Goal: Task Accomplishment & Management: Manage account settings

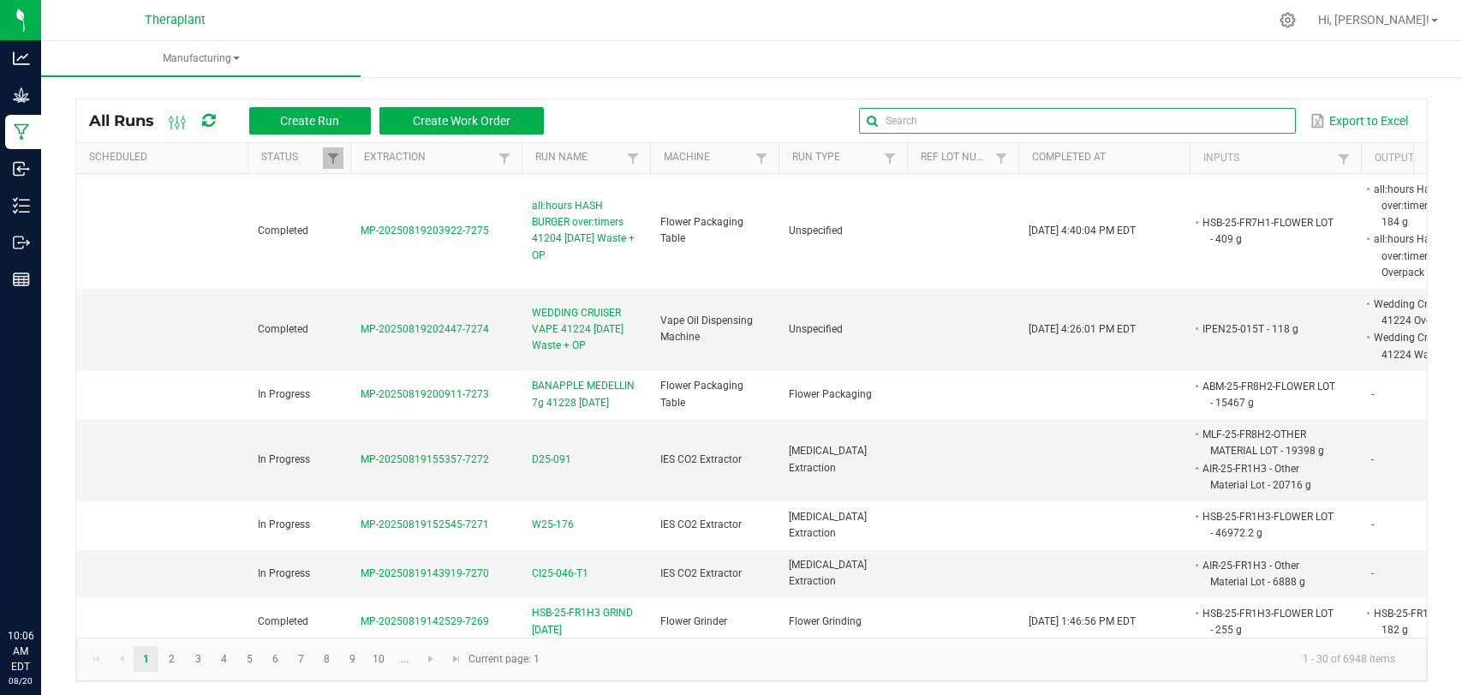
click at [1243, 117] on input "text" at bounding box center [1077, 121] width 437 height 26
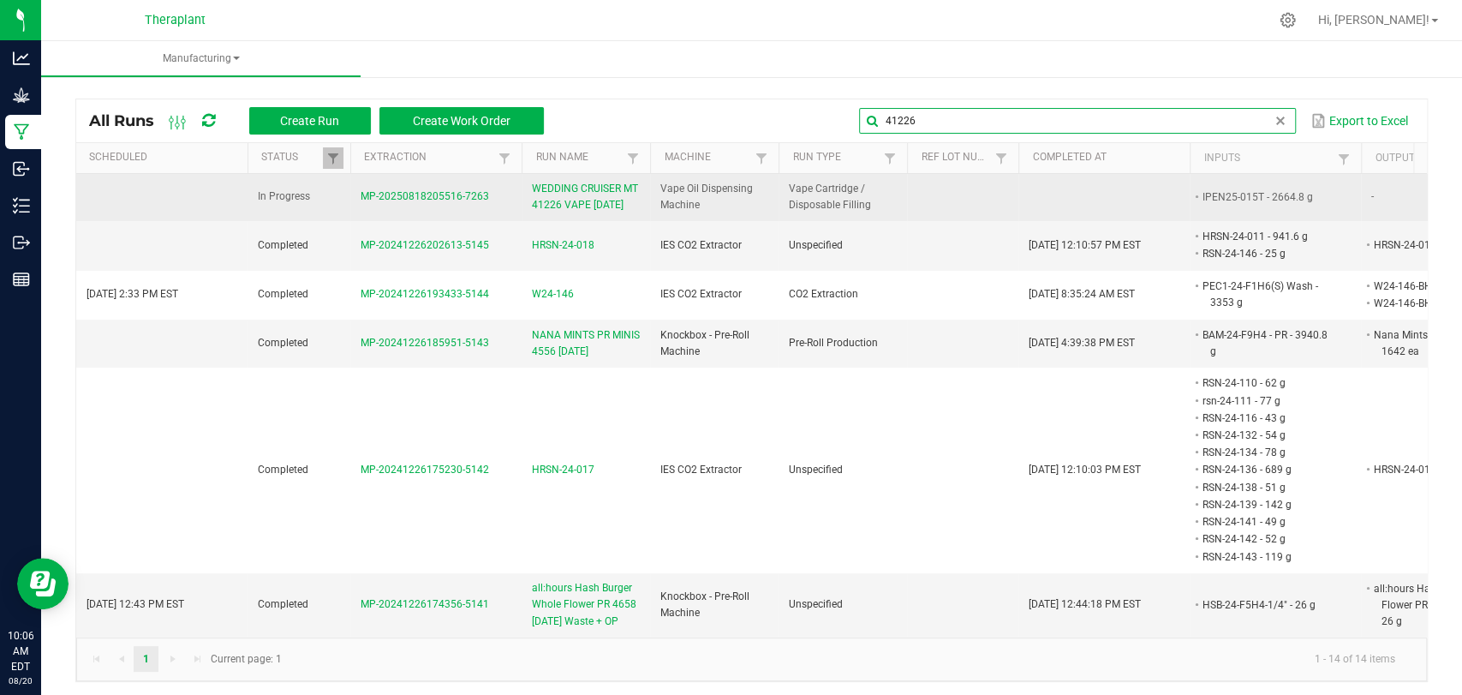
type input "41226"
click at [609, 203] on span "WEDDING CRUISER MT 41226 VAPE [DATE]" at bounding box center [586, 197] width 108 height 33
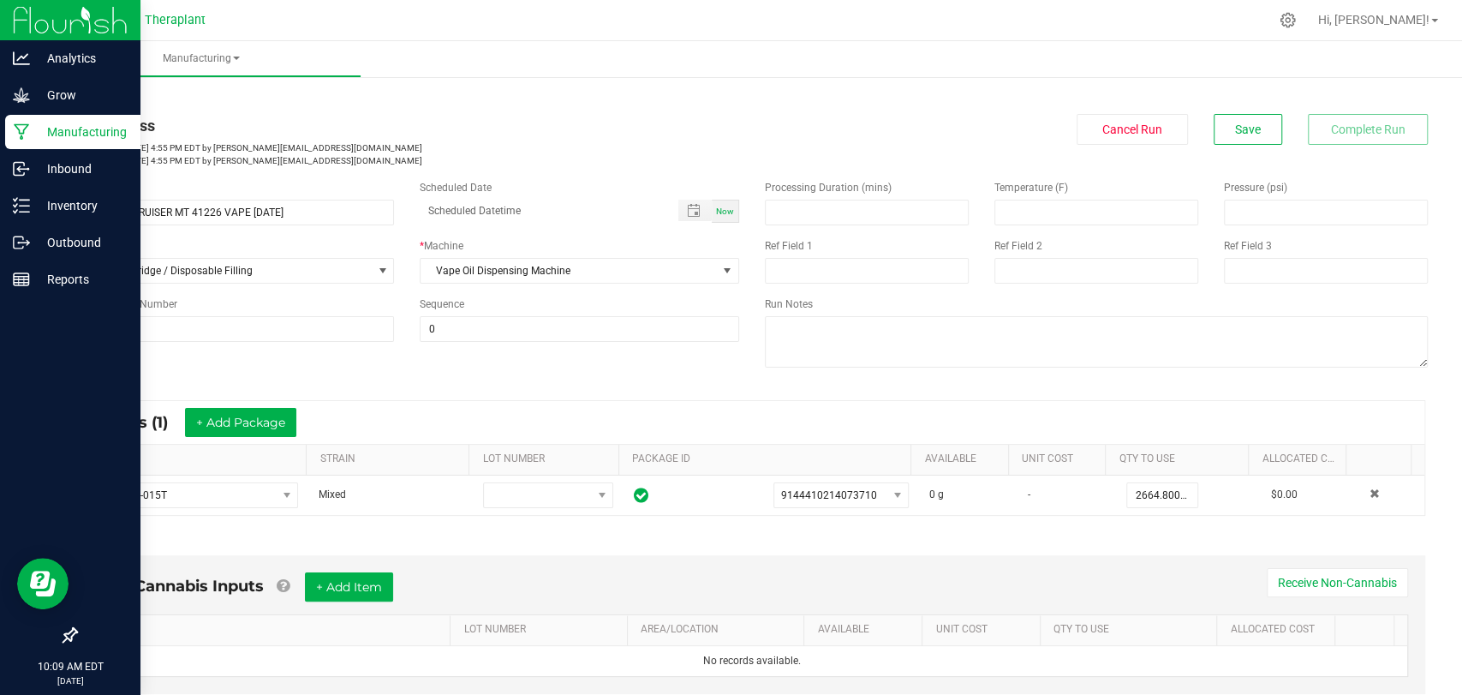
click at [26, 126] on icon at bounding box center [22, 131] width 16 height 17
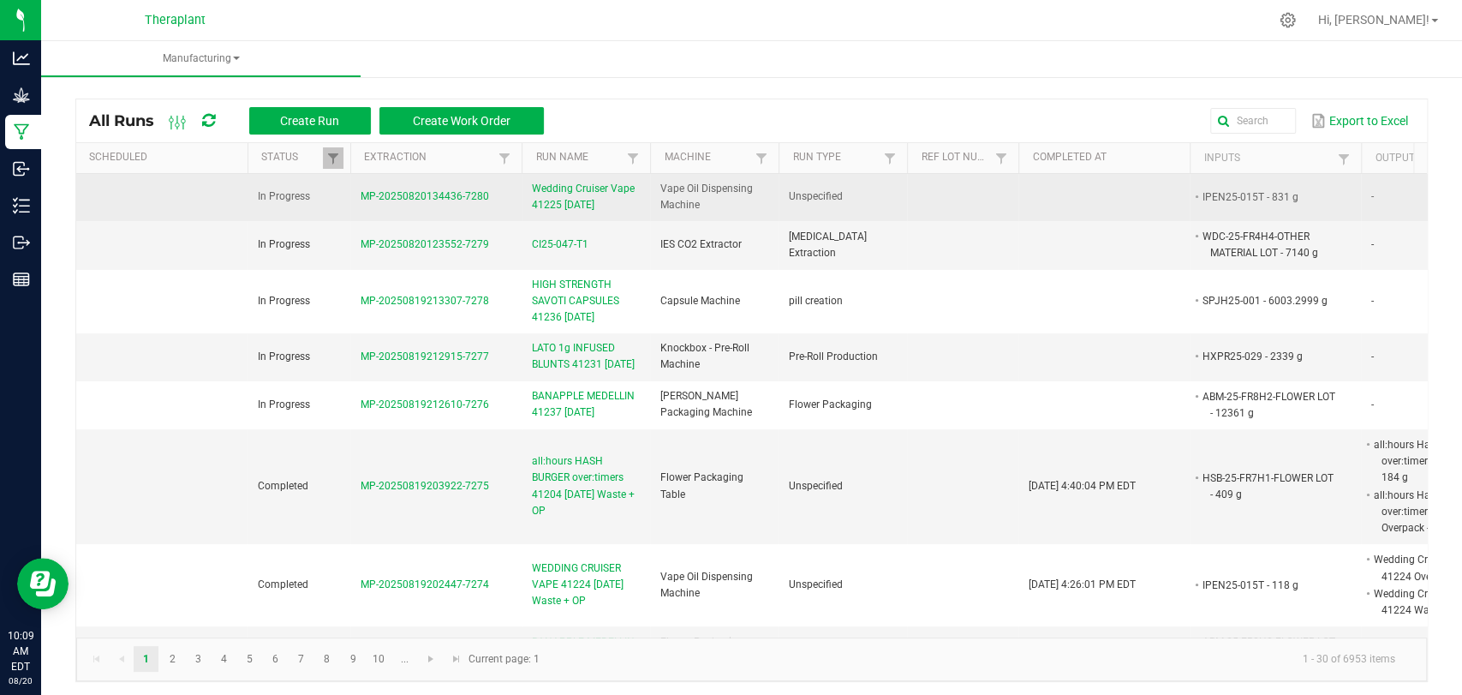
click at [574, 192] on span "Wedding Cruiser Vape 41225 [DATE]" at bounding box center [586, 197] width 108 height 33
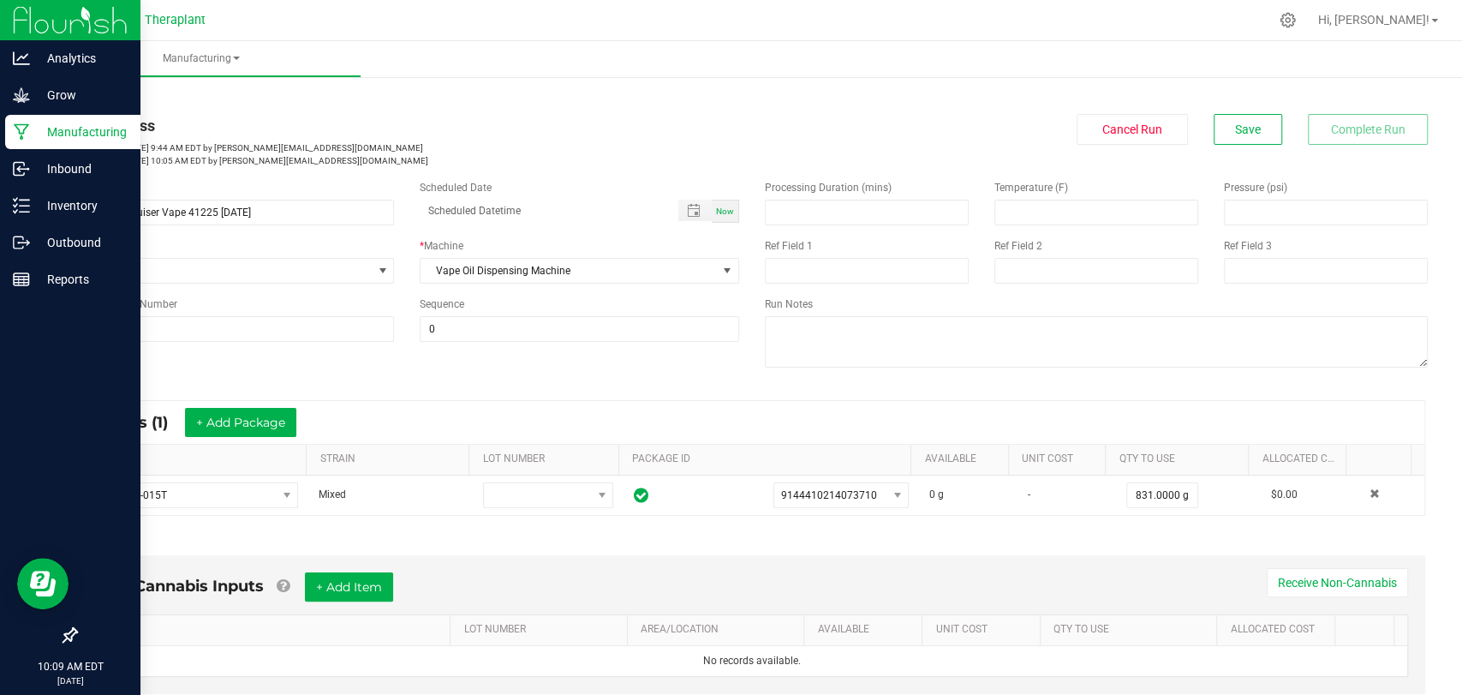
click at [10, 134] on div "Manufacturing" at bounding box center [72, 132] width 135 height 34
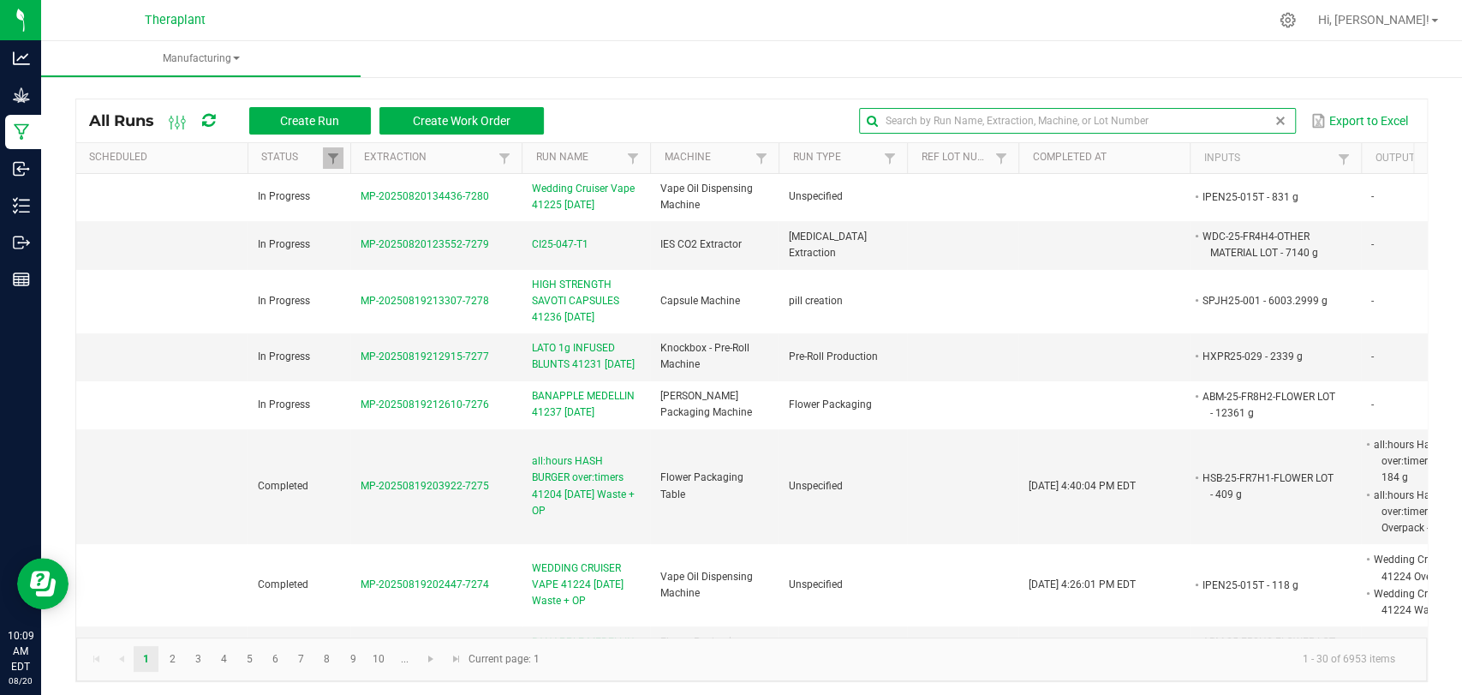
click at [1240, 110] on input "text" at bounding box center [1077, 121] width 437 height 26
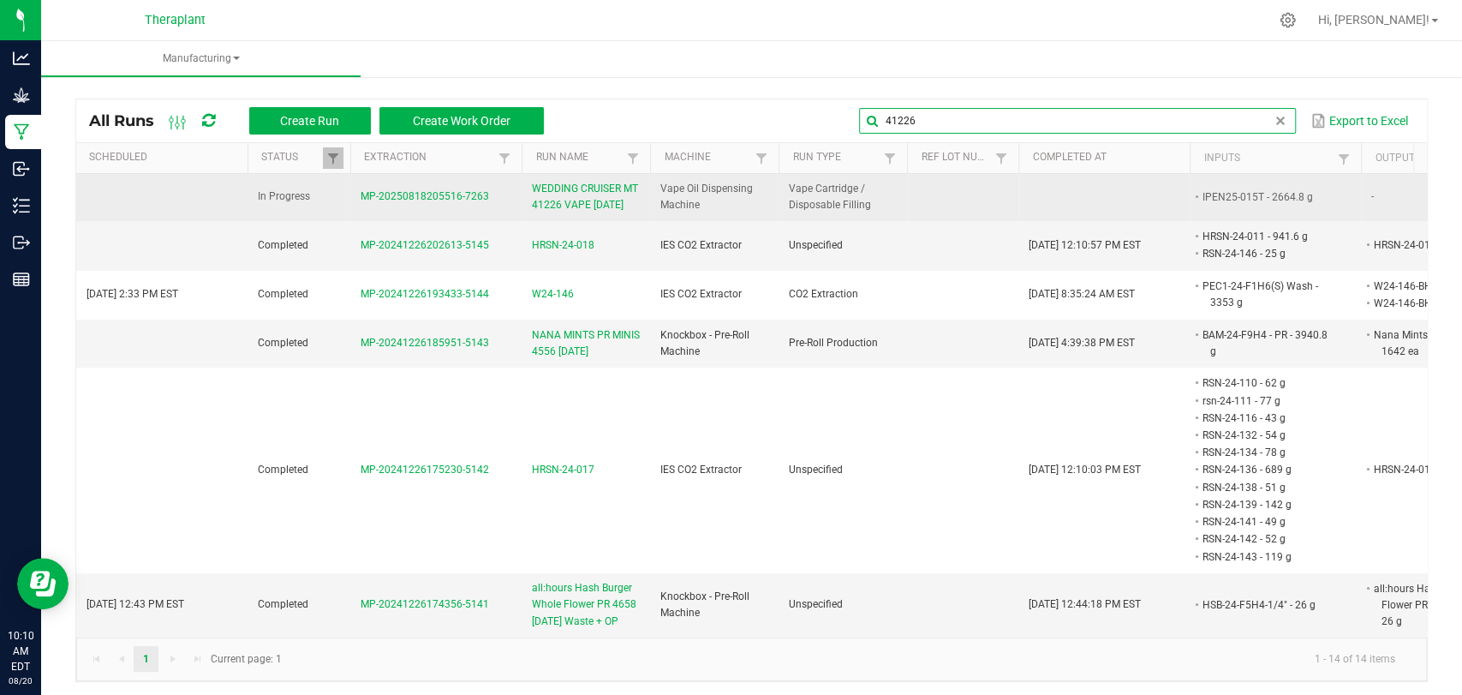
type input "41226"
click at [557, 197] on span "WEDDING CRUISER MT 41226 VAPE [DATE]" at bounding box center [586, 197] width 108 height 33
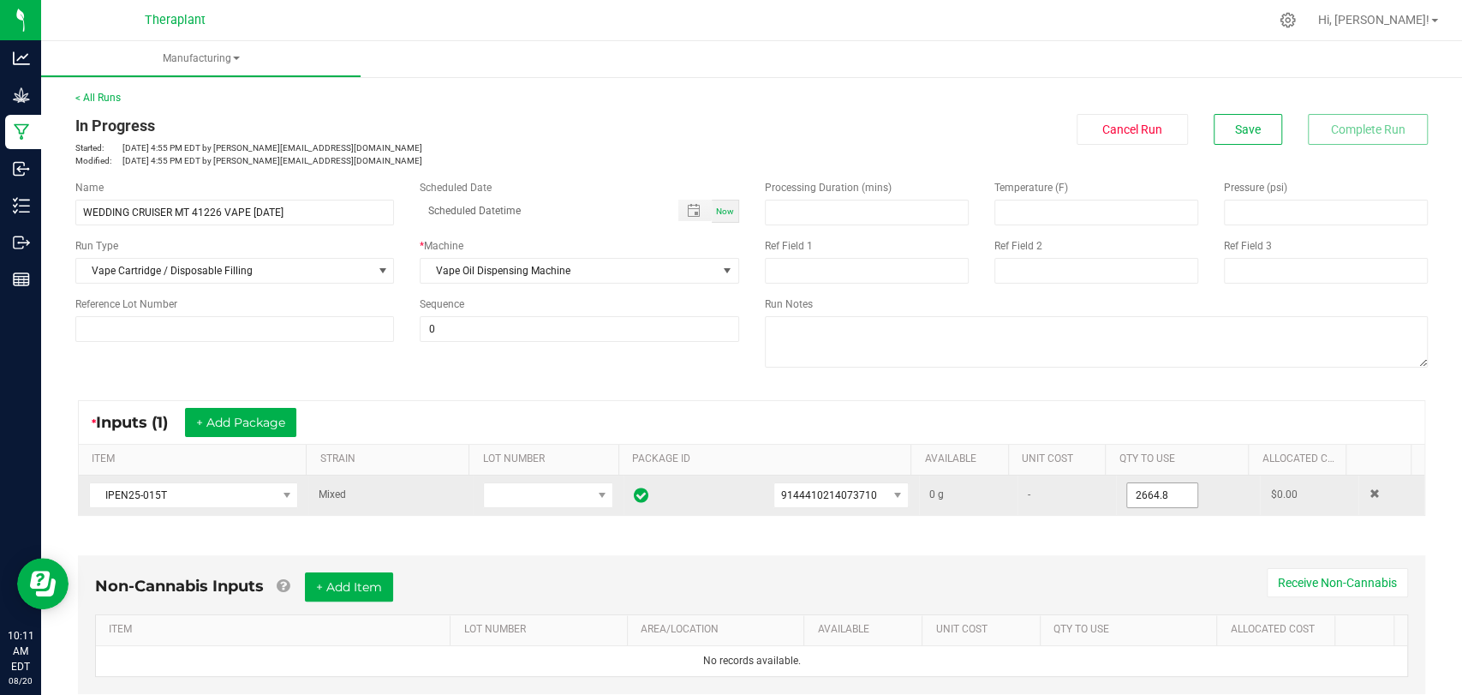
click at [1139, 499] on input "2664.8" at bounding box center [1162, 495] width 70 height 24
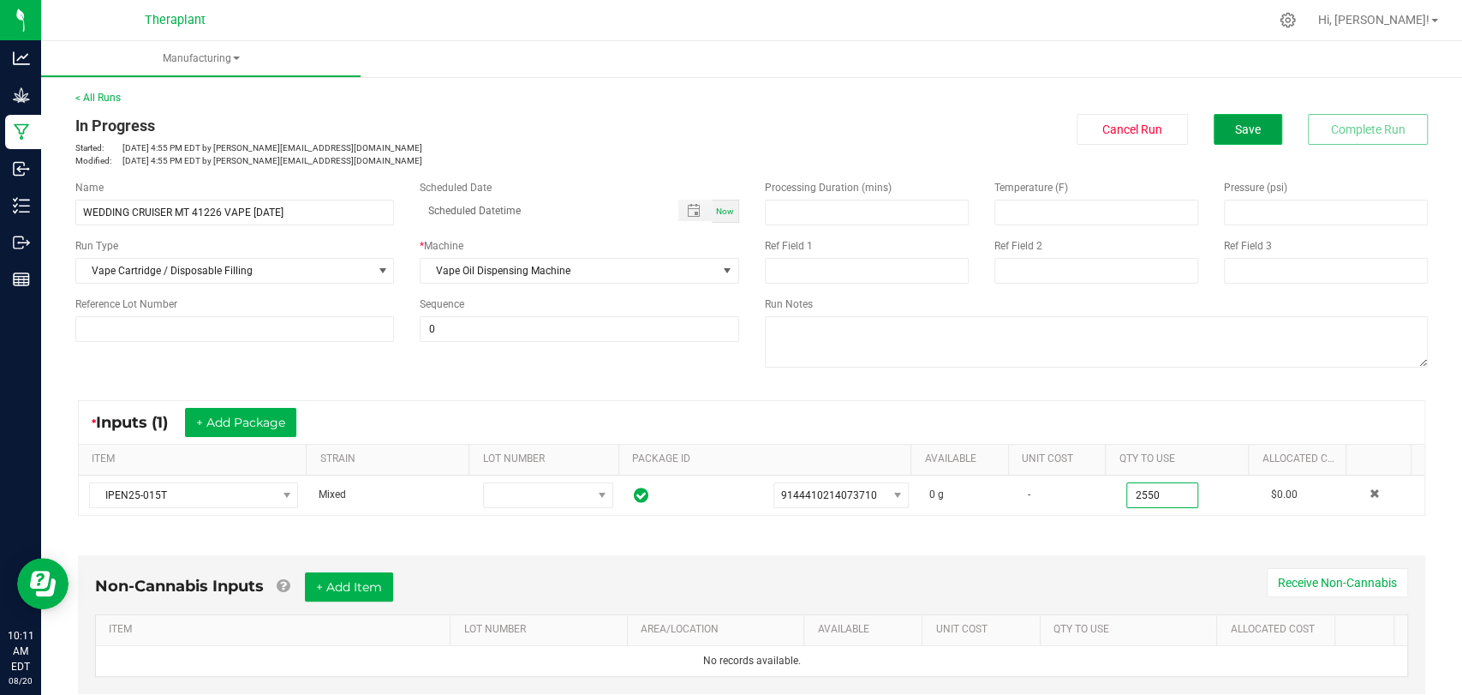
type input "2550.0000 g"
click at [1214, 133] on button "Save" at bounding box center [1248, 129] width 69 height 31
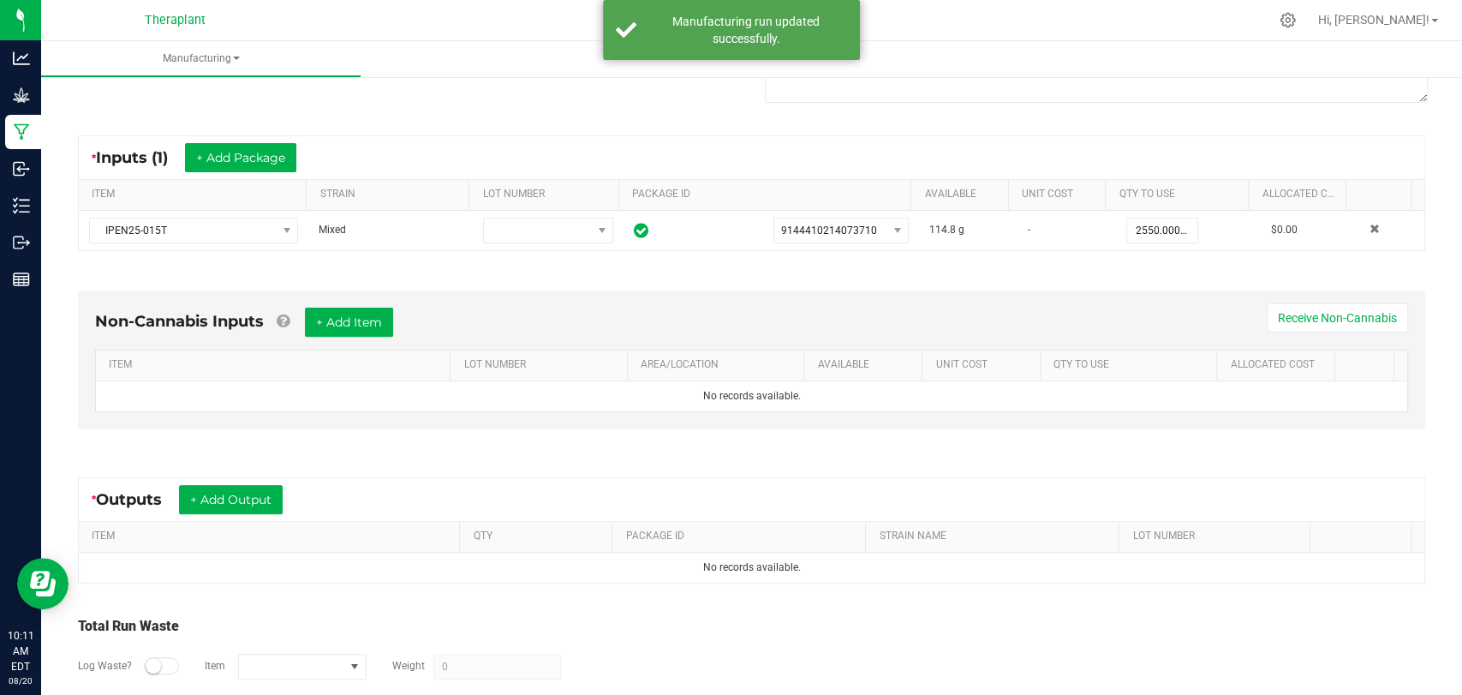
scroll to position [346, 0]
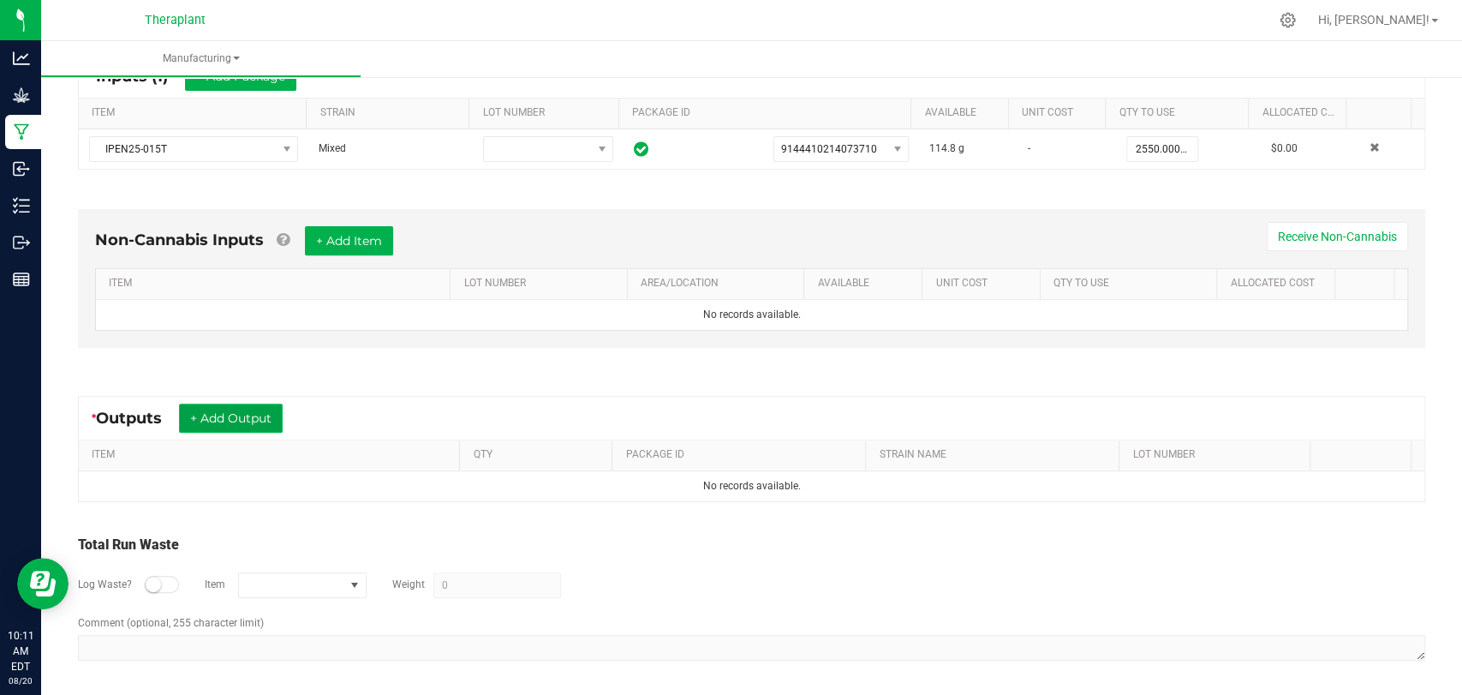
click at [213, 427] on button "+ Add Output" at bounding box center [231, 417] width 104 height 29
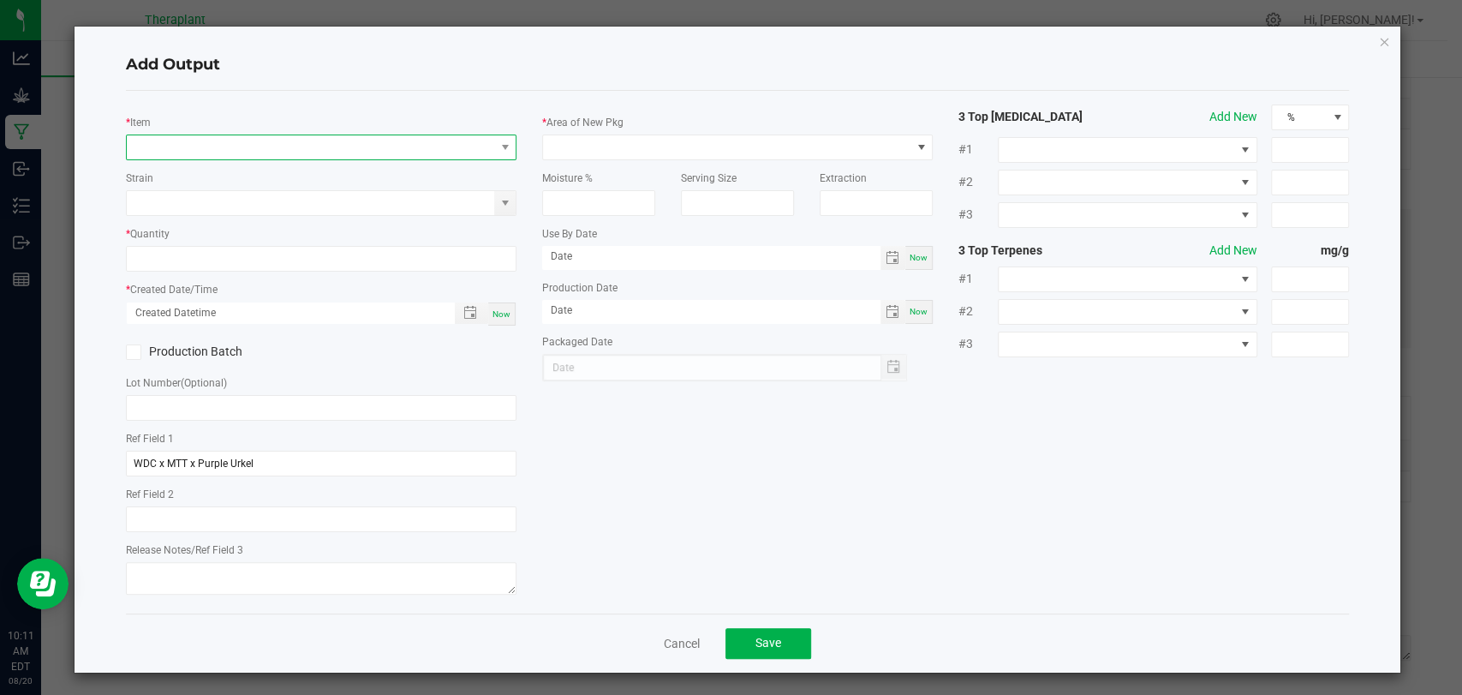
click at [249, 139] on span "NO DATA FOUND" at bounding box center [311, 147] width 368 height 24
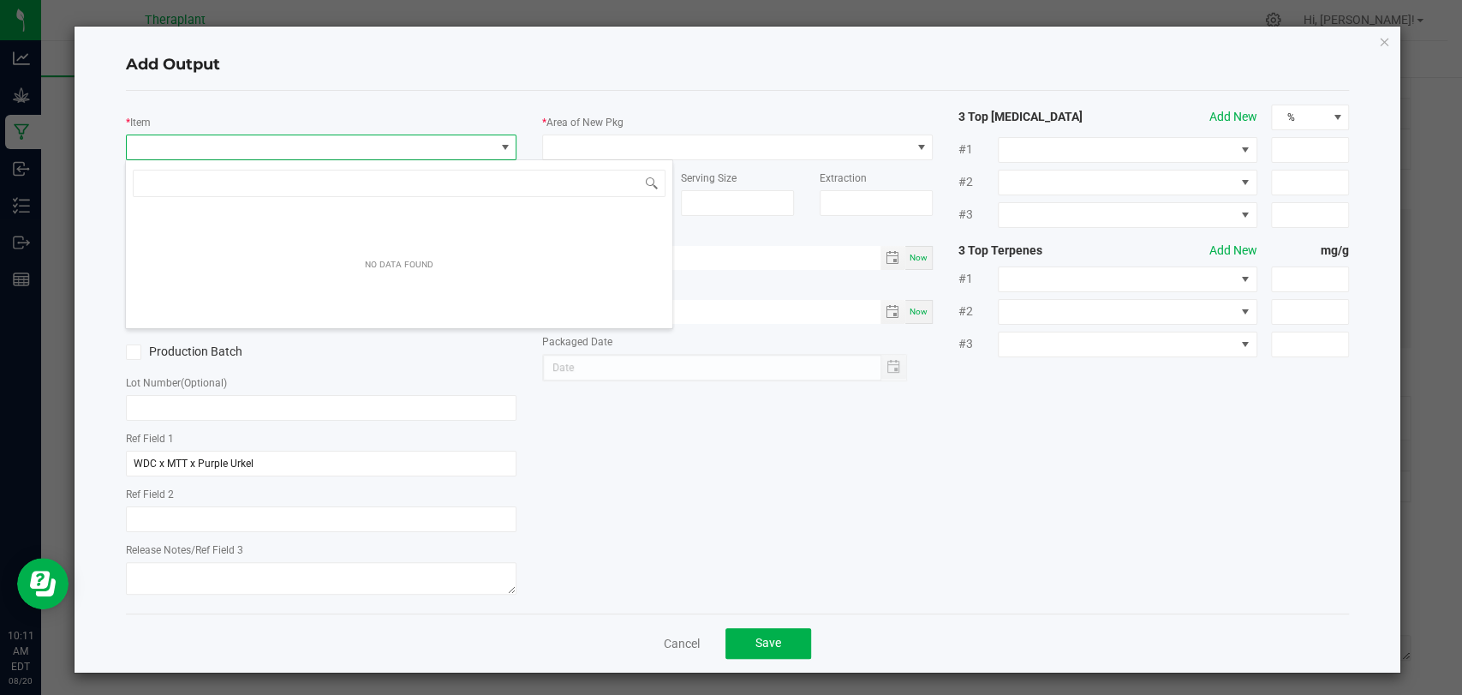
scroll to position [25, 386]
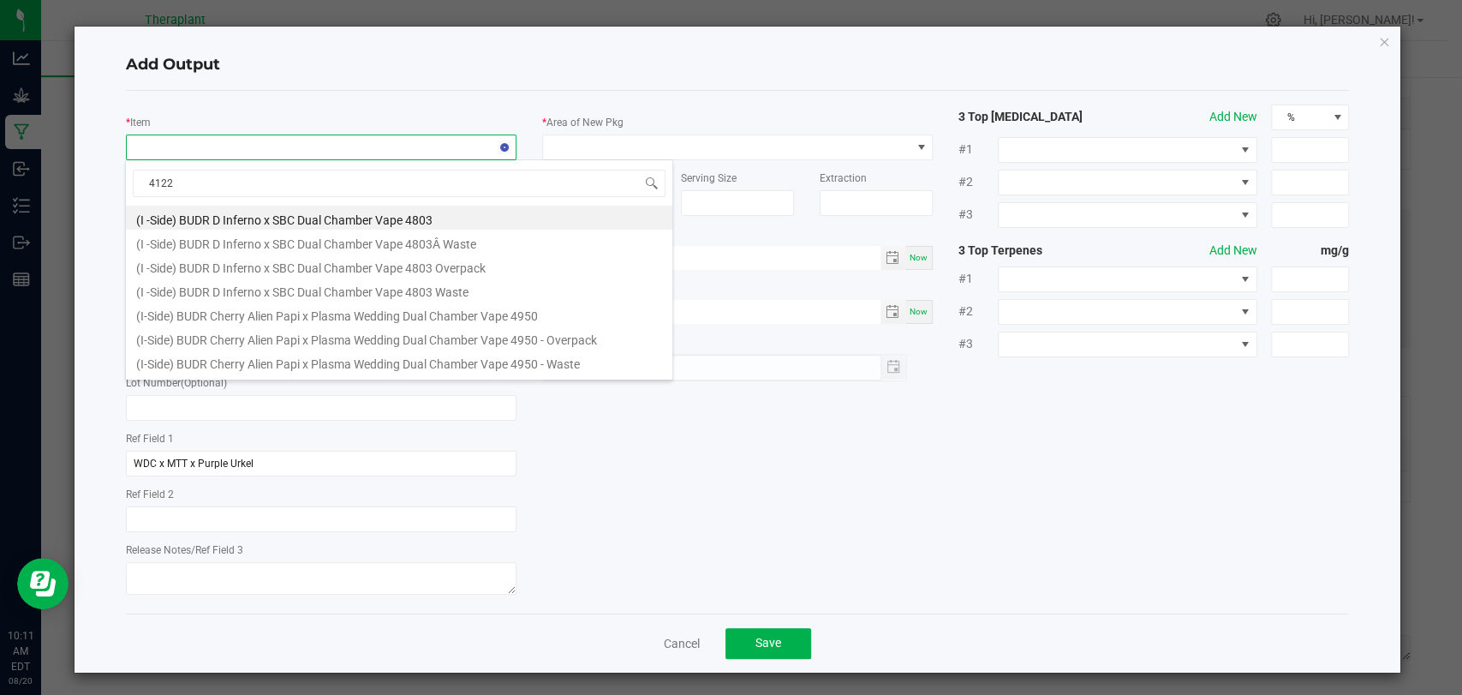
type input "41226"
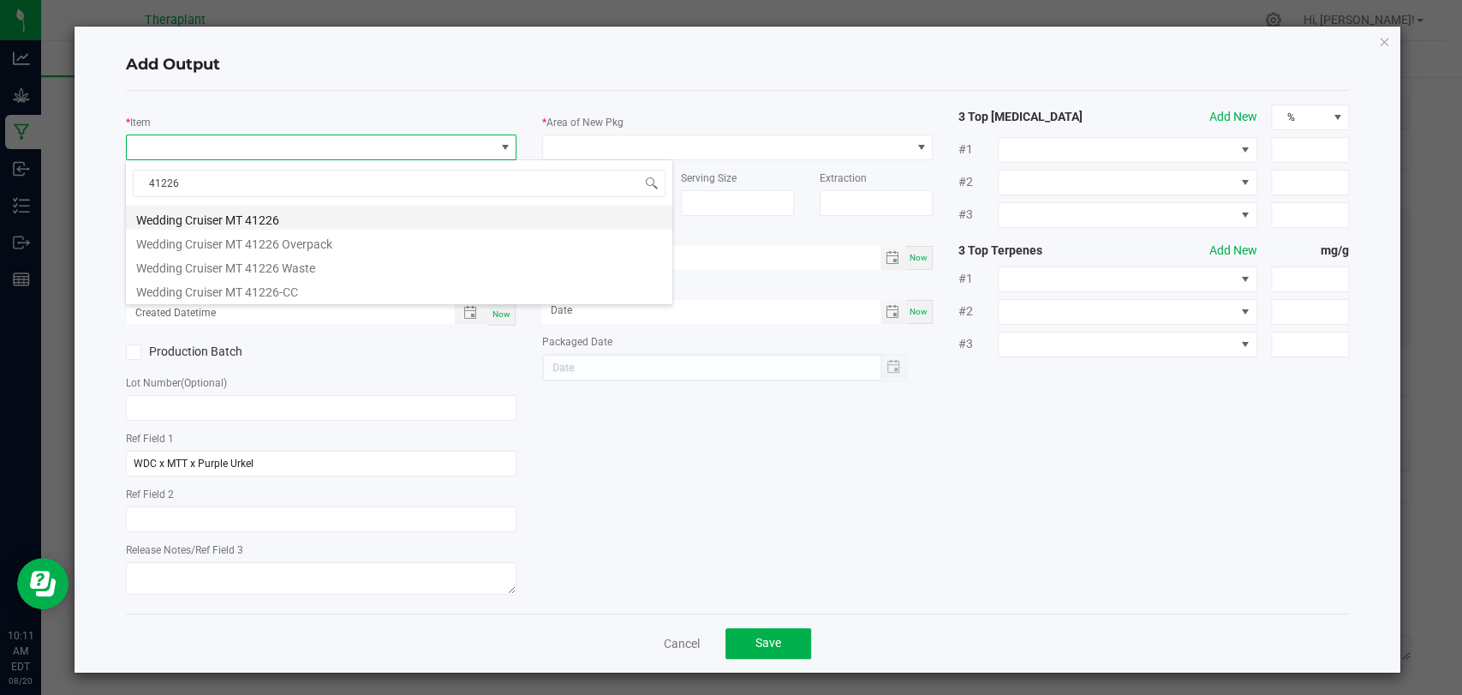
click at [251, 212] on li "Wedding Cruiser MT 41226" at bounding box center [399, 218] width 547 height 24
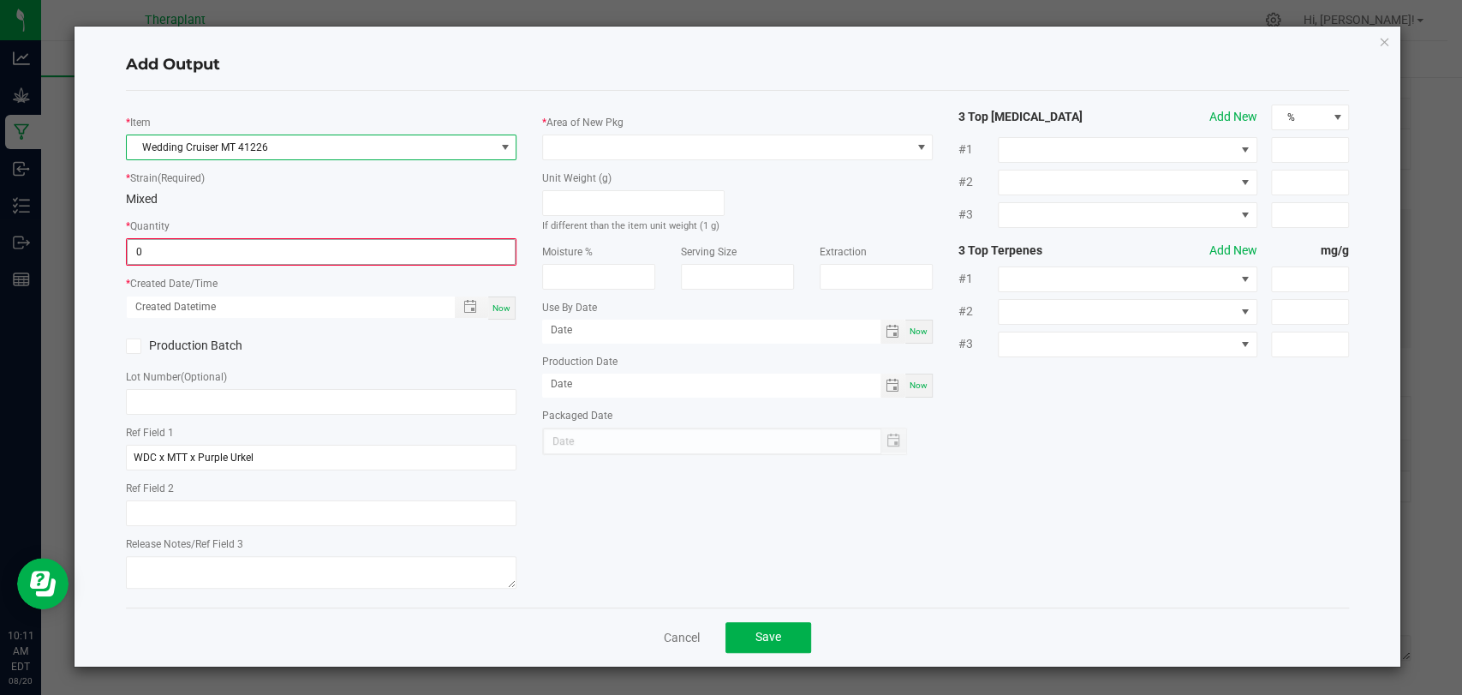
click at [243, 240] on input "0" at bounding box center [321, 252] width 387 height 24
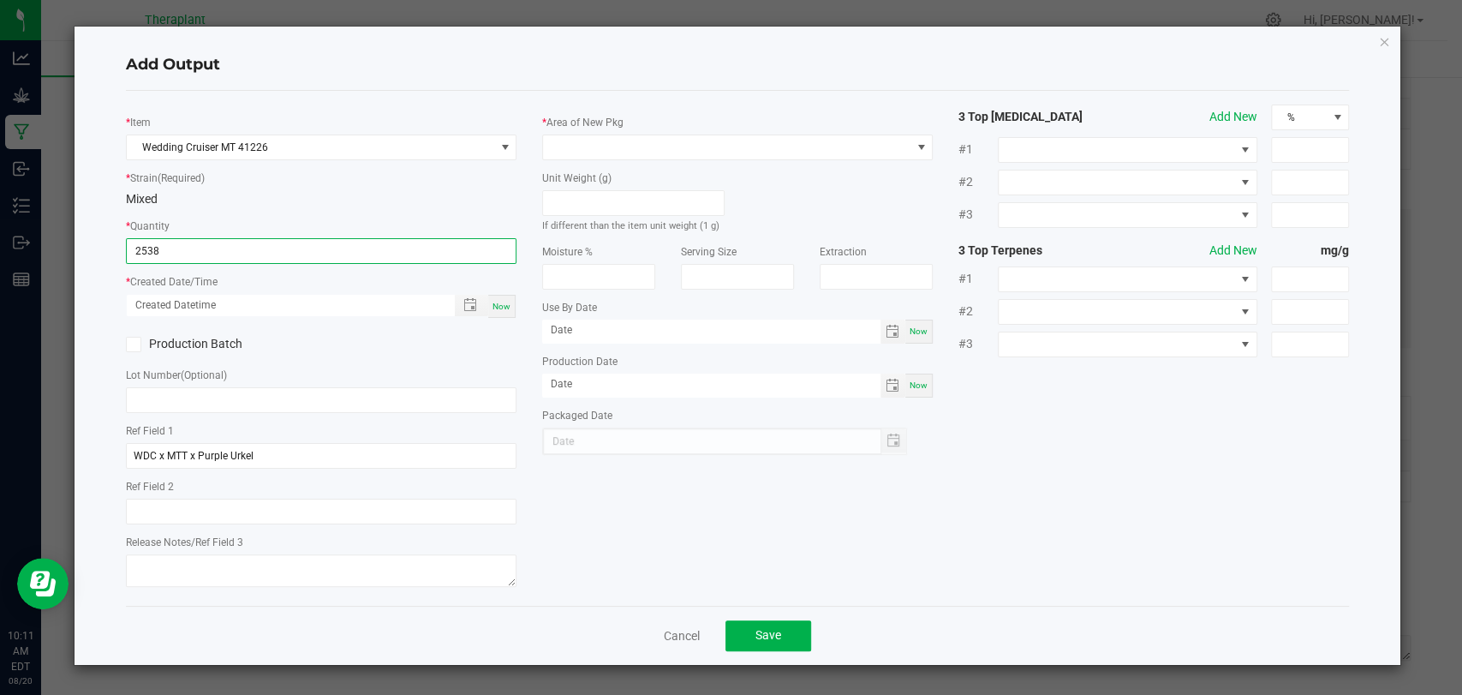
type input "2538 ea"
click at [501, 305] on span "Now" at bounding box center [502, 306] width 18 height 9
type input "[DATE] 10:11 AM"
type input "[DATE]"
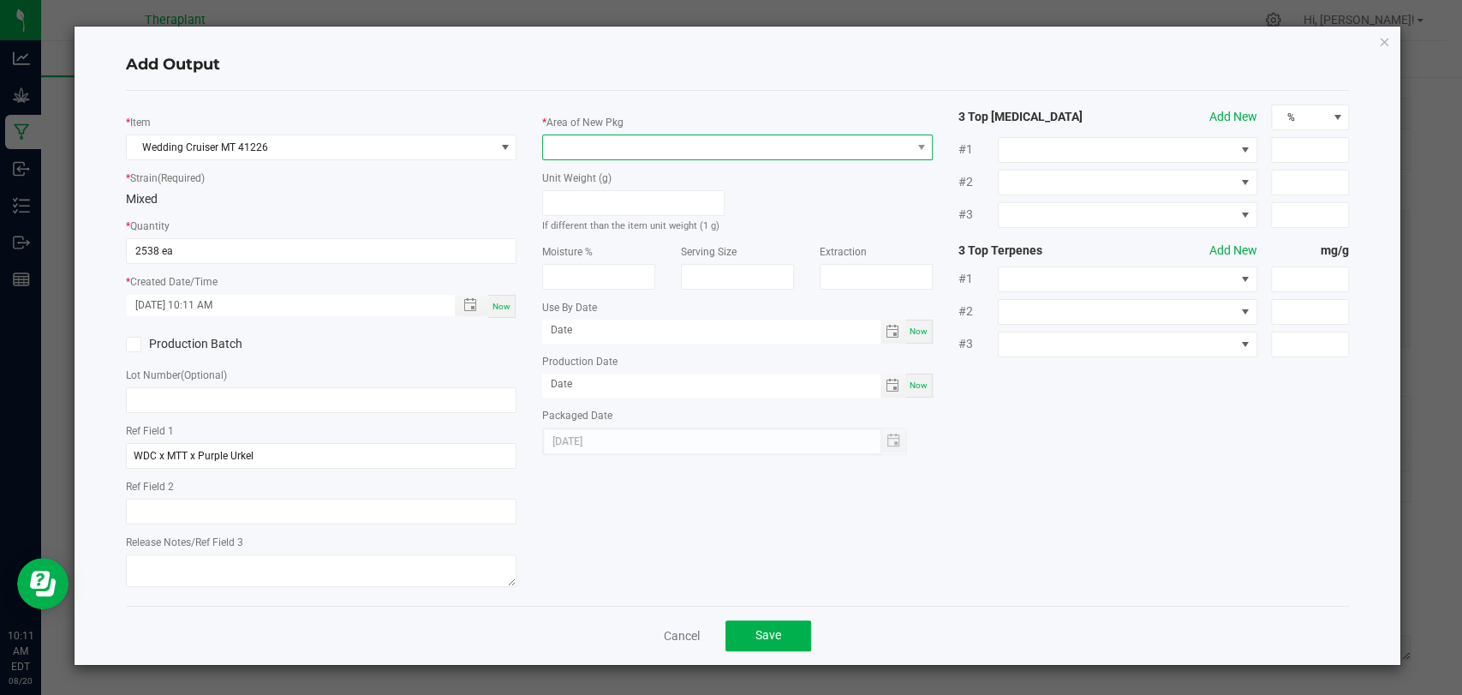
click at [575, 151] on span at bounding box center [727, 147] width 368 height 24
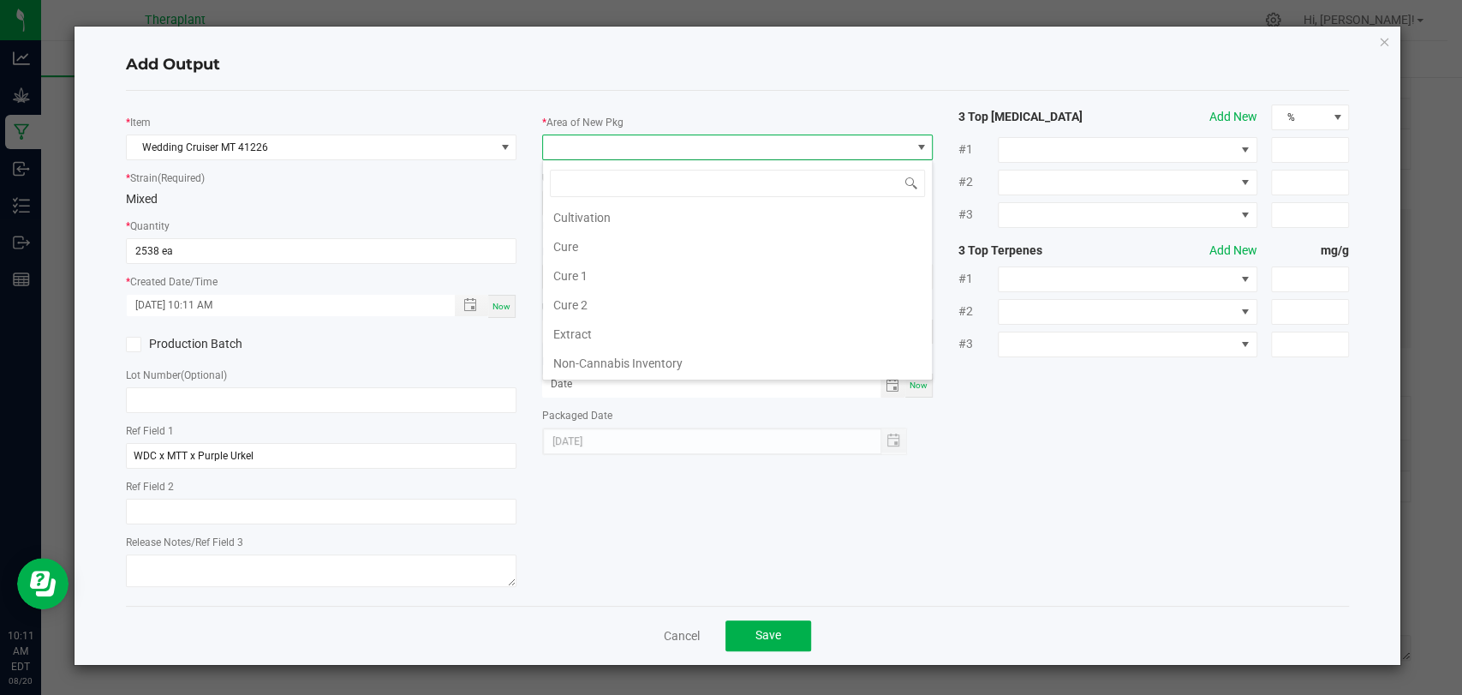
scroll to position [320, 0]
click at [582, 301] on li "Vault 2" at bounding box center [737, 307] width 389 height 29
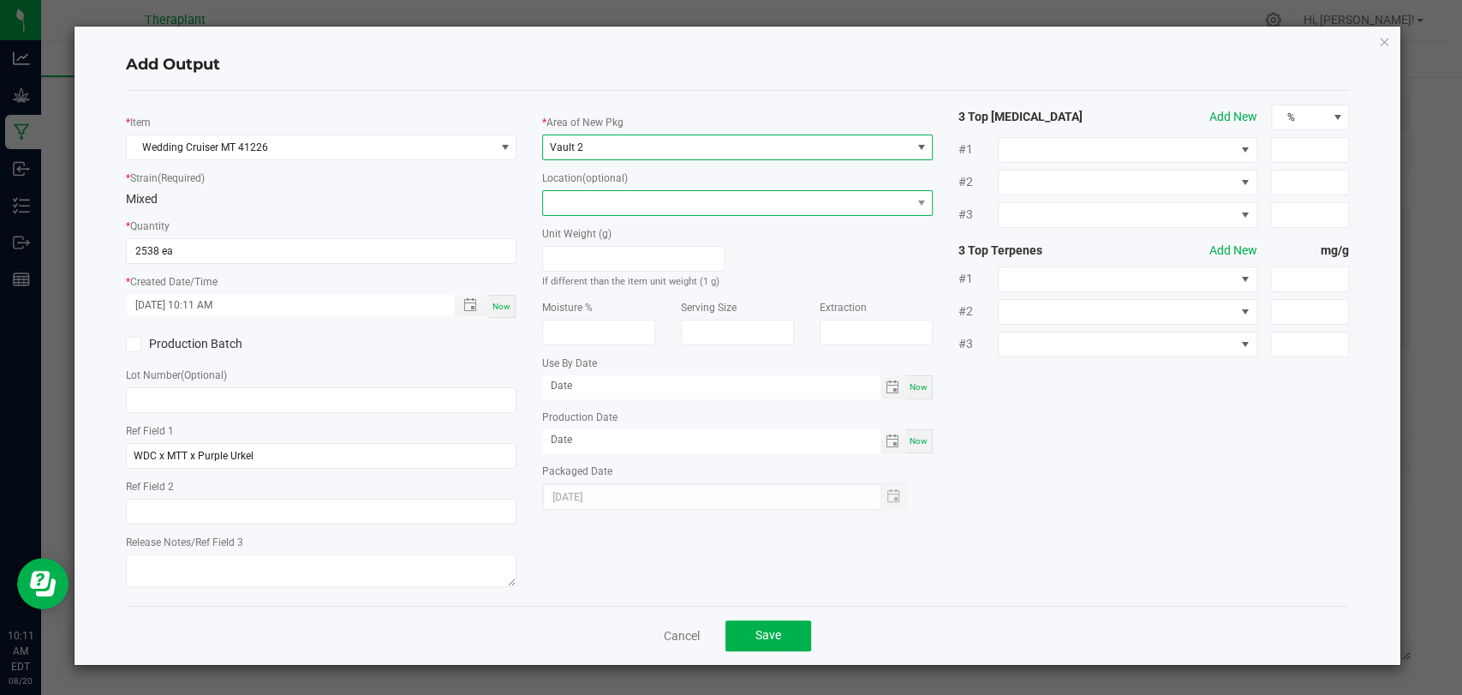
click at [606, 197] on span at bounding box center [727, 203] width 368 height 24
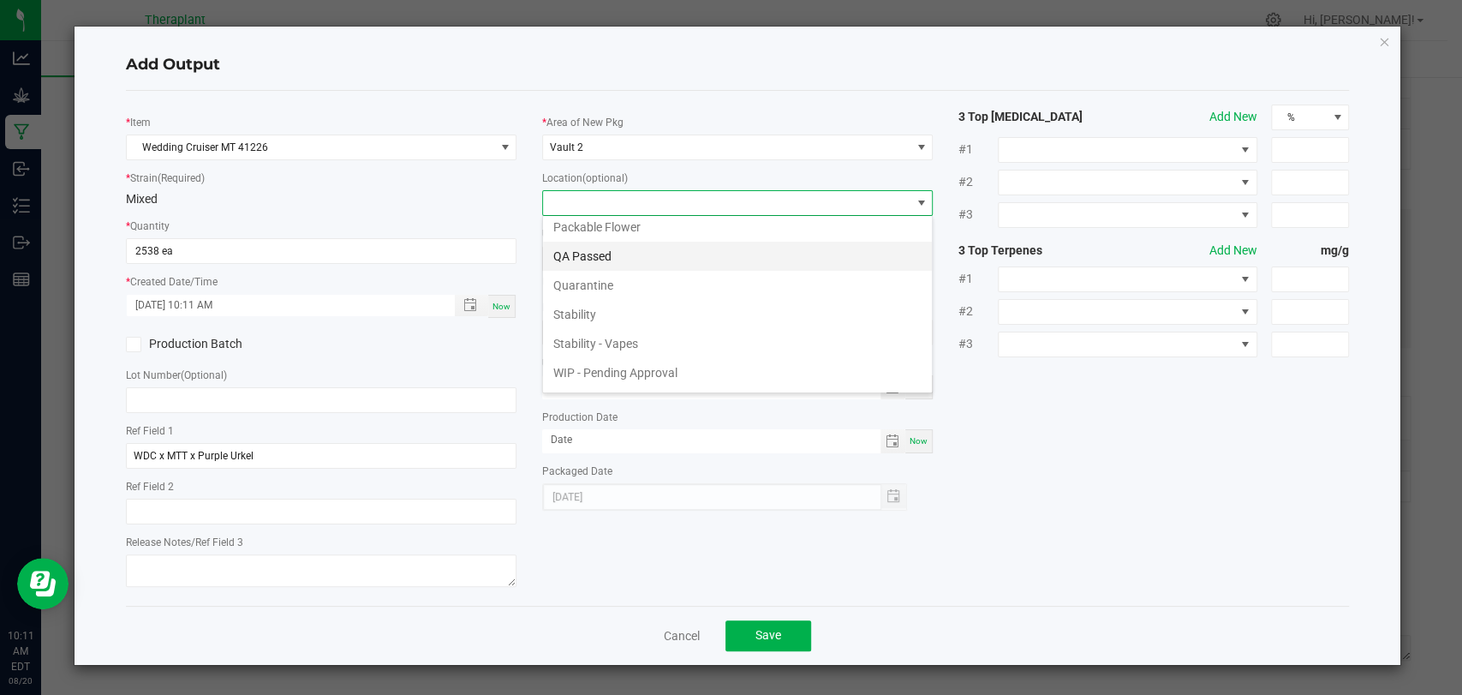
scroll to position [117, 0]
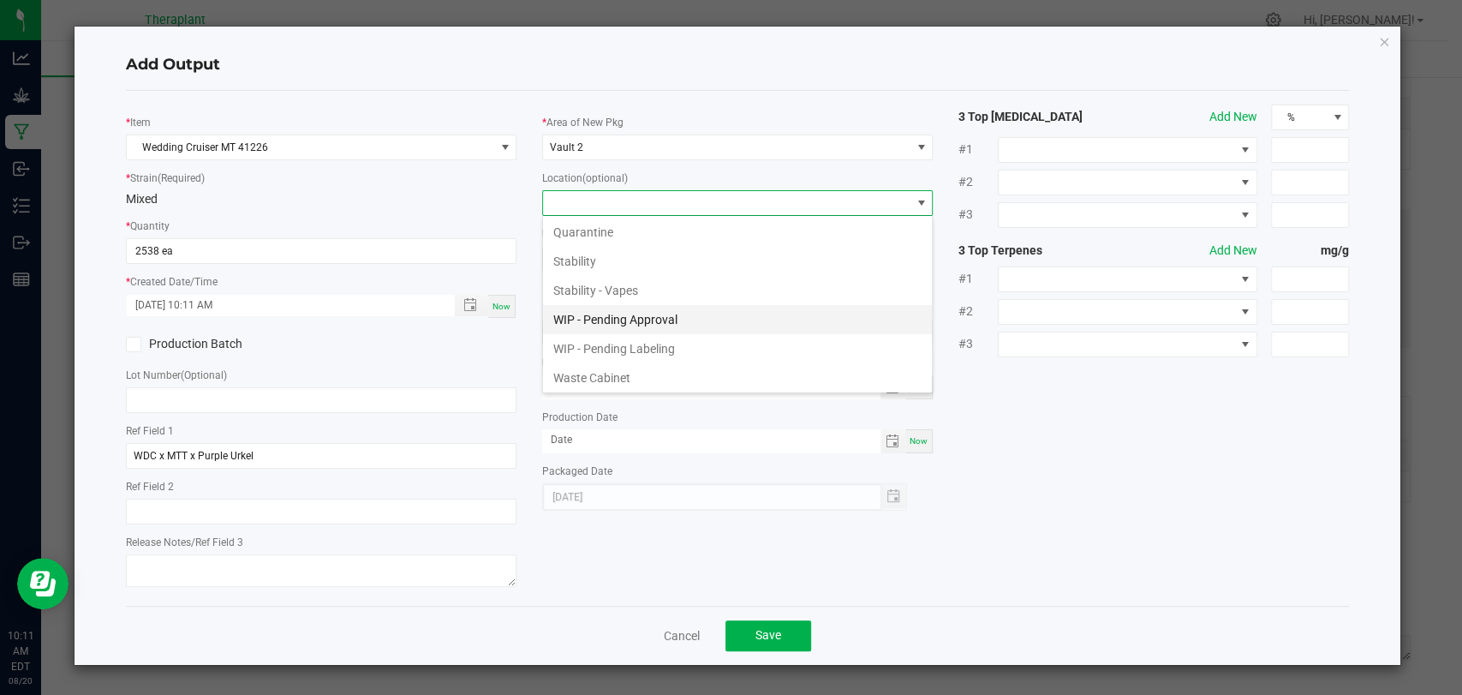
click at [621, 317] on li "WIP - Pending Approval" at bounding box center [737, 319] width 389 height 29
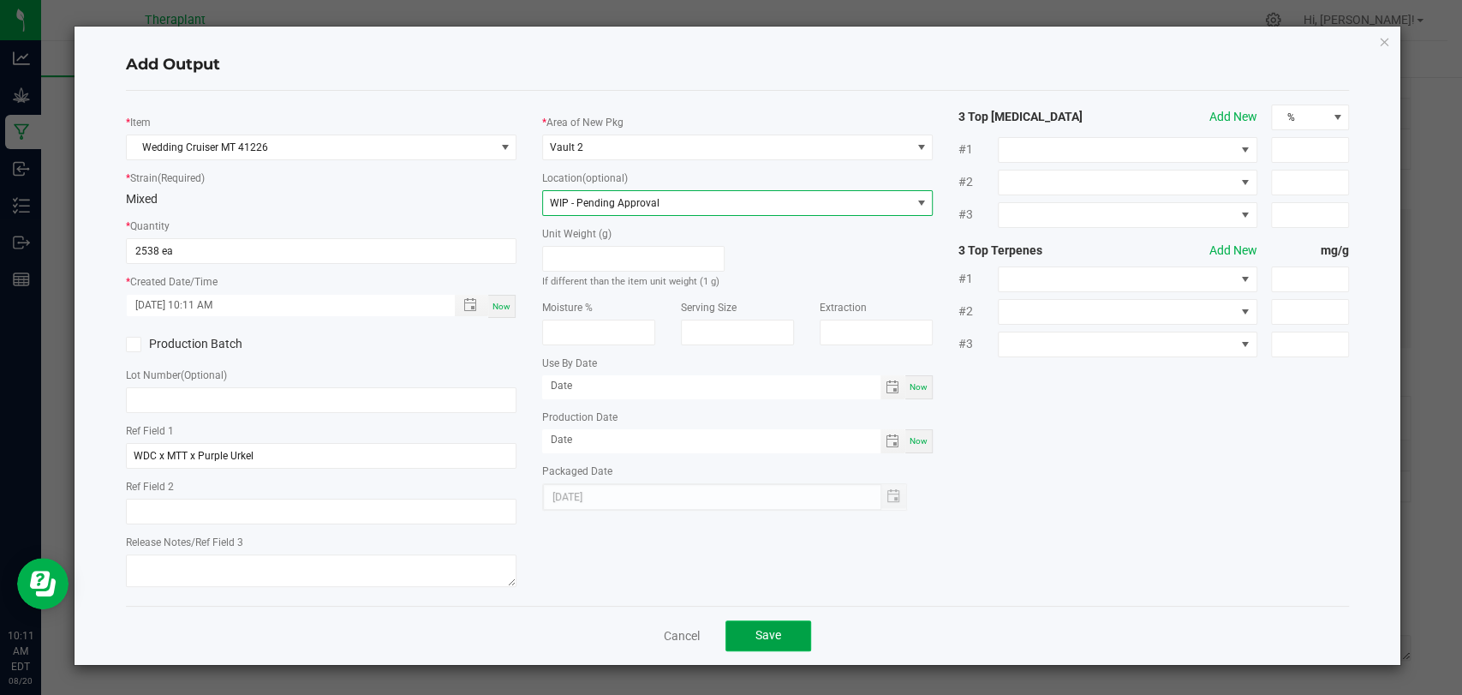
click at [773, 632] on span "Save" at bounding box center [769, 635] width 26 height 14
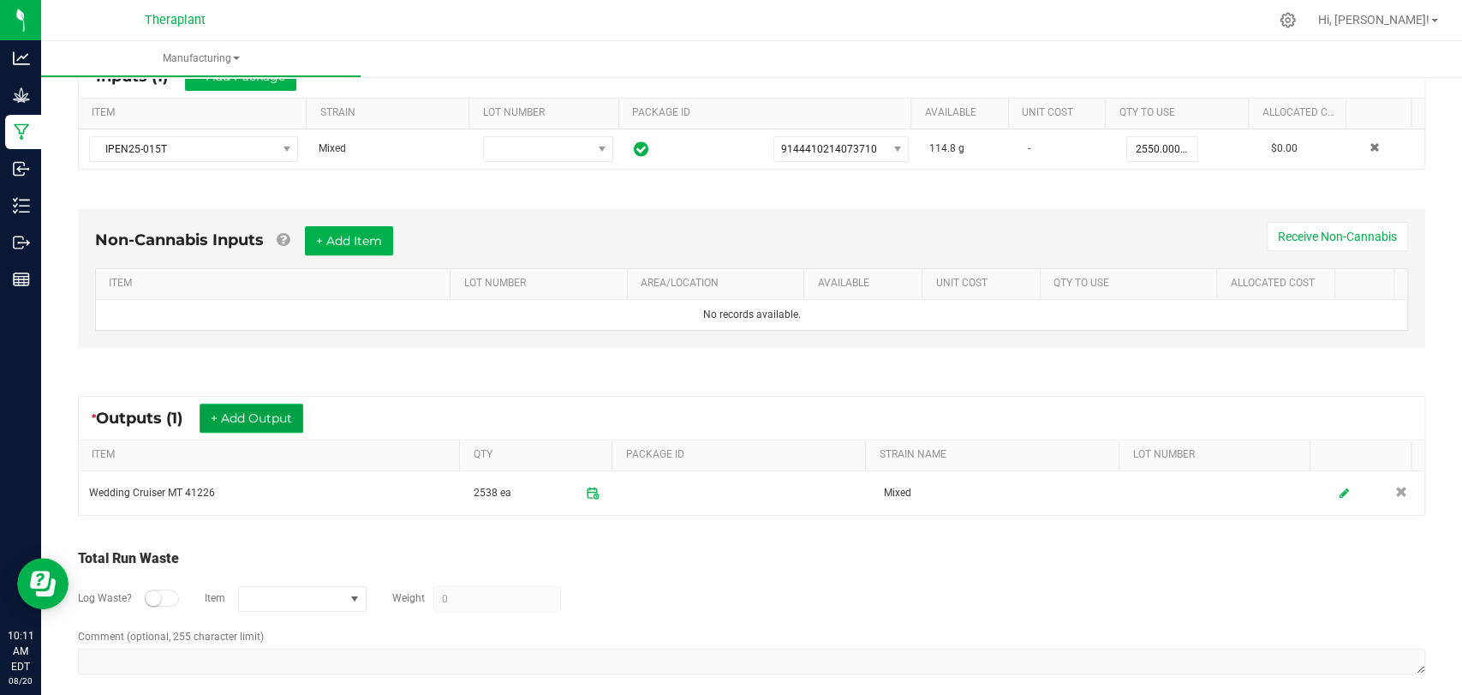
click at [264, 409] on button "+ Add Output" at bounding box center [252, 417] width 104 height 29
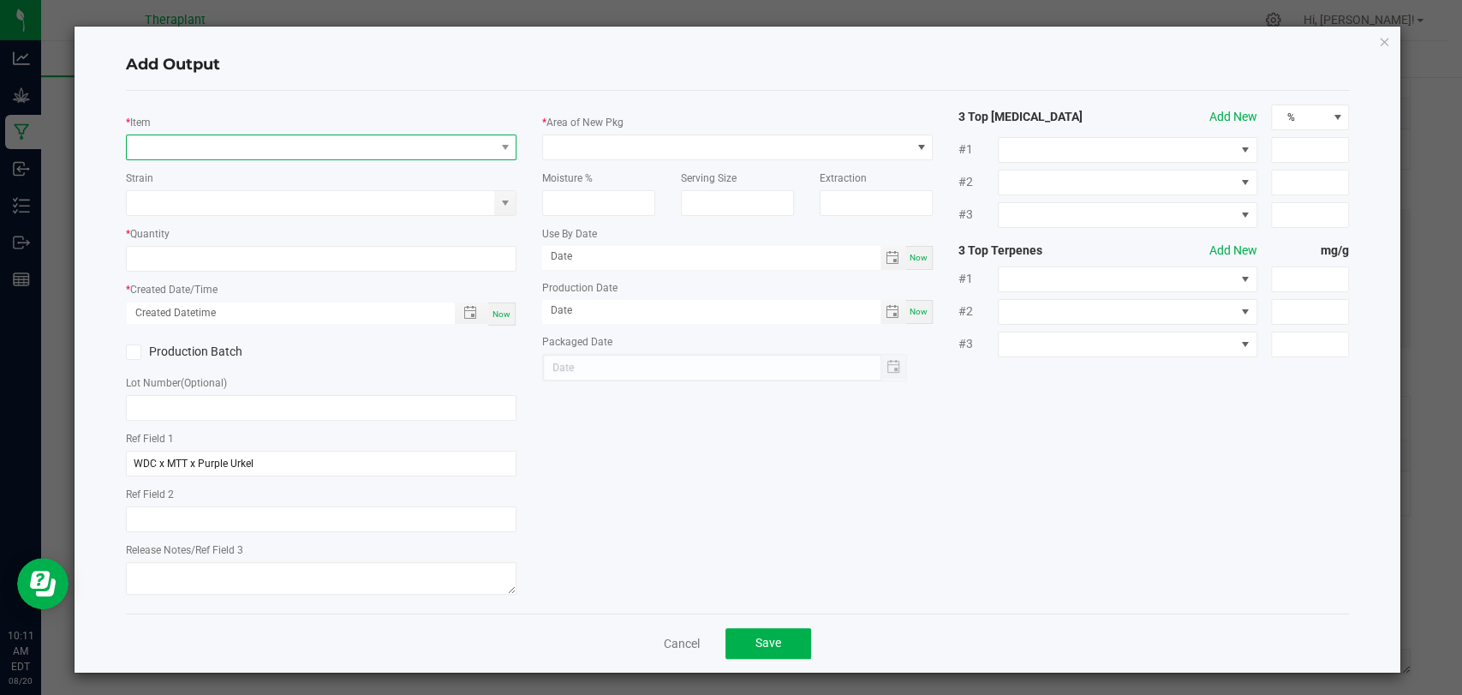
click at [284, 143] on span "NO DATA FOUND" at bounding box center [311, 147] width 368 height 24
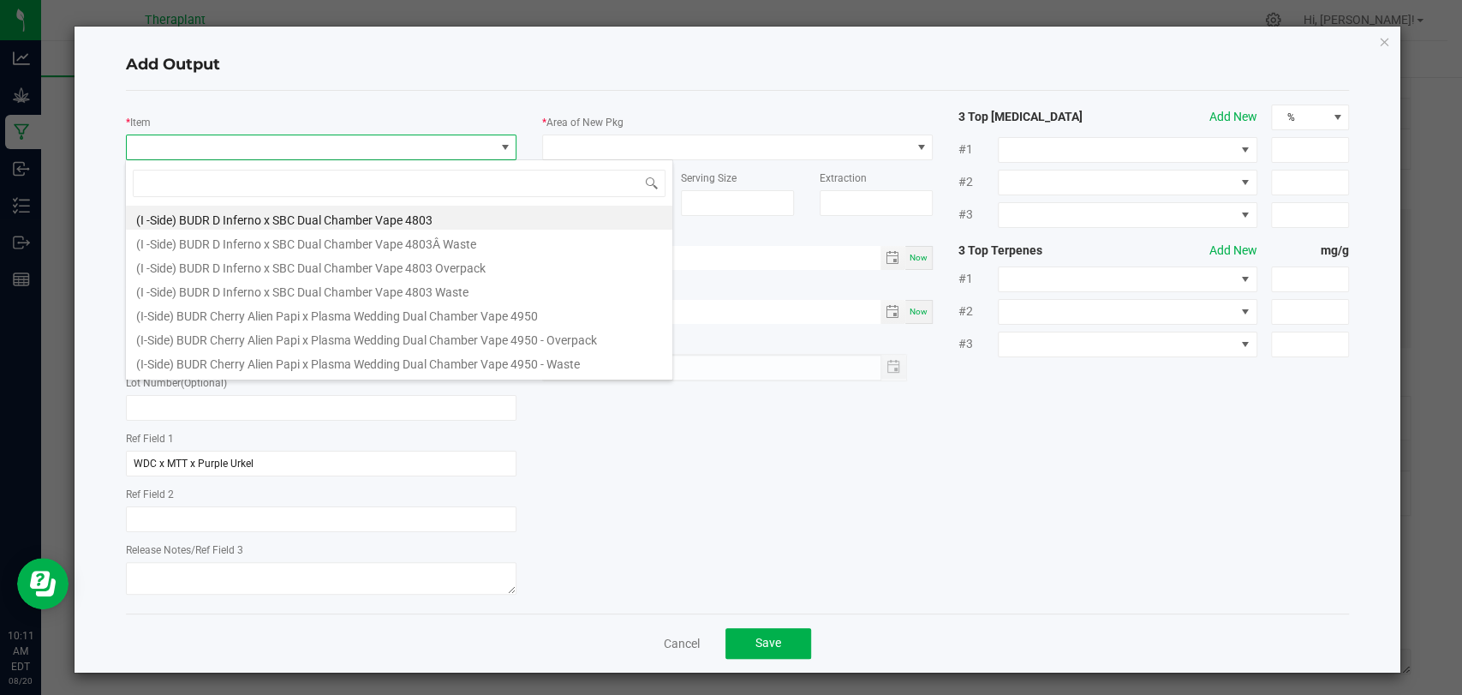
scroll to position [25, 386]
type input "41226"
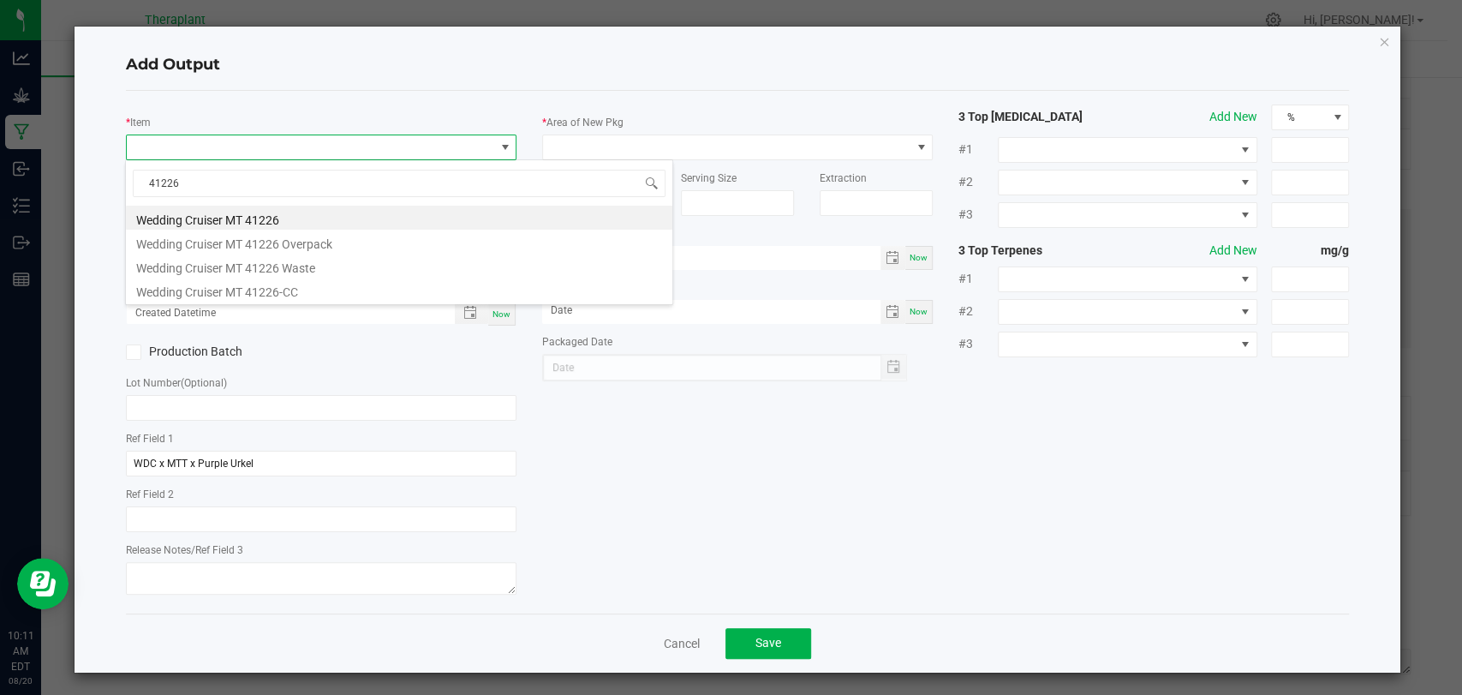
click at [280, 212] on li "Wedding Cruiser MT 41226" at bounding box center [399, 218] width 547 height 24
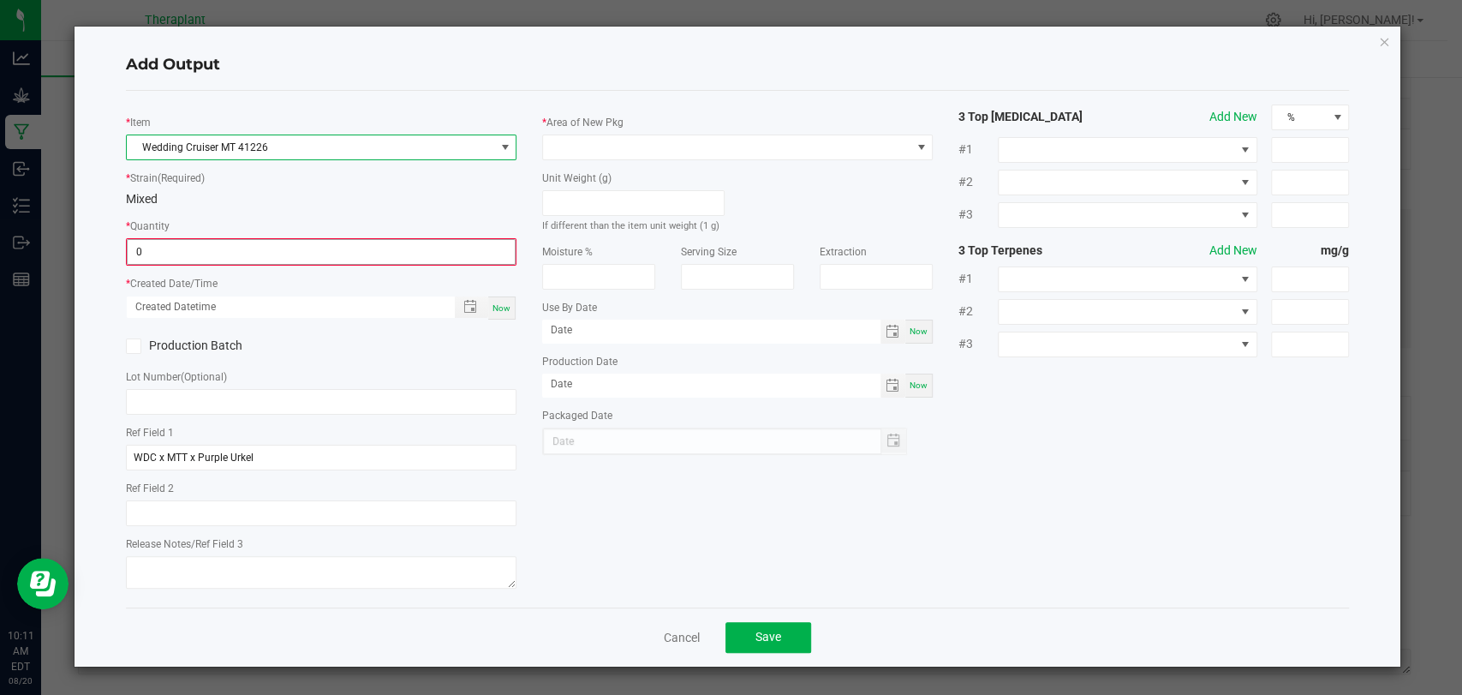
click at [266, 248] on input "0" at bounding box center [321, 252] width 387 height 24
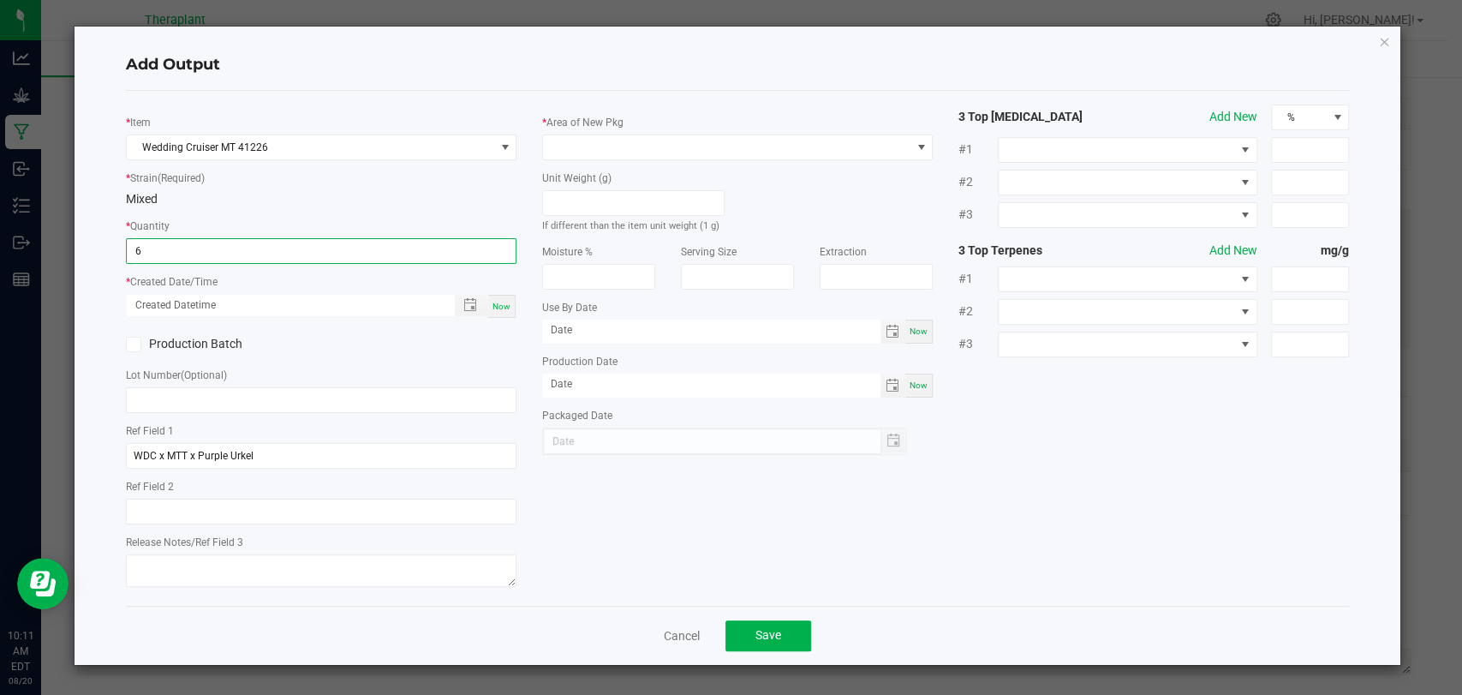
type input "6 ea"
click at [511, 310] on div "Now" at bounding box center [501, 306] width 27 height 23
type input "[DATE] 10:11 AM"
type input "[DATE]"
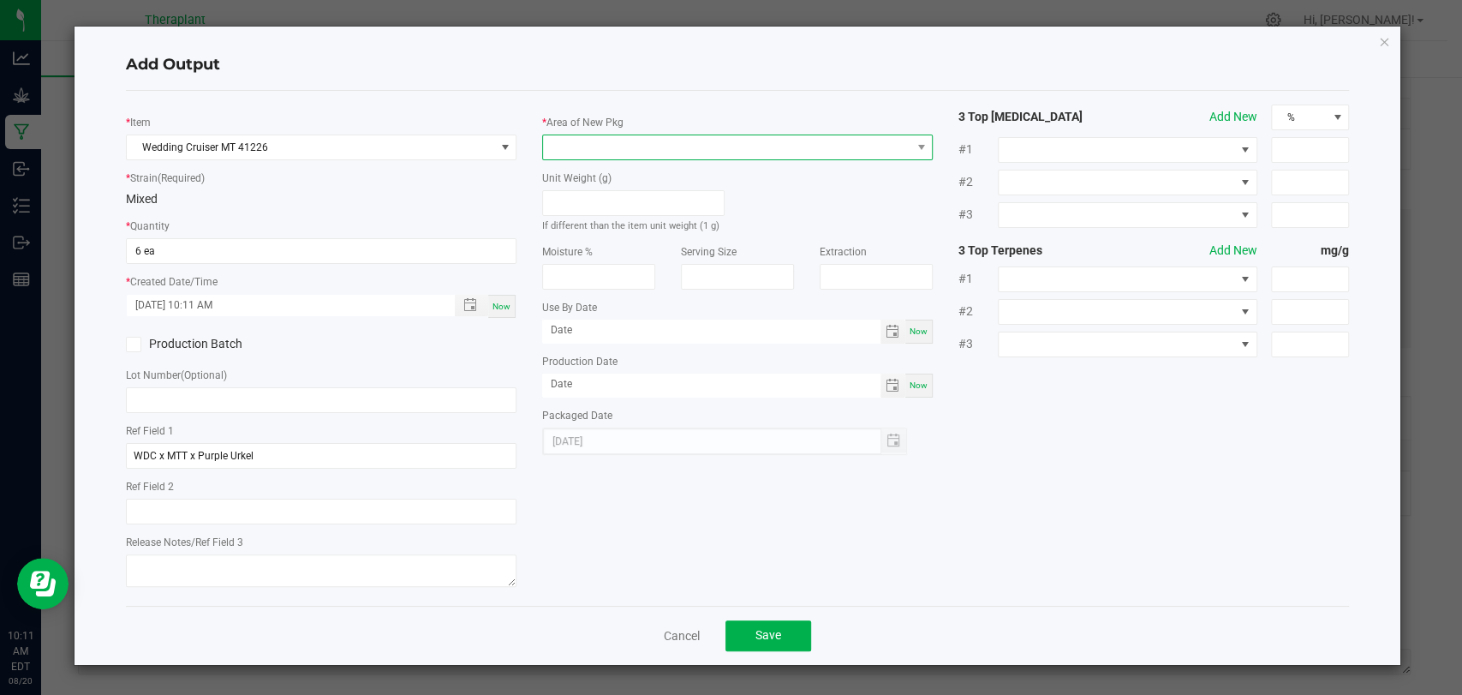
click at [601, 135] on span at bounding box center [727, 147] width 368 height 24
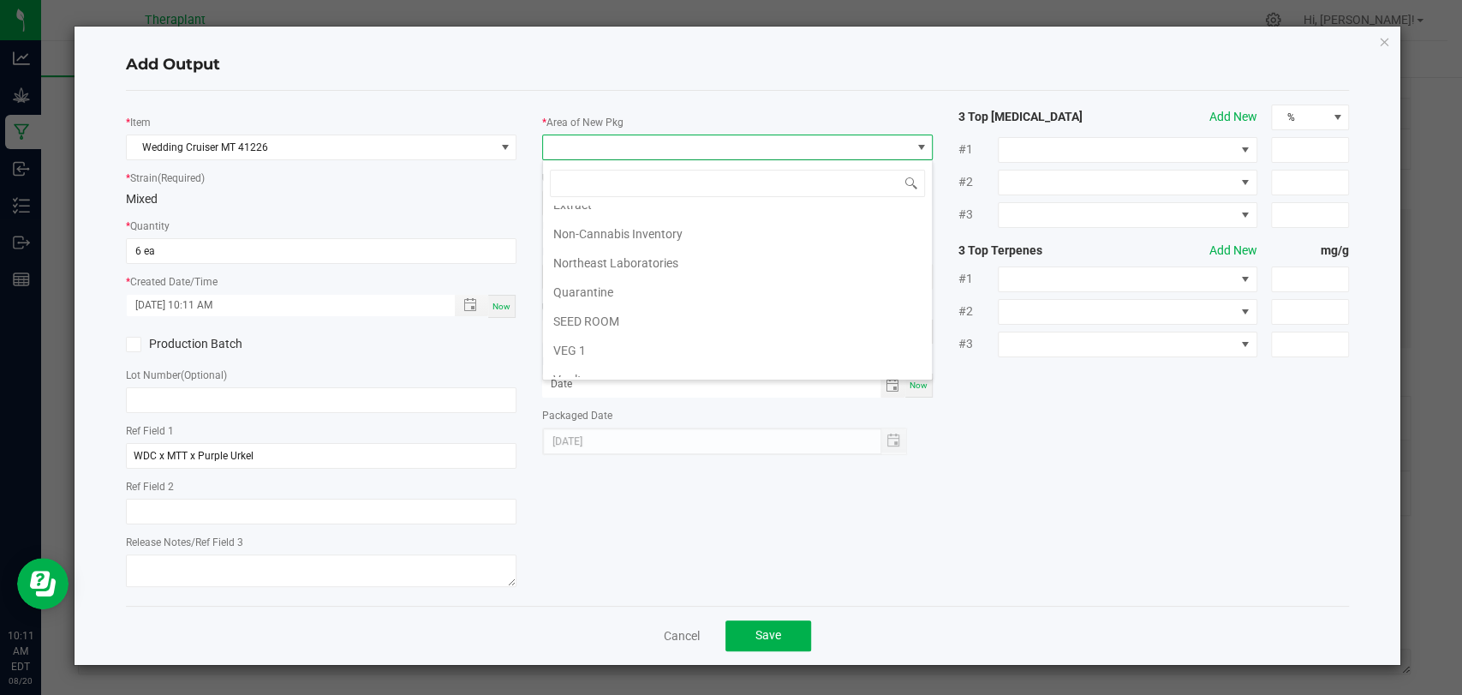
scroll to position [320, 0]
click at [589, 293] on li "Vault 2" at bounding box center [737, 307] width 389 height 29
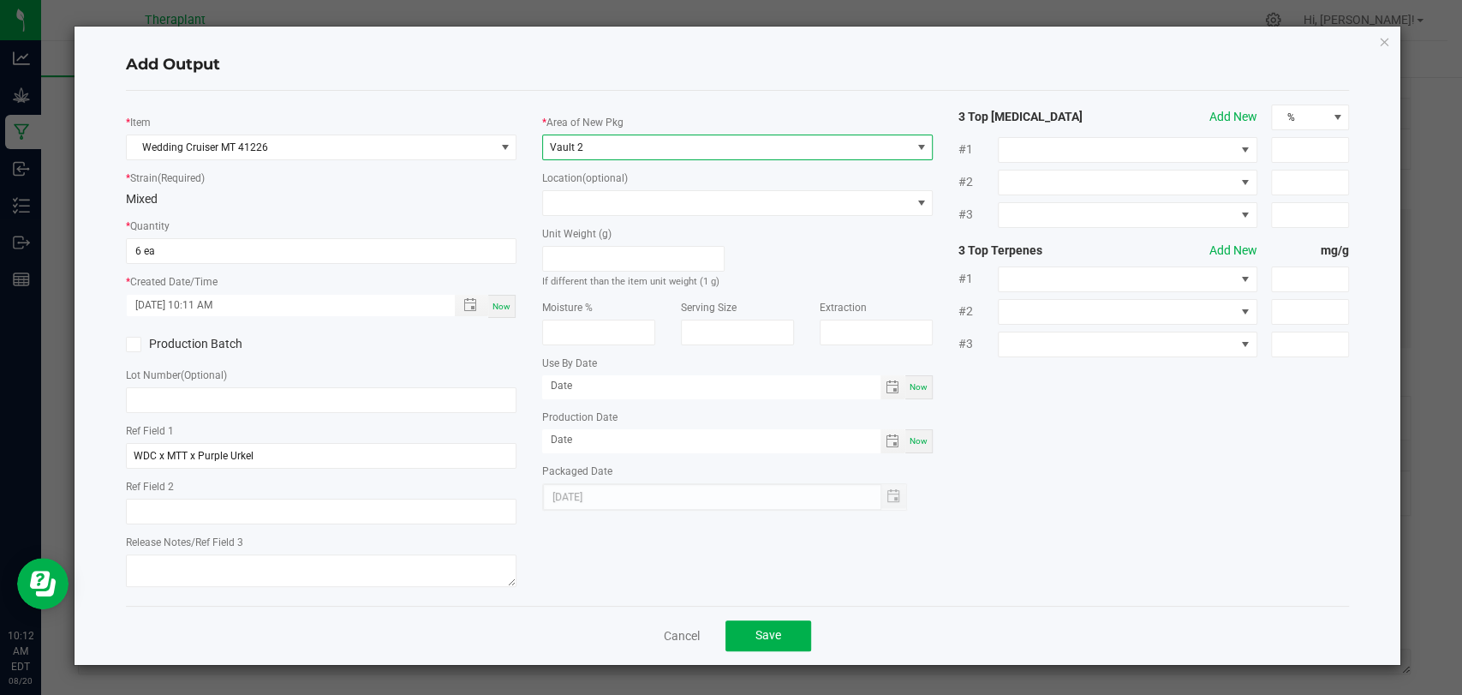
click at [589, 220] on div "Unit Weight (g) If different than the item unit weight (1 g)" at bounding box center [633, 253] width 208 height 74
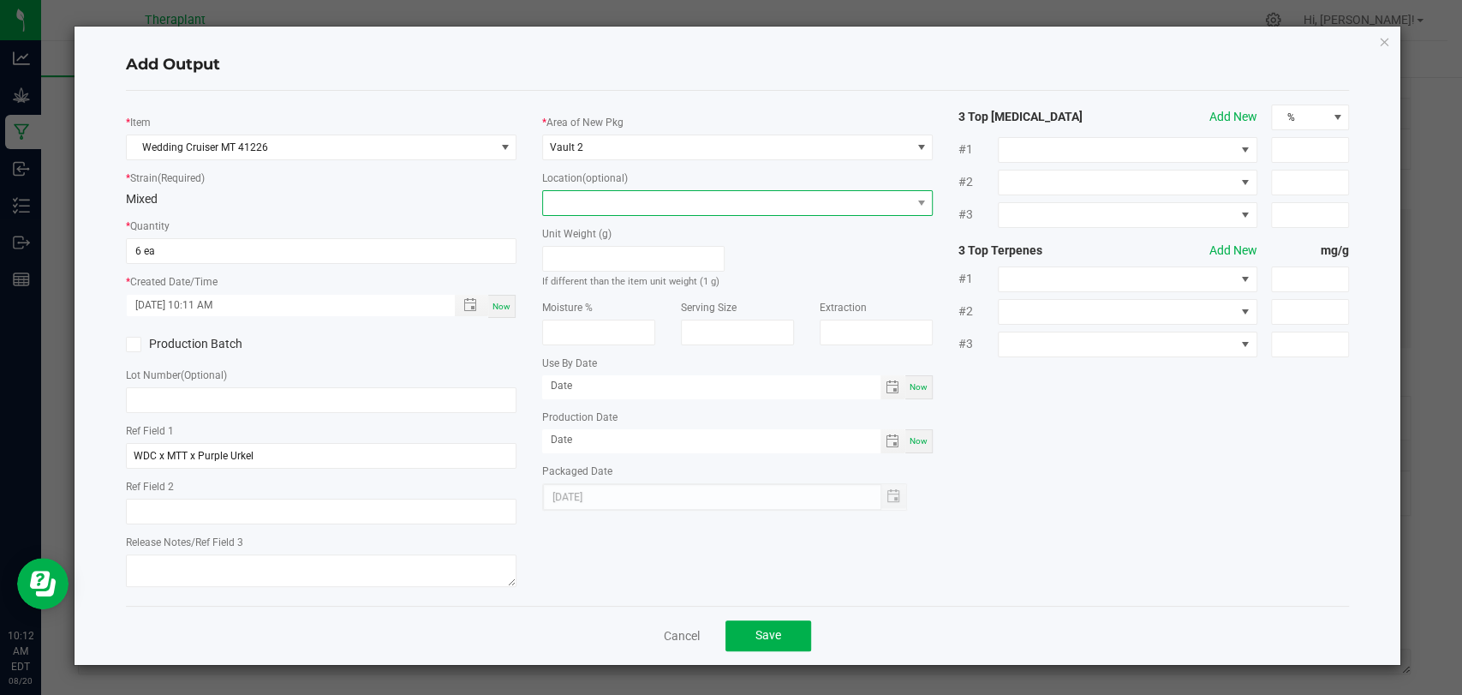
click at [589, 207] on span at bounding box center [727, 203] width 368 height 24
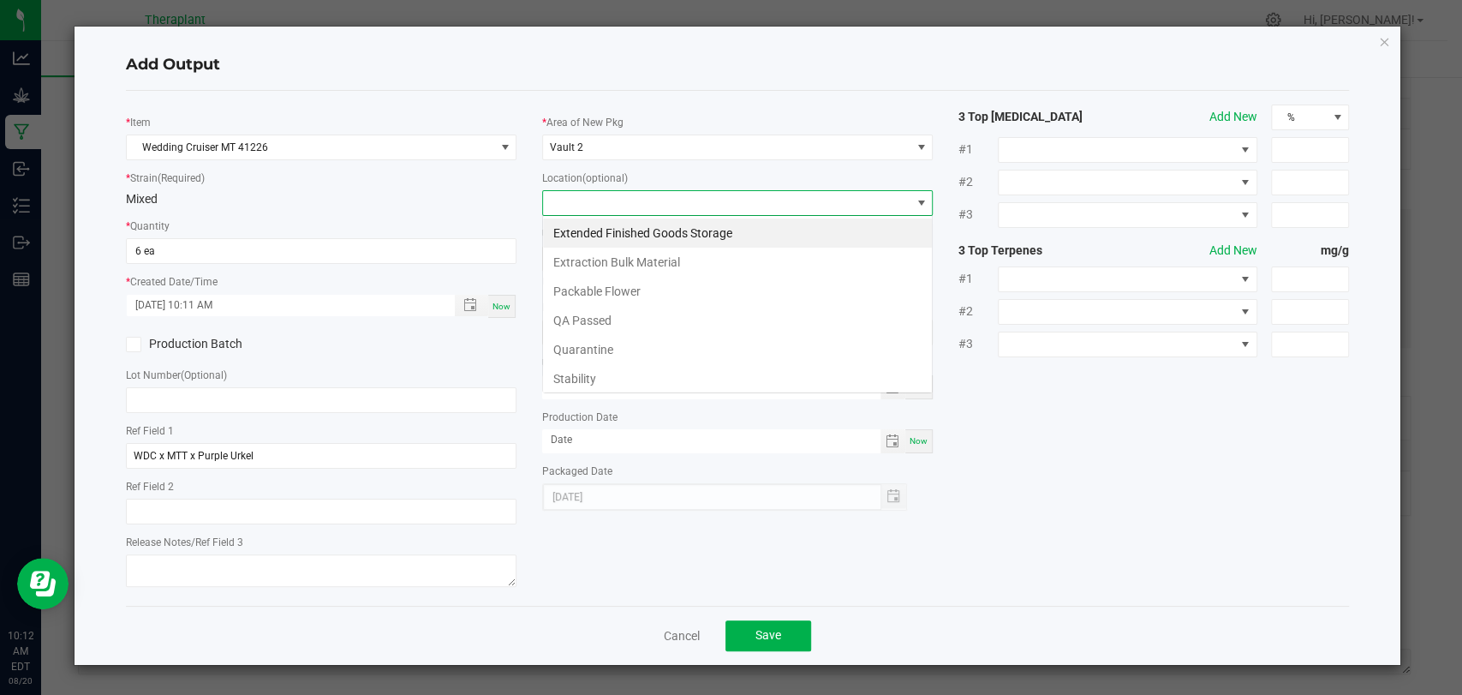
scroll to position [25, 391]
click at [585, 378] on li "Stability" at bounding box center [737, 378] width 389 height 29
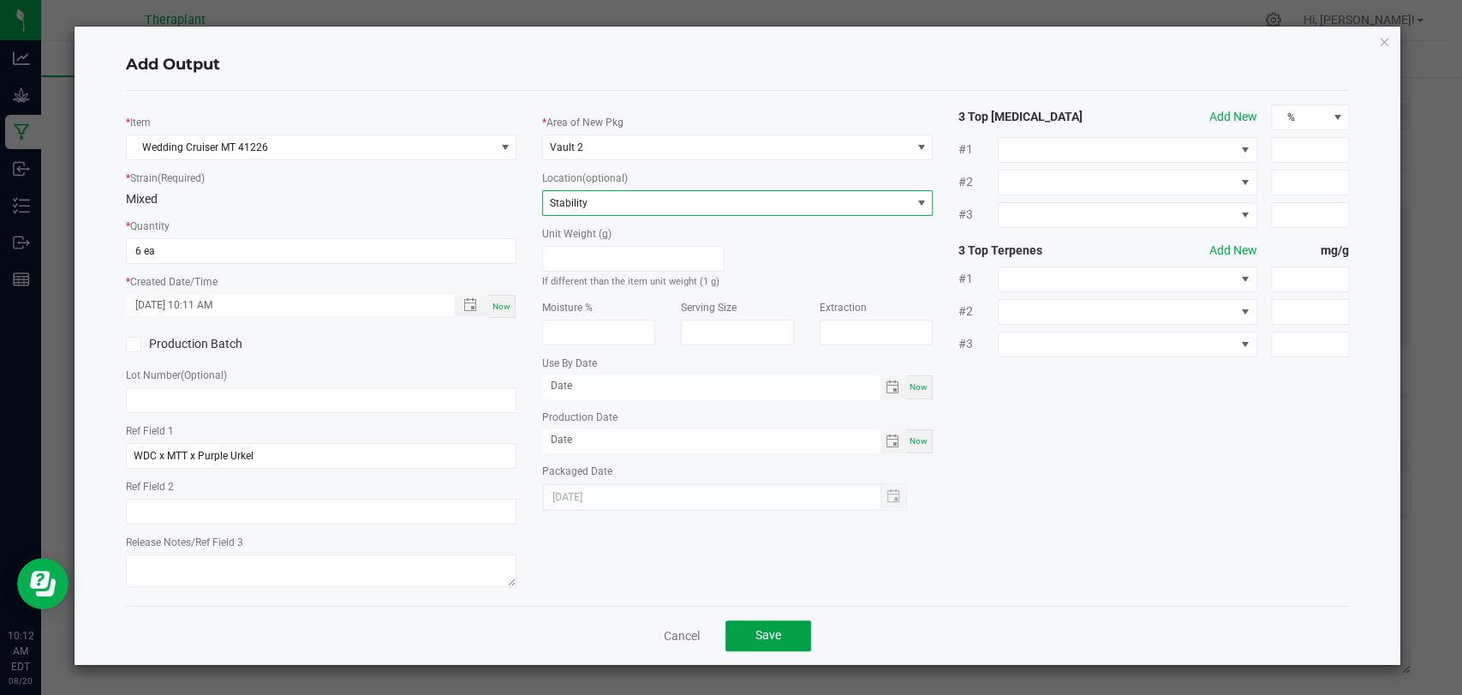
click at [786, 635] on button "Save" at bounding box center [769, 635] width 86 height 31
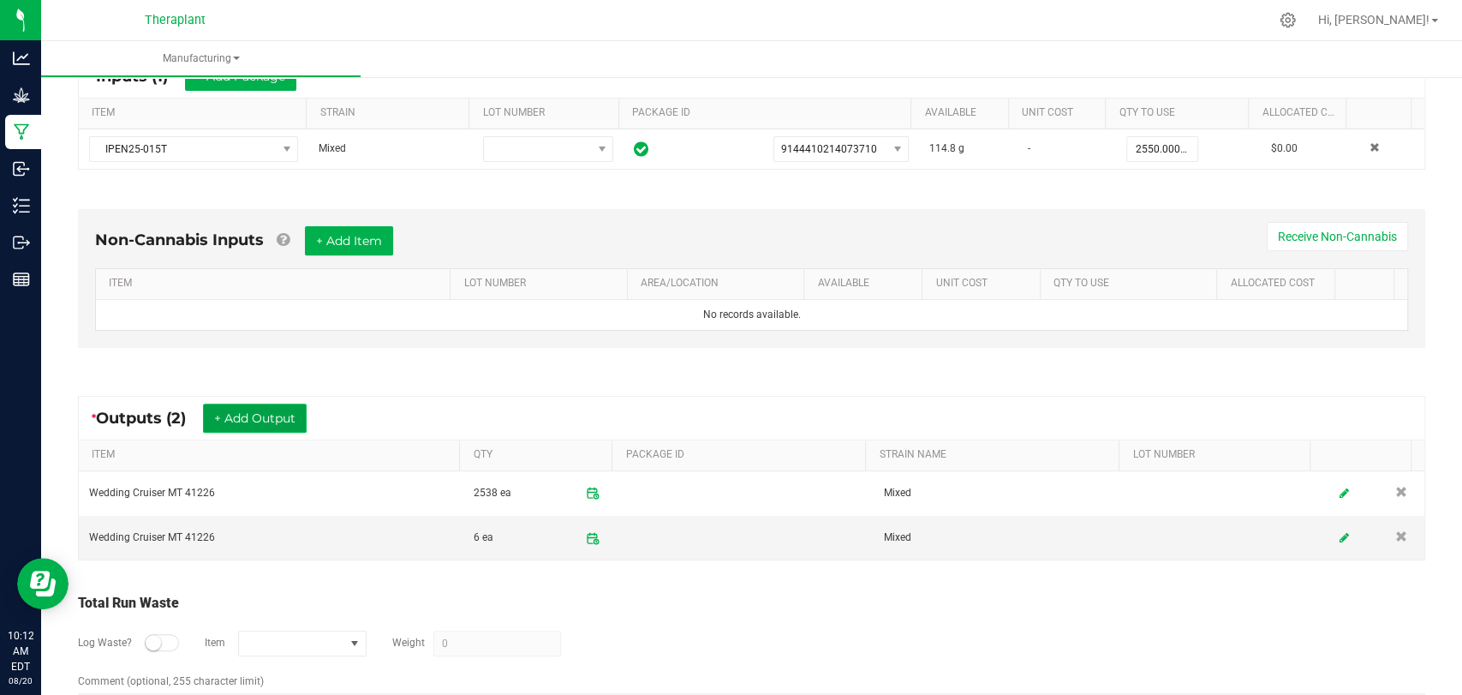
click at [279, 418] on button "+ Add Output" at bounding box center [255, 417] width 104 height 29
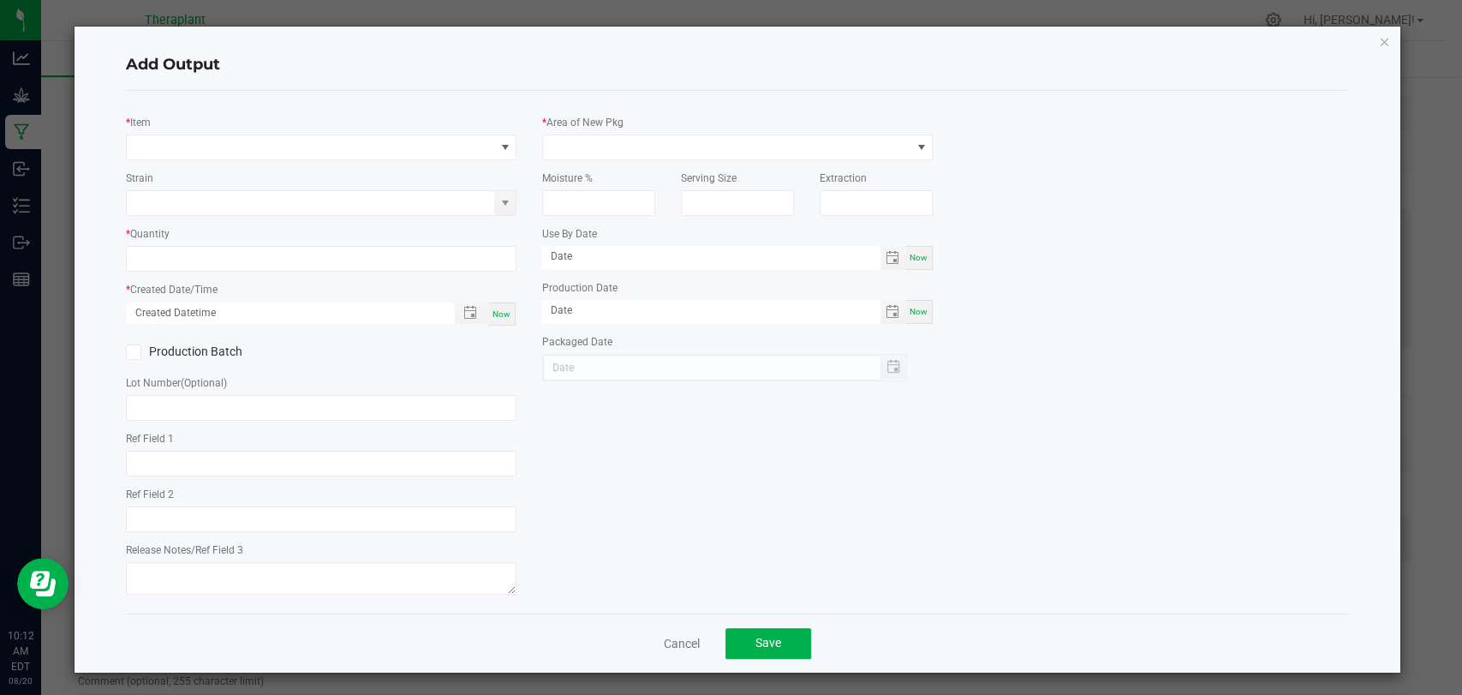
type input "WDC x MTT x Purple Urkel"
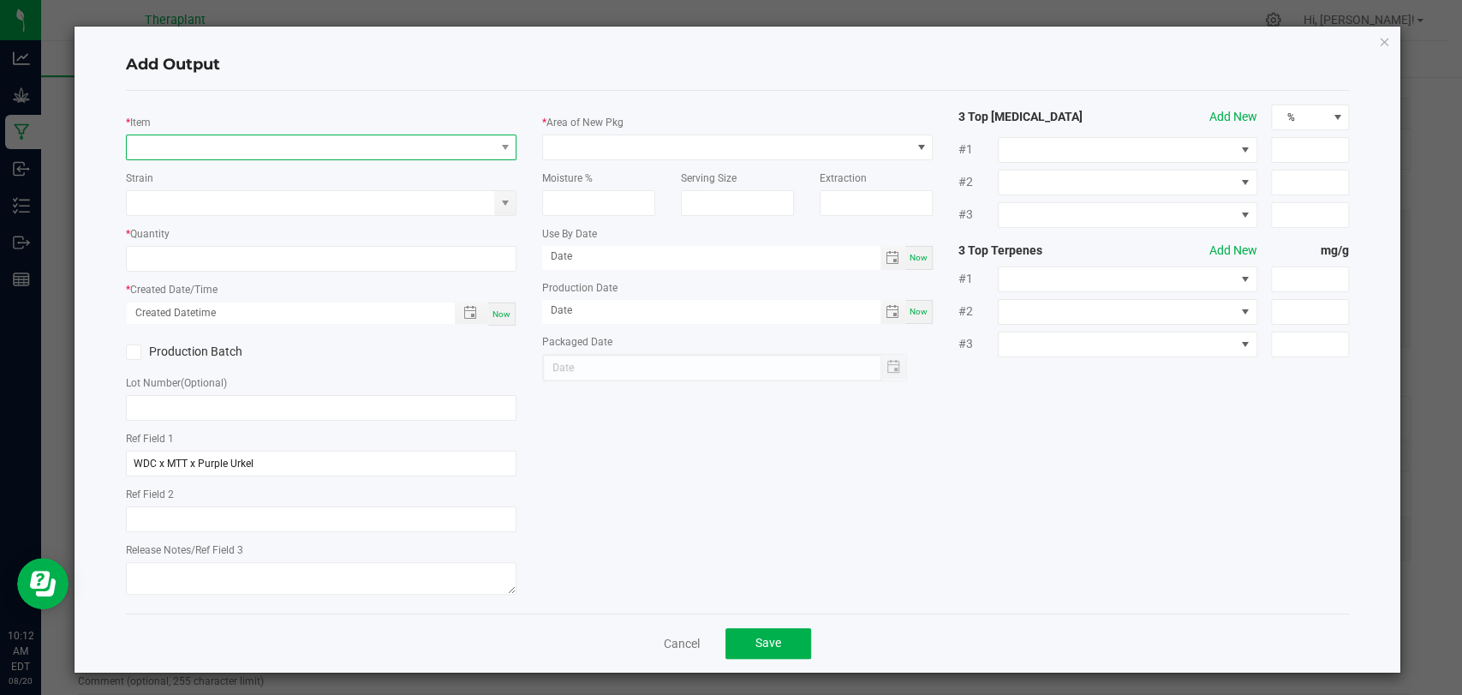
click at [229, 139] on span "NO DATA FOUND" at bounding box center [311, 147] width 368 height 24
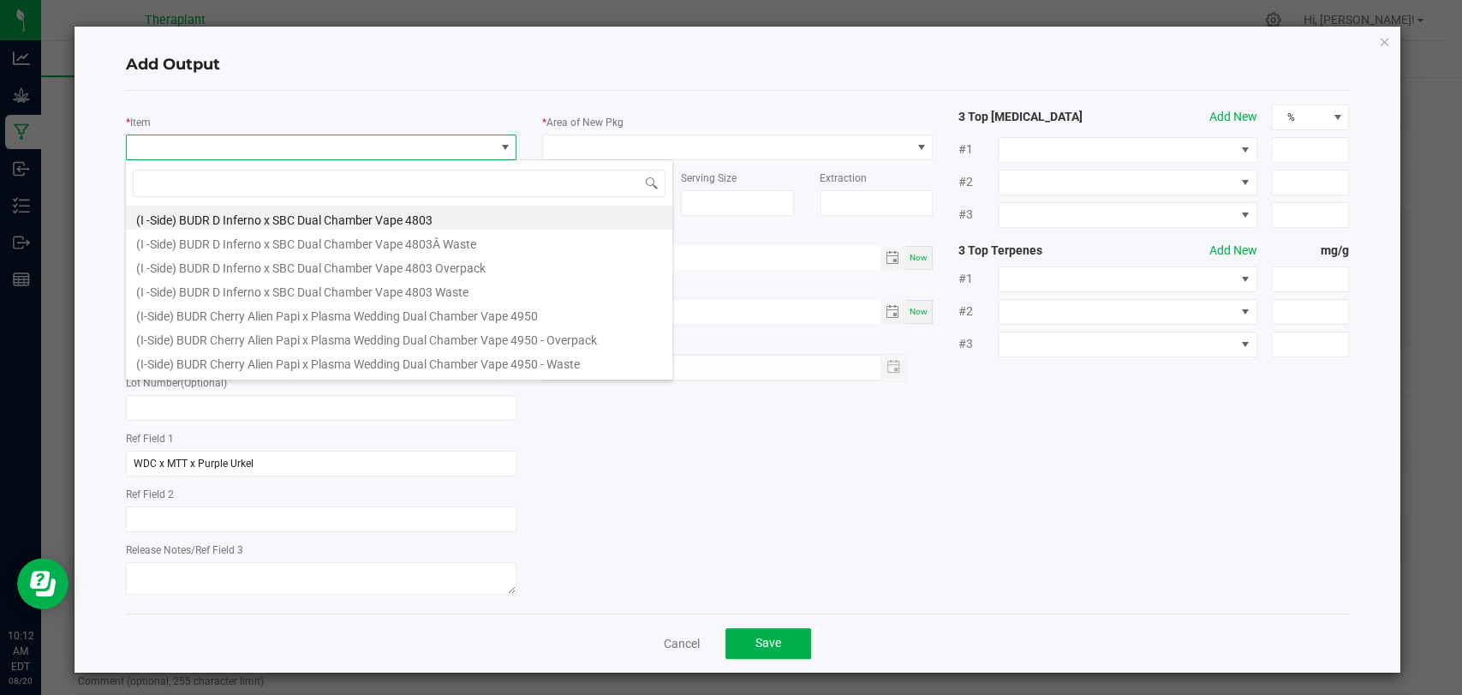
scroll to position [25, 386]
type input "41226"
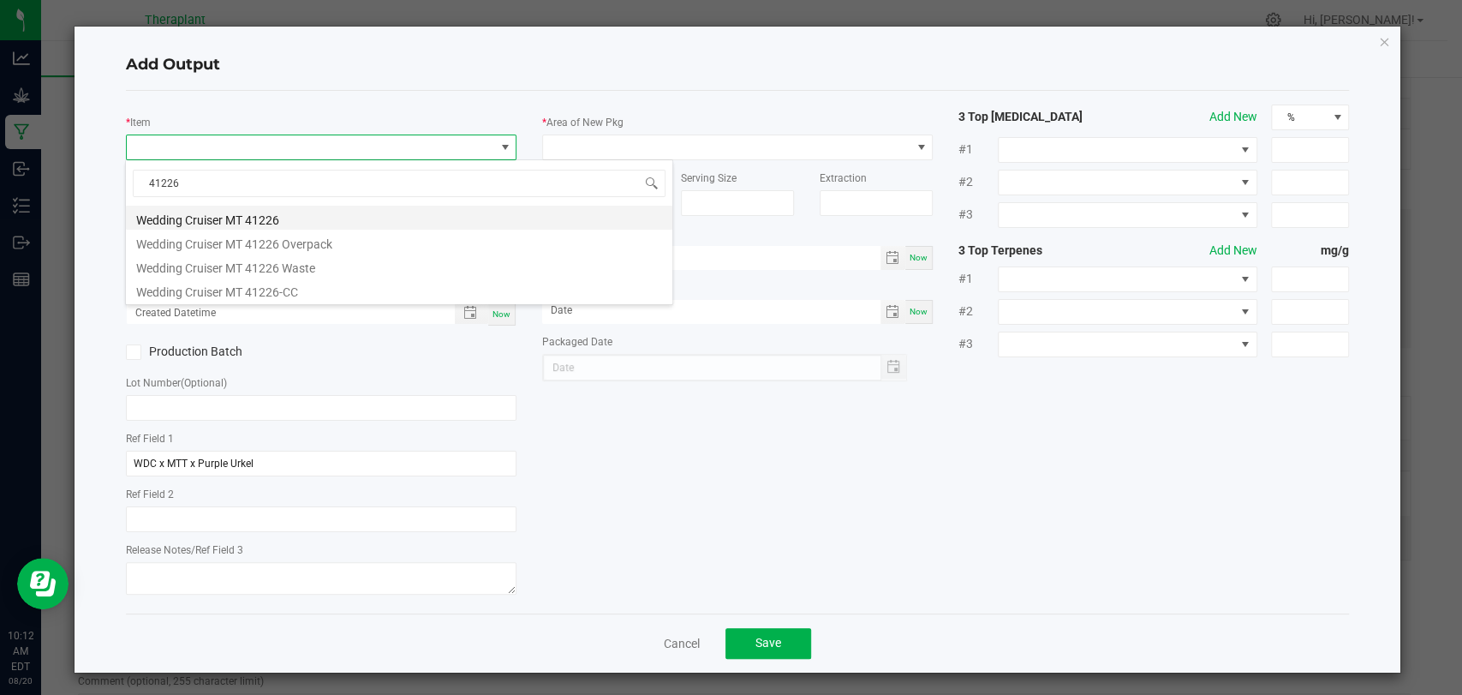
click at [241, 226] on li "Wedding Cruiser MT 41226" at bounding box center [399, 218] width 547 height 24
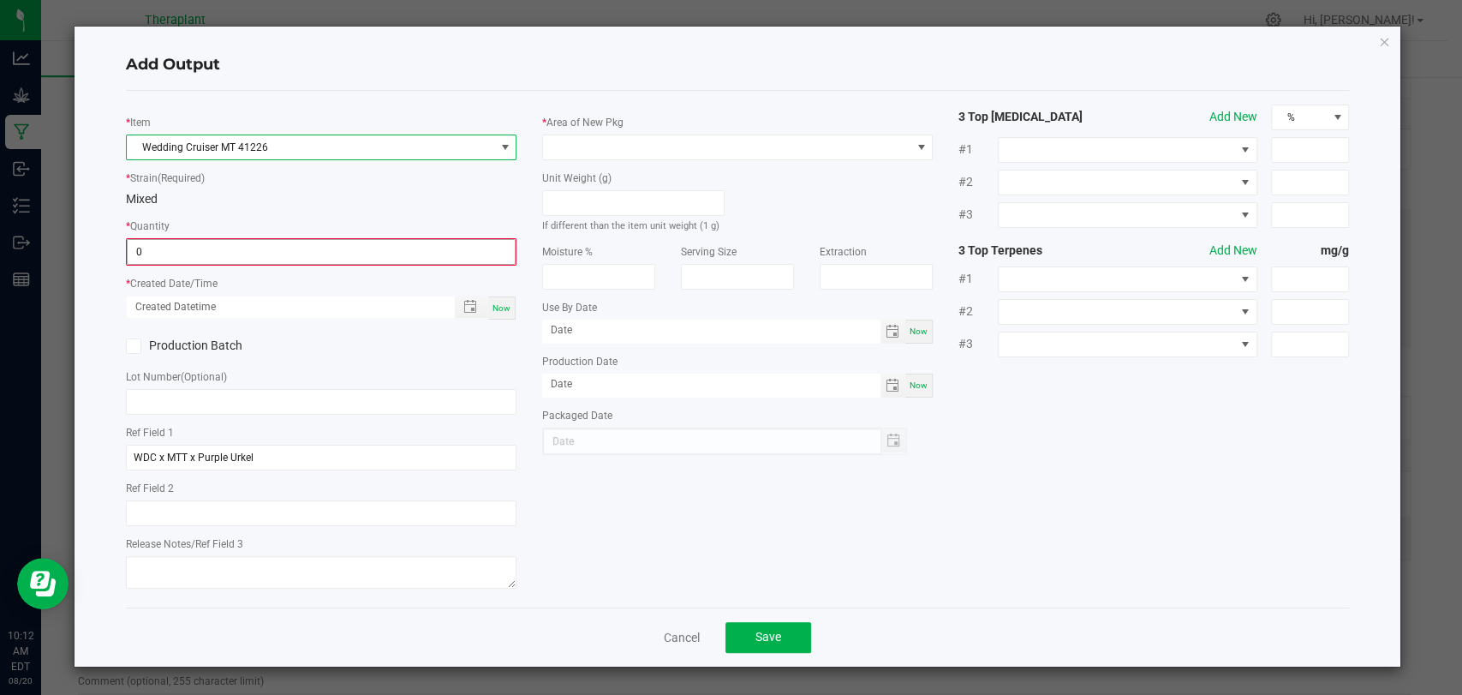
click at [240, 249] on input "0" at bounding box center [321, 252] width 387 height 24
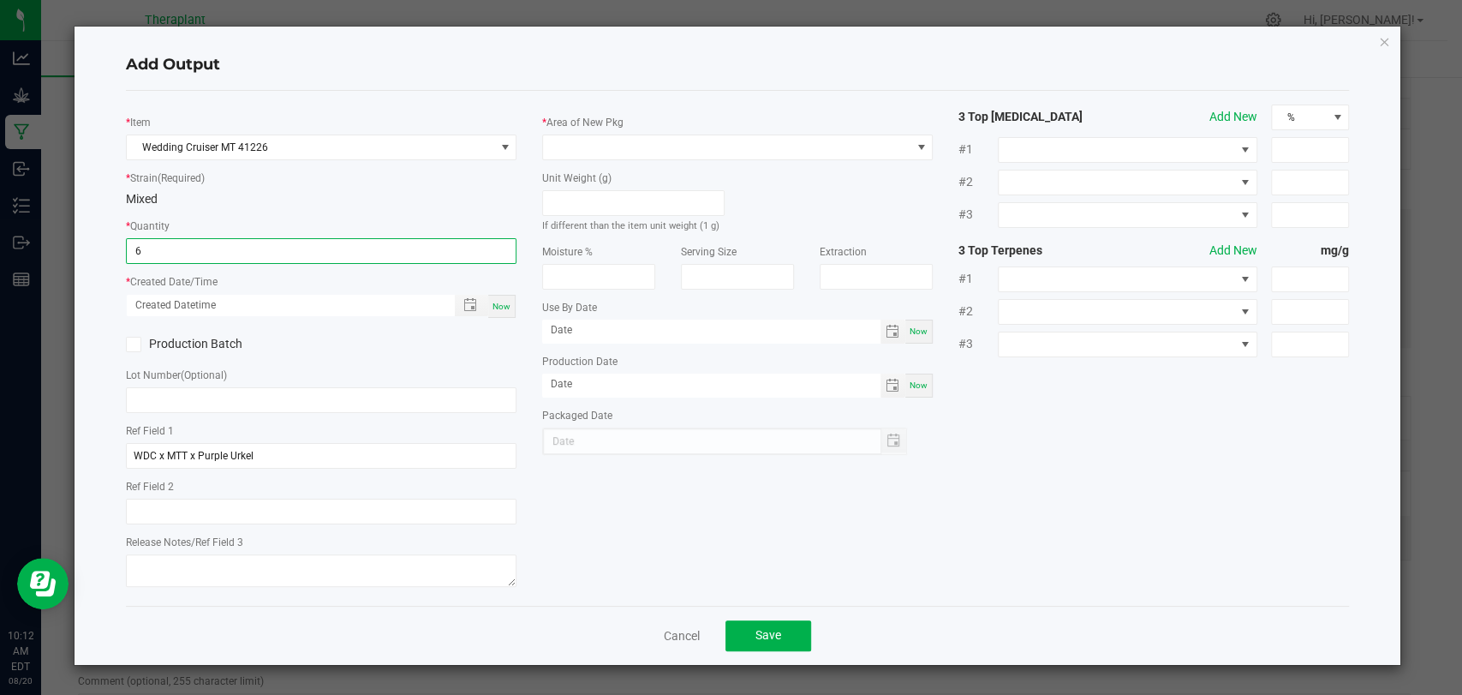
type input "6 ea"
click at [512, 306] on div "Now" at bounding box center [501, 306] width 27 height 23
type input "[DATE] 10:12 AM"
type input "[DATE]"
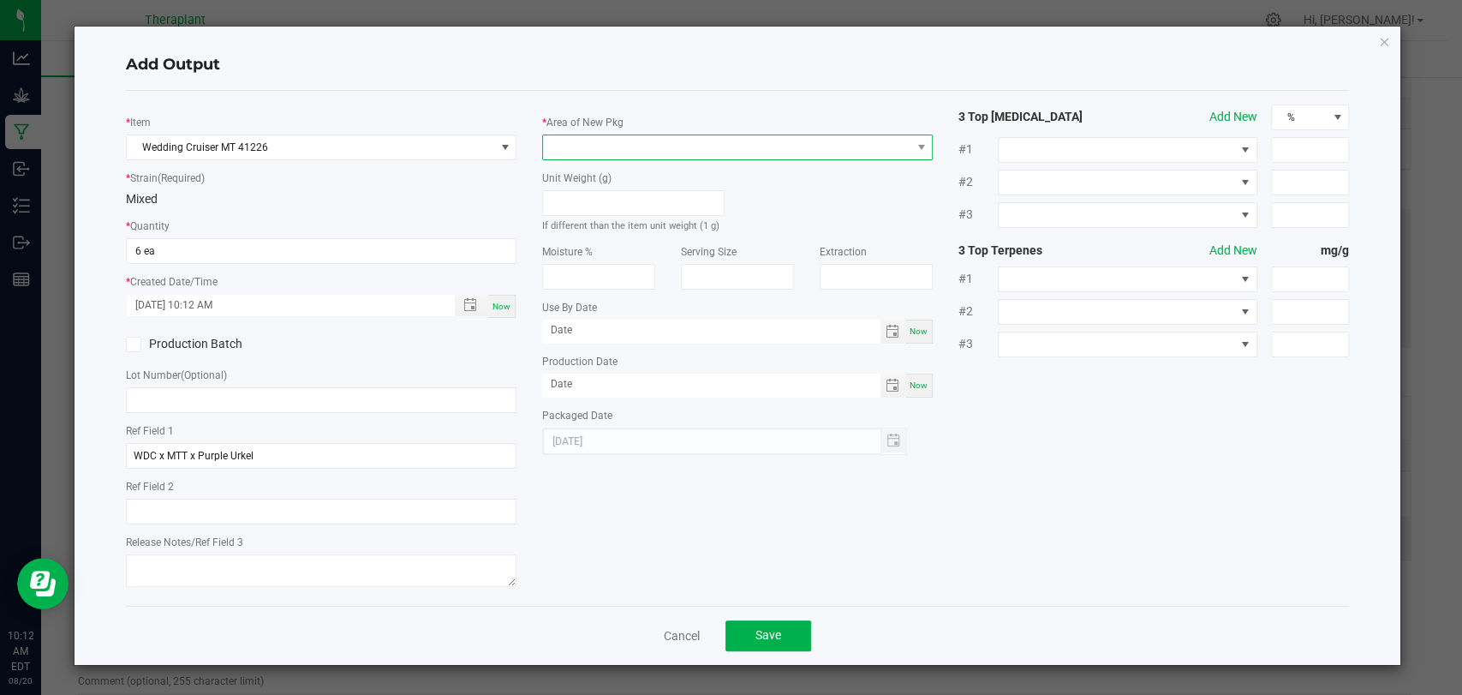
click at [600, 151] on span at bounding box center [727, 147] width 368 height 24
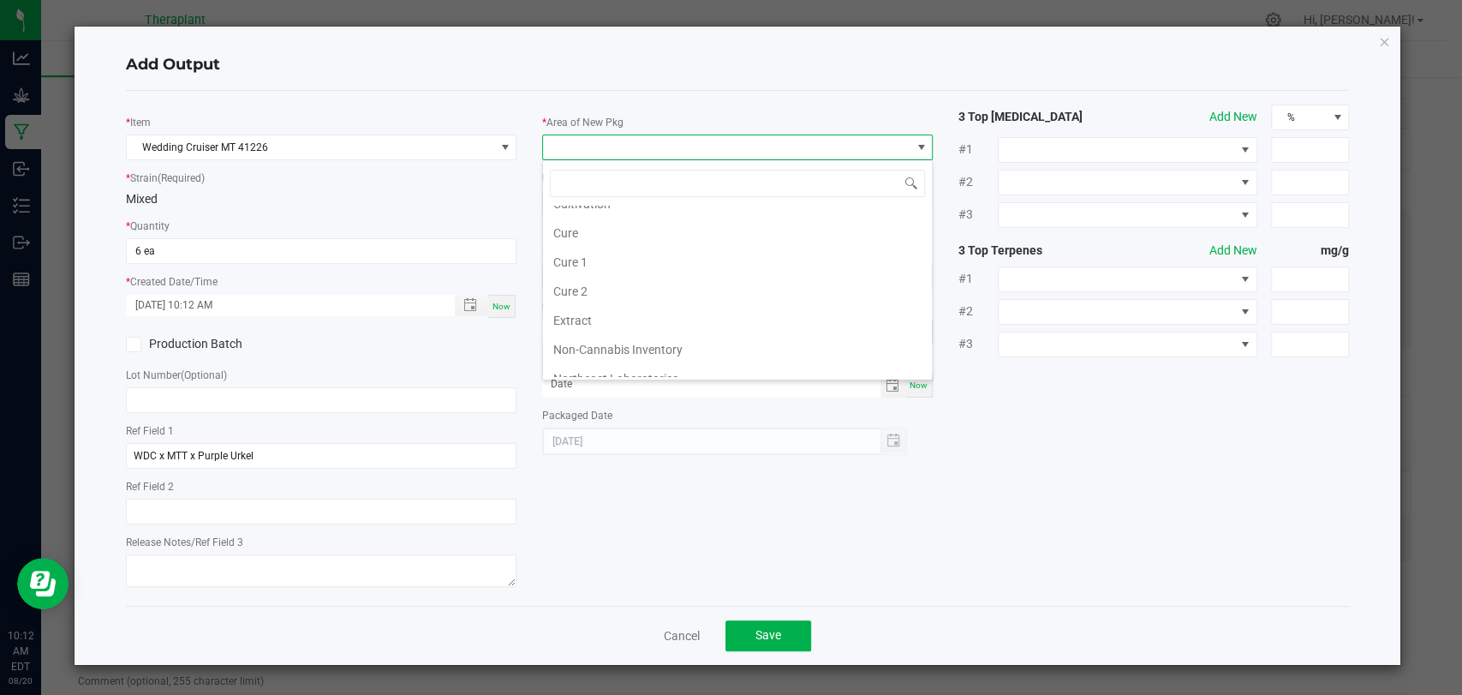
scroll to position [320, 0]
click at [591, 303] on li "Vault 2" at bounding box center [737, 307] width 389 height 29
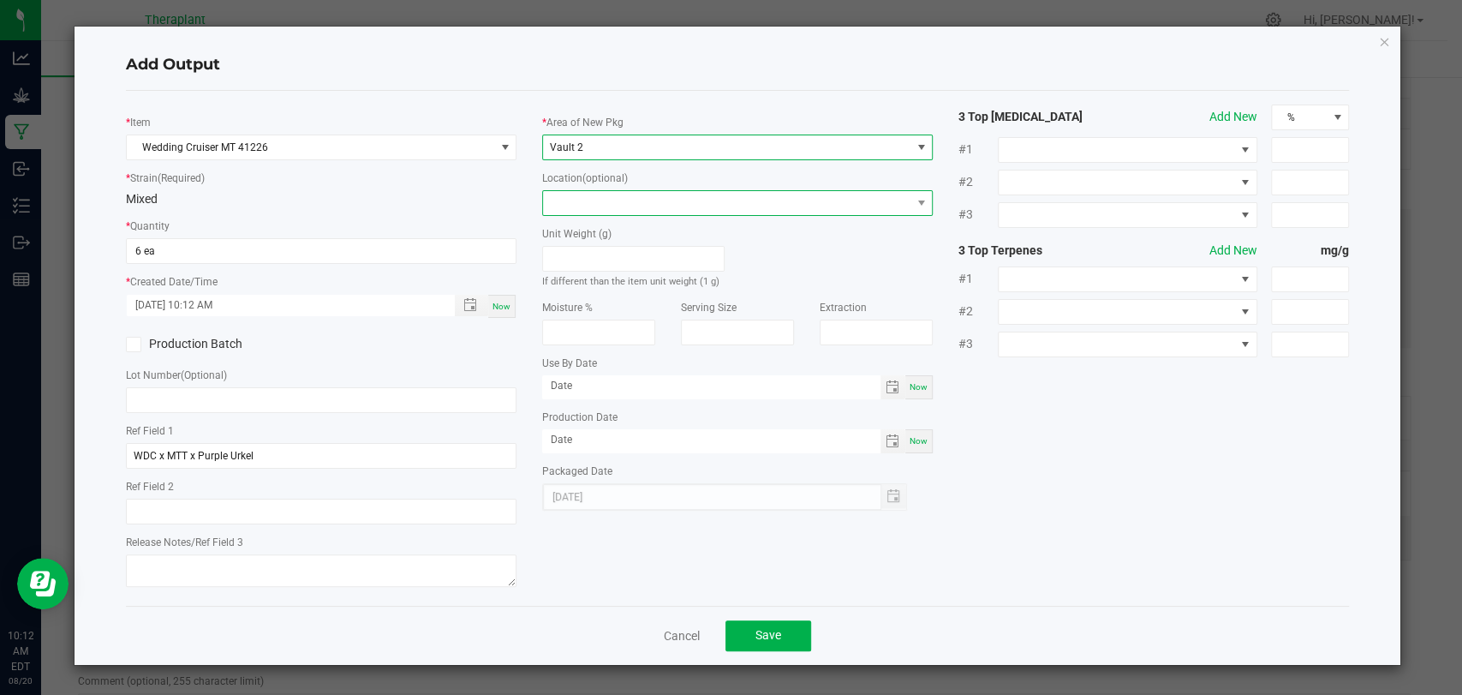
click at [598, 202] on span at bounding box center [727, 203] width 368 height 24
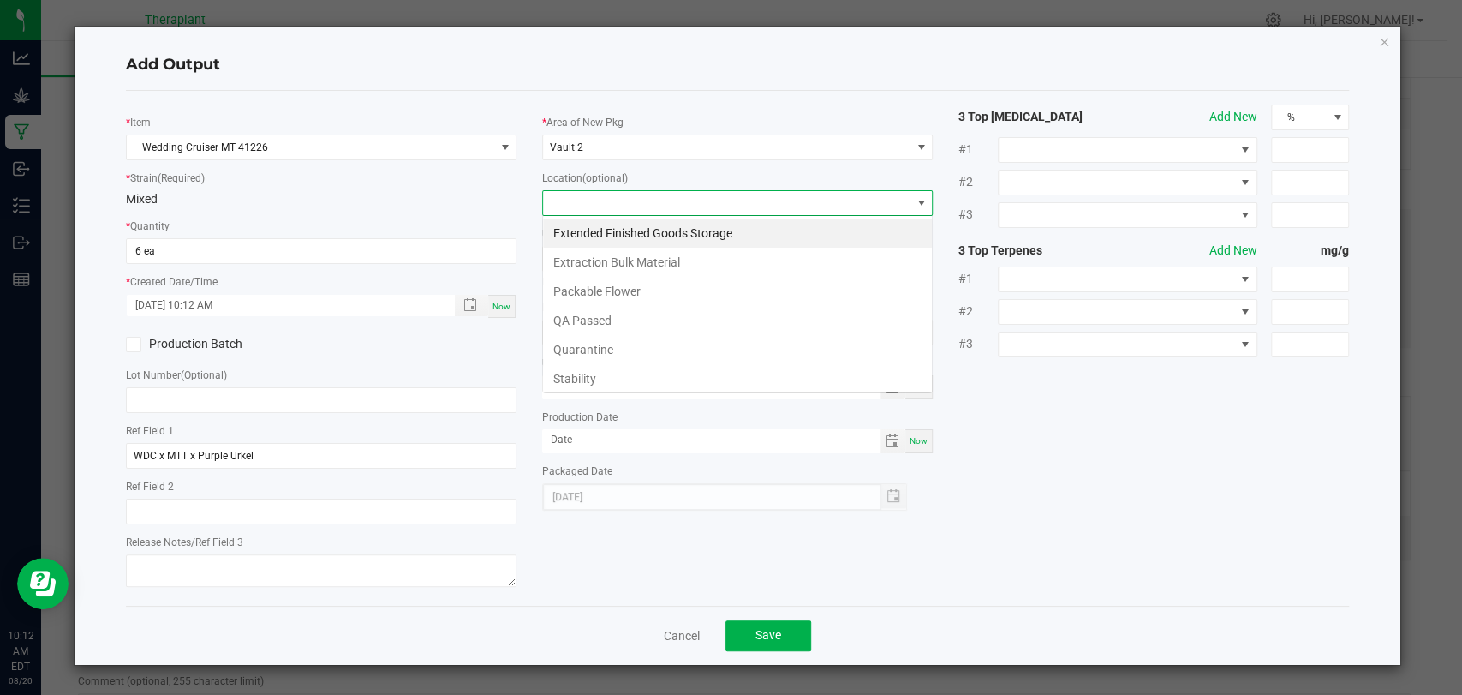
scroll to position [25, 391]
click at [589, 372] on li "Stability" at bounding box center [737, 378] width 389 height 29
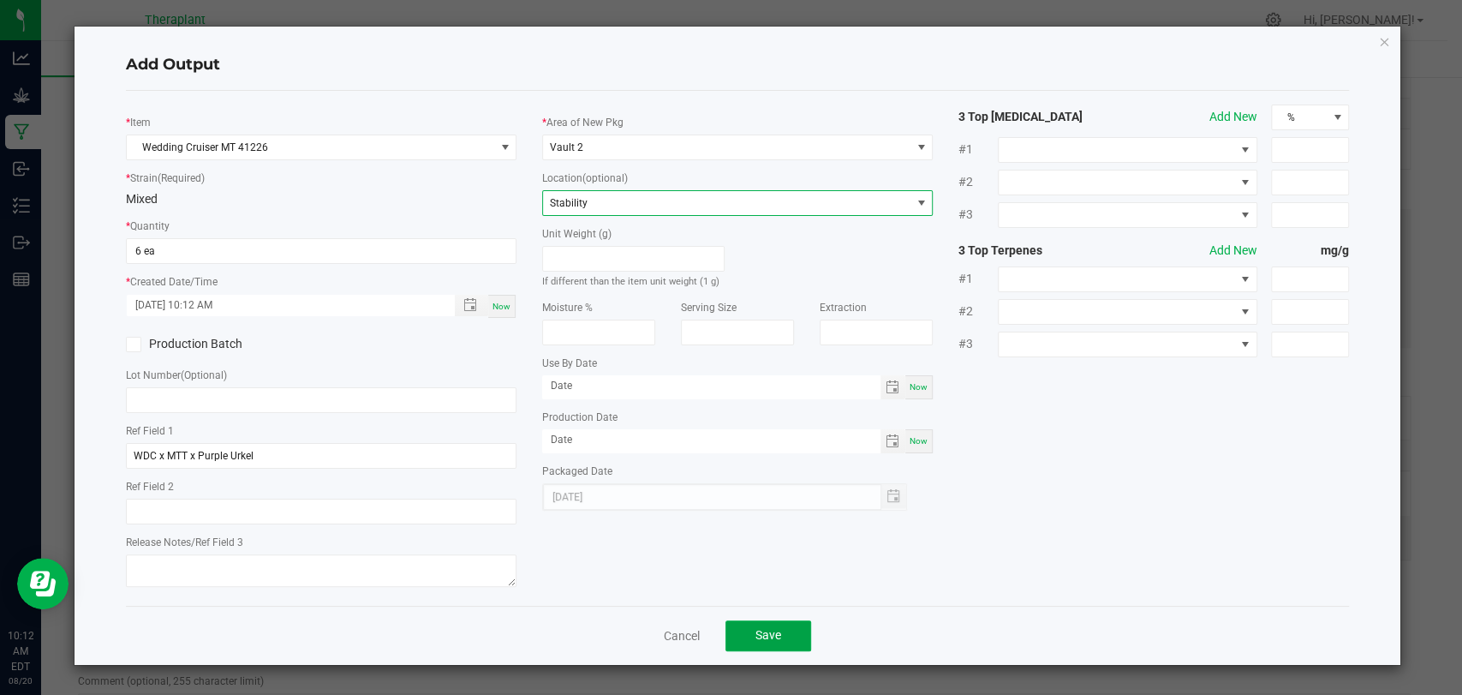
click at [757, 628] on span "Save" at bounding box center [769, 635] width 26 height 14
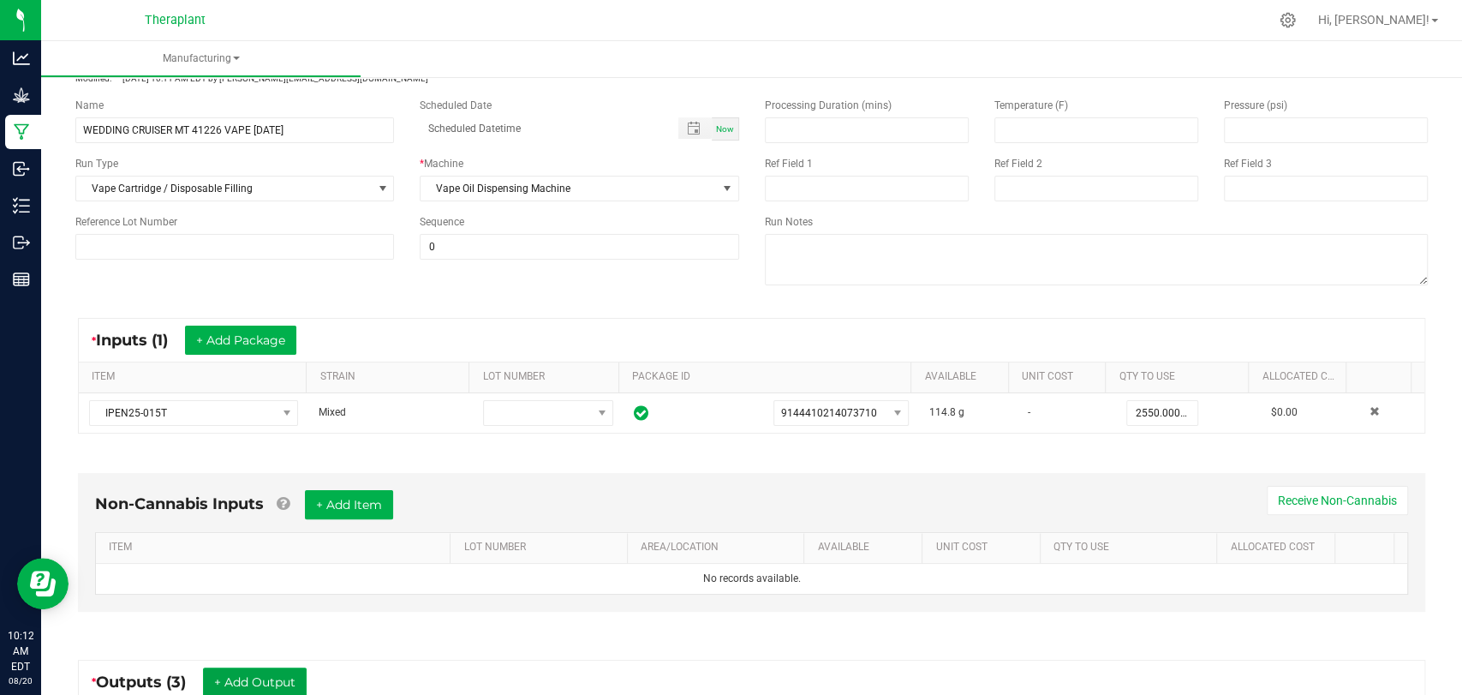
scroll to position [0, 0]
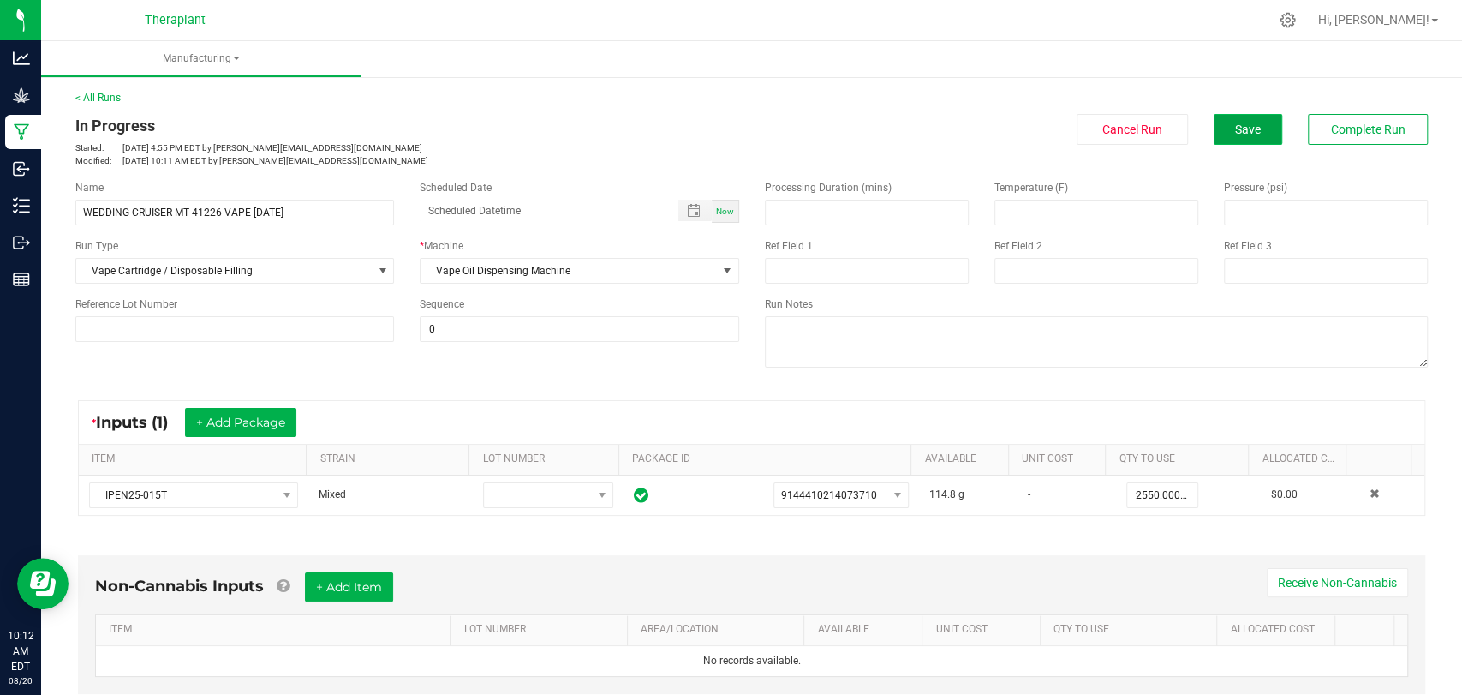
click at [1248, 119] on button "Save" at bounding box center [1248, 129] width 69 height 31
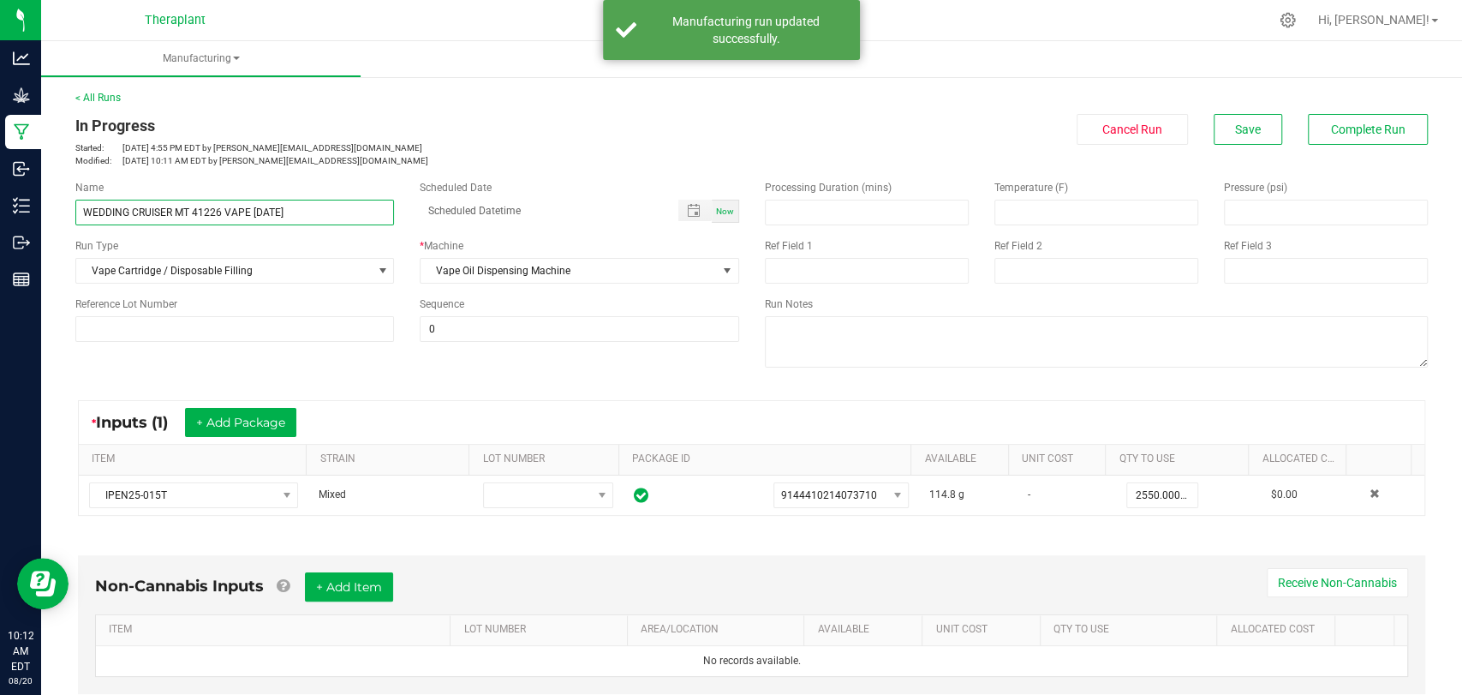
drag, startPoint x: 316, startPoint y: 200, endPoint x: 82, endPoint y: 218, distance: 234.6
click at [77, 220] on input "WEDDING CRUISER MT 41226 VAPE [DATE]" at bounding box center [234, 213] width 319 height 26
drag, startPoint x: 482, startPoint y: 128, endPoint x: 505, endPoint y: 288, distance: 161.9
click at [483, 128] on div "In Progress" at bounding box center [407, 125] width 664 height 23
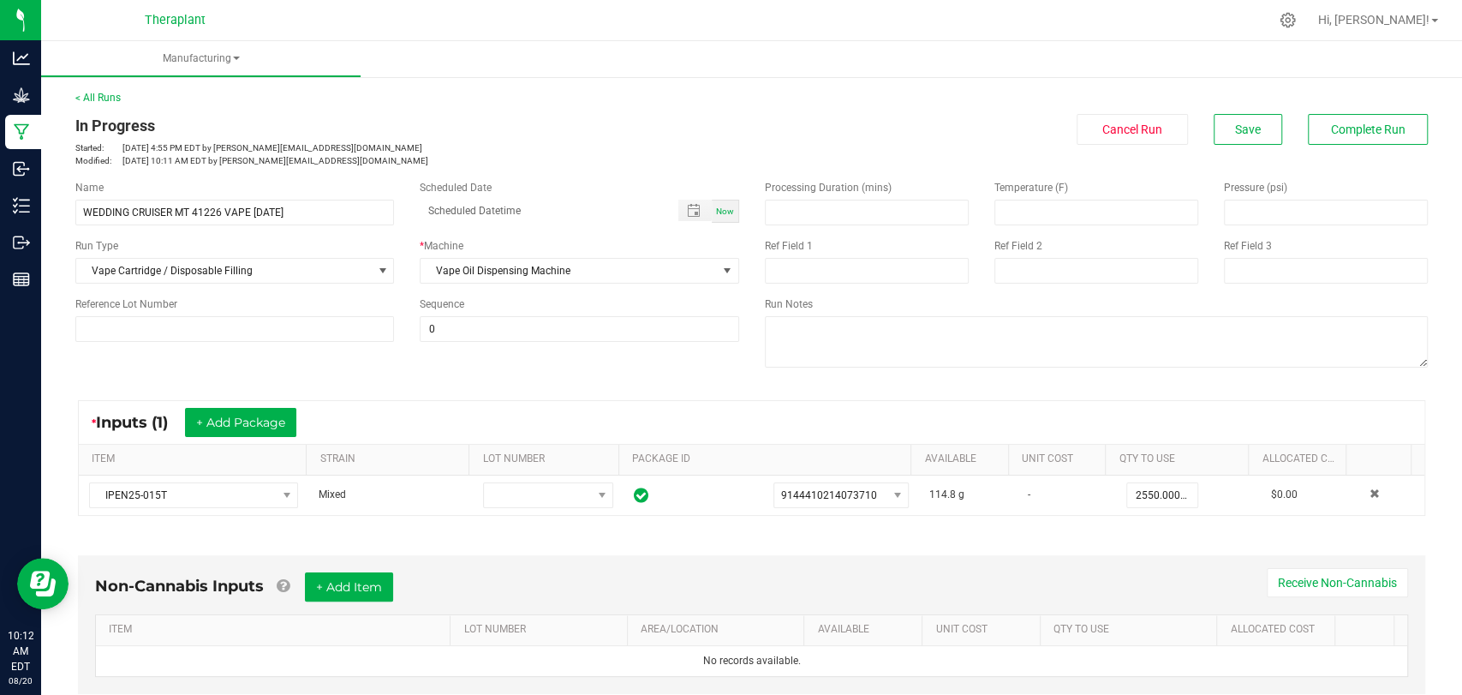
click at [1332, 111] on div "< All Runs In Progress Started: [DATE] 4:55 PM EDT by [PERSON_NAME][EMAIL_ADDRE…" at bounding box center [751, 128] width 1353 height 77
click at [1308, 114] on button "Complete Run" at bounding box center [1368, 129] width 120 height 31
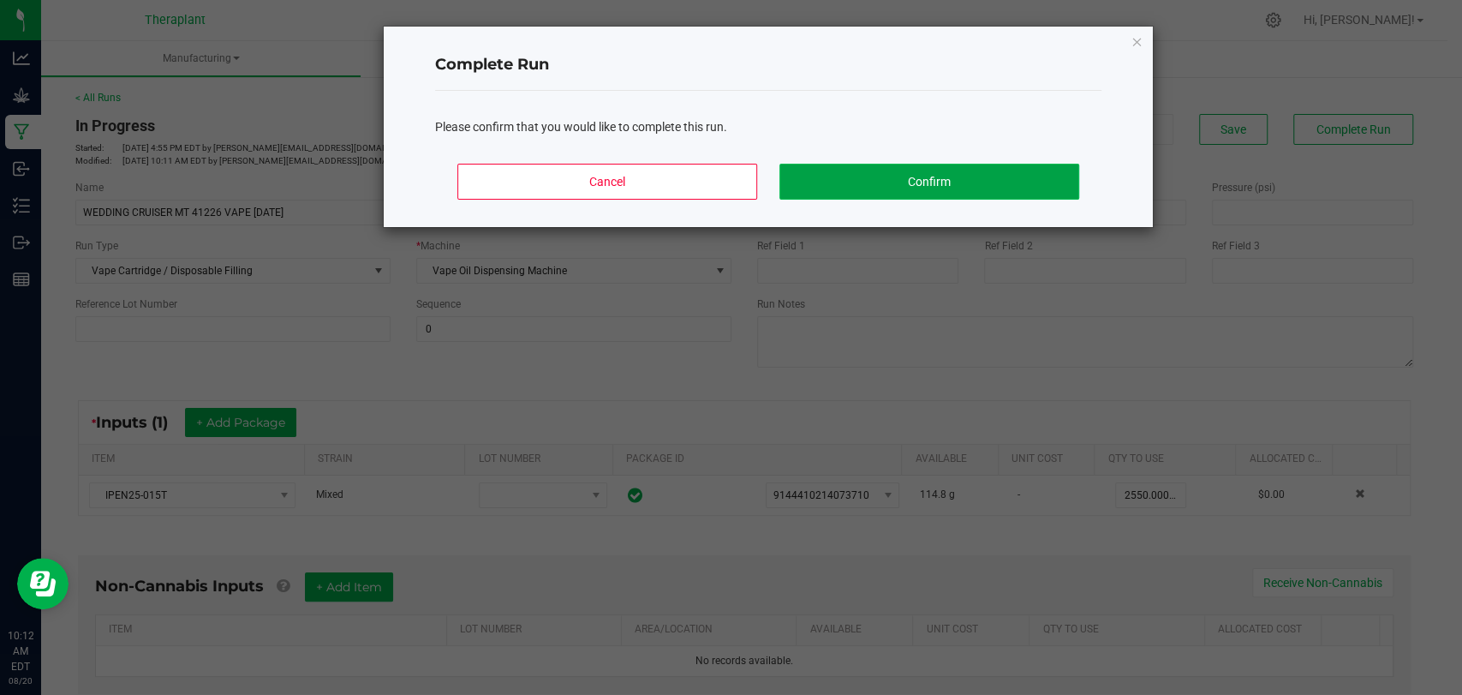
click at [877, 182] on button "Confirm" at bounding box center [930, 182] width 300 height 36
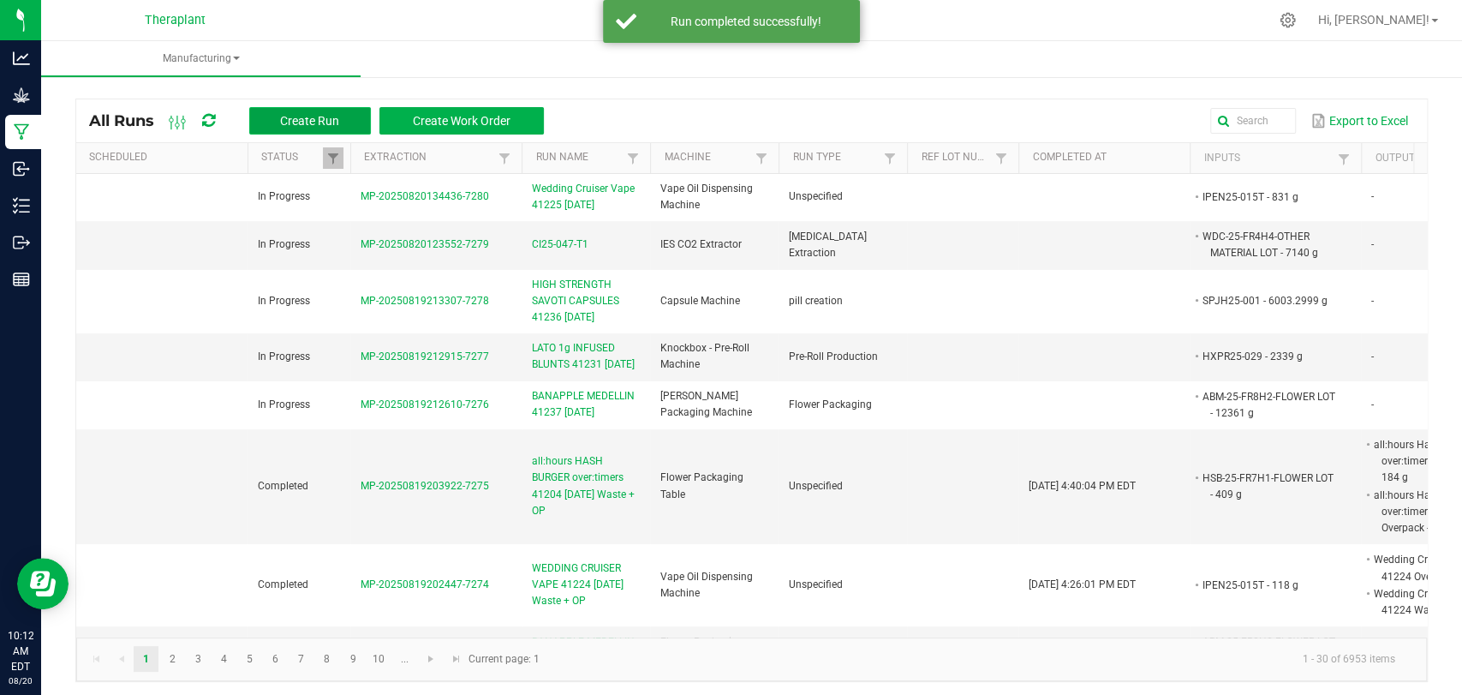
click at [333, 118] on span "Create Run" at bounding box center [309, 121] width 59 height 14
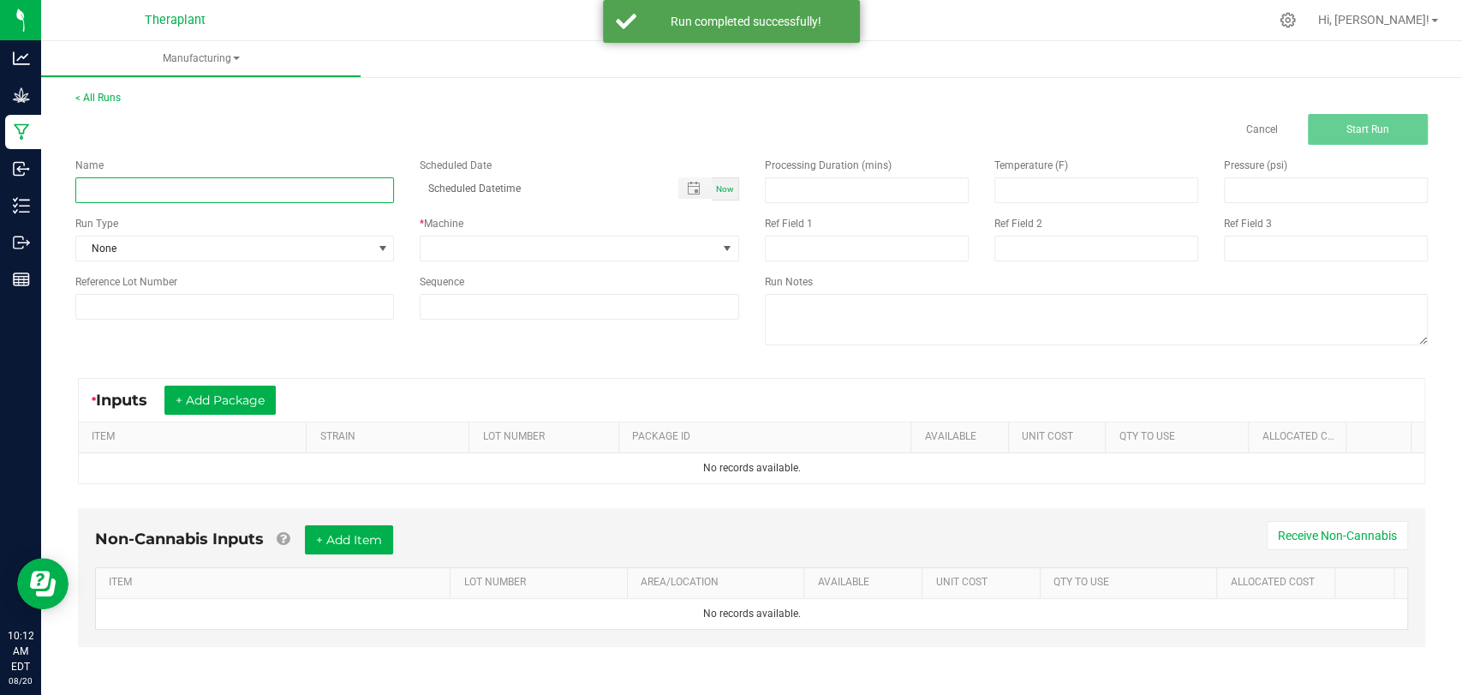
click at [305, 187] on input at bounding box center [234, 190] width 319 height 26
paste input "WEDDING CRUISER MT 41226 VAPE [DATE]"
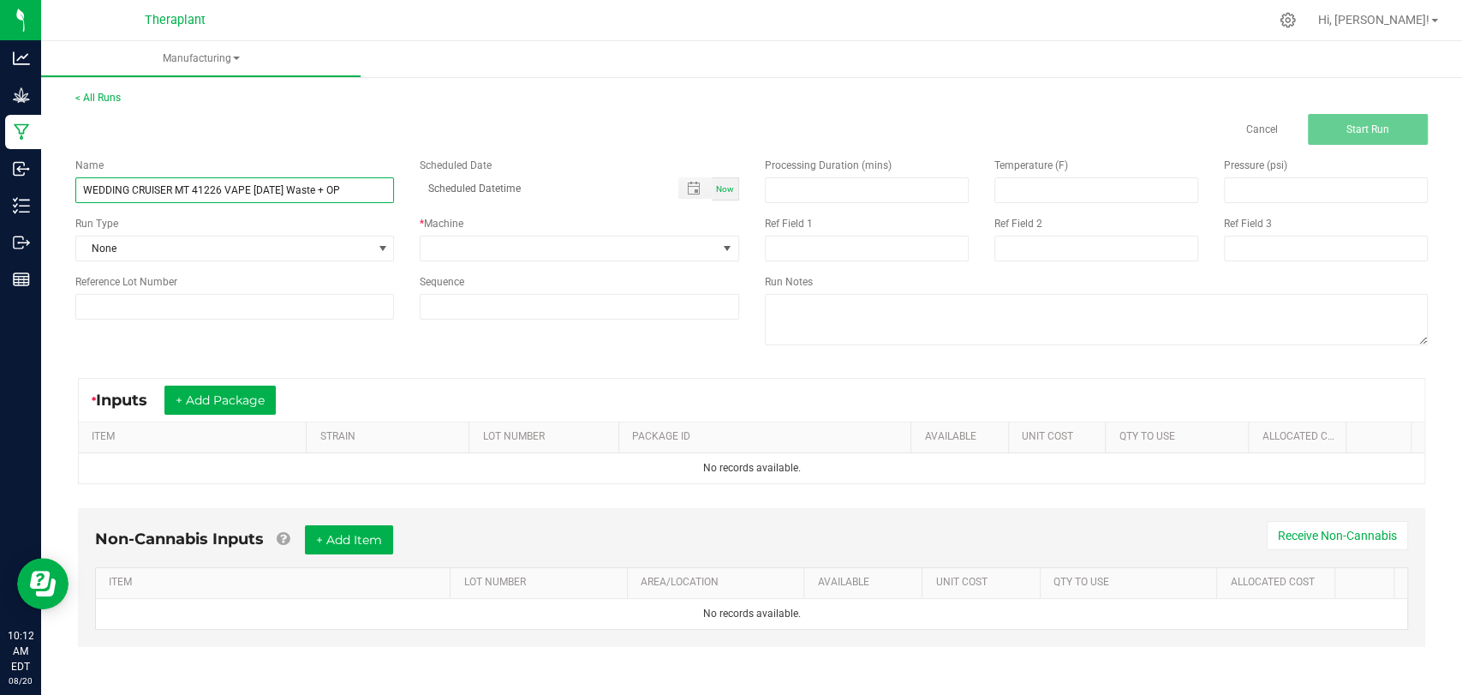
type input "WEDDING CRUISER MT 41226 VAPE [DATE] Waste + OP"
click at [486, 262] on div "Name WEDDING CRUISER MT 41226 VAPE [DATE] Waste + OP Scheduled Date Now Run Typ…" at bounding box center [408, 239] width 690 height 188
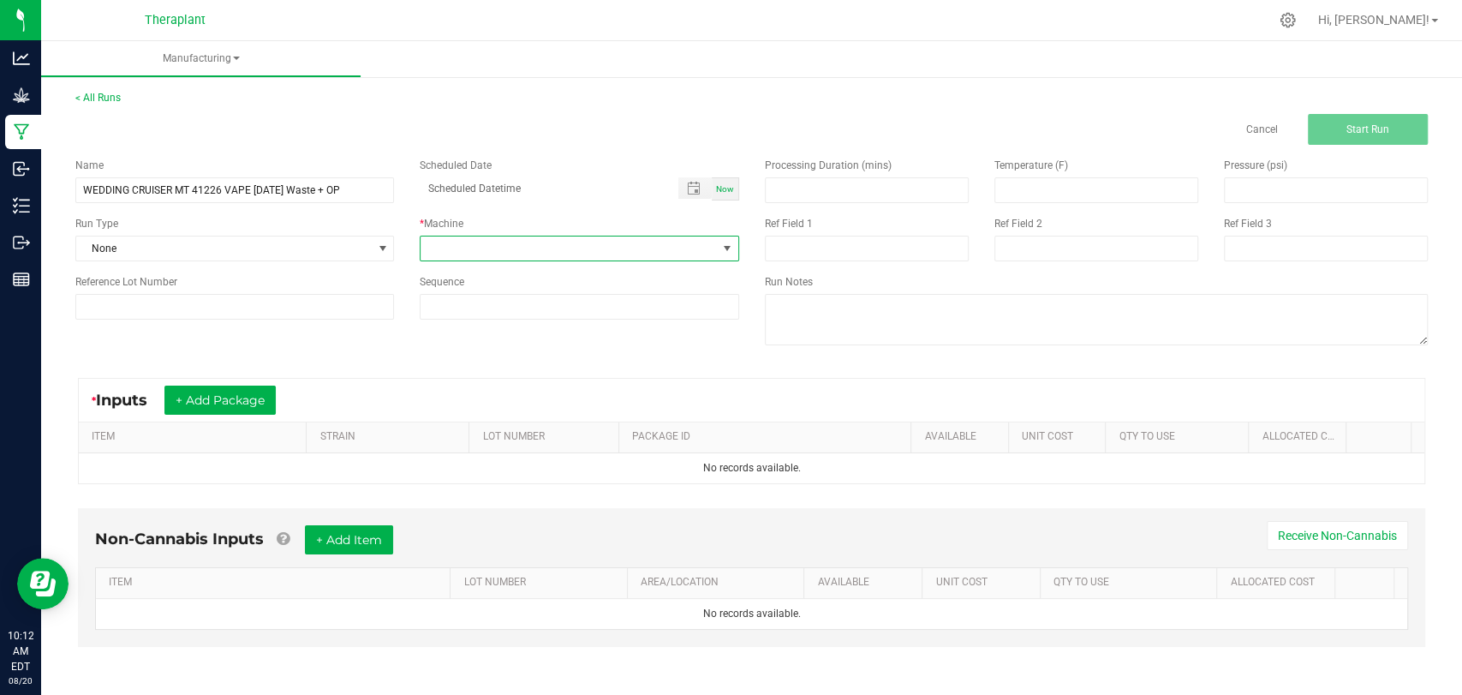
click at [488, 245] on span at bounding box center [569, 248] width 296 height 24
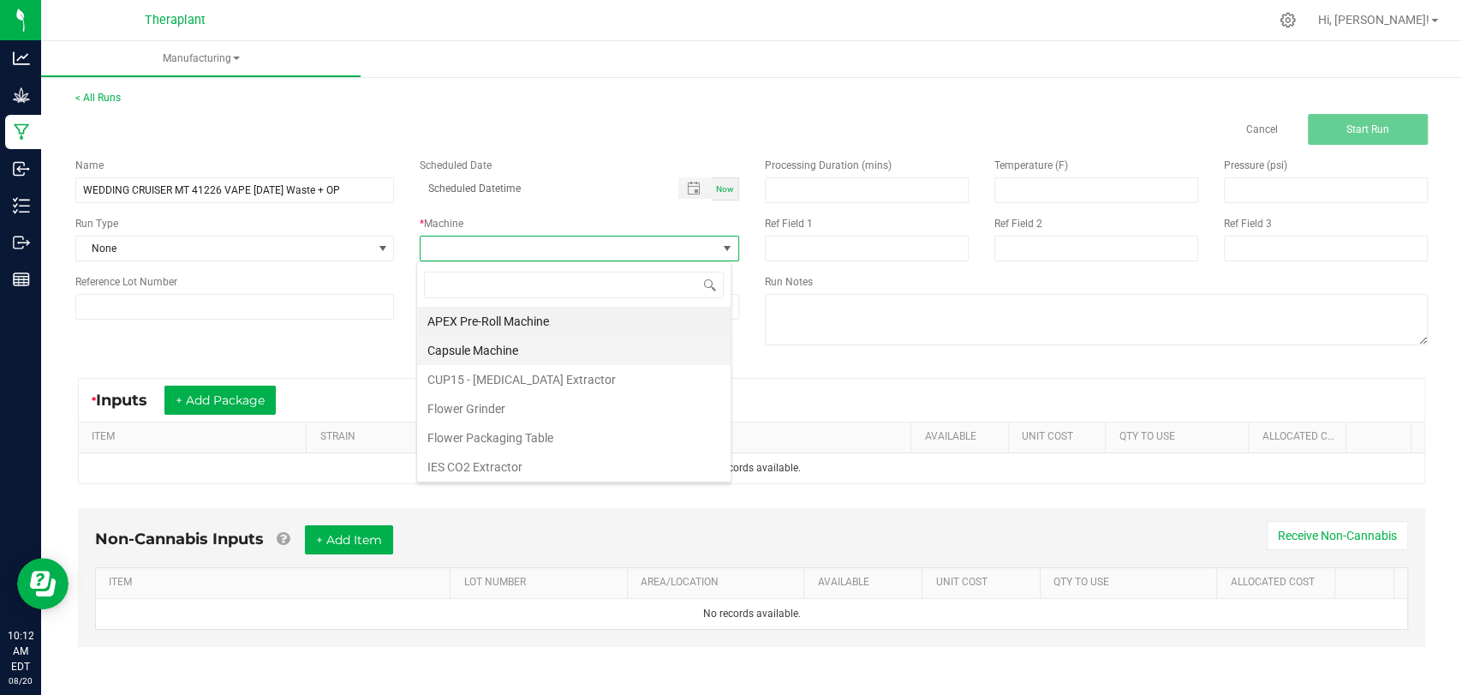
scroll to position [89, 0]
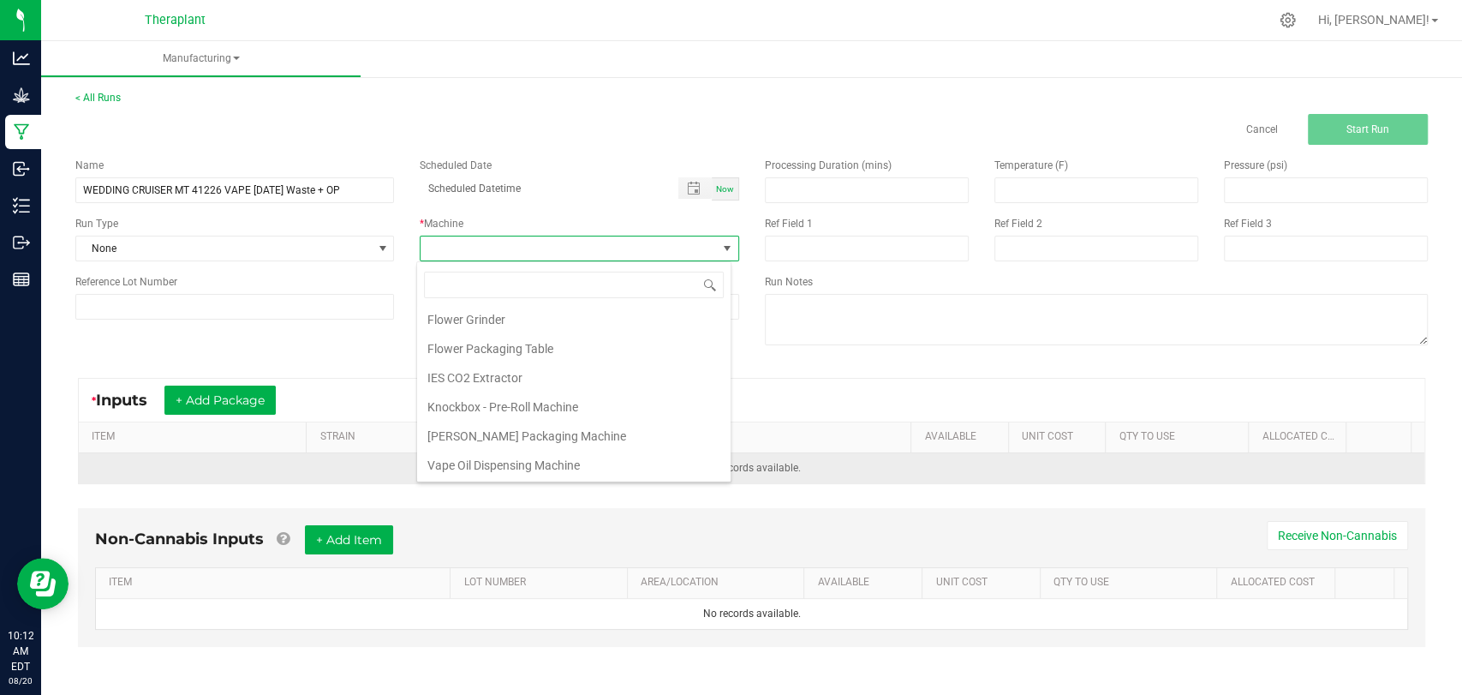
click at [521, 467] on li "Vape Oil Dispensing Machine" at bounding box center [574, 465] width 314 height 29
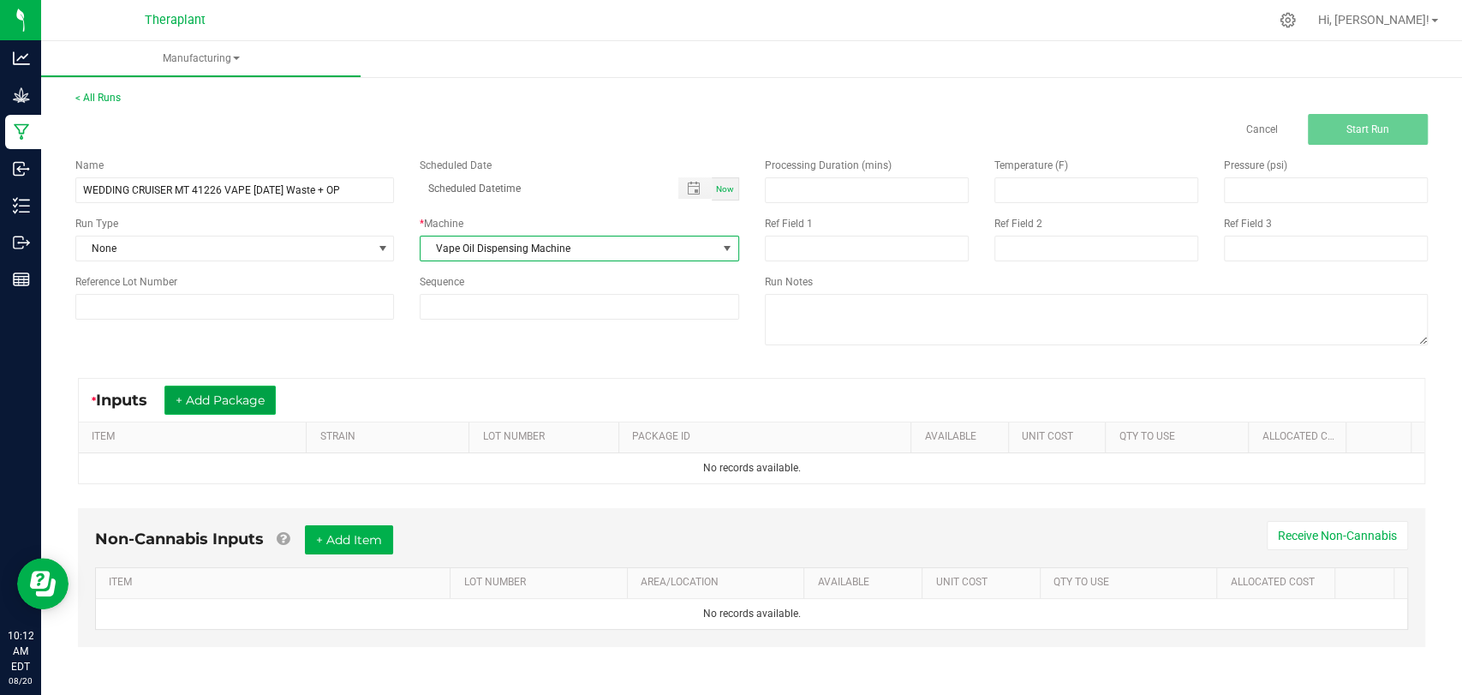
click at [190, 400] on button "+ Add Package" at bounding box center [219, 400] width 111 height 29
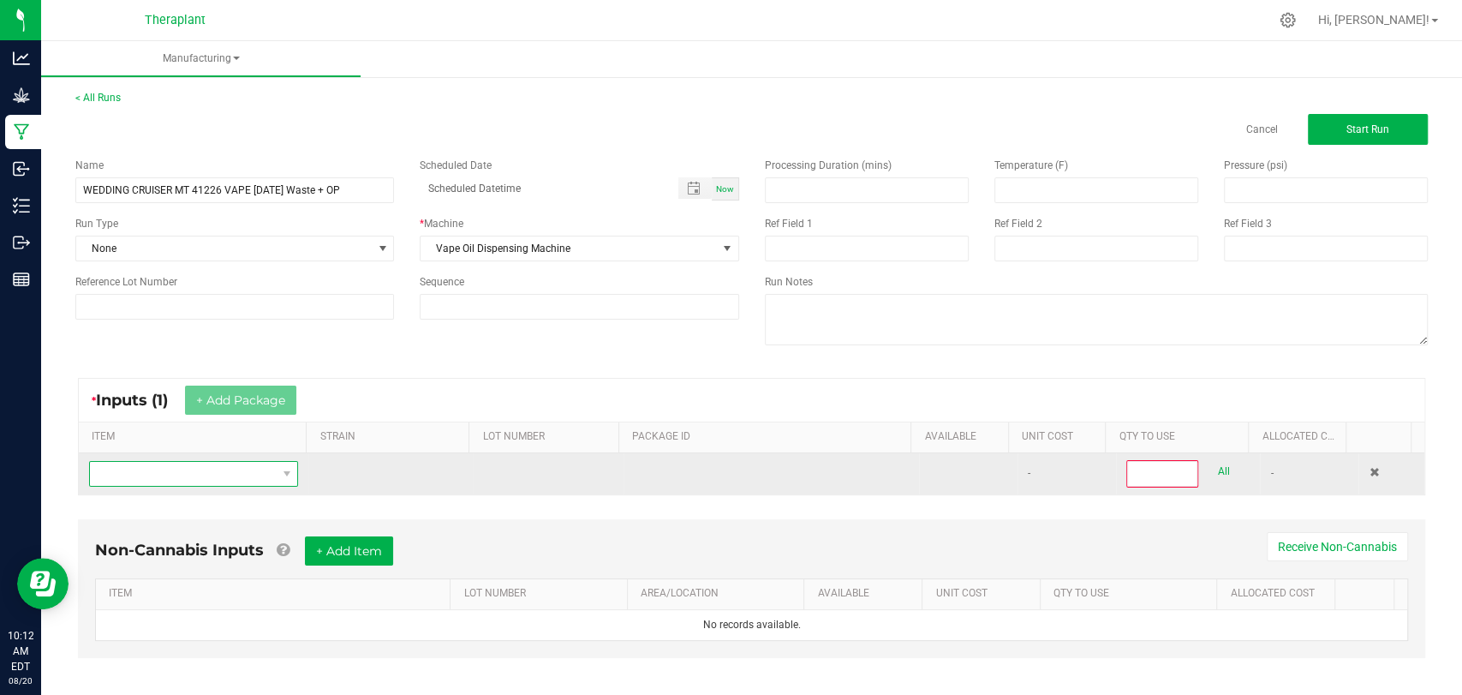
click at [193, 471] on span "NO DATA FOUND" at bounding box center [183, 474] width 186 height 24
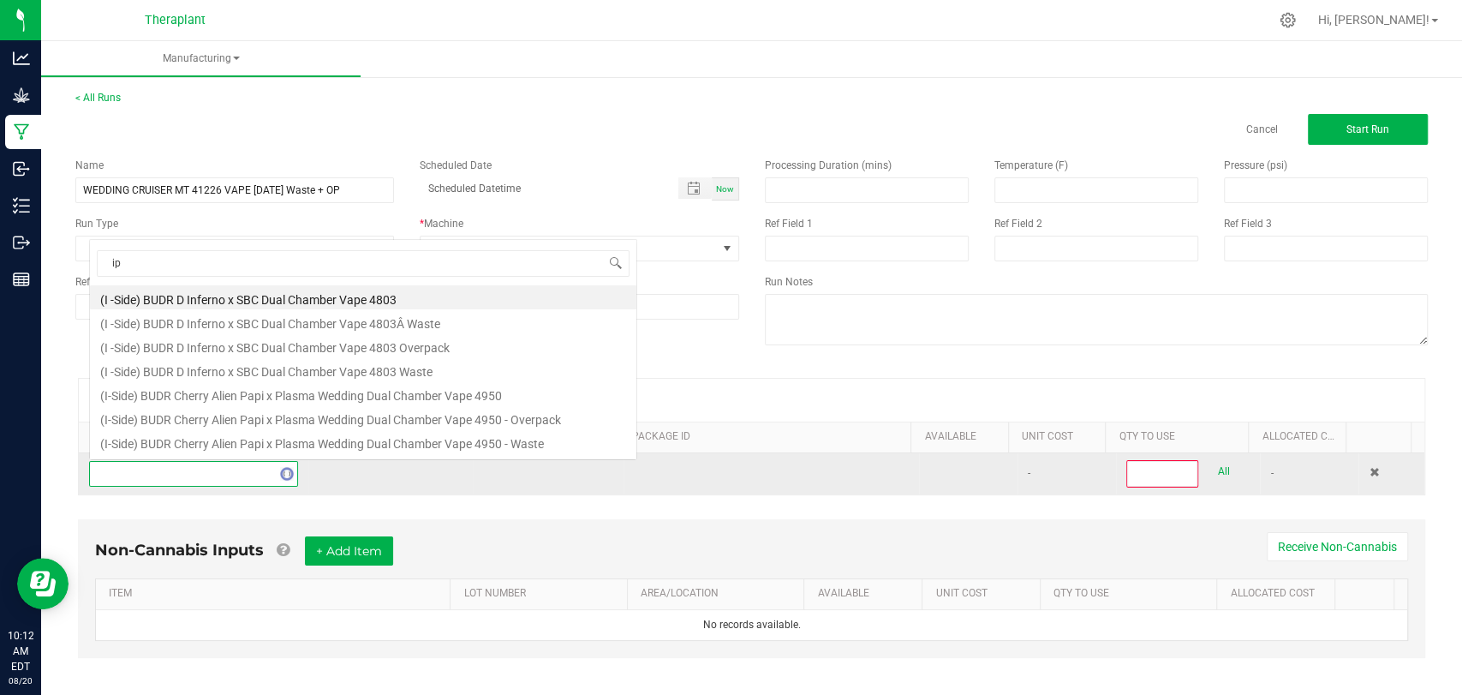
scroll to position [0, 0]
type input "ipen25-015"
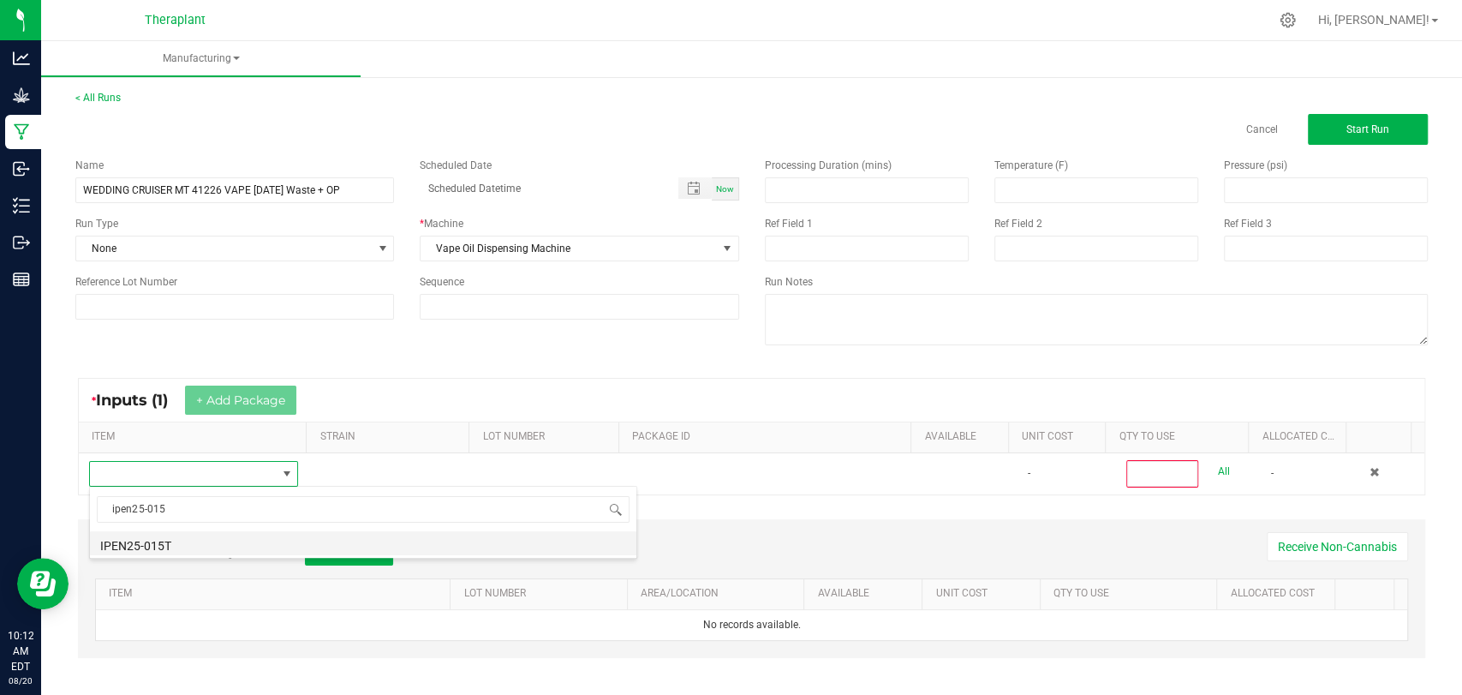
click at [176, 542] on li "IPEN25-015T" at bounding box center [363, 543] width 547 height 24
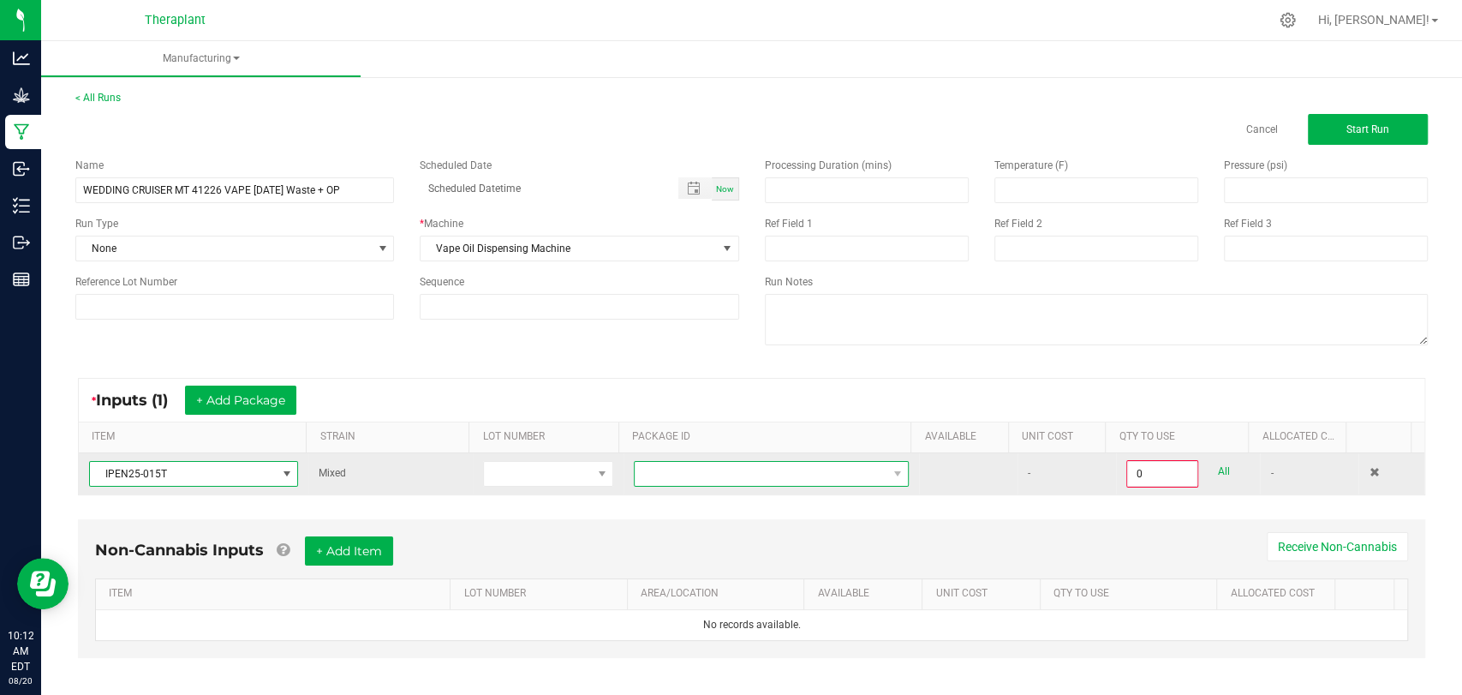
click at [718, 483] on span at bounding box center [761, 474] width 252 height 24
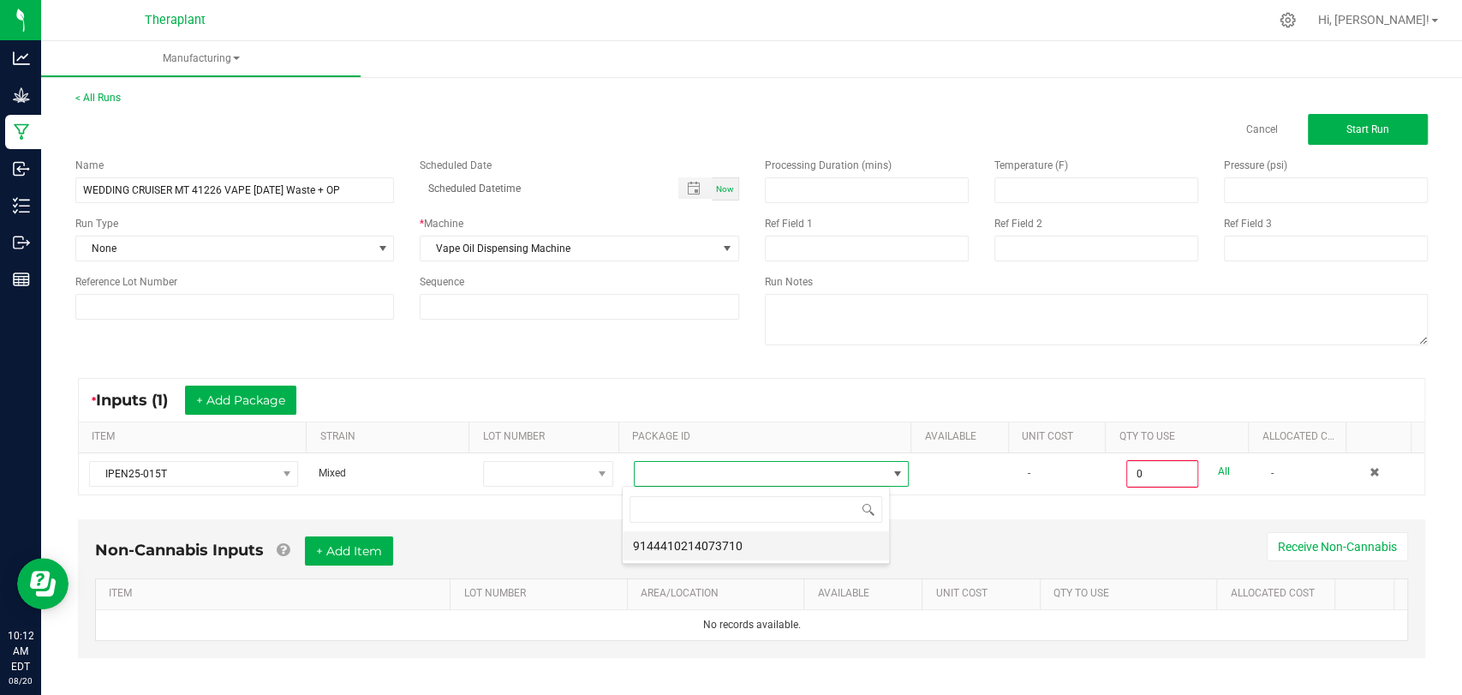
click at [732, 544] on li "9144410214073710" at bounding box center [756, 545] width 266 height 29
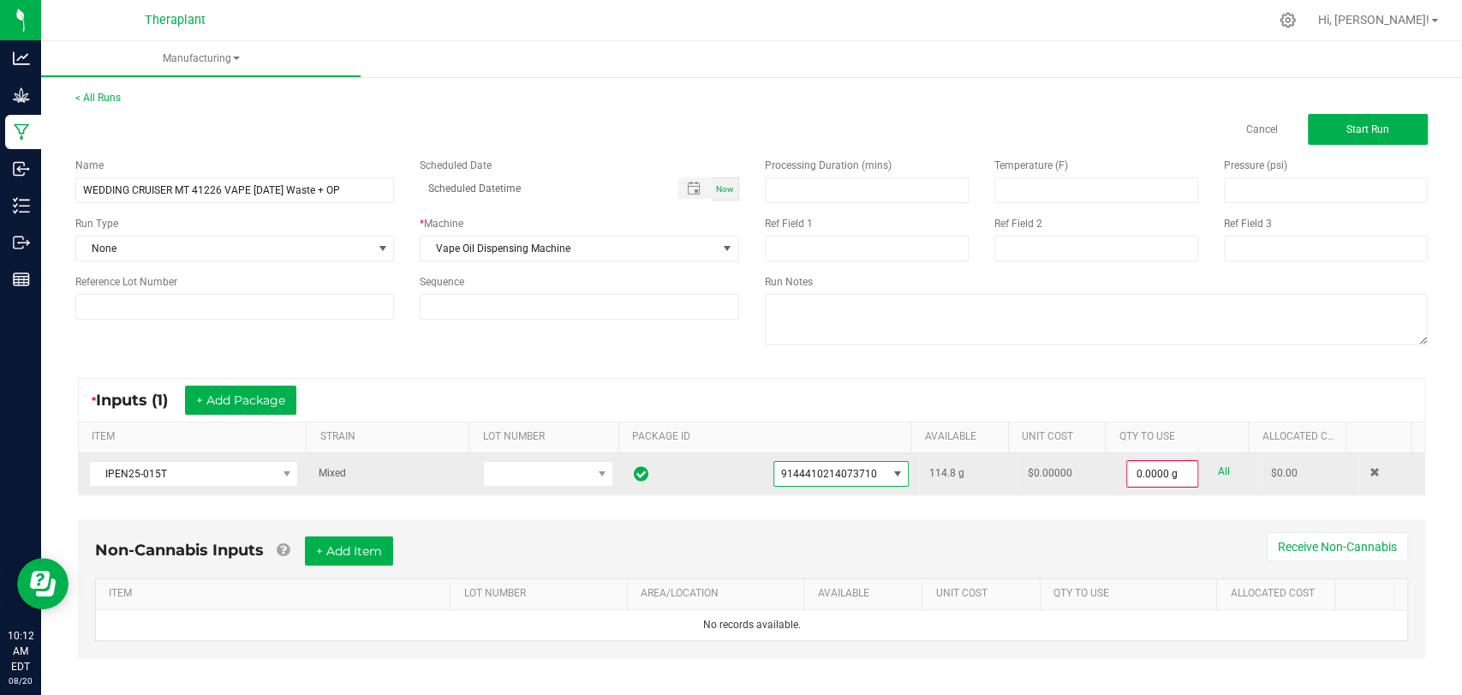
click at [1217, 469] on link "All" at bounding box center [1223, 471] width 12 height 23
type input "114.8000 g"
click at [1348, 110] on div "< All Runs Cancel Start Run" at bounding box center [751, 117] width 1353 height 55
click at [1350, 132] on span "Start Run" at bounding box center [1368, 129] width 43 height 12
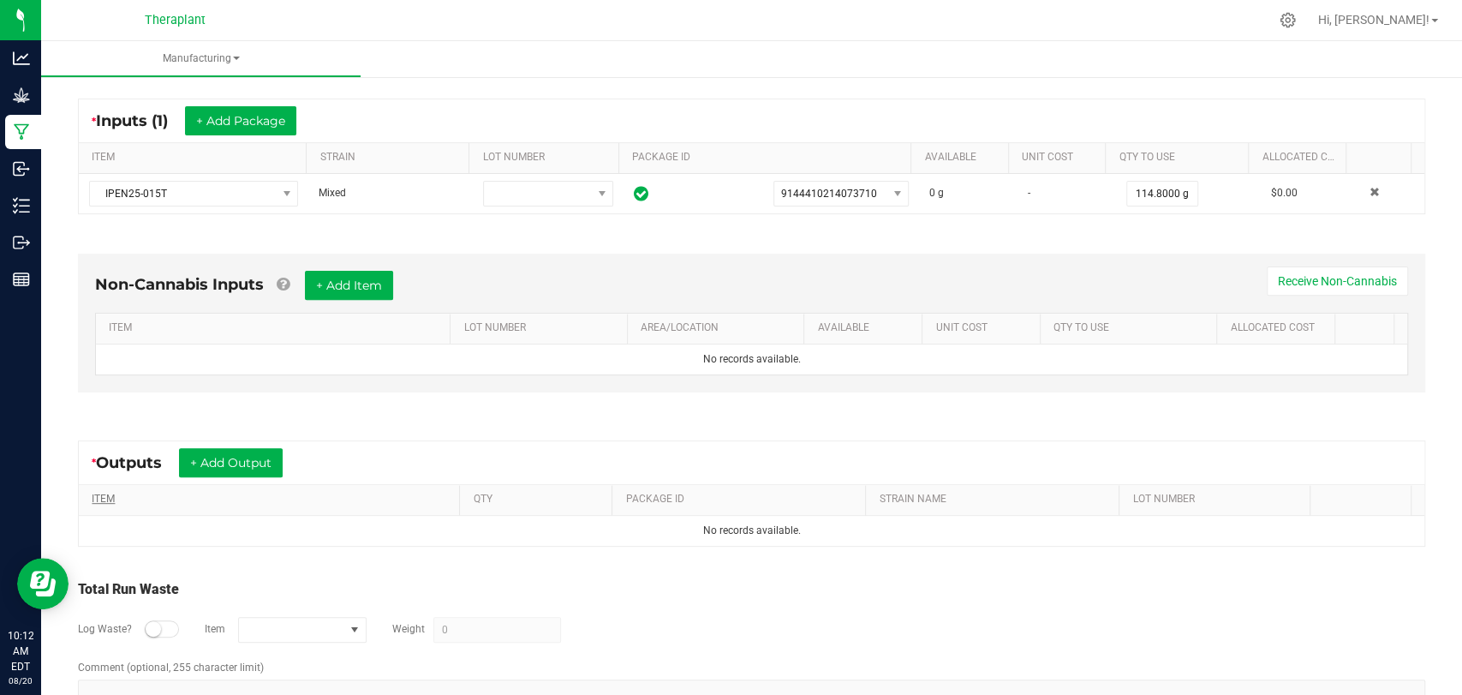
scroll to position [346, 0]
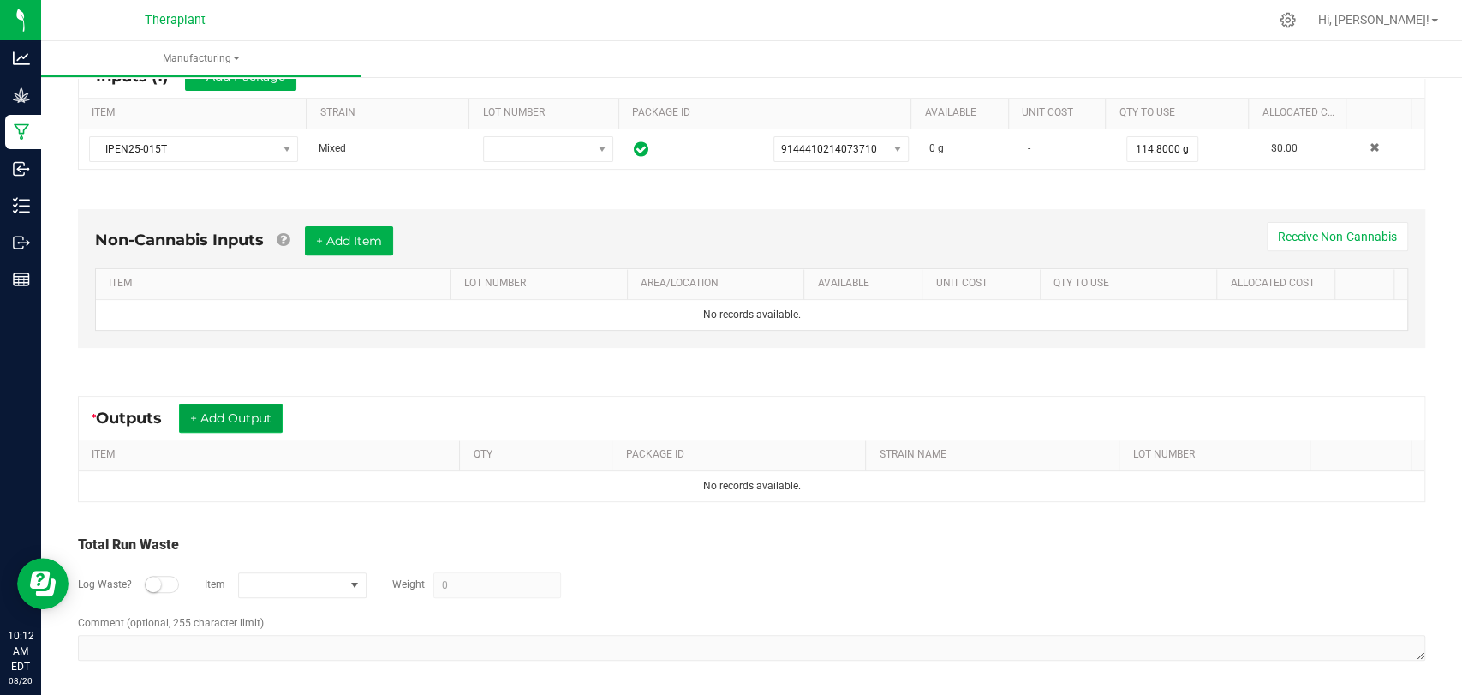
click at [254, 416] on button "+ Add Output" at bounding box center [231, 417] width 104 height 29
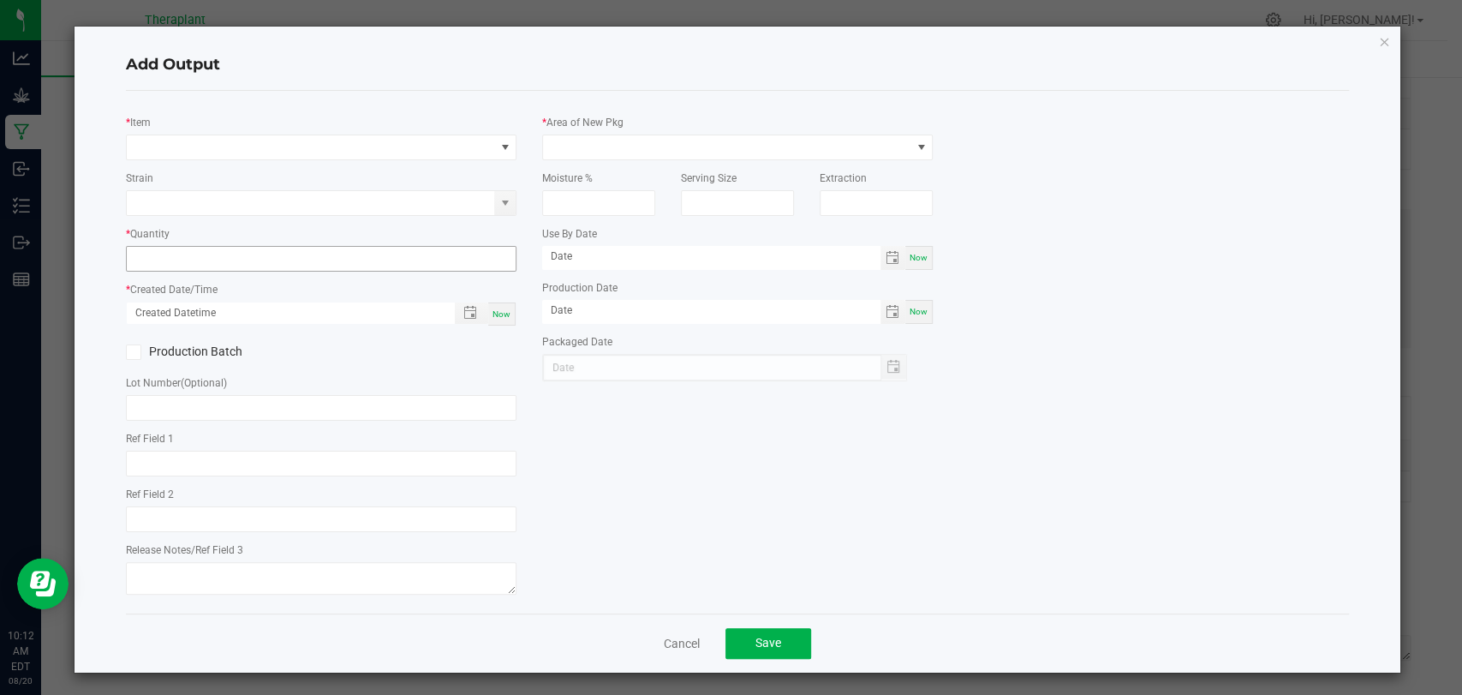
type input "WDC x MTT x Purple Urkel"
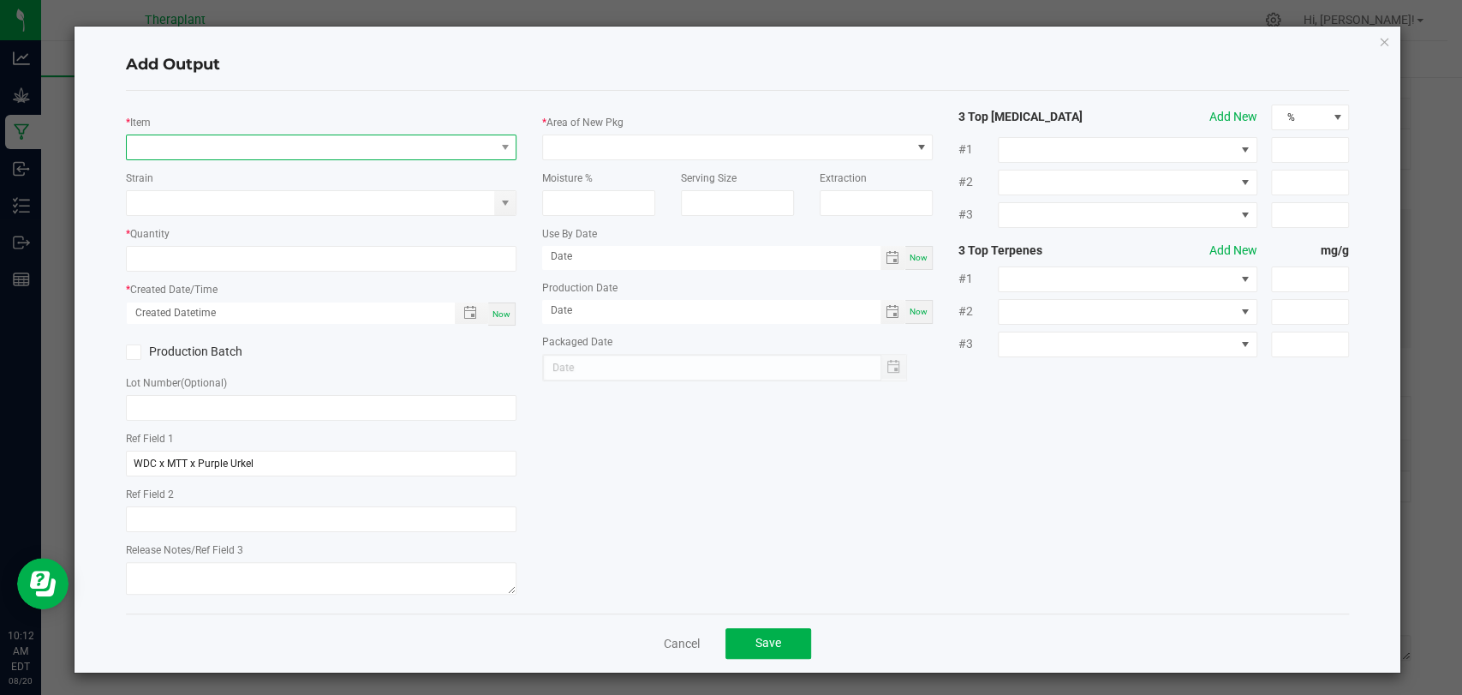
drag, startPoint x: 352, startPoint y: 158, endPoint x: 356, endPoint y: 151, distance: 8.8
click at [353, 156] on span "NO DATA FOUND" at bounding box center [311, 147] width 368 height 24
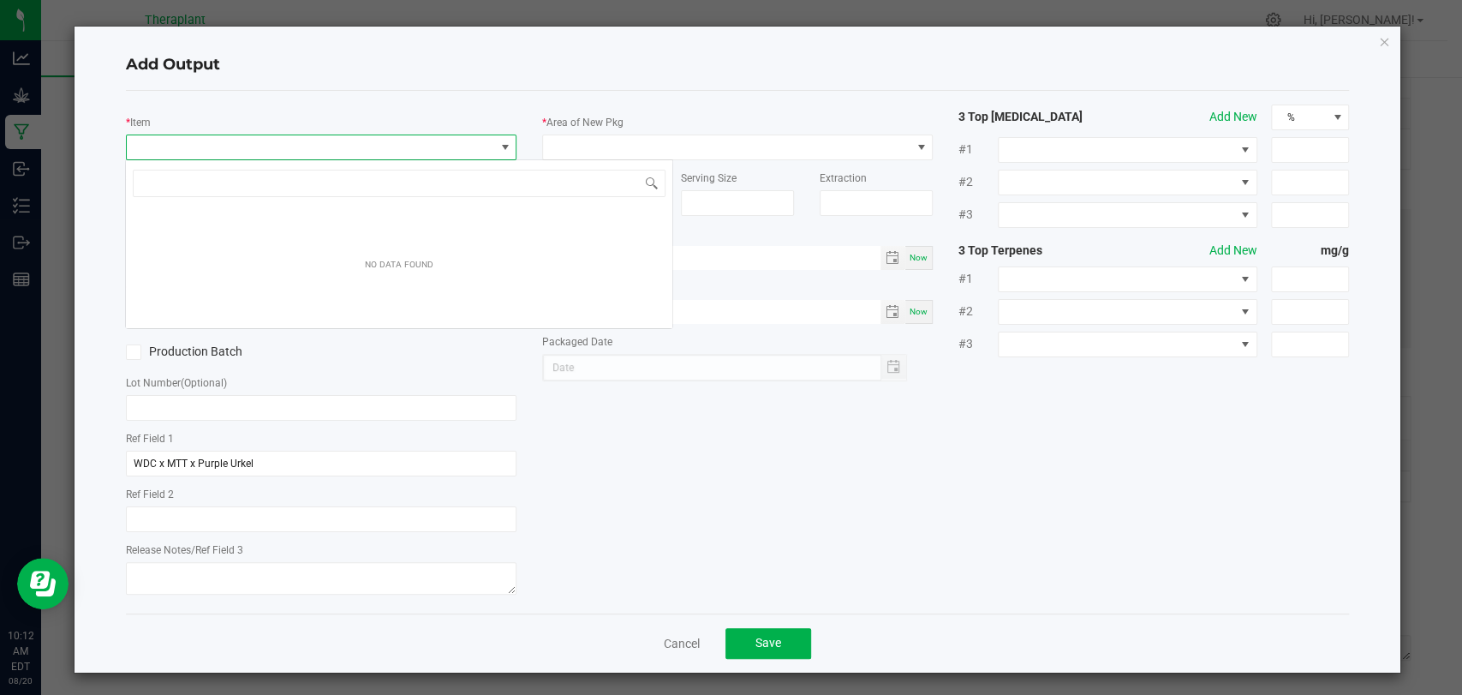
scroll to position [25, 386]
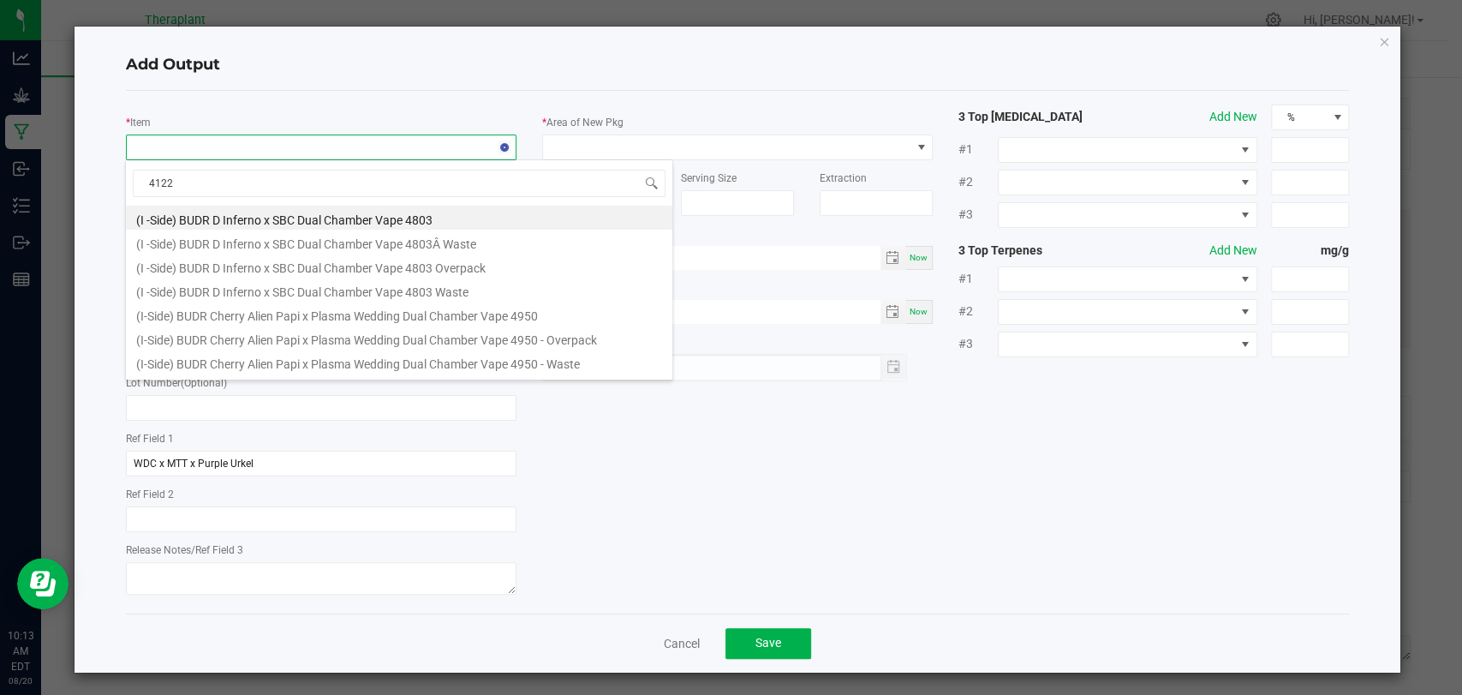
type input "41226"
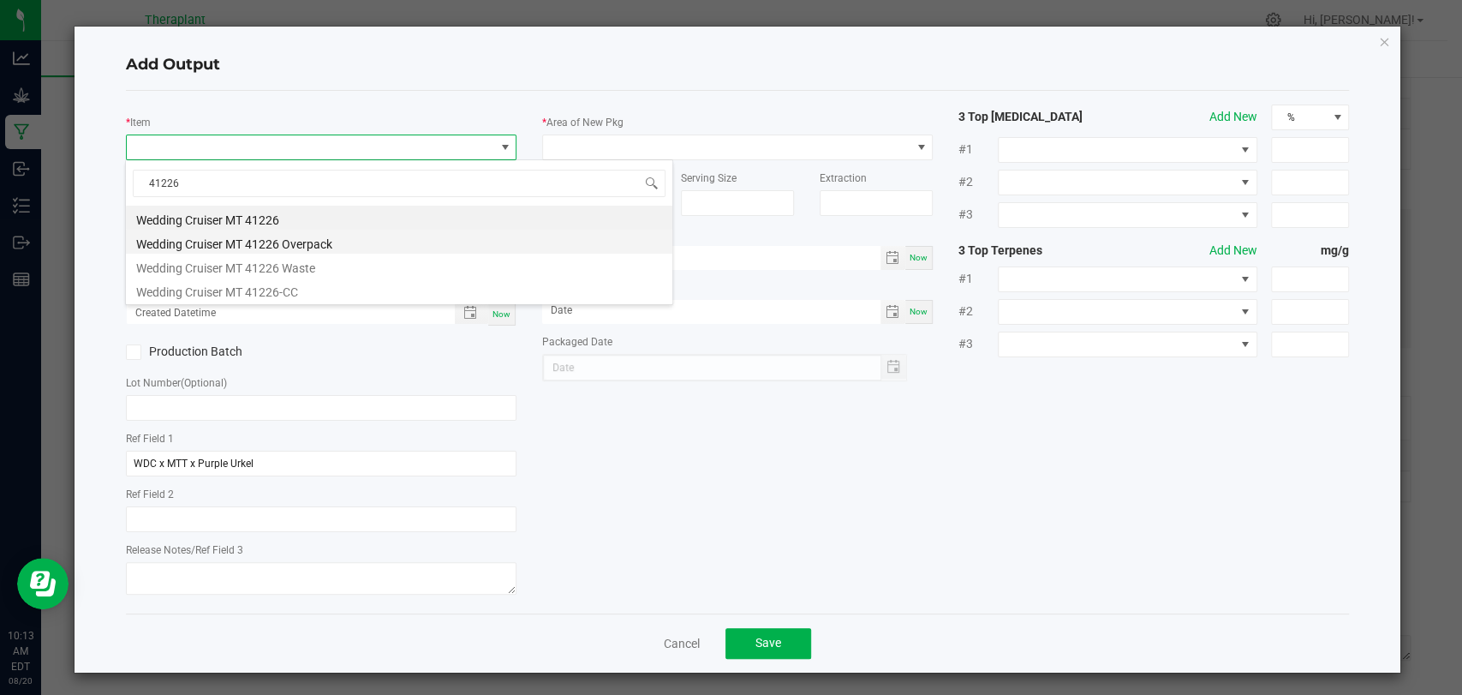
click at [304, 242] on li "Wedding Cruiser MT 41226 Overpack" at bounding box center [399, 242] width 547 height 24
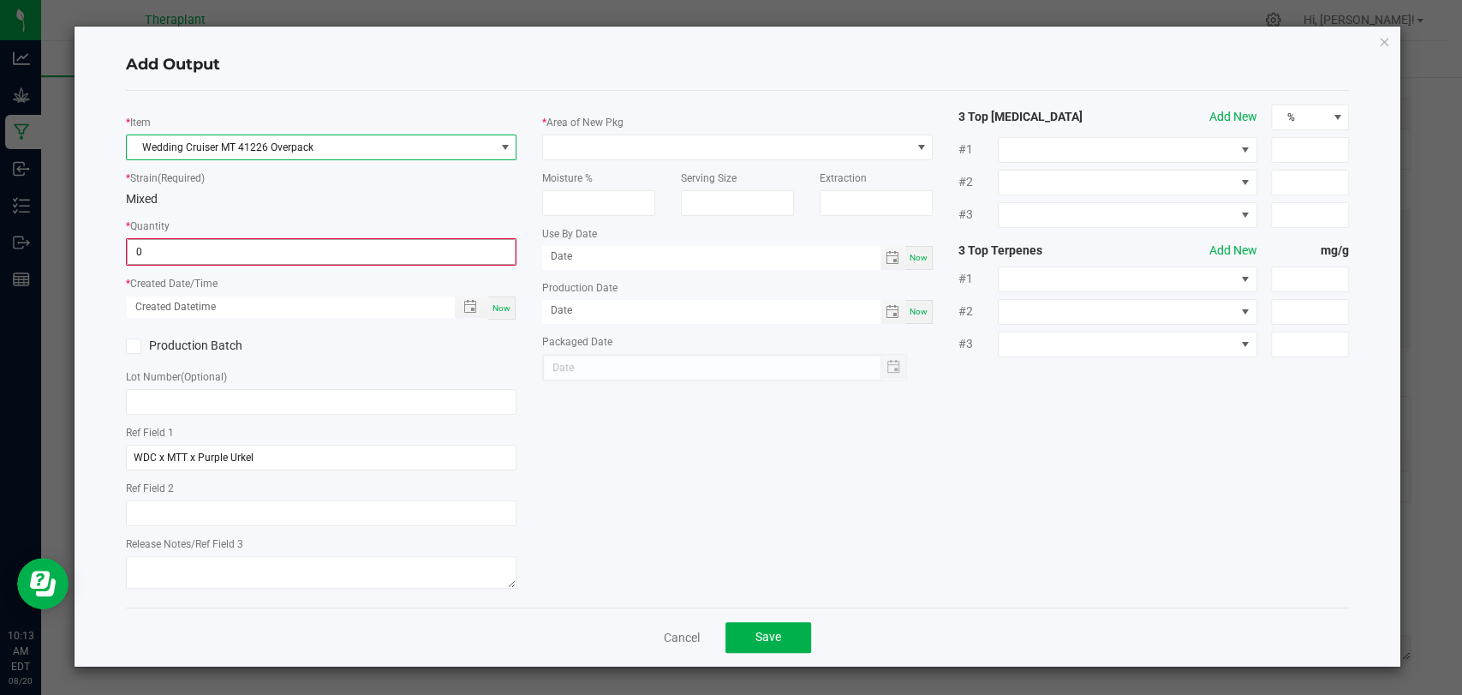
click at [301, 240] on input "0" at bounding box center [321, 252] width 387 height 24
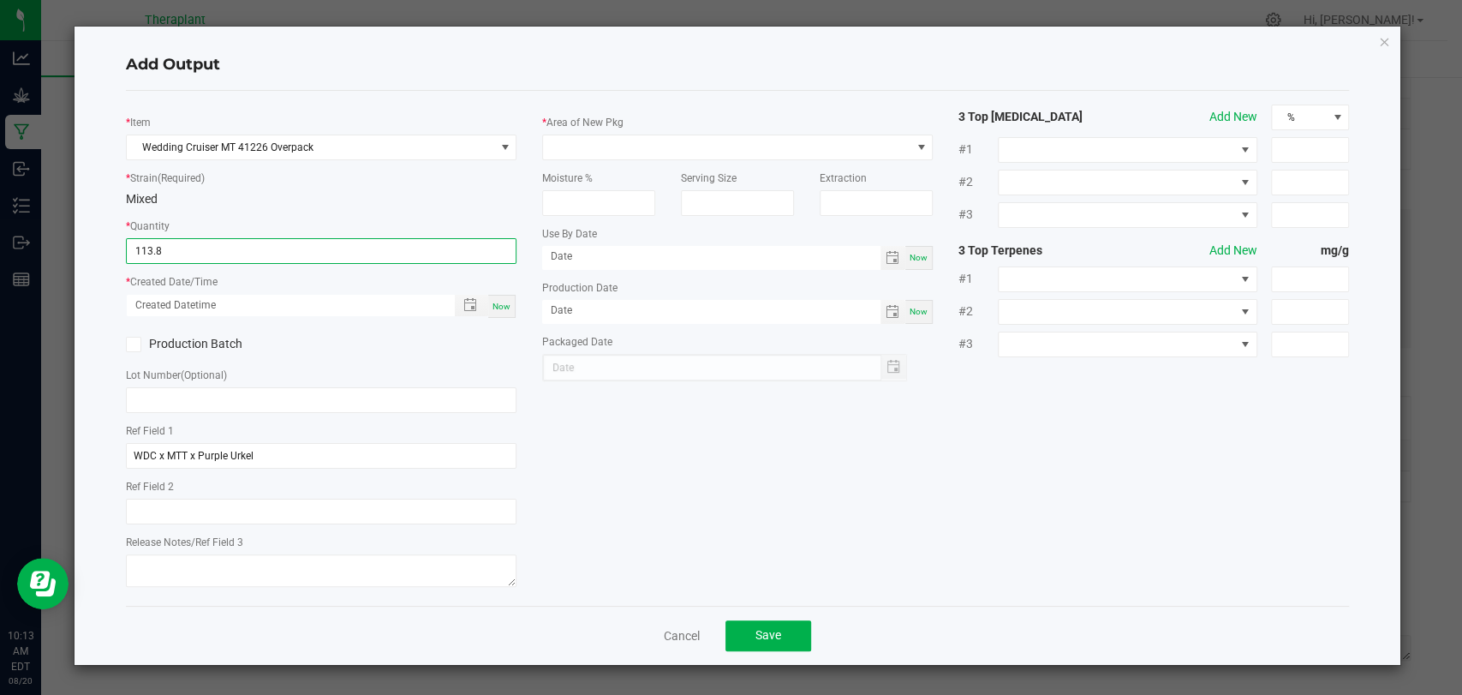
type input "113.8000 g"
click at [496, 310] on div "Now" at bounding box center [501, 306] width 27 height 23
type input "[DATE] 10:13 AM"
type input "[DATE]"
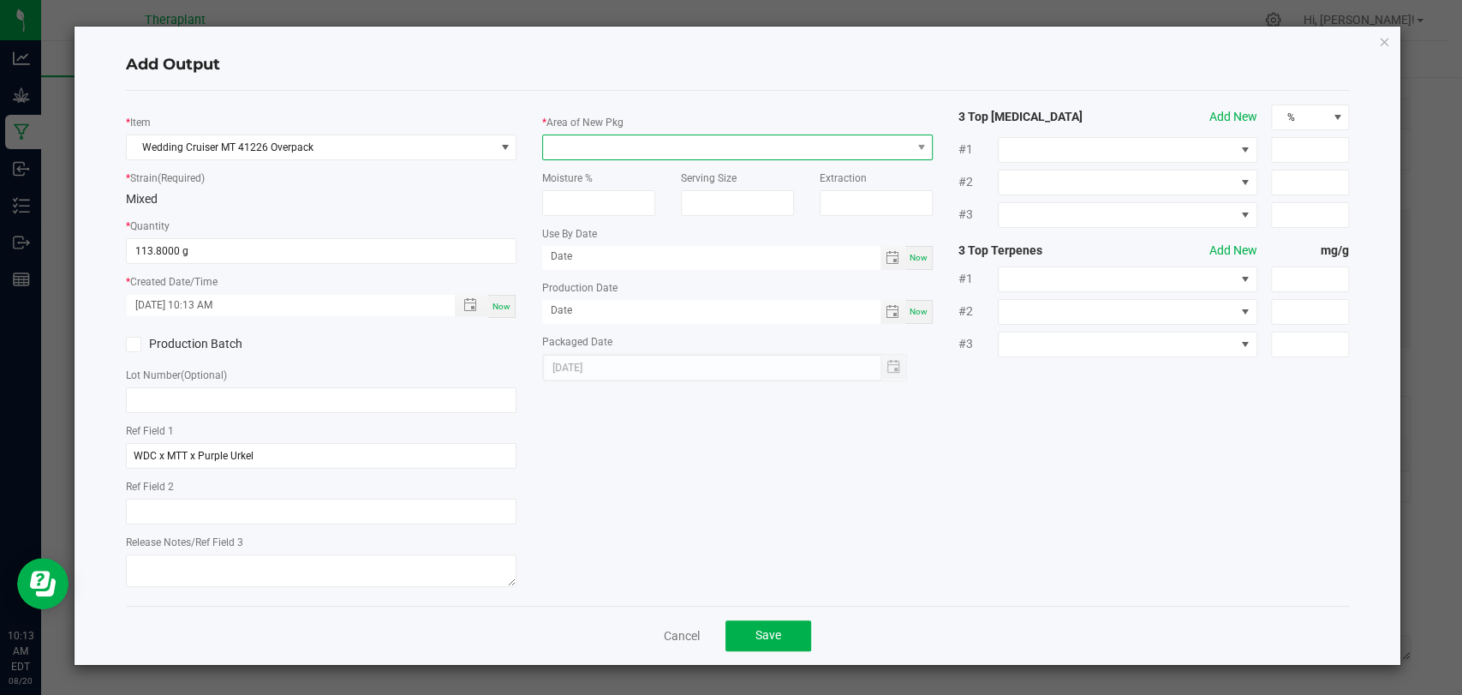
click at [588, 148] on span at bounding box center [727, 147] width 368 height 24
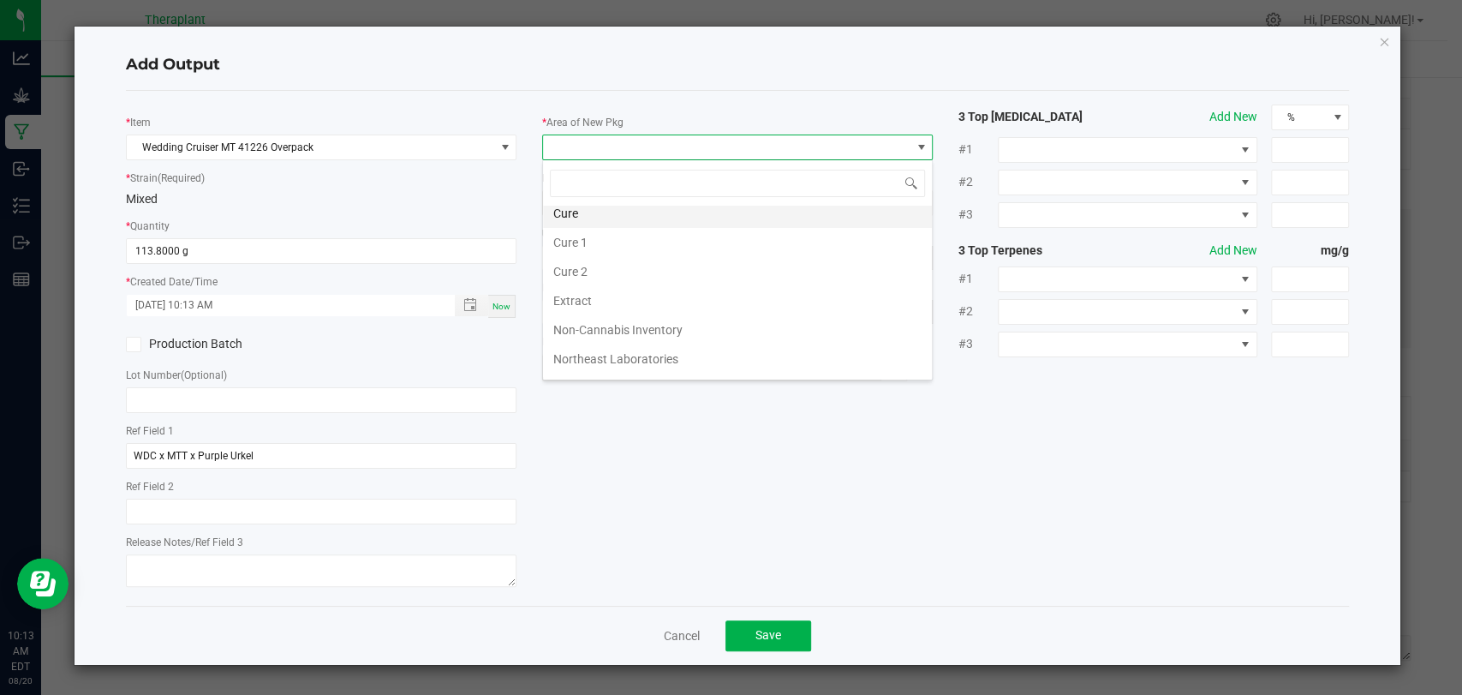
scroll to position [320, 0]
click at [592, 353] on li "Waste" at bounding box center [737, 365] width 389 height 29
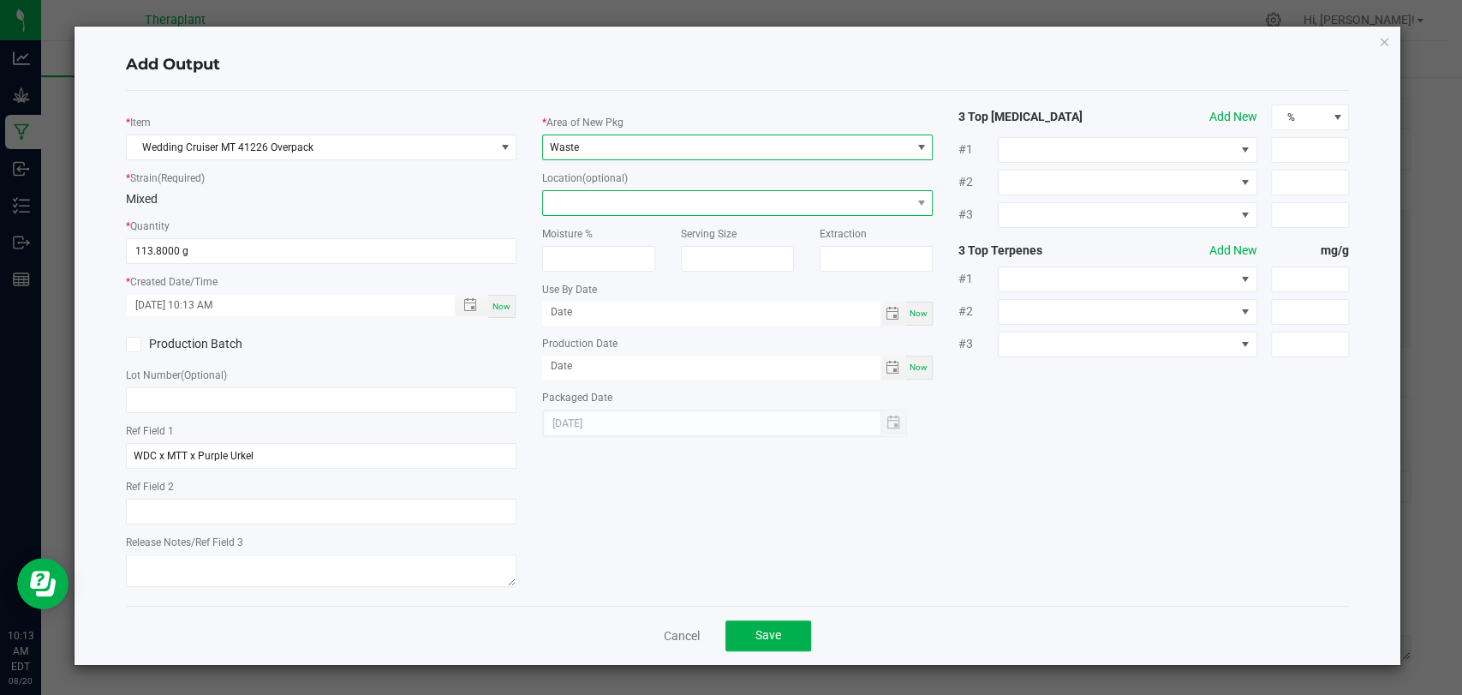
click at [589, 192] on span at bounding box center [727, 203] width 368 height 24
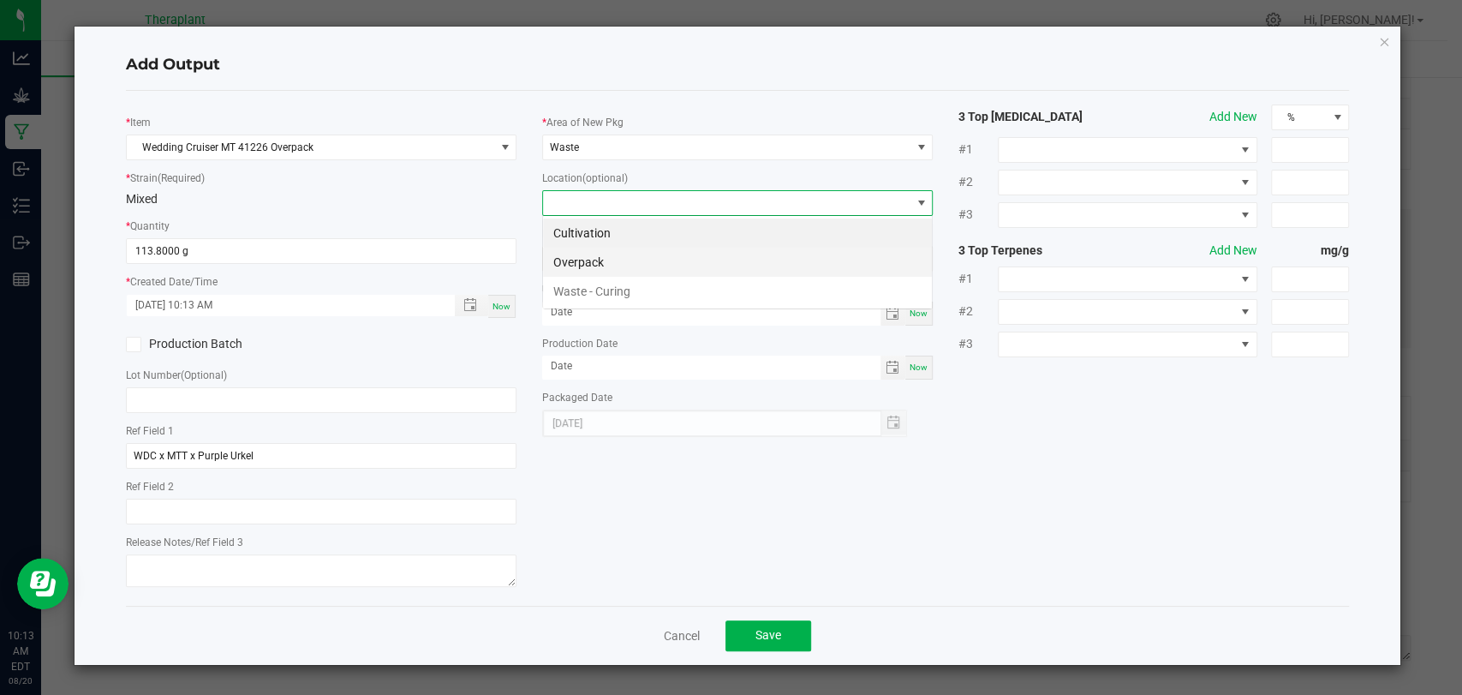
scroll to position [25, 391]
click at [580, 269] on li "Overpack" at bounding box center [737, 262] width 389 height 29
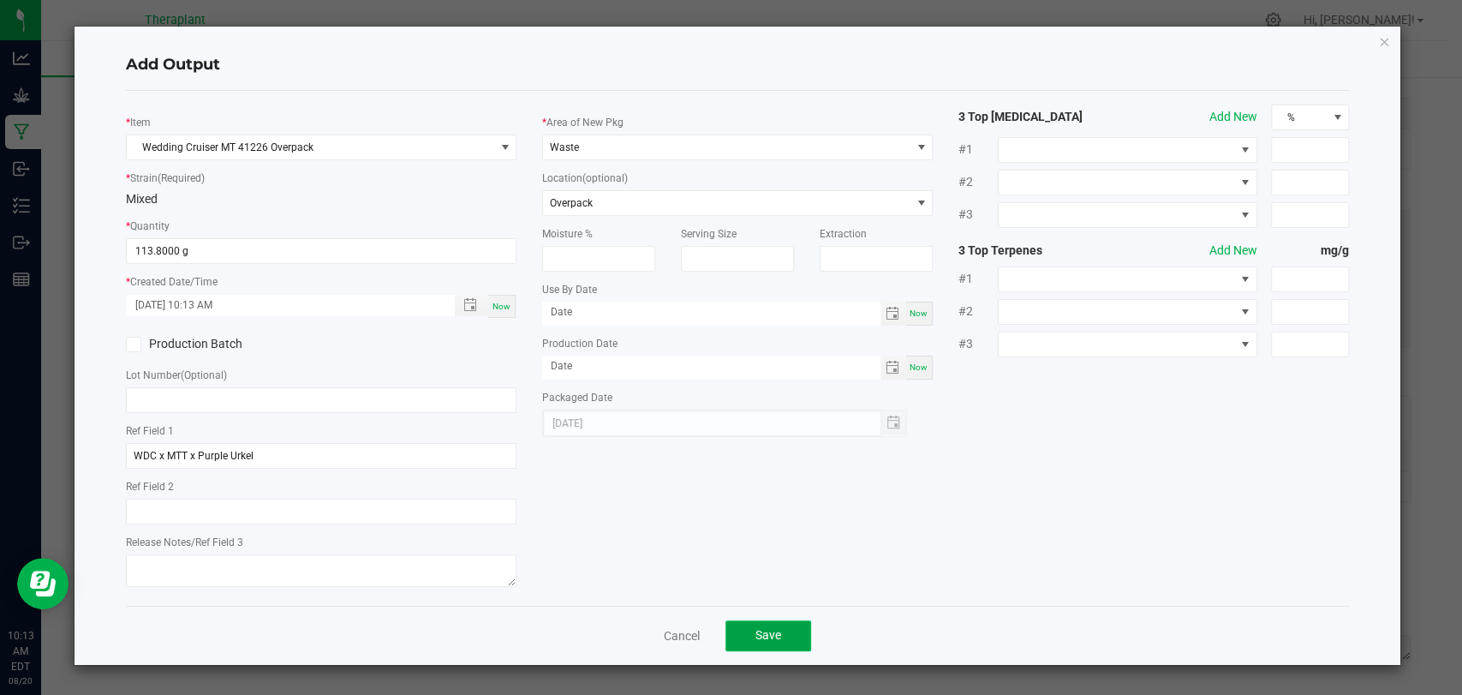
click at [765, 620] on button "Save" at bounding box center [769, 635] width 86 height 31
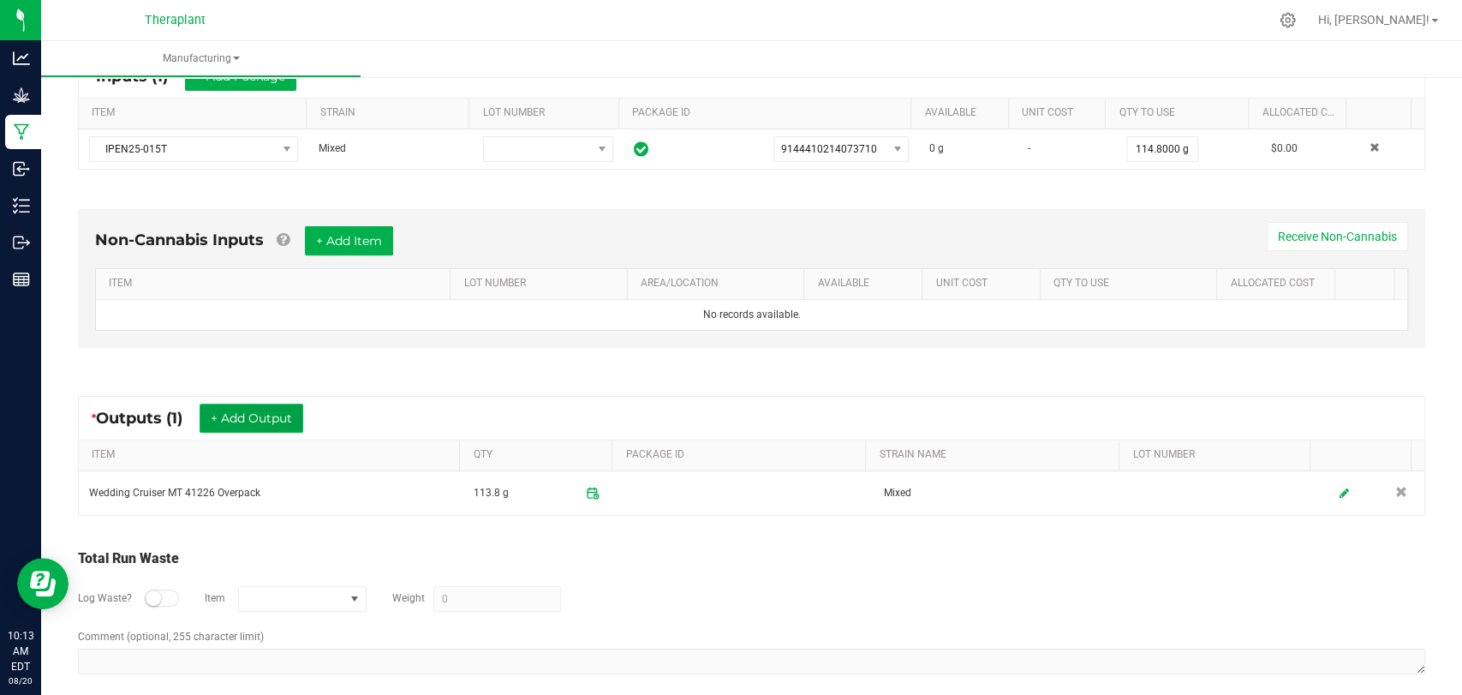
click at [260, 421] on button "+ Add Output" at bounding box center [252, 417] width 104 height 29
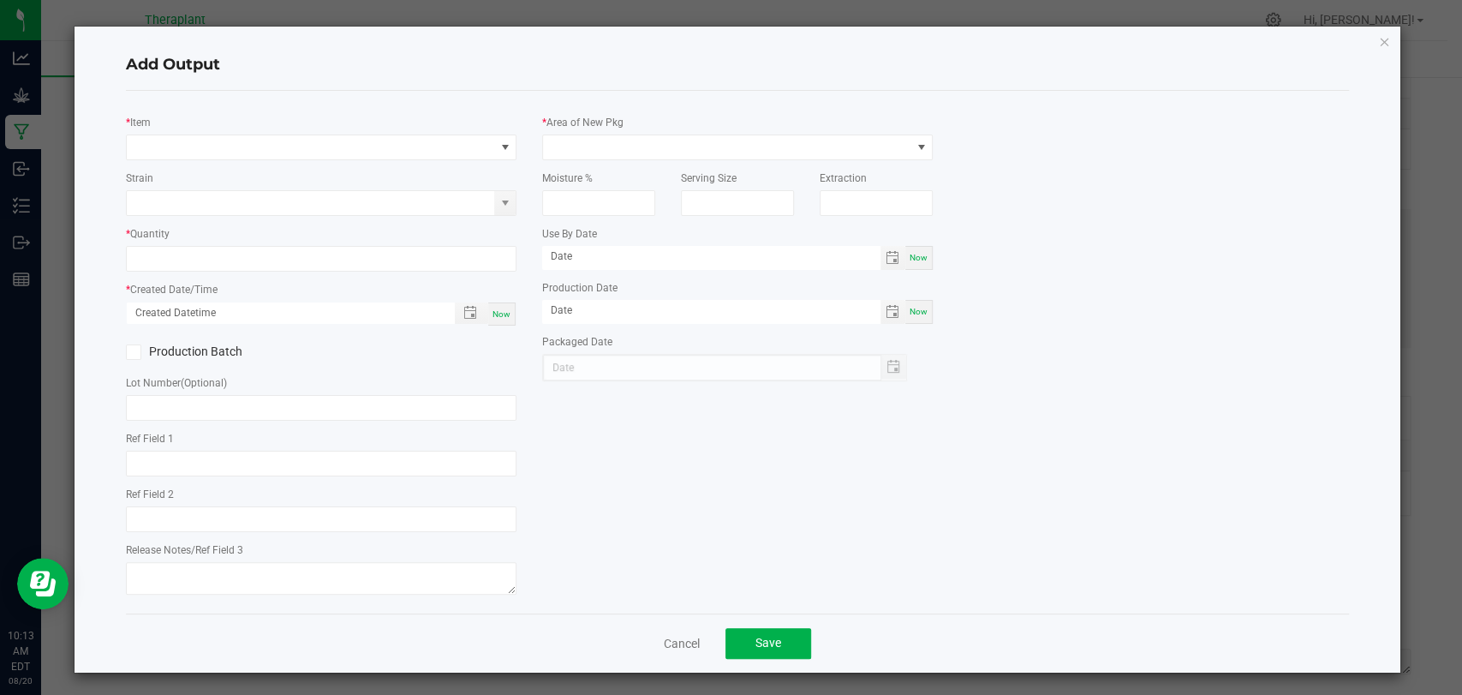
type input "WDC x MTT x Purple Urkel"
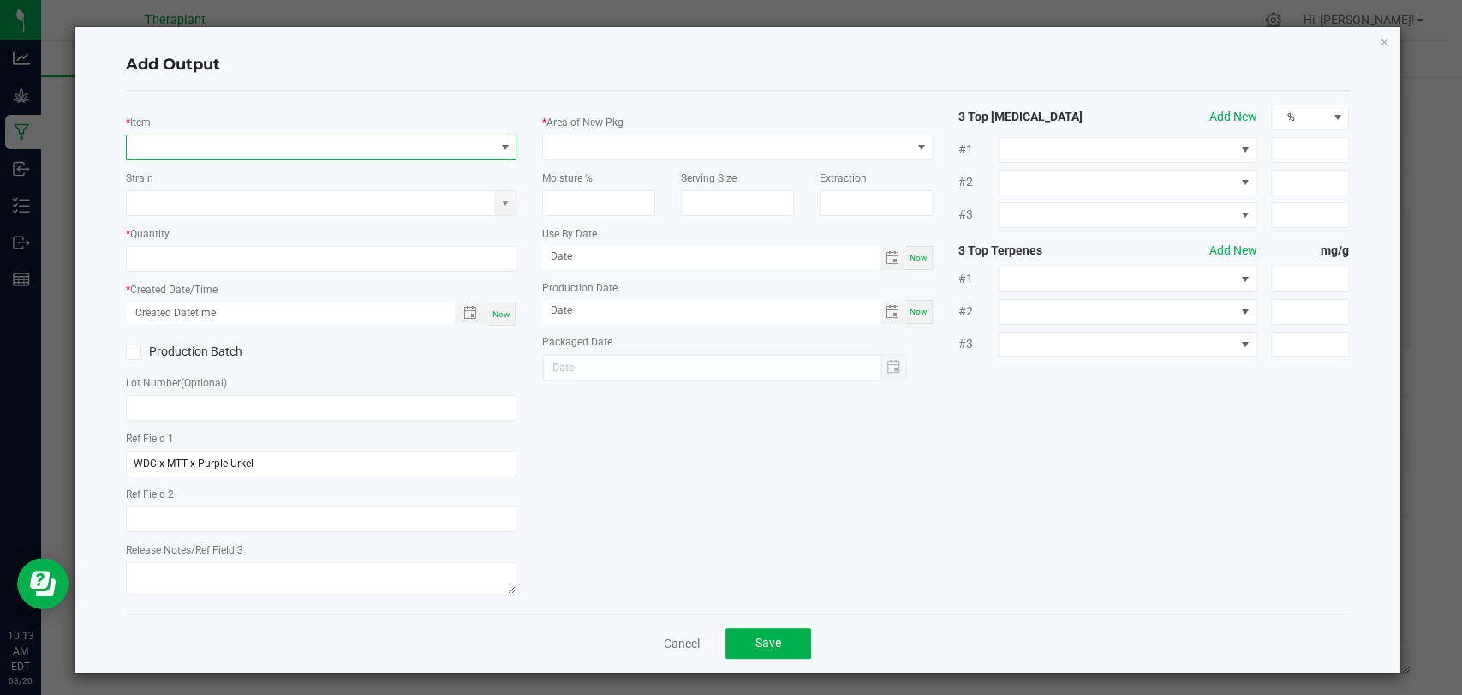
click at [259, 139] on span "NO DATA FOUND" at bounding box center [311, 147] width 368 height 24
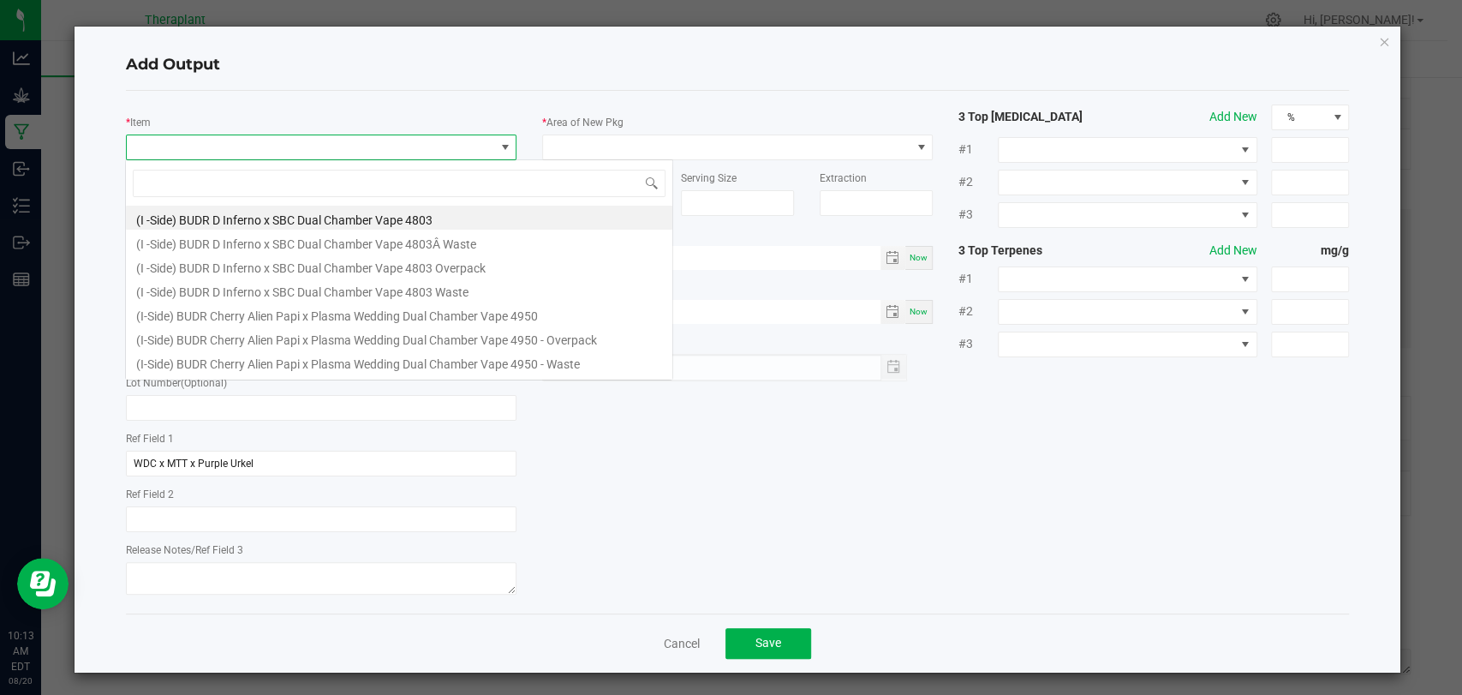
scroll to position [25, 386]
type input "41226"
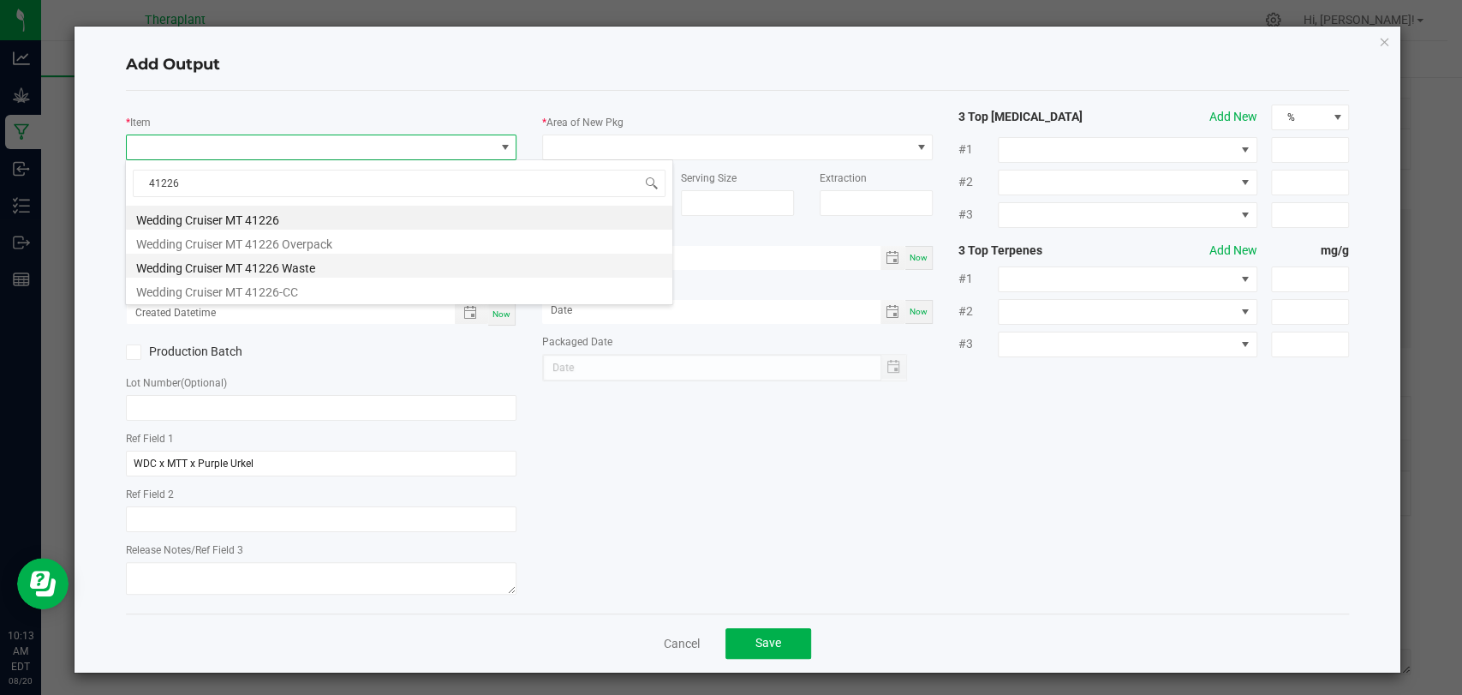
click at [260, 266] on li "Wedding Cruiser MT 41226 Waste" at bounding box center [399, 266] width 547 height 24
type input "0.0000 g"
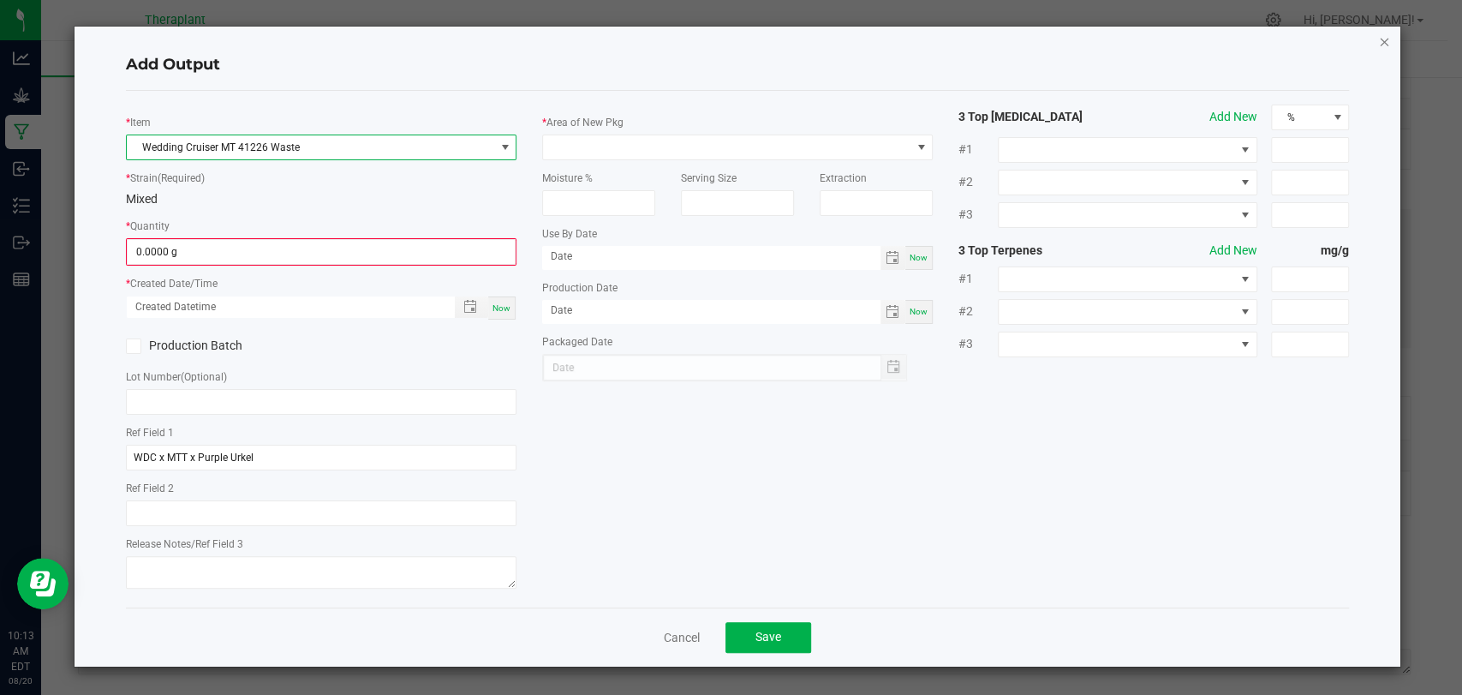
click at [1382, 44] on icon "button" at bounding box center [1384, 41] width 12 height 21
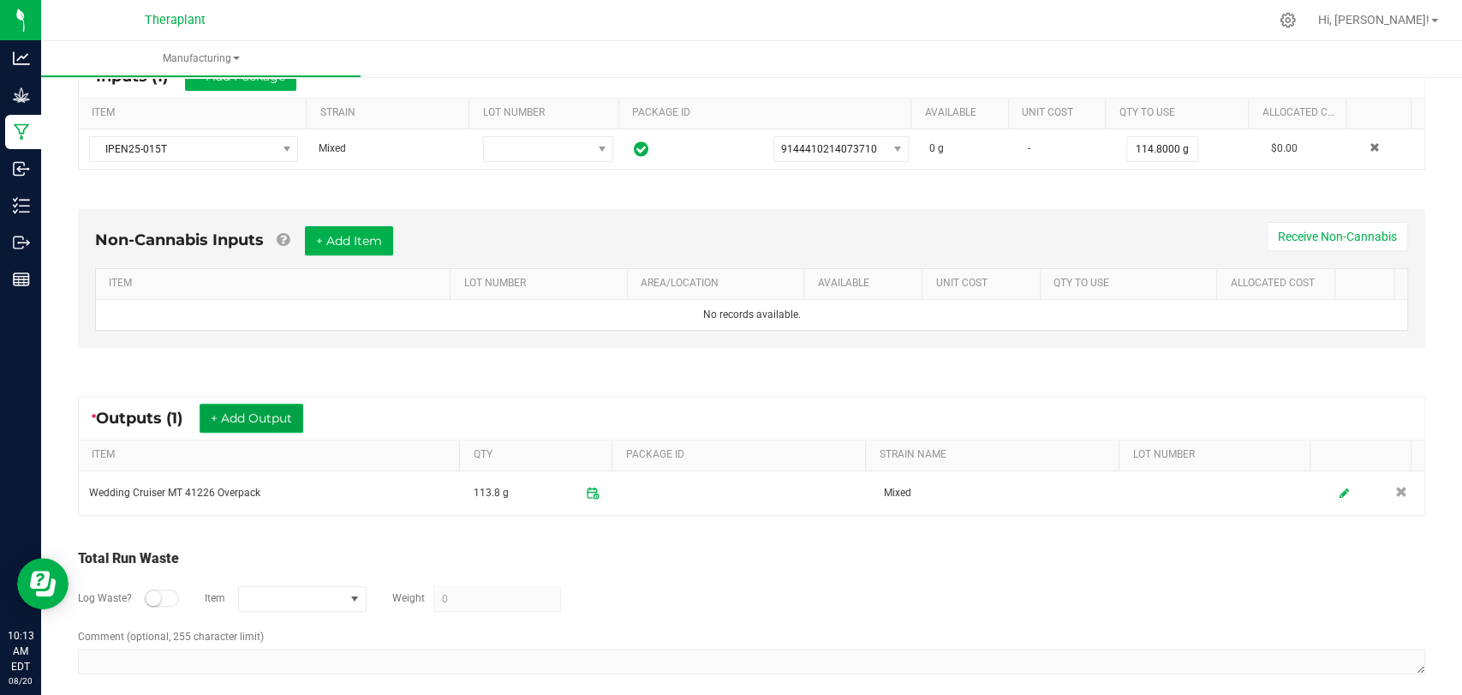
click at [242, 406] on button "+ Add Output" at bounding box center [252, 417] width 104 height 29
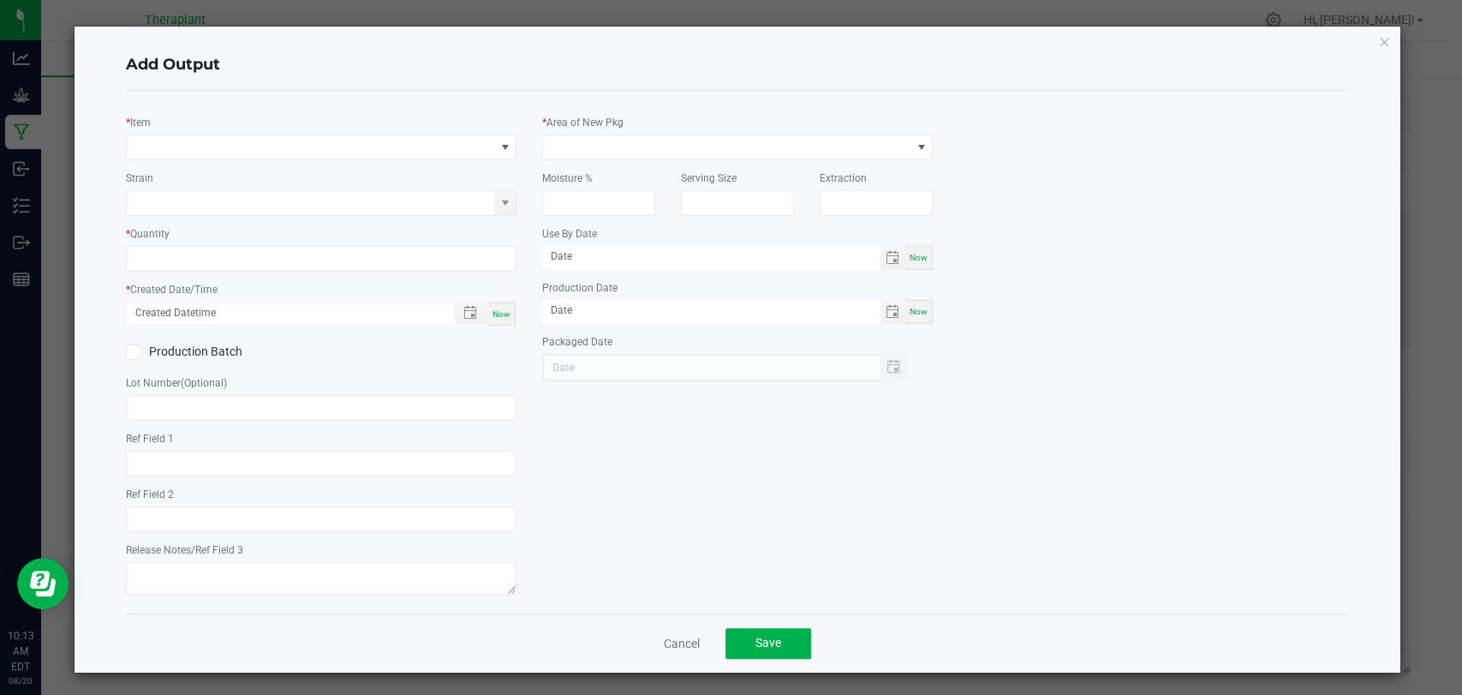
type input "WDC x MTT x Purple Urkel"
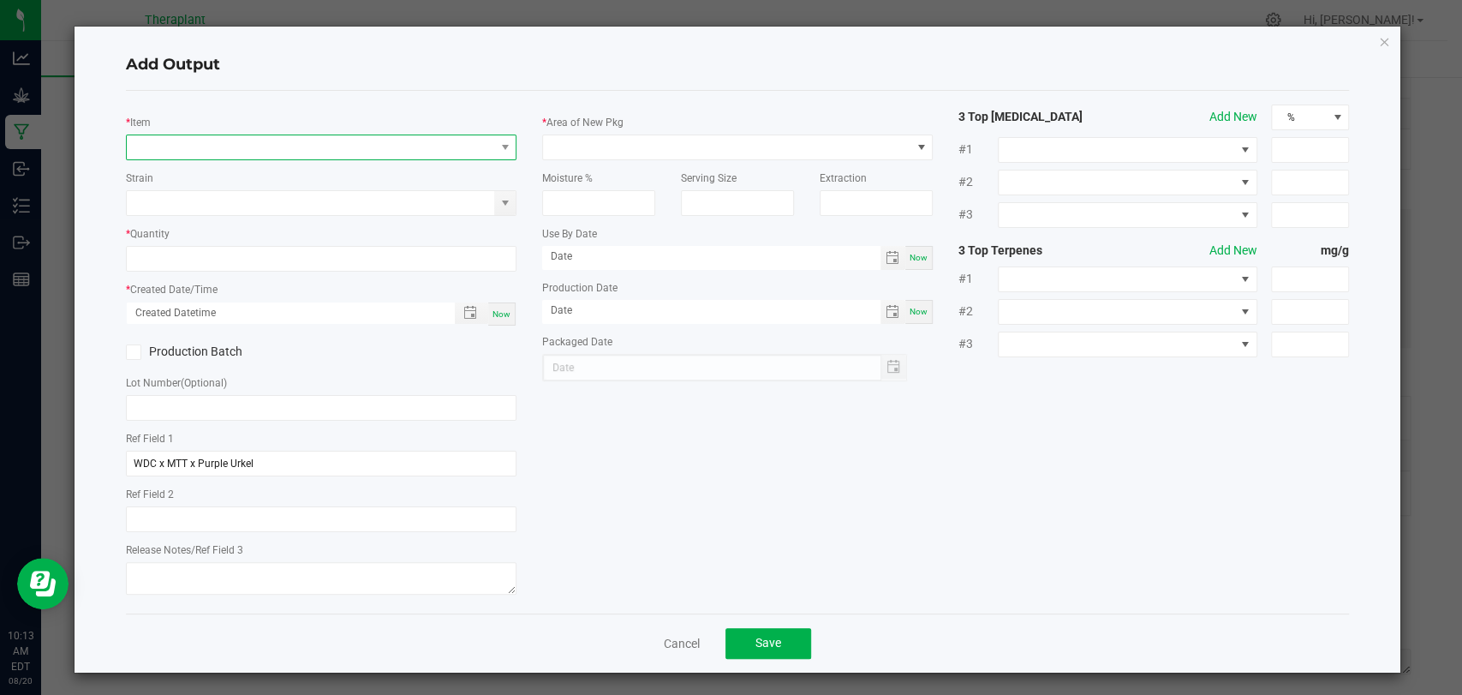
click at [304, 152] on span "NO DATA FOUND" at bounding box center [311, 147] width 368 height 24
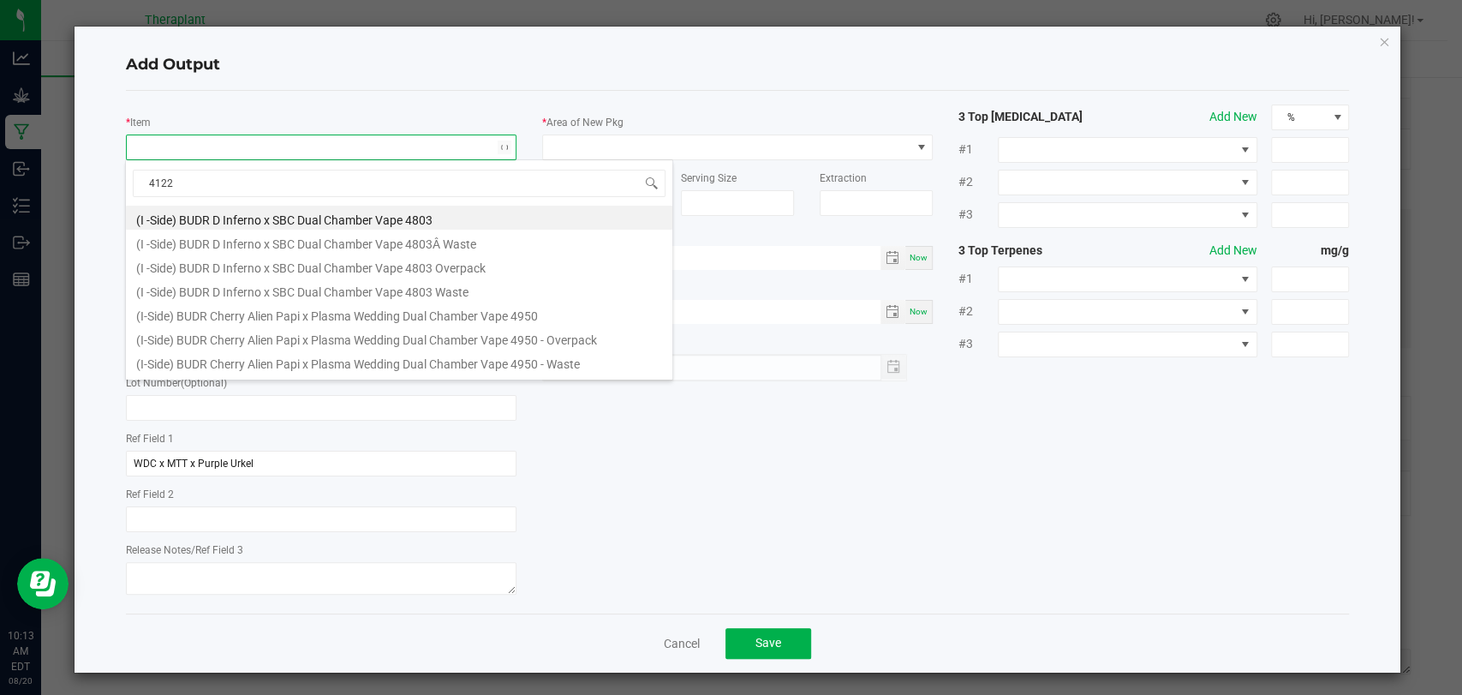
type input "41226"
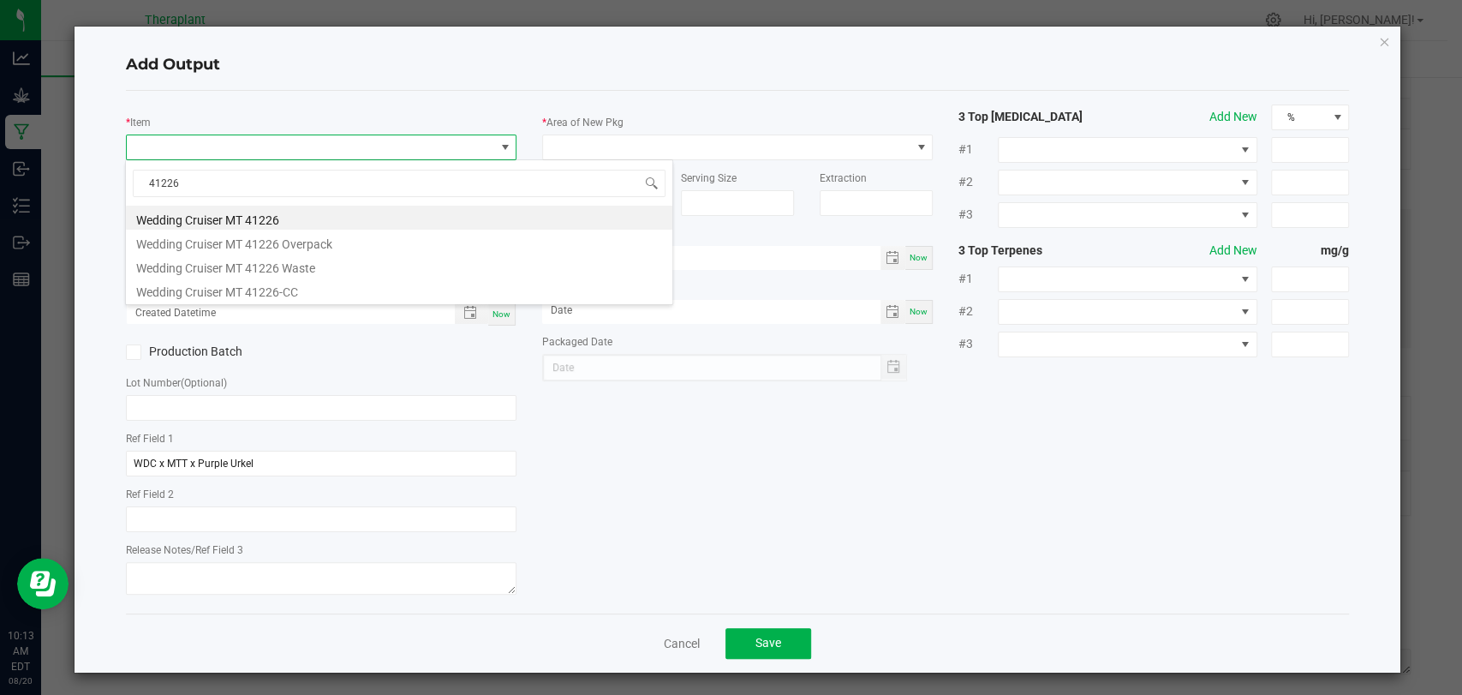
click at [286, 265] on li "Wedding Cruiser MT 41226 Waste" at bounding box center [399, 266] width 547 height 24
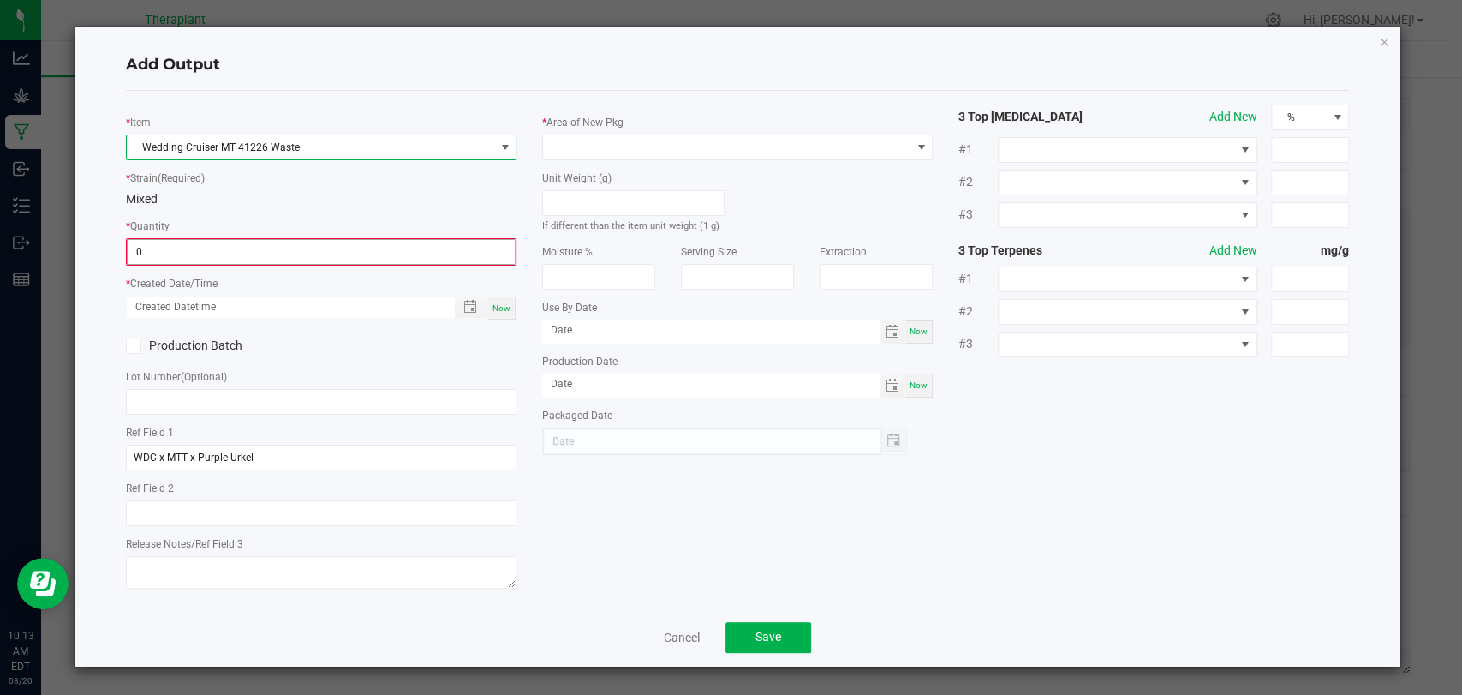
click at [282, 255] on input "0" at bounding box center [321, 252] width 387 height 24
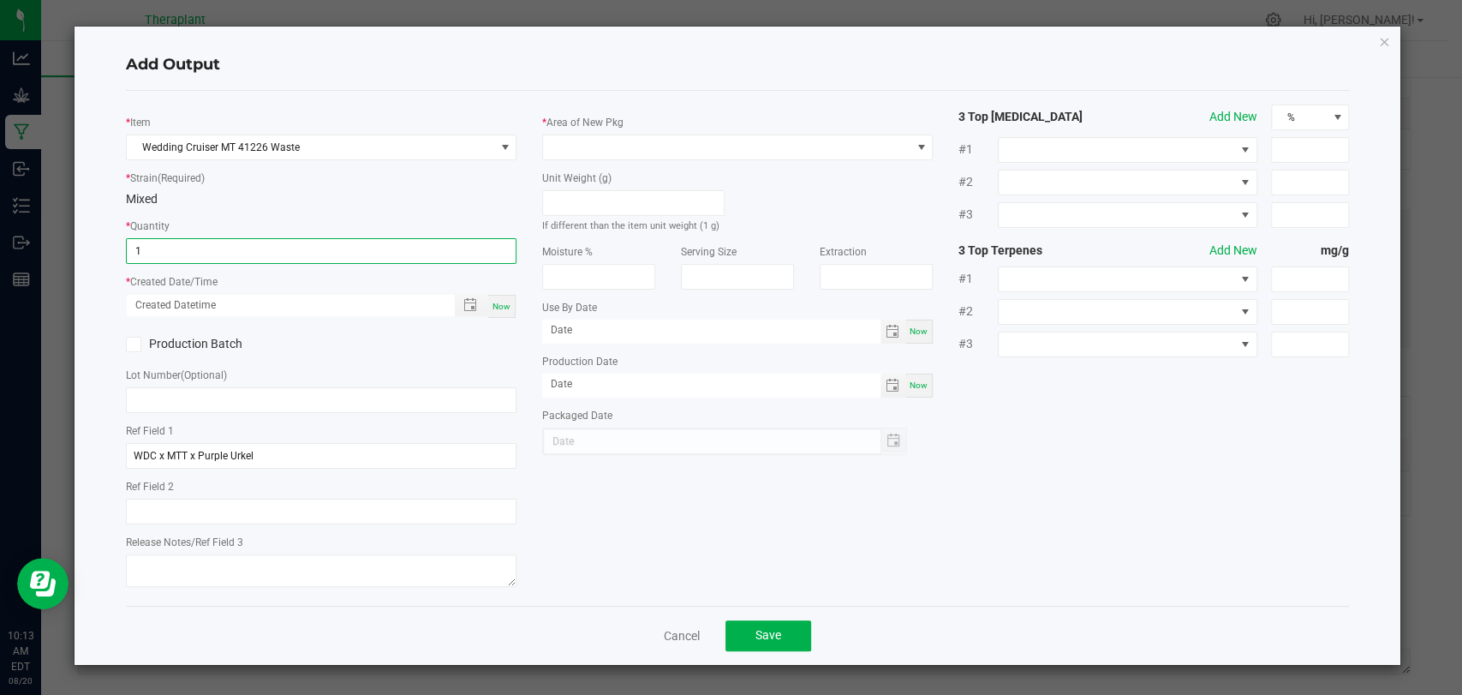
type input "1 ea"
click at [506, 308] on span "Now" at bounding box center [502, 306] width 18 height 9
type input "[DATE] 10:13 AM"
type input "[DATE]"
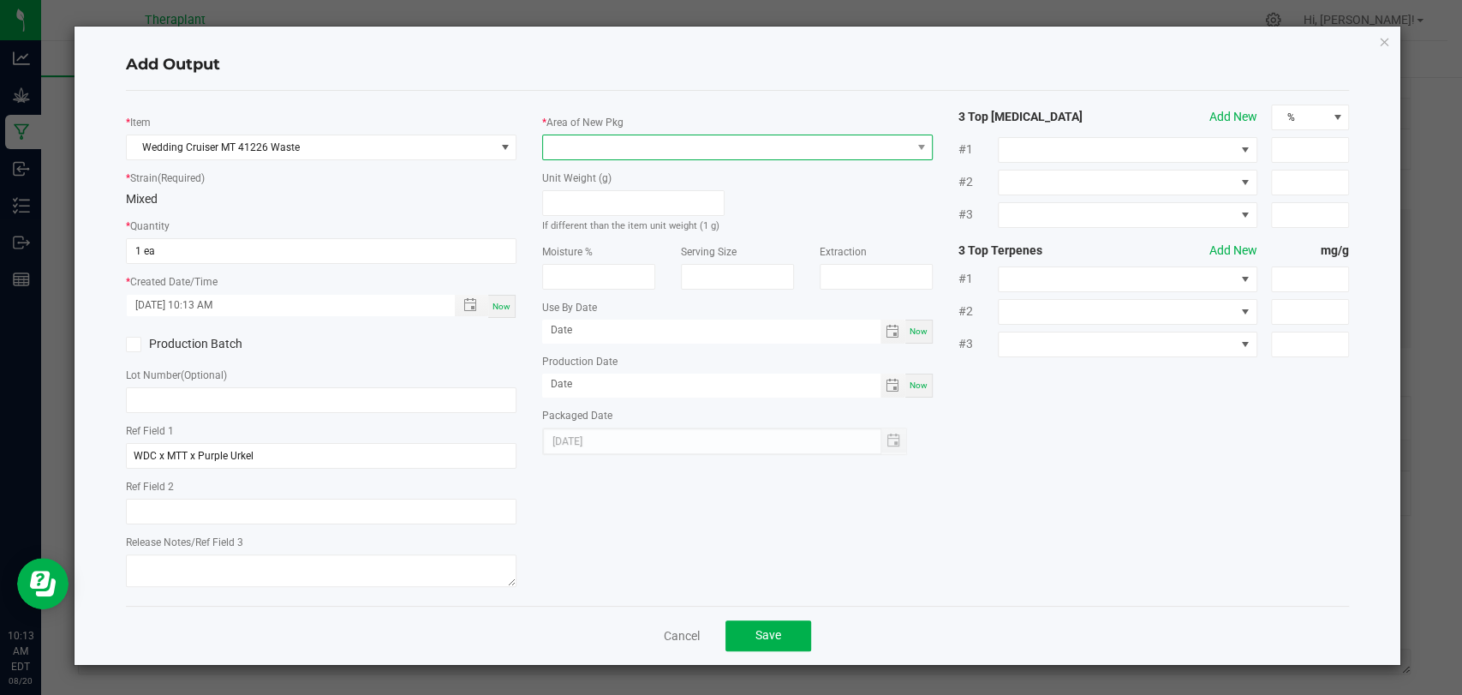
click at [579, 154] on span at bounding box center [727, 147] width 368 height 24
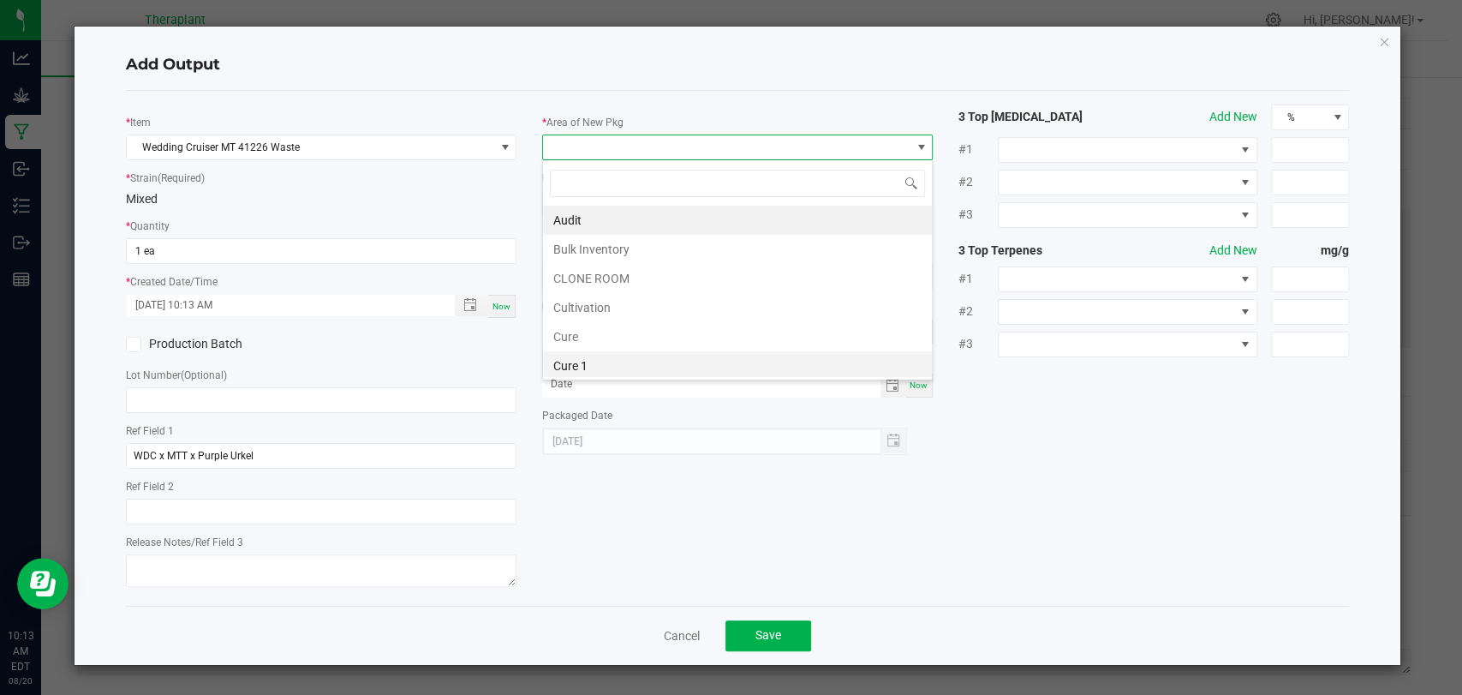
scroll to position [320, 0]
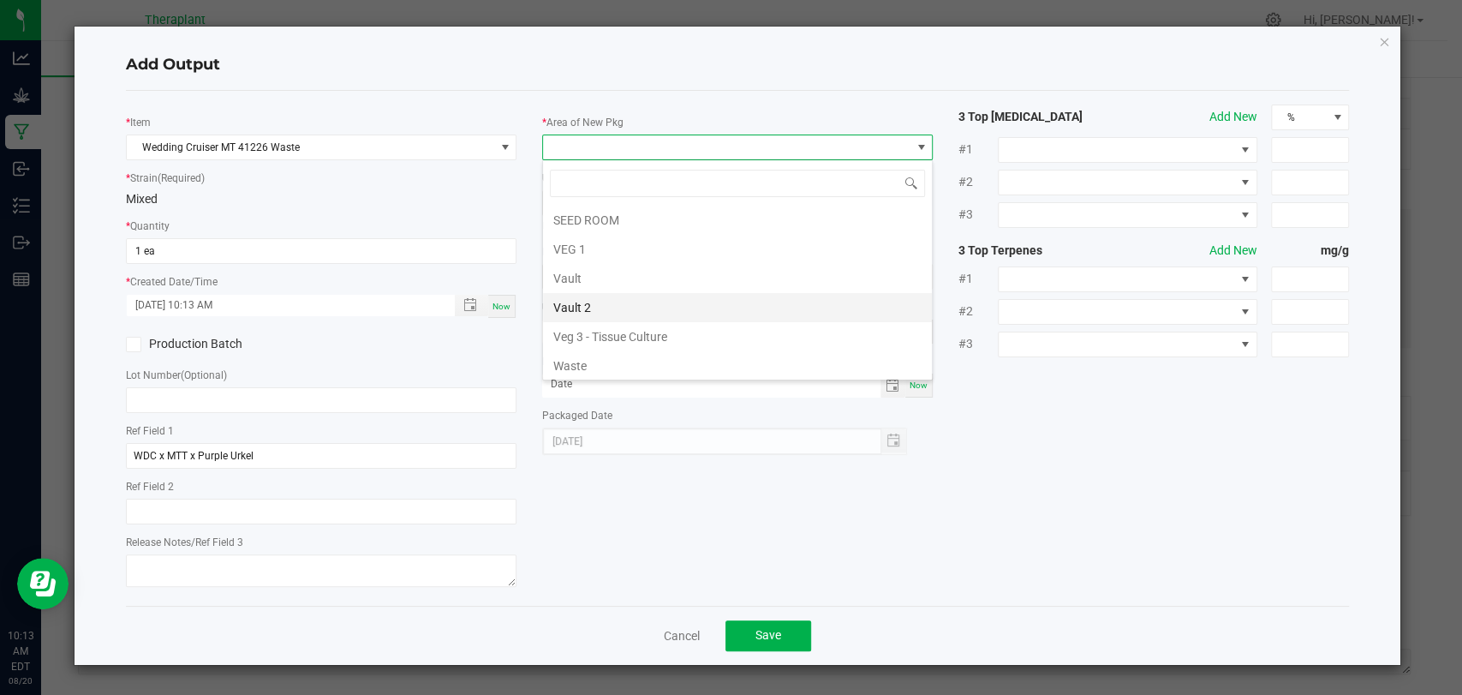
click at [583, 304] on li "Vault 2" at bounding box center [737, 307] width 389 height 29
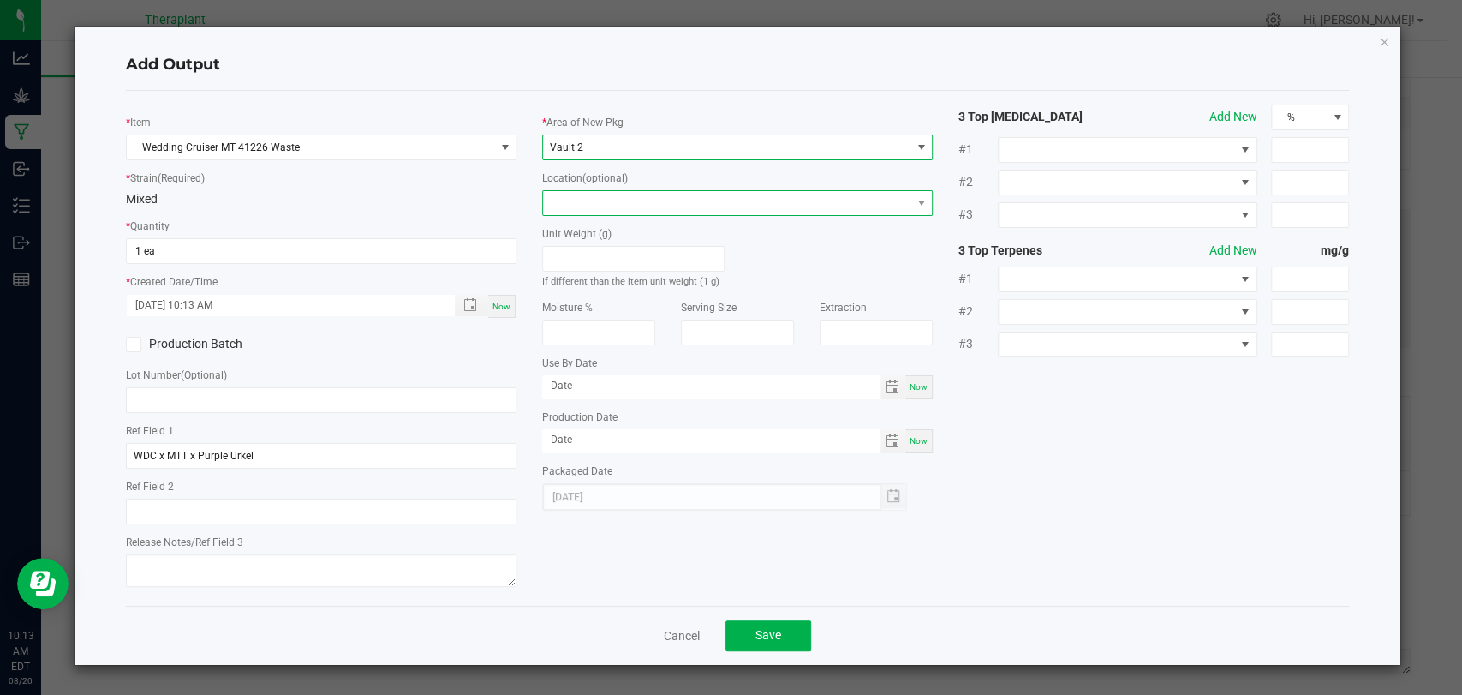
click at [602, 199] on span at bounding box center [727, 203] width 368 height 24
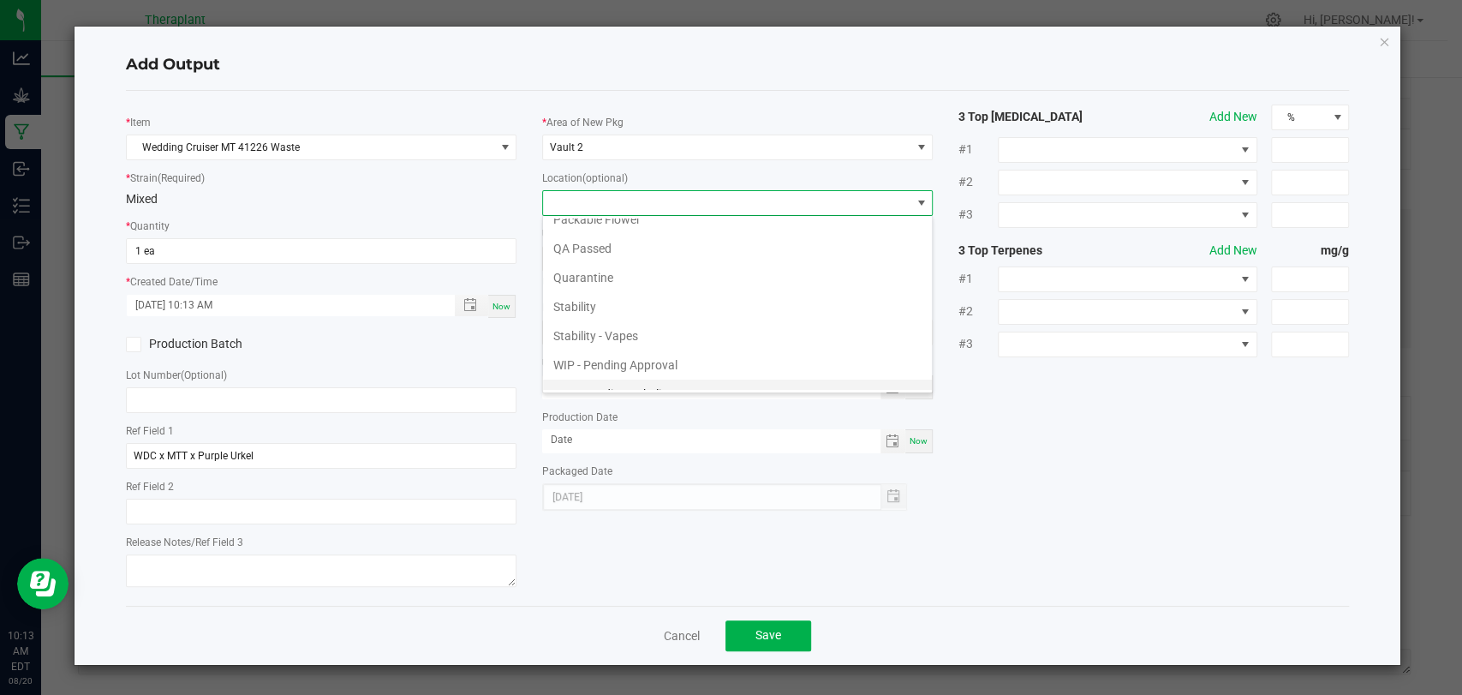
scroll to position [117, 0]
click at [580, 372] on li "Waste Cabinet" at bounding box center [737, 377] width 389 height 29
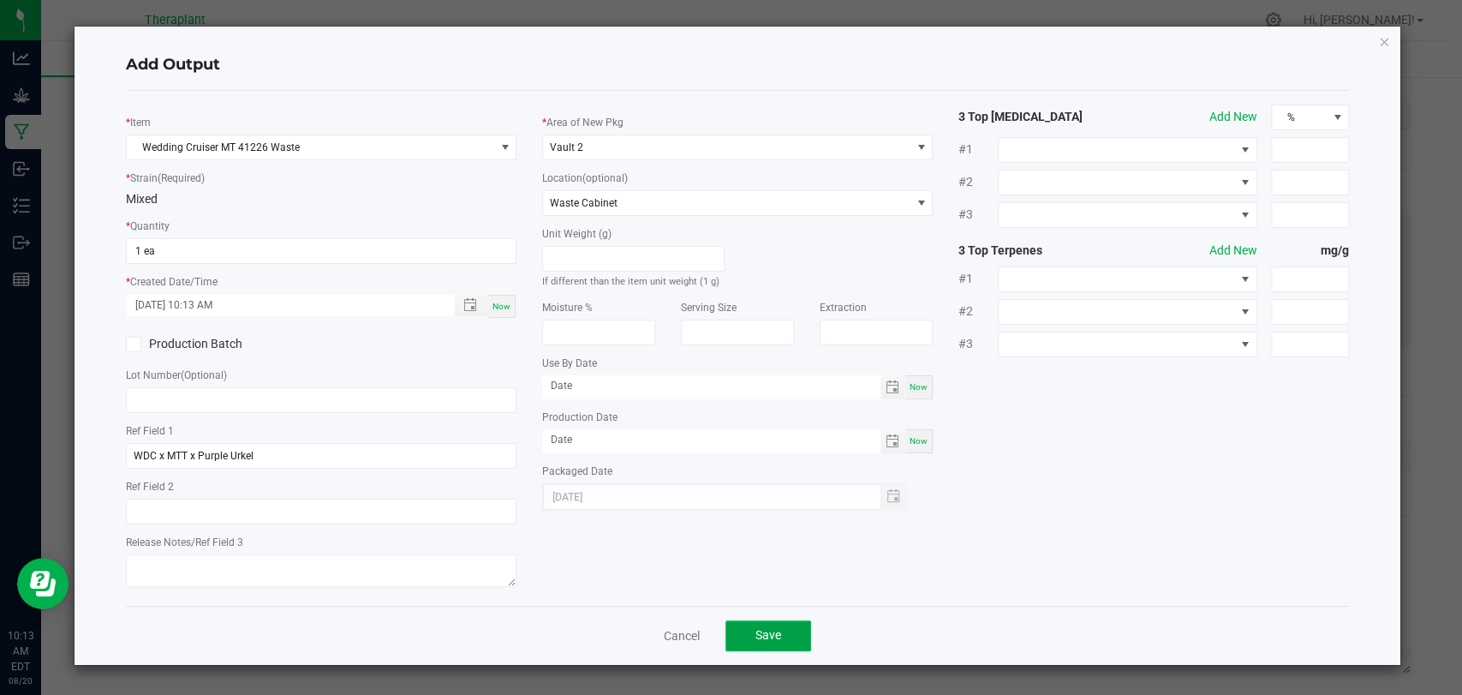
click at [754, 628] on button "Save" at bounding box center [769, 635] width 86 height 31
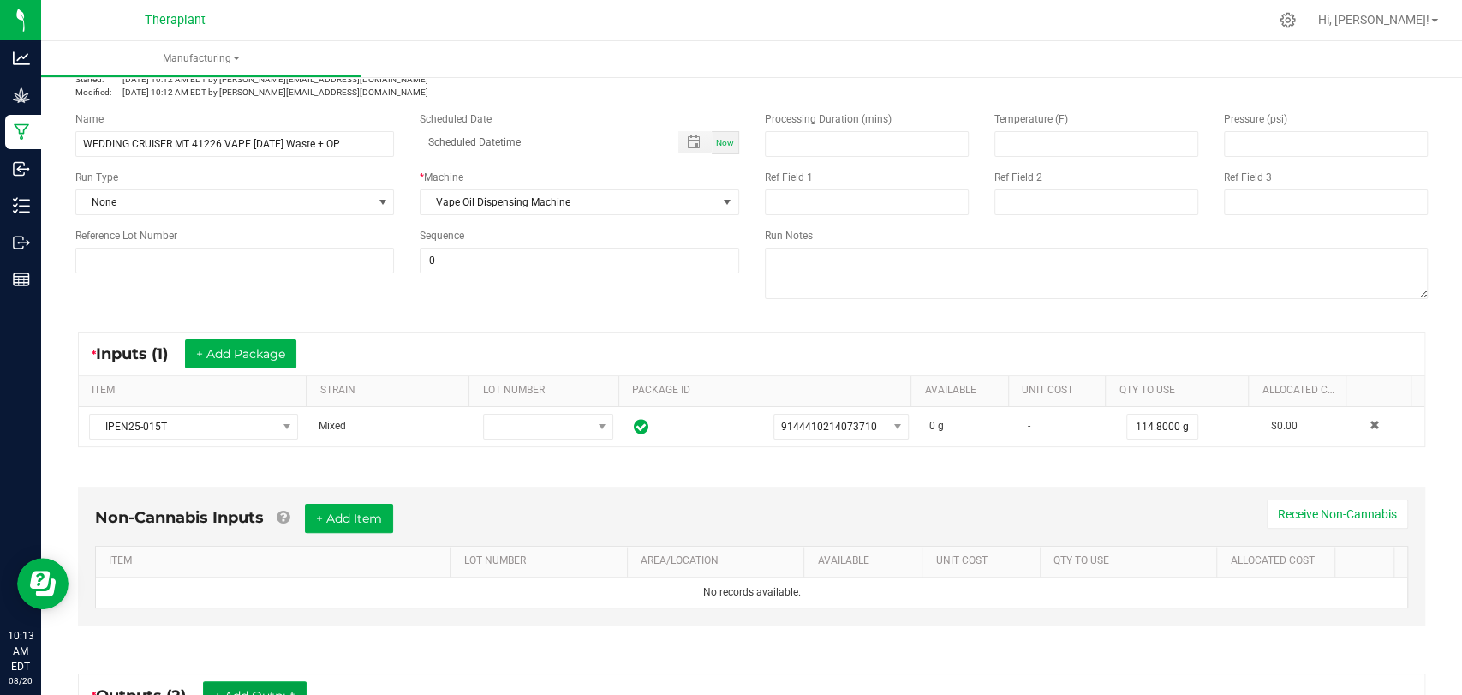
scroll to position [0, 0]
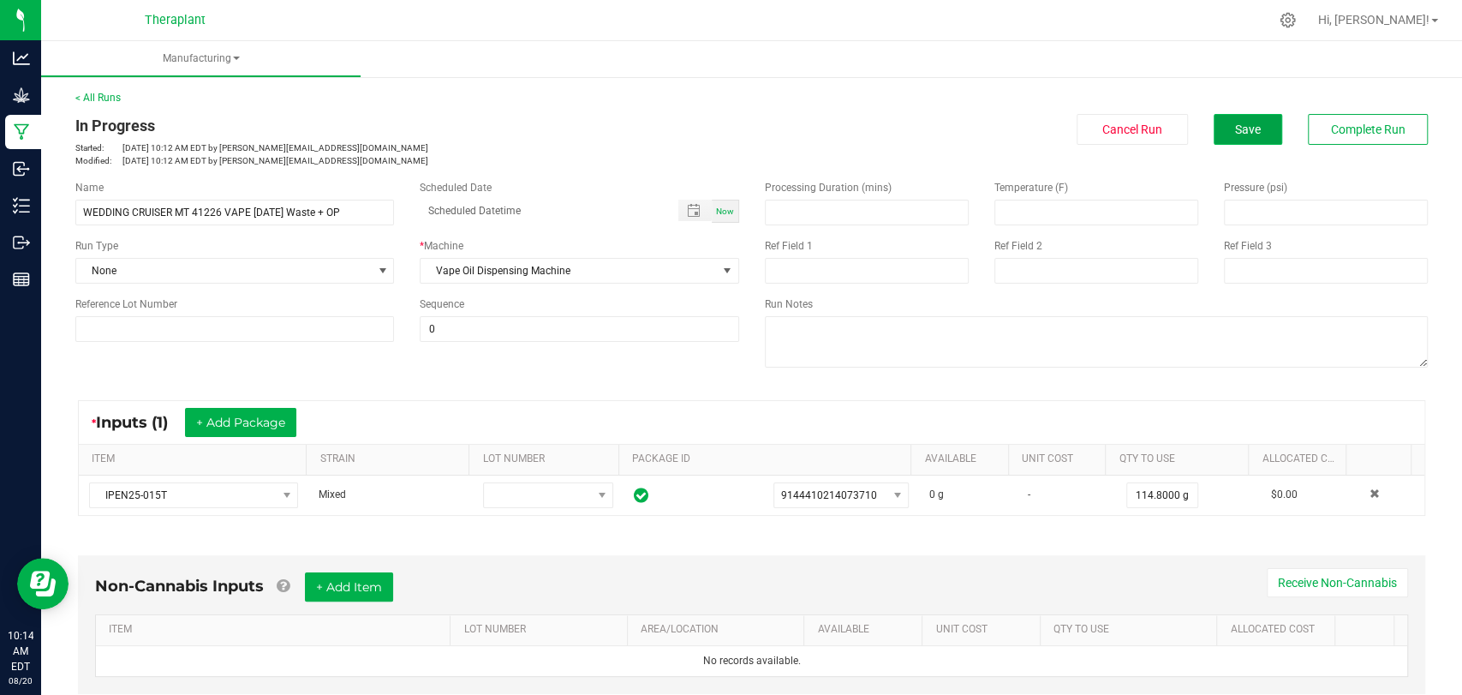
click at [1246, 126] on span "Save" at bounding box center [1248, 130] width 26 height 14
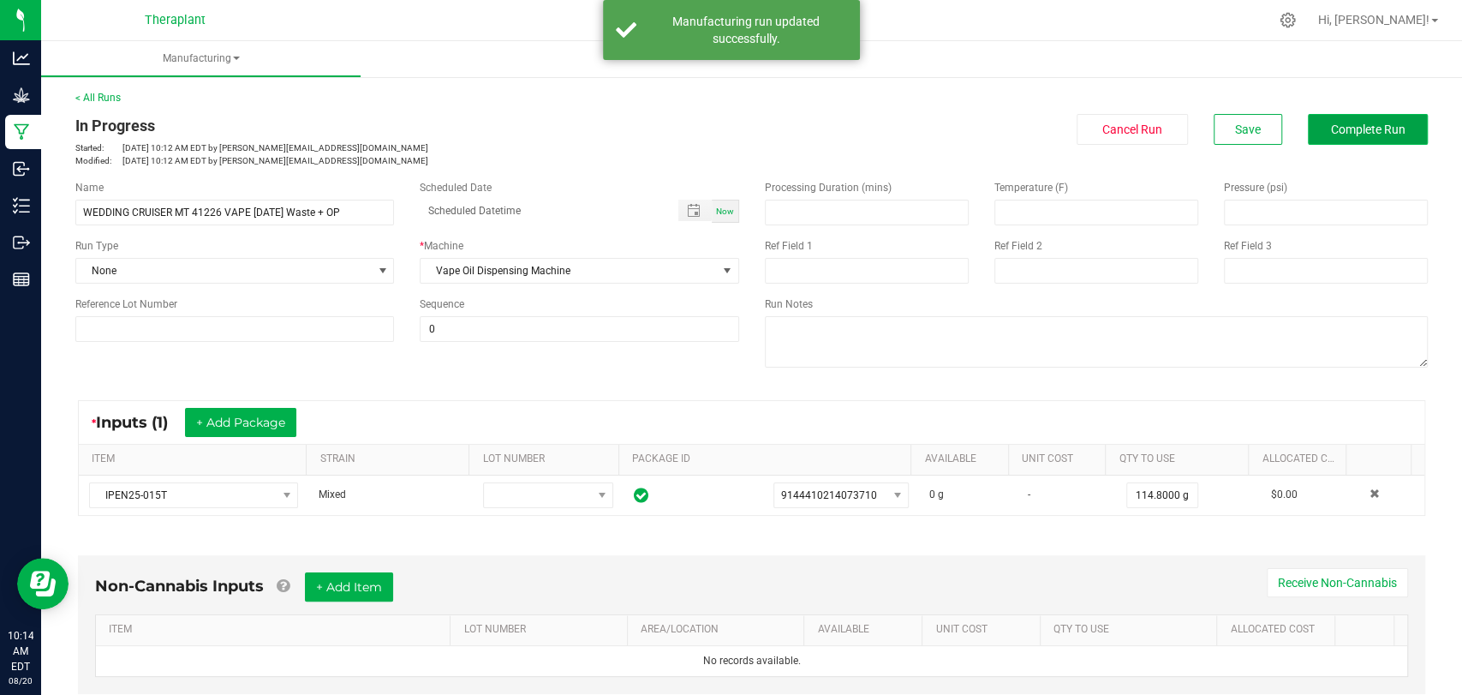
click at [1349, 118] on button "Complete Run" at bounding box center [1368, 129] width 120 height 31
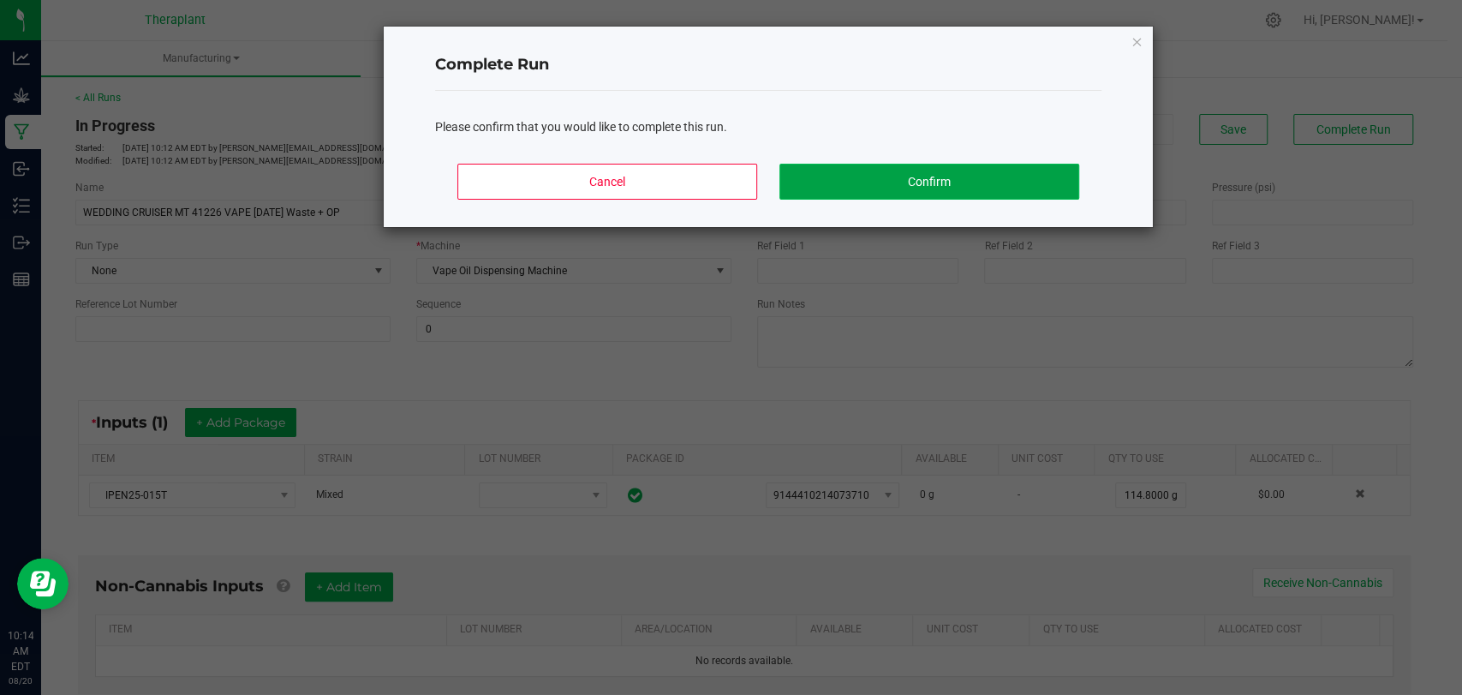
click at [1019, 189] on button "Confirm" at bounding box center [930, 182] width 300 height 36
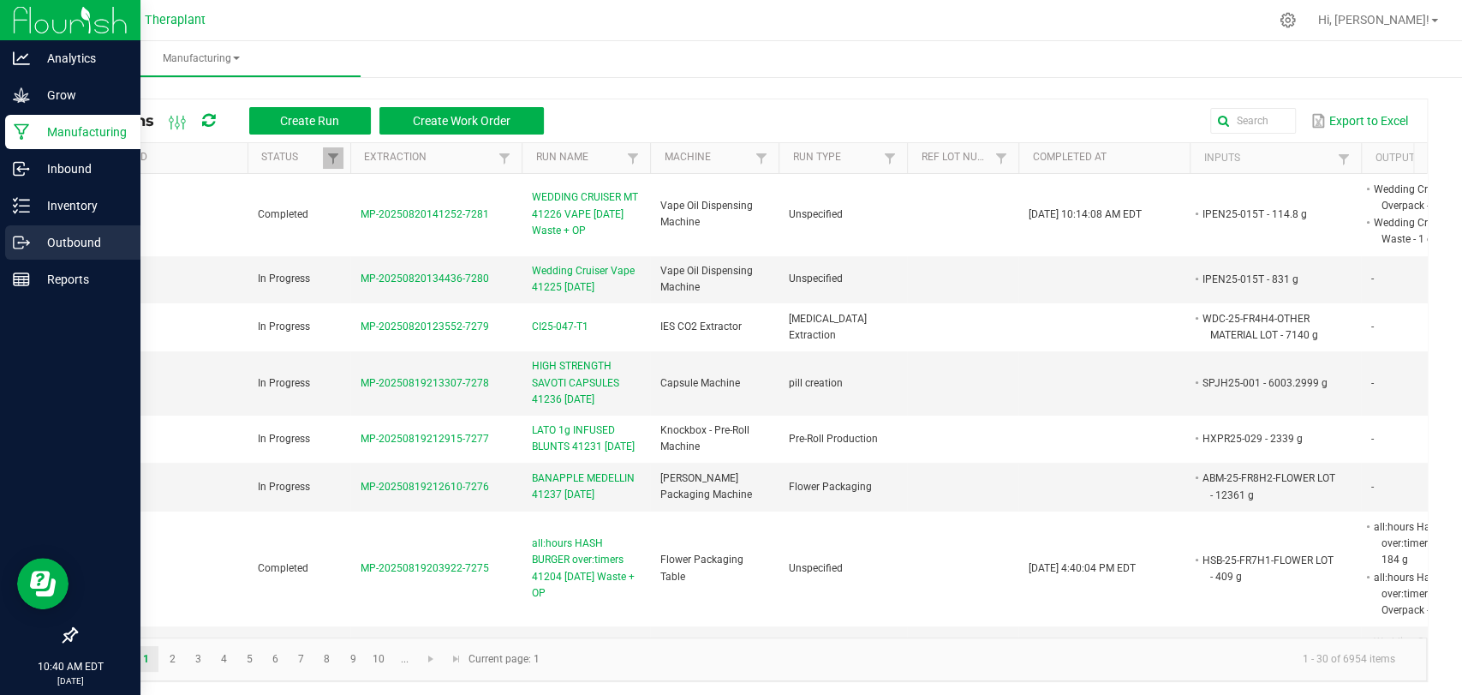
click at [34, 249] on p "Outbound" at bounding box center [81, 242] width 103 height 21
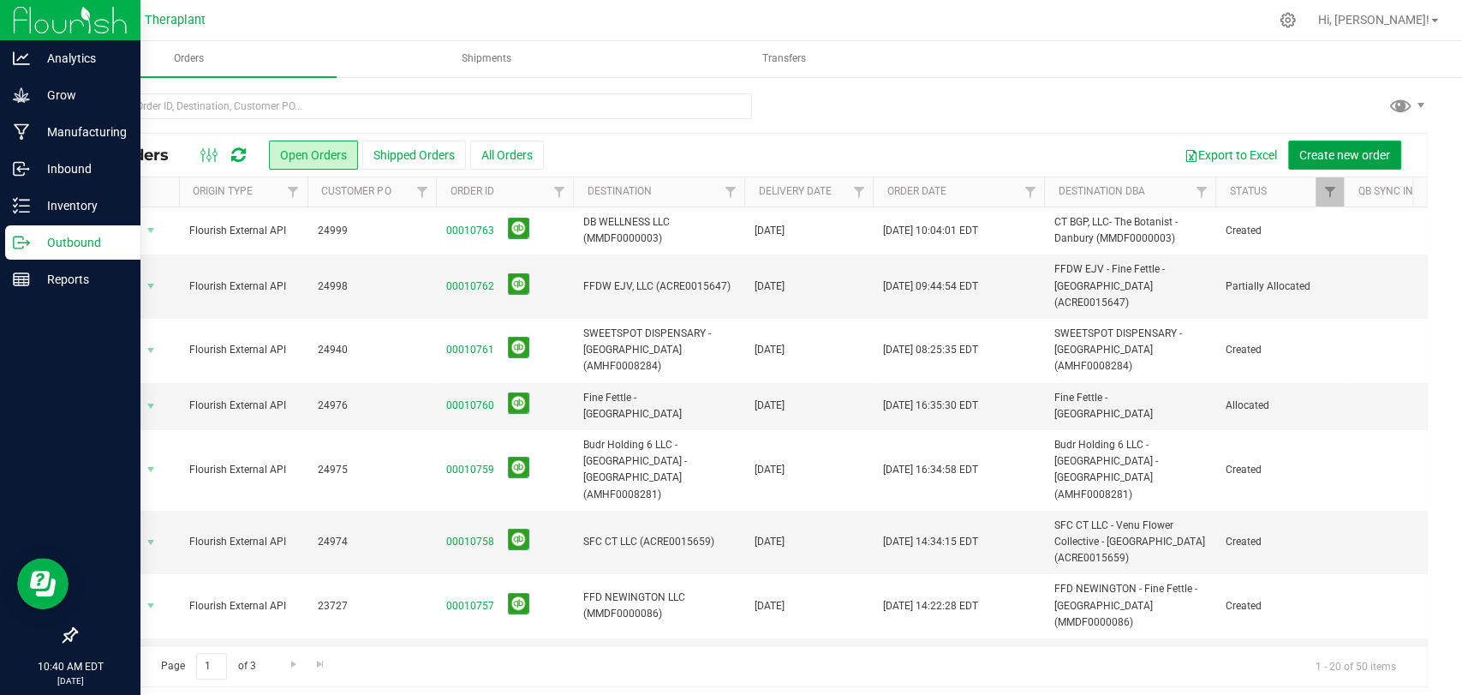
click at [1344, 151] on span "Create new order" at bounding box center [1345, 155] width 91 height 14
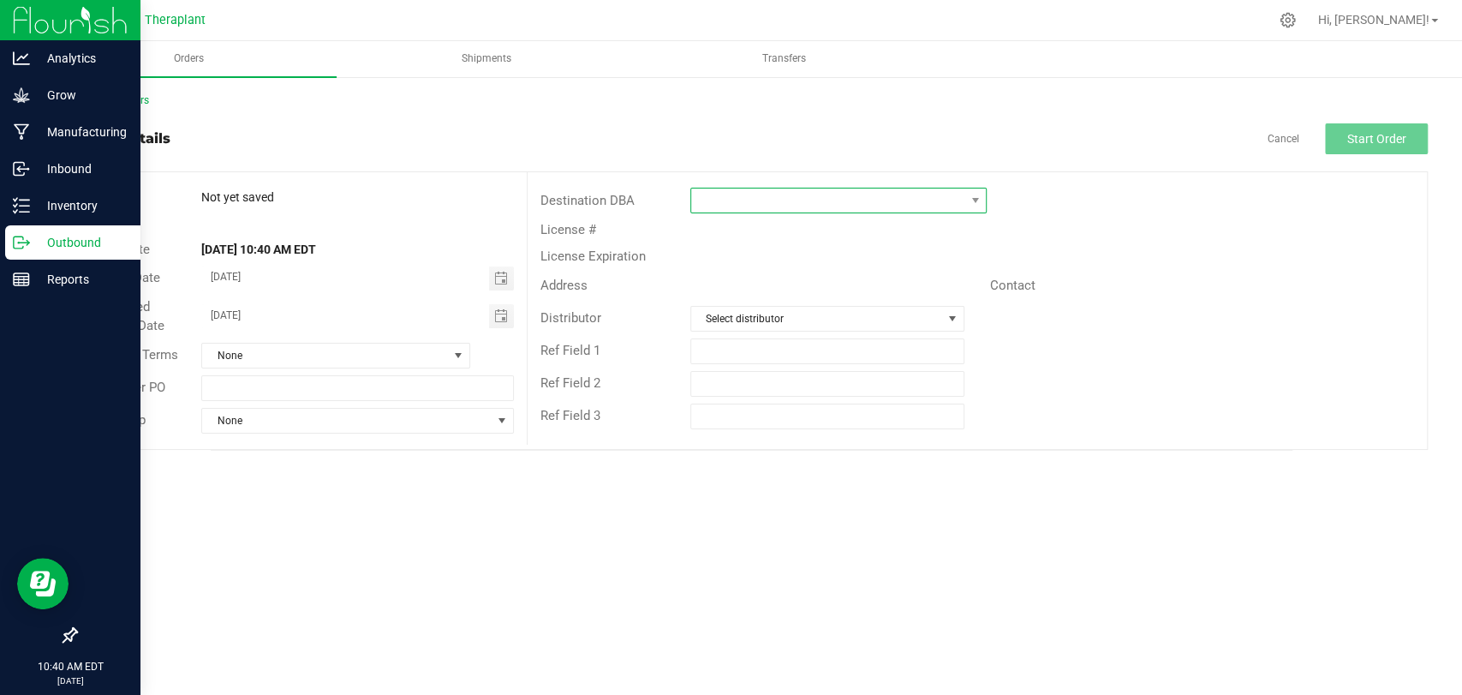
click at [949, 195] on span at bounding box center [827, 200] width 273 height 24
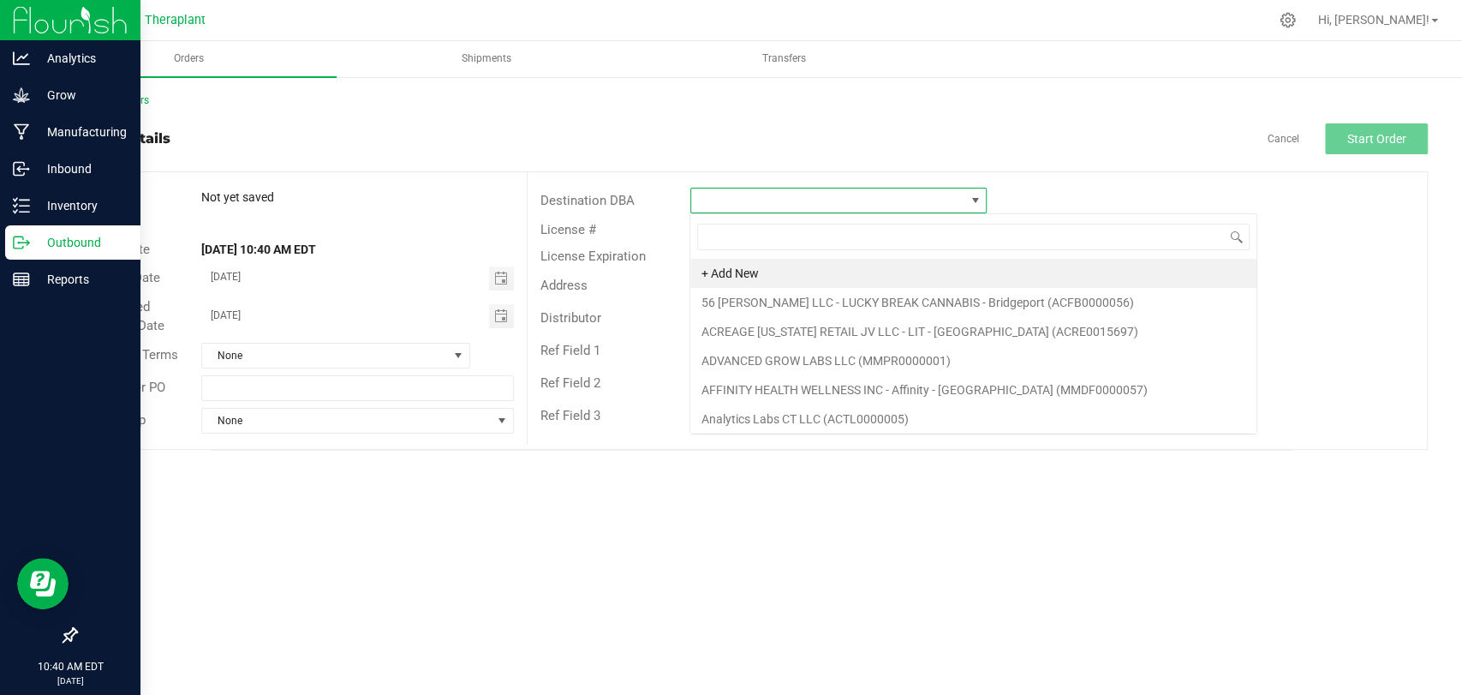
scroll to position [25, 296]
type input "north"
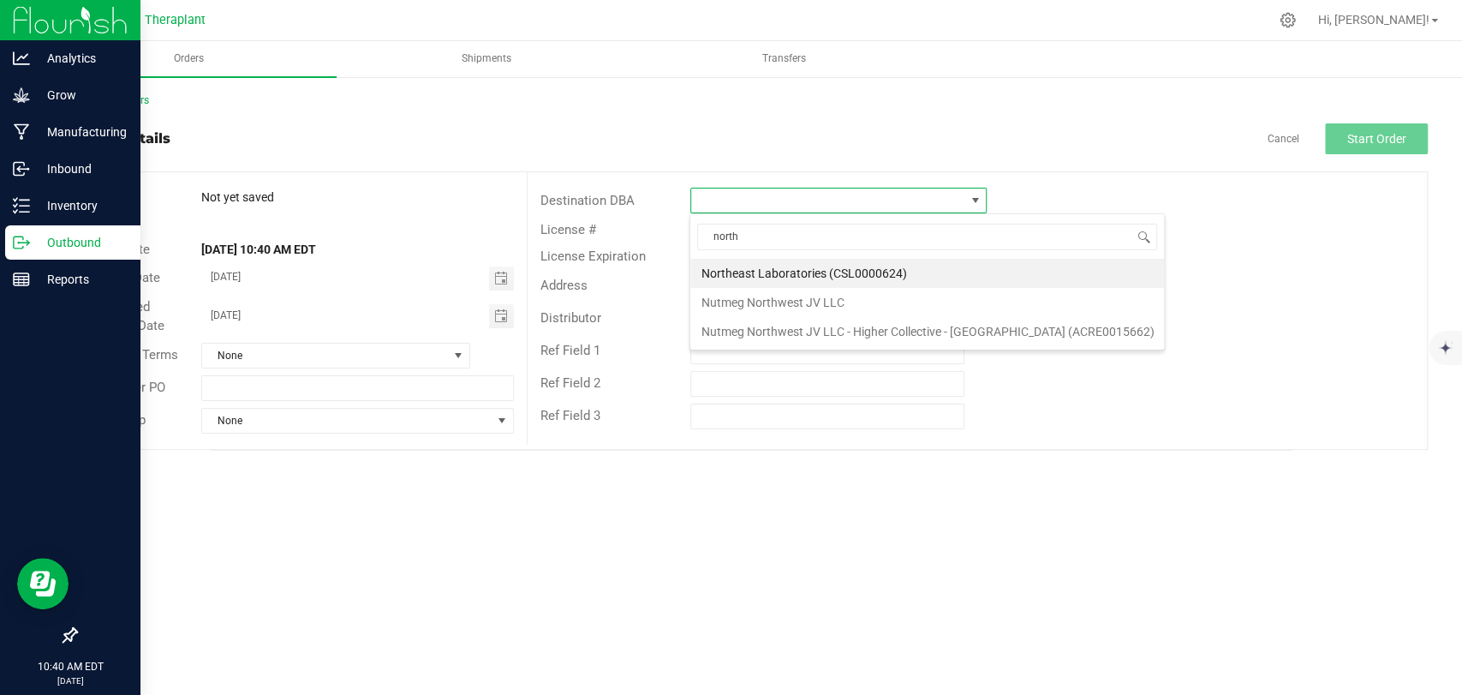
click at [859, 260] on li "Northeast Laboratories (CSL0000624)" at bounding box center [927, 273] width 474 height 29
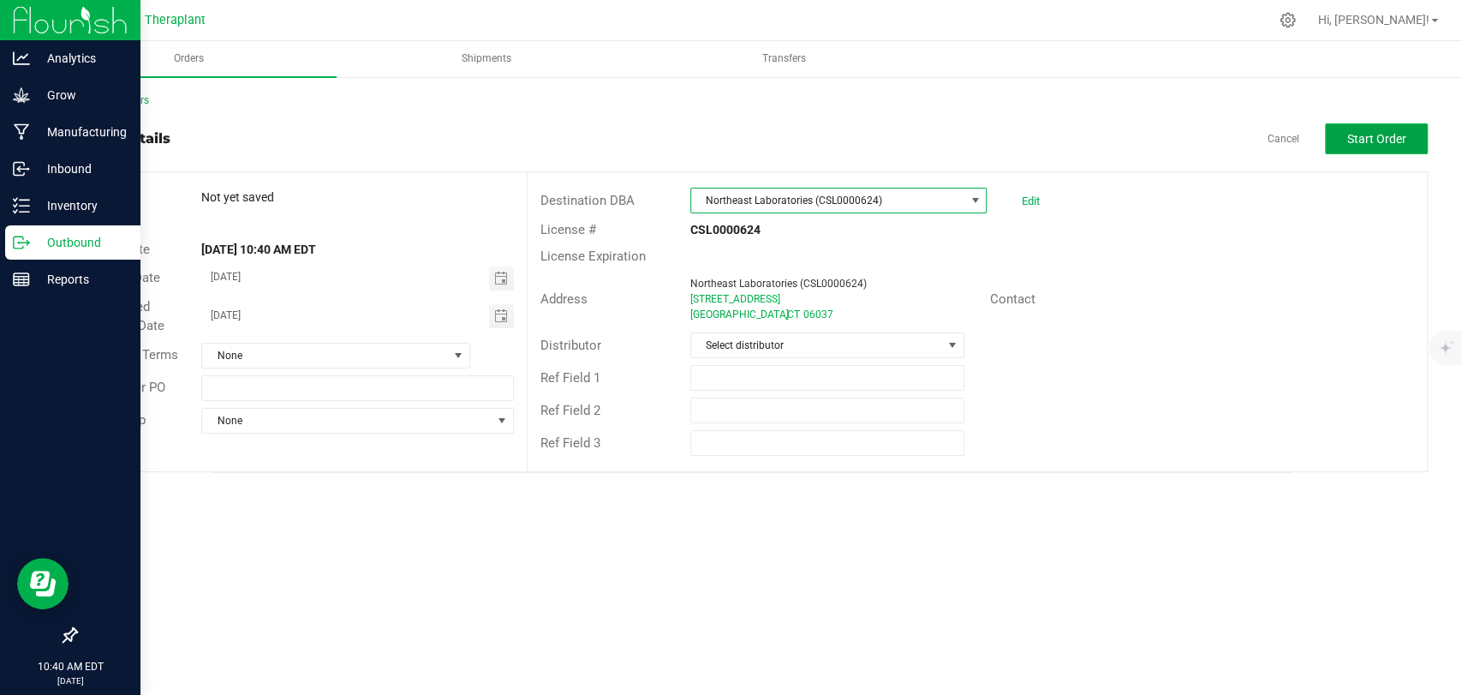
click at [1348, 140] on span "Start Order" at bounding box center [1377, 139] width 59 height 14
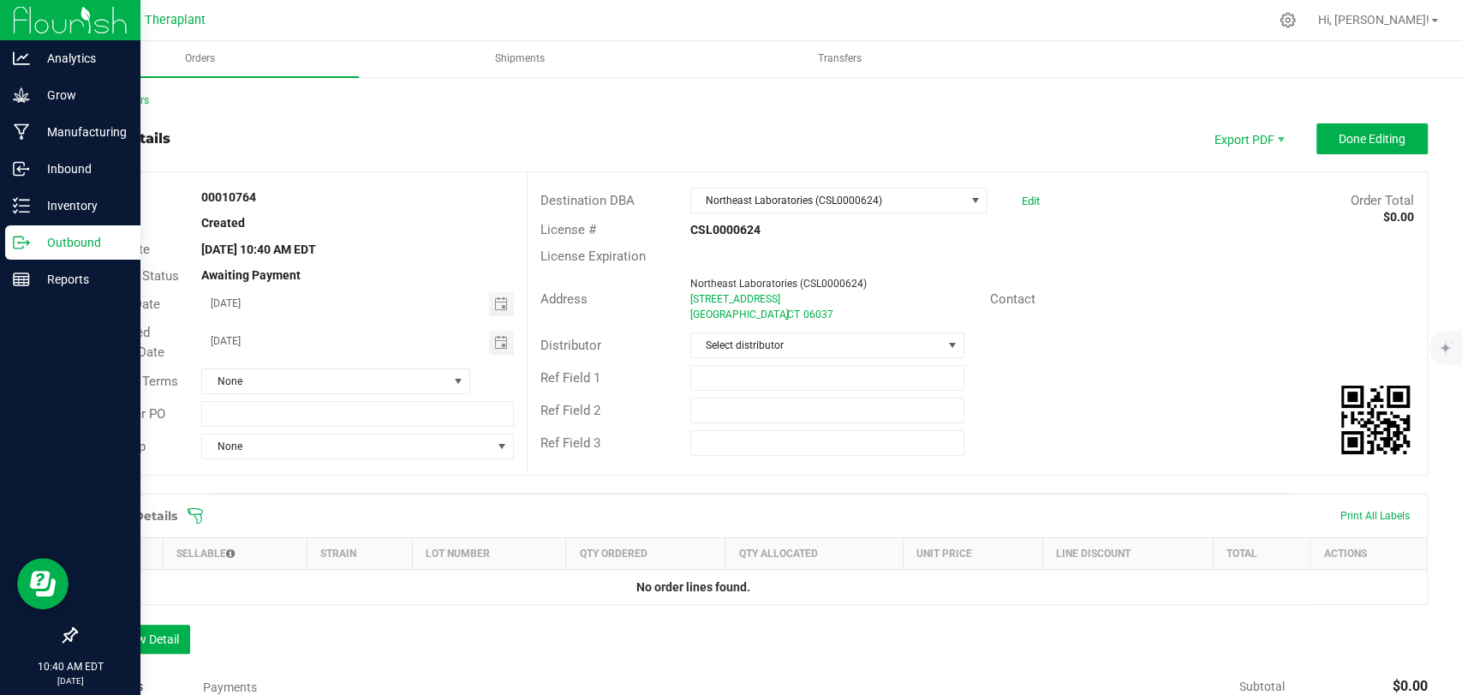
scroll to position [255, 0]
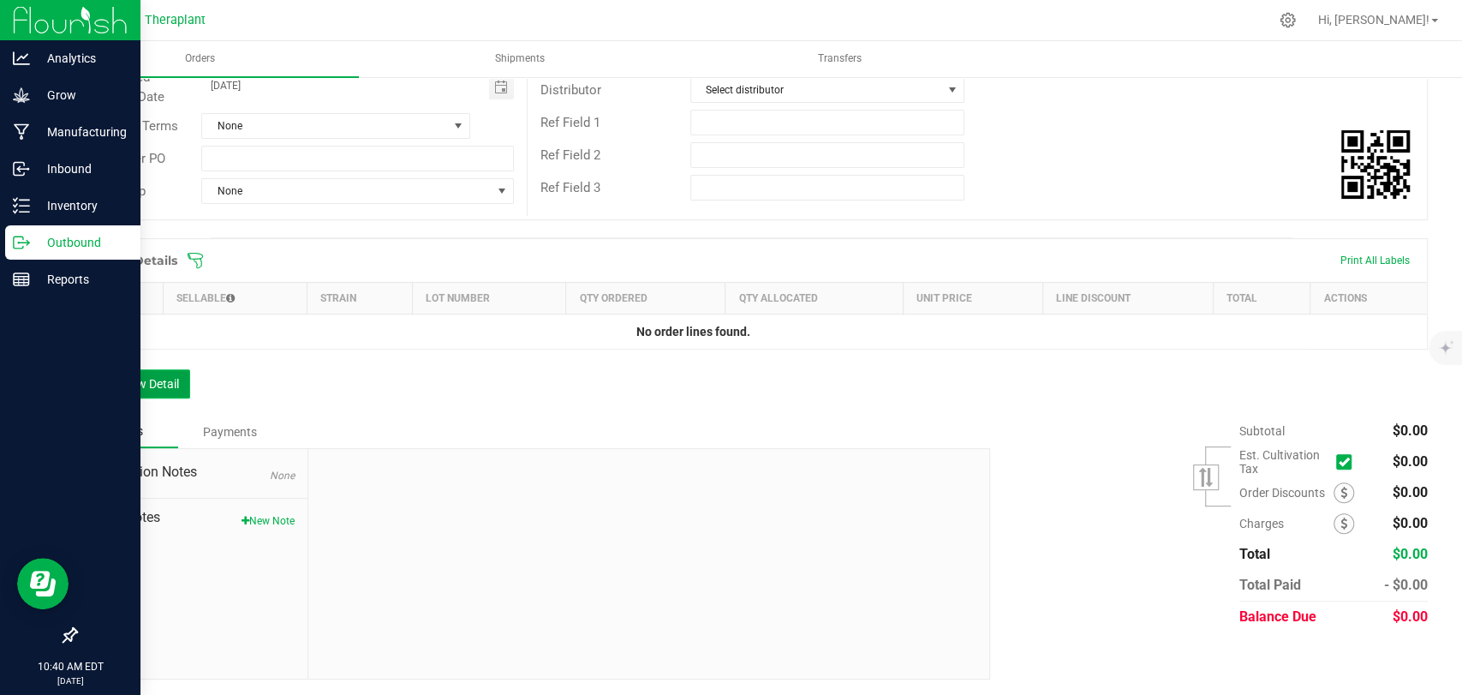
click at [173, 384] on button "Add New Detail" at bounding box center [132, 383] width 115 height 29
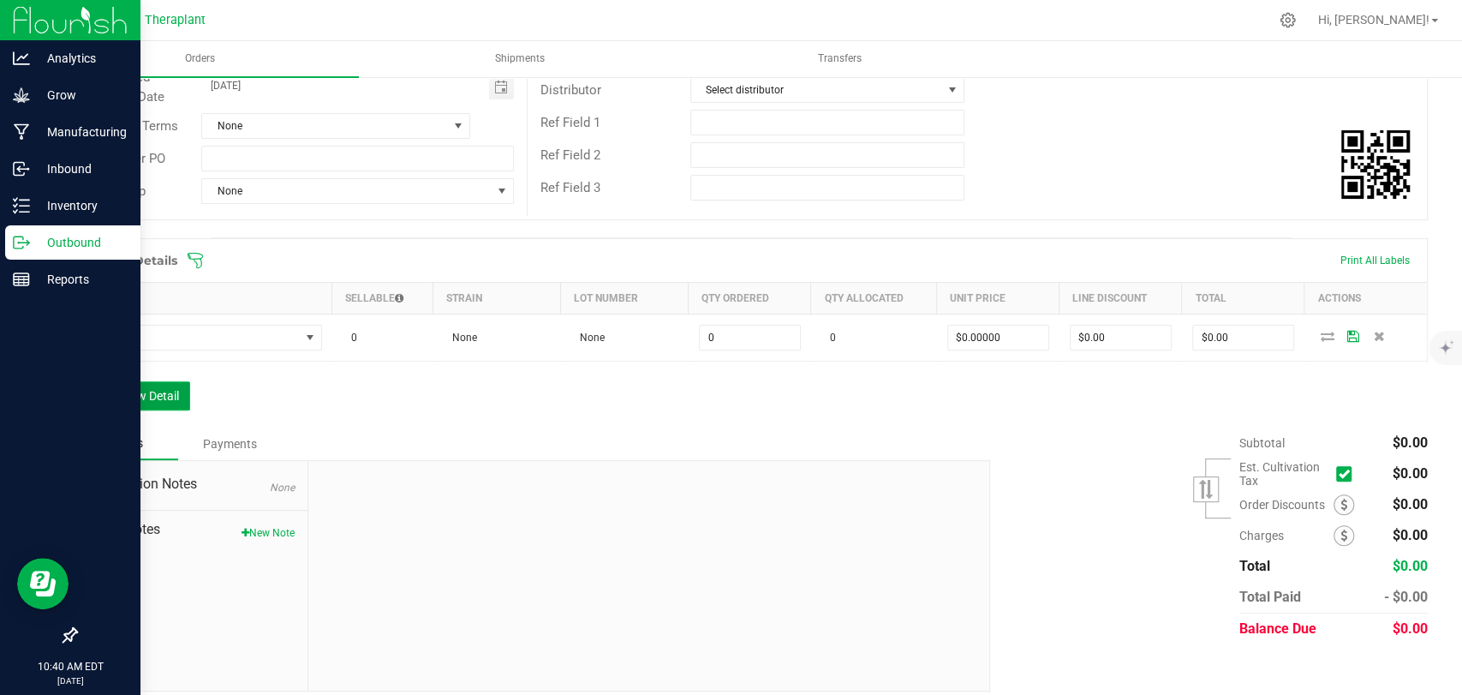
click at [169, 397] on button "Add New Detail" at bounding box center [132, 395] width 115 height 29
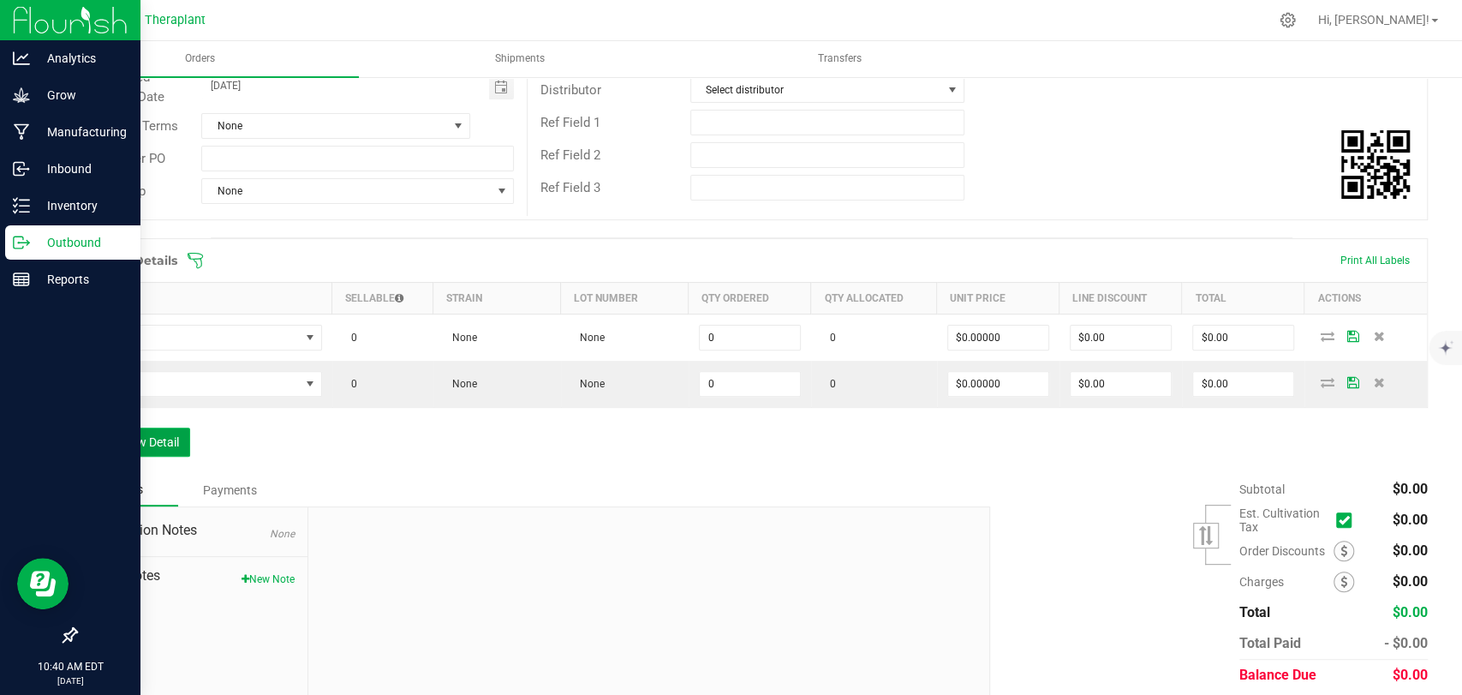
click at [161, 444] on button "Add New Detail" at bounding box center [132, 441] width 115 height 29
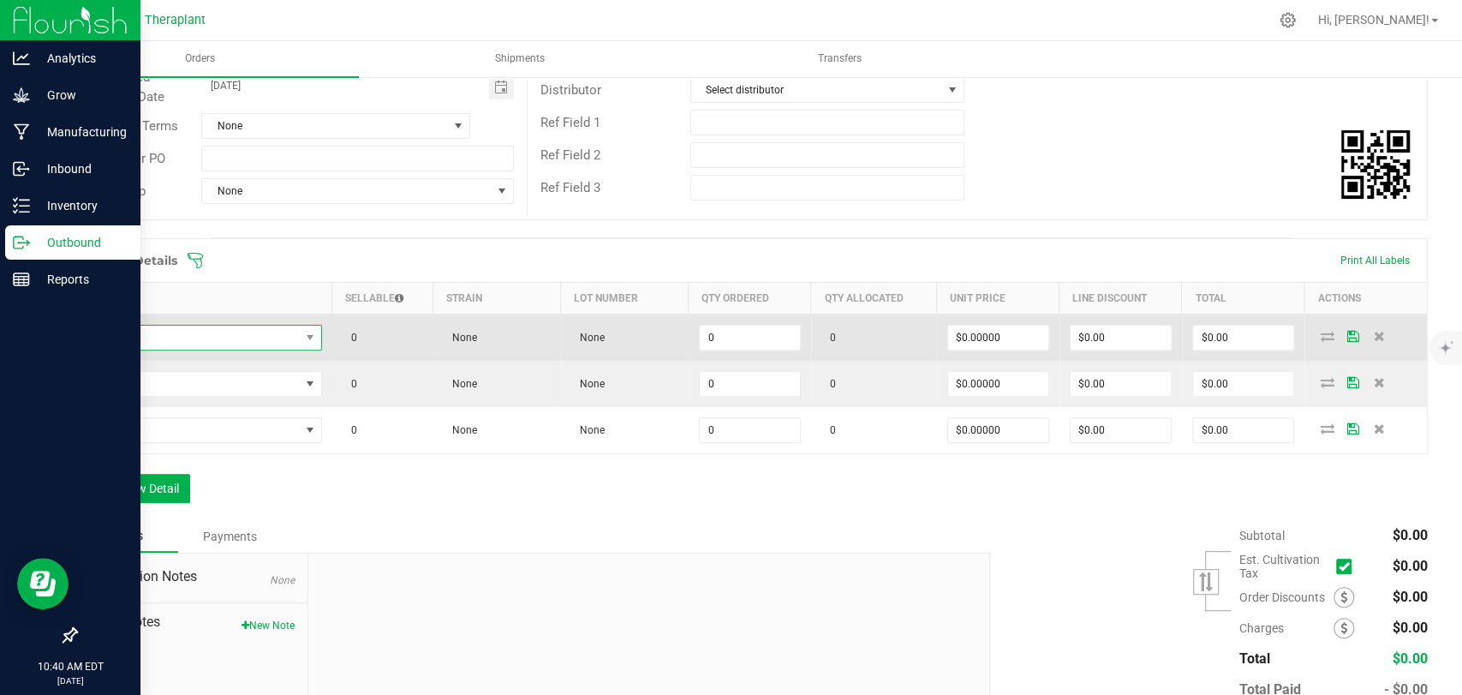
click at [200, 333] on span "NO DATA FOUND" at bounding box center [194, 338] width 212 height 24
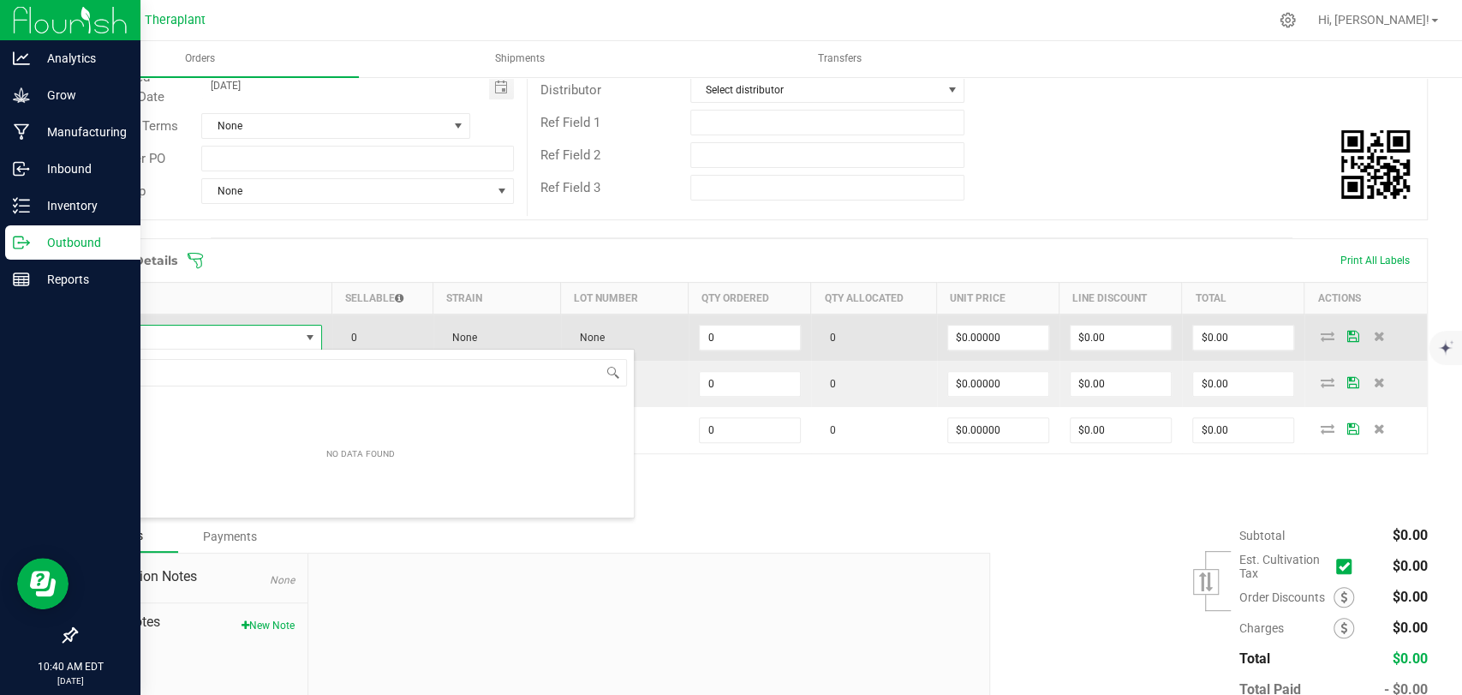
scroll to position [25, 232]
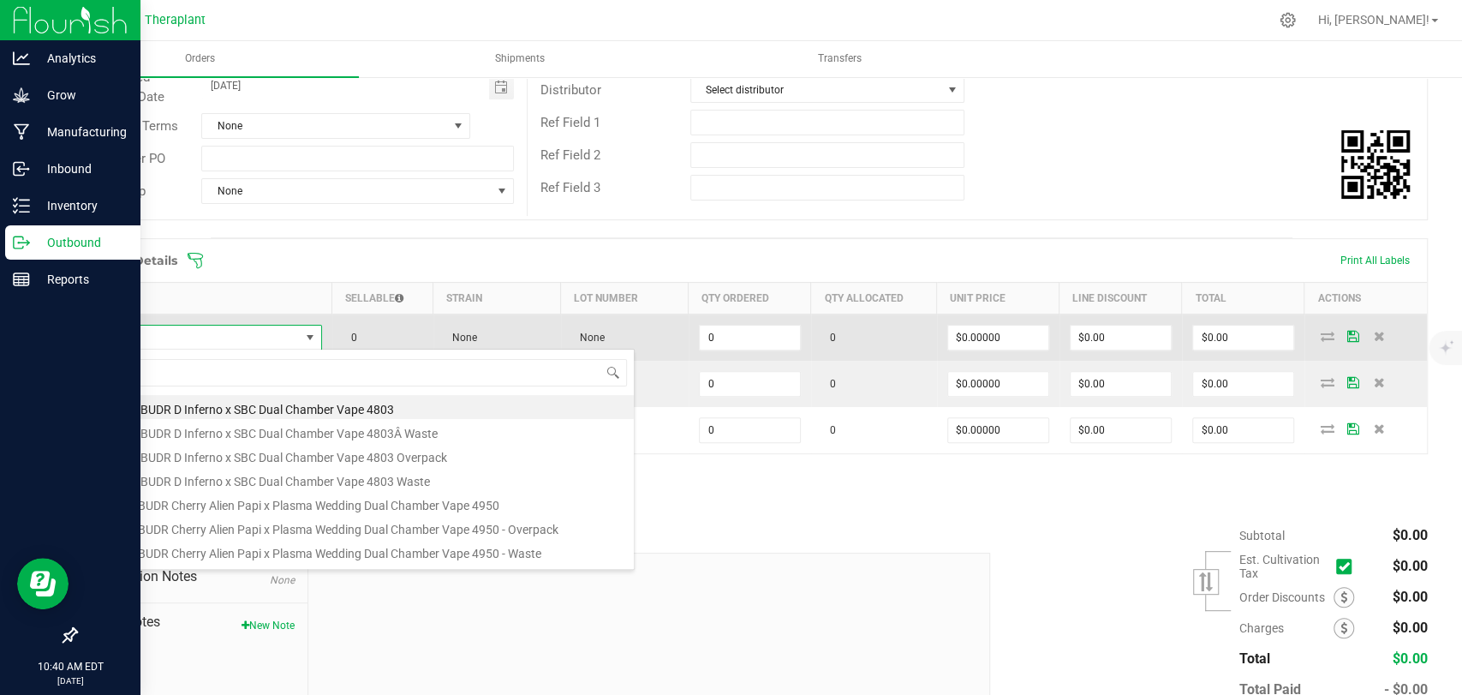
type input "5"
type input "41079"
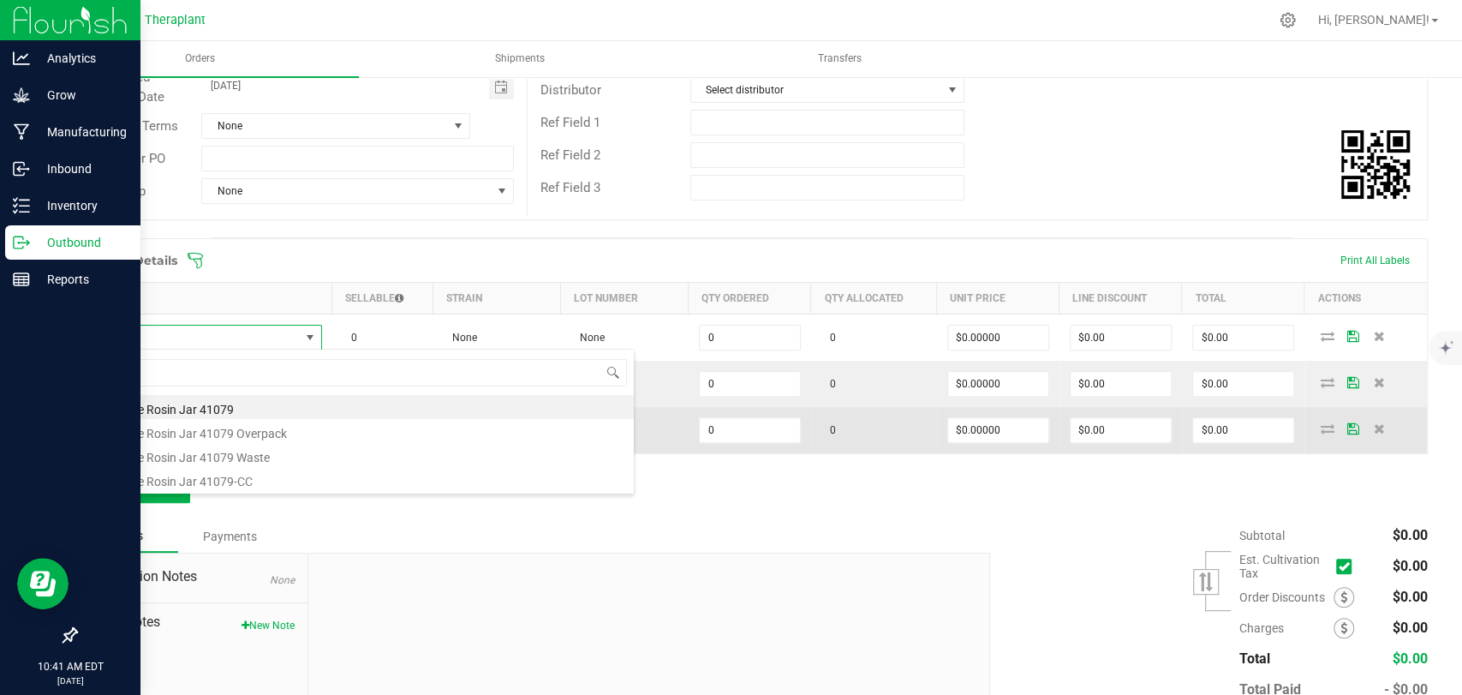
click at [192, 409] on li "SBC Live Rosin Jar 41079" at bounding box center [360, 407] width 547 height 24
type input "0 ea"
type input "$30.00000"
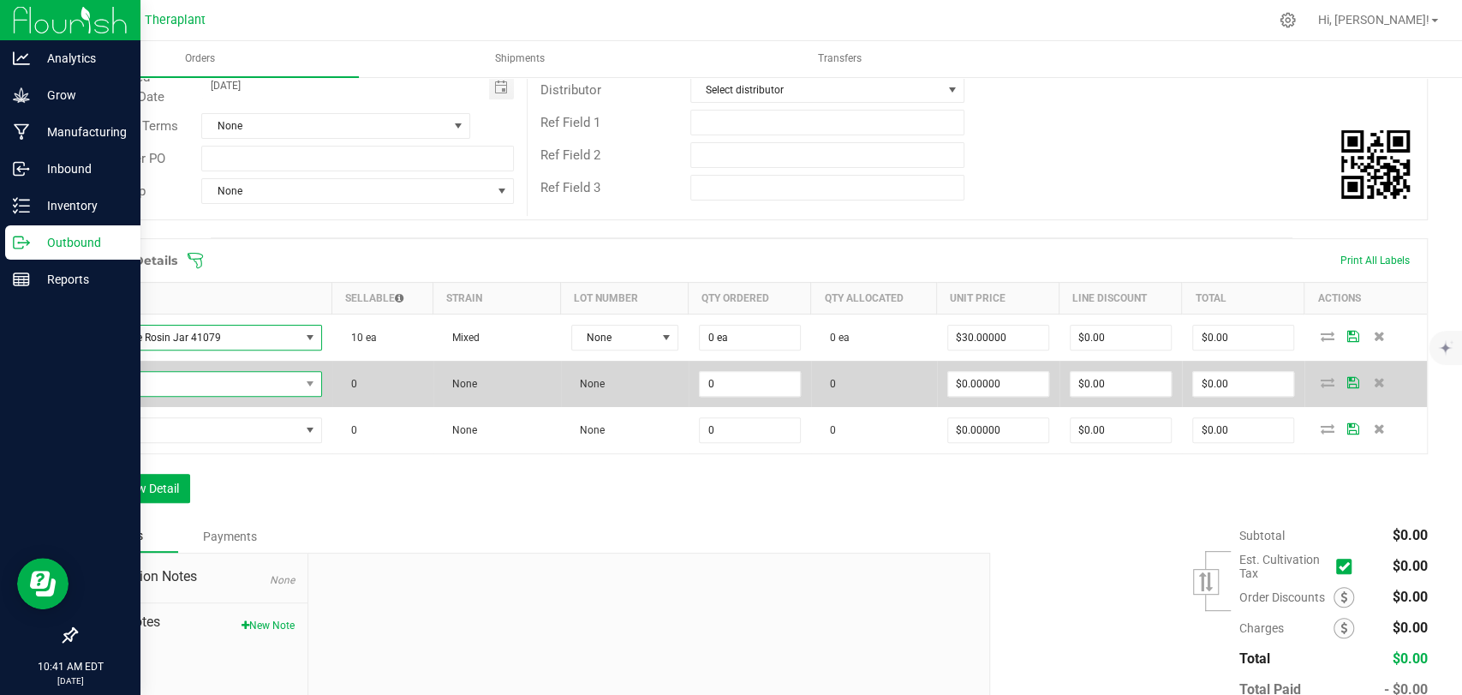
click at [194, 386] on span "NO DATA FOUND" at bounding box center [194, 384] width 212 height 24
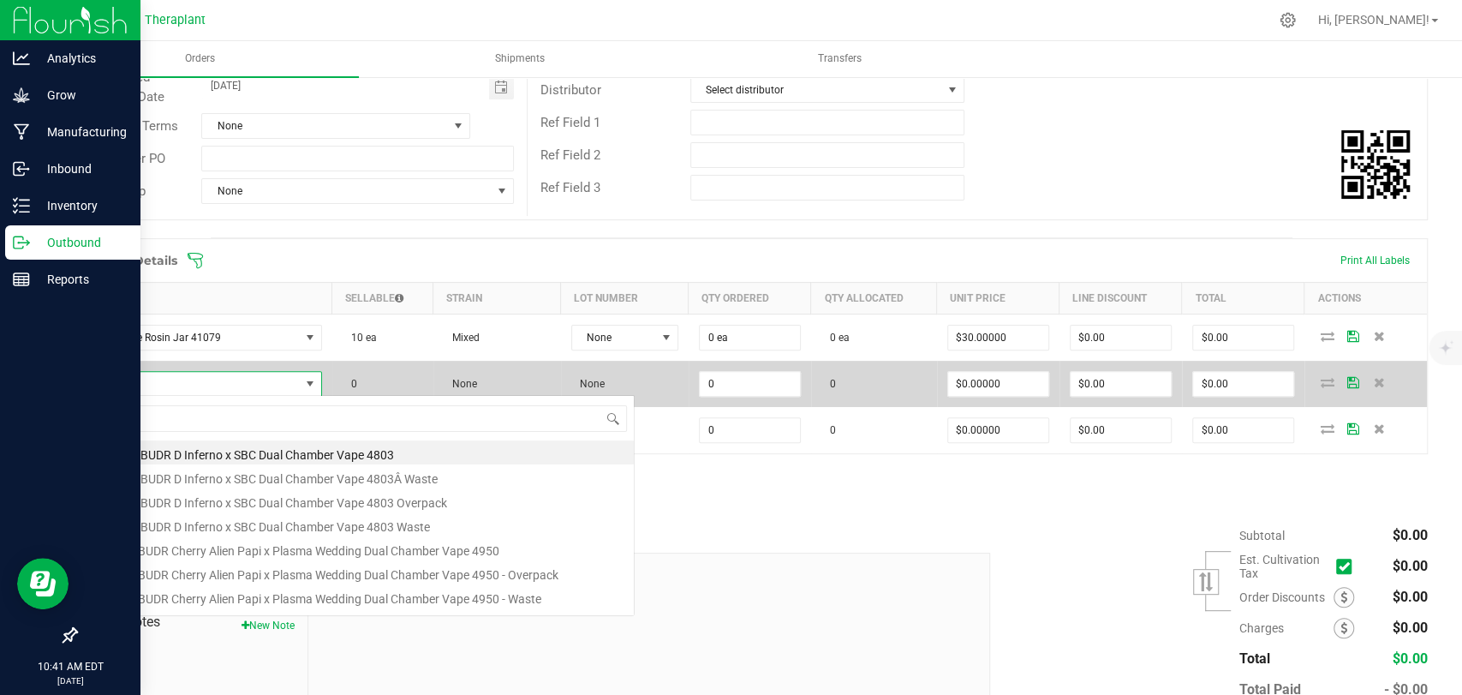
scroll to position [25, 229]
type input "41080"
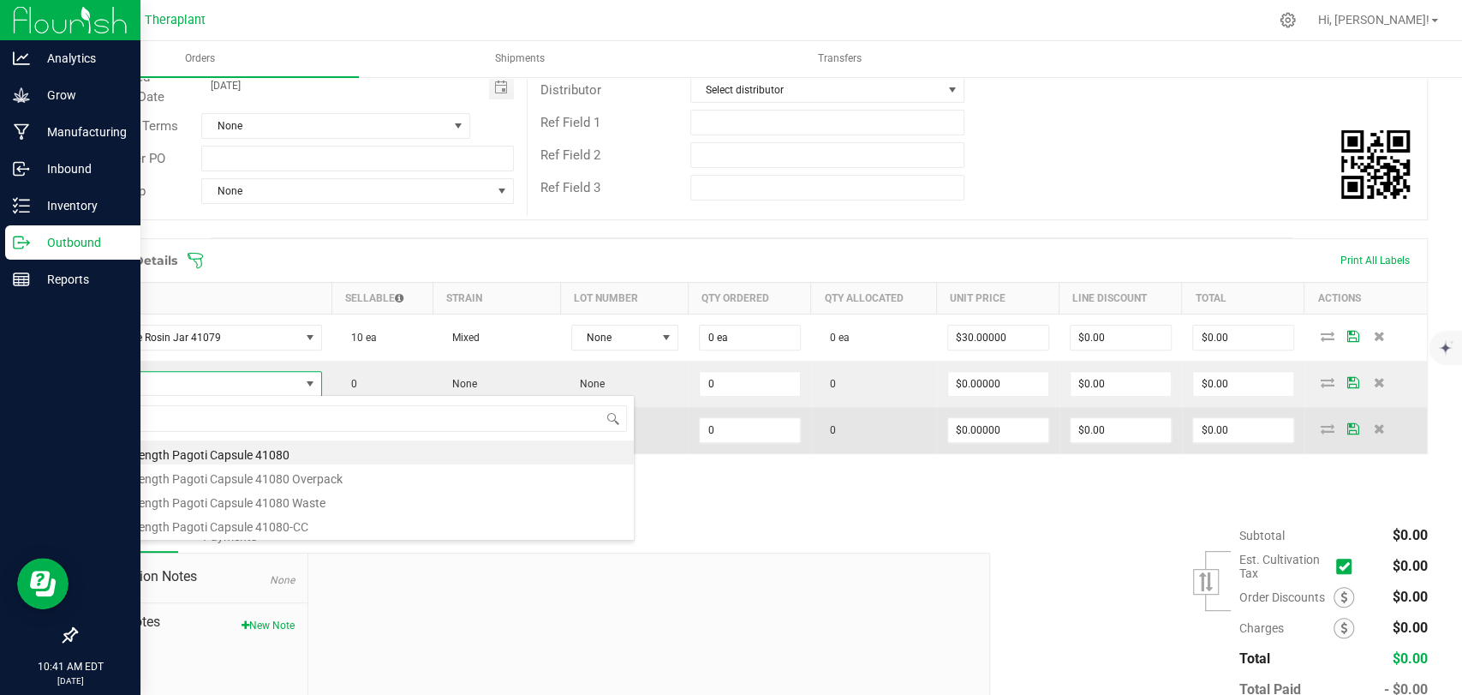
click at [192, 448] on li "Low Strength Pagoti Capsule 41080" at bounding box center [360, 452] width 547 height 24
type input "0 ea"
type input "$6.50000"
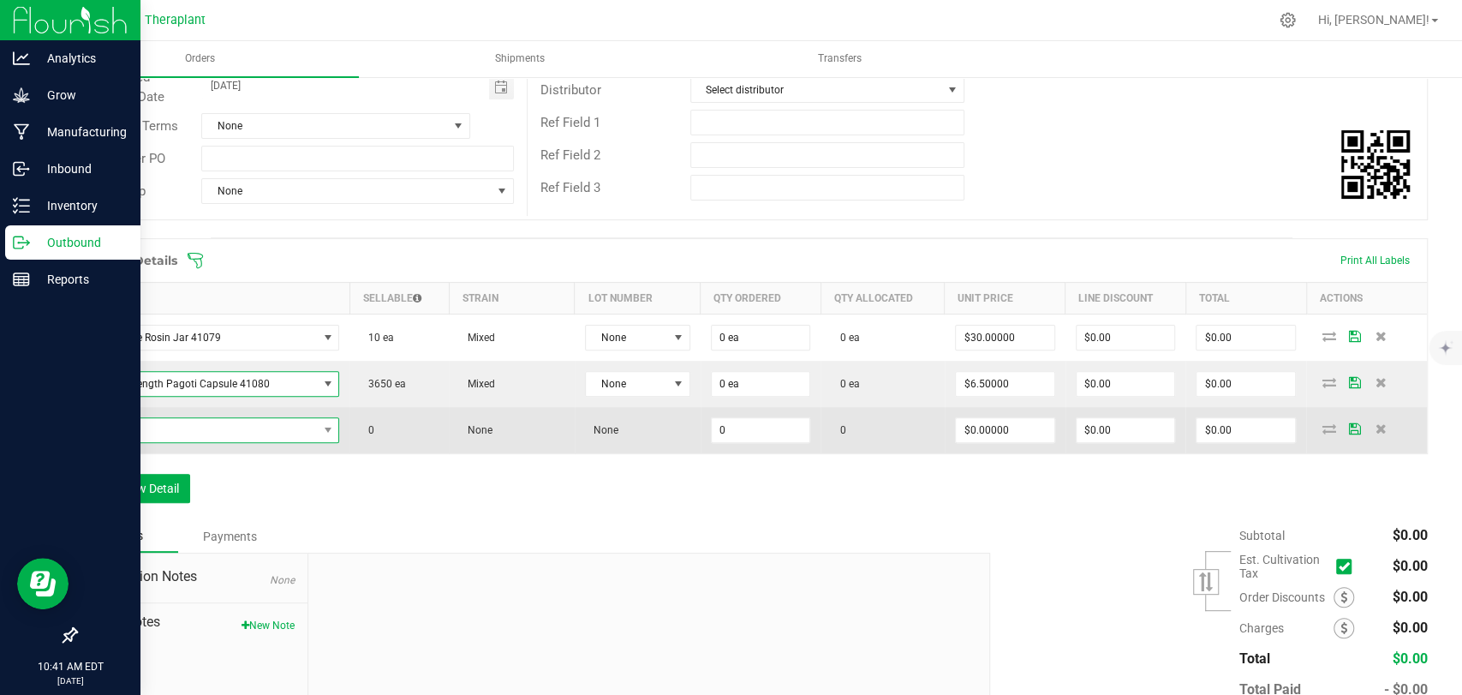
click at [192, 431] on span "NO DATA FOUND" at bounding box center [203, 430] width 230 height 24
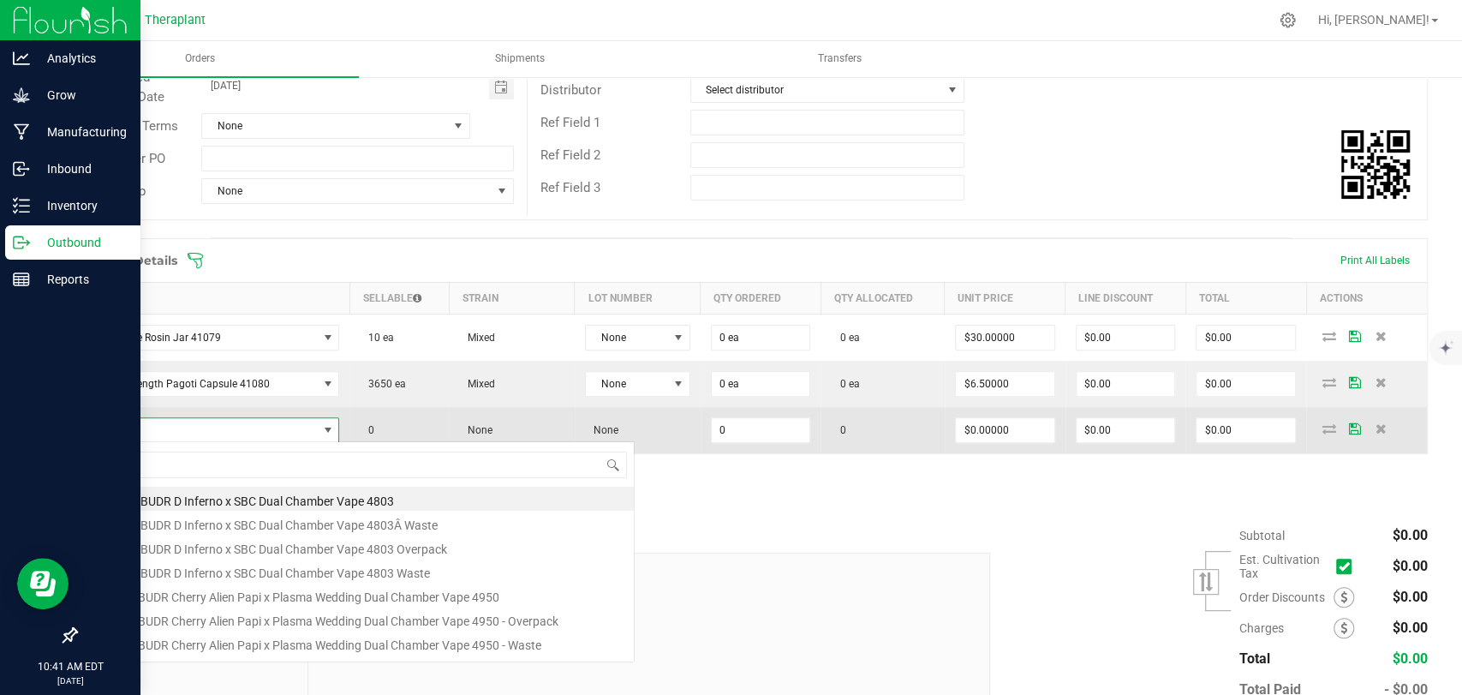
scroll to position [25, 242]
type input "41083"
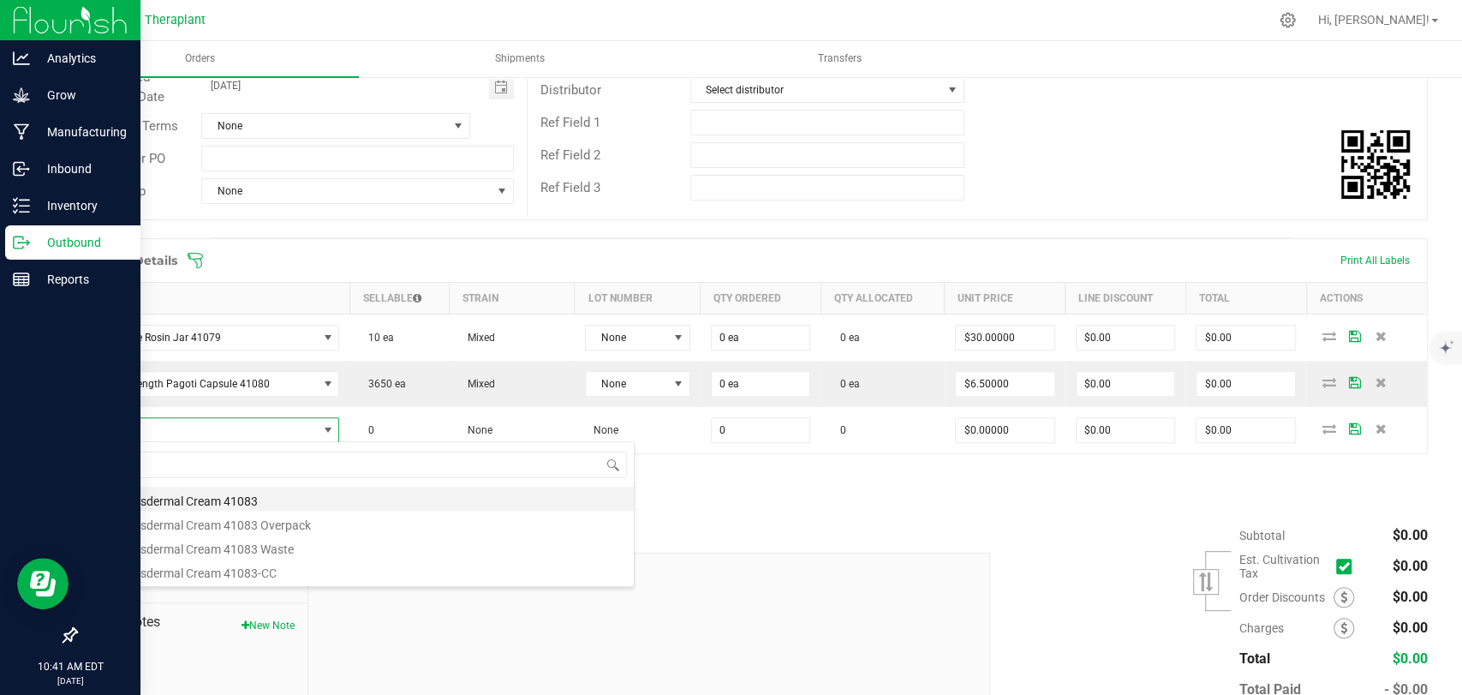
click at [185, 487] on li "1:1 Transdermal Cream 41083" at bounding box center [360, 499] width 547 height 24
type input "0 ea"
type input "$25.00000"
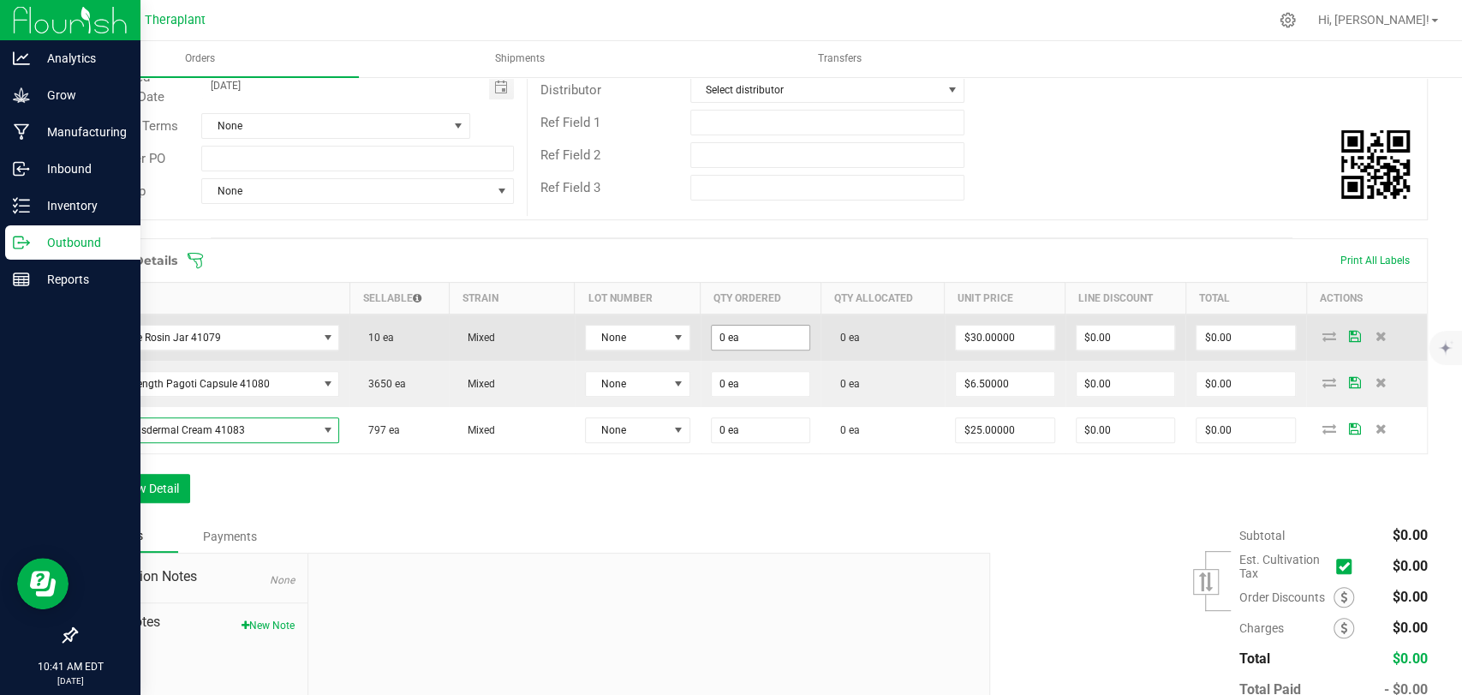
click at [761, 331] on input "0 ea" at bounding box center [761, 338] width 99 height 24
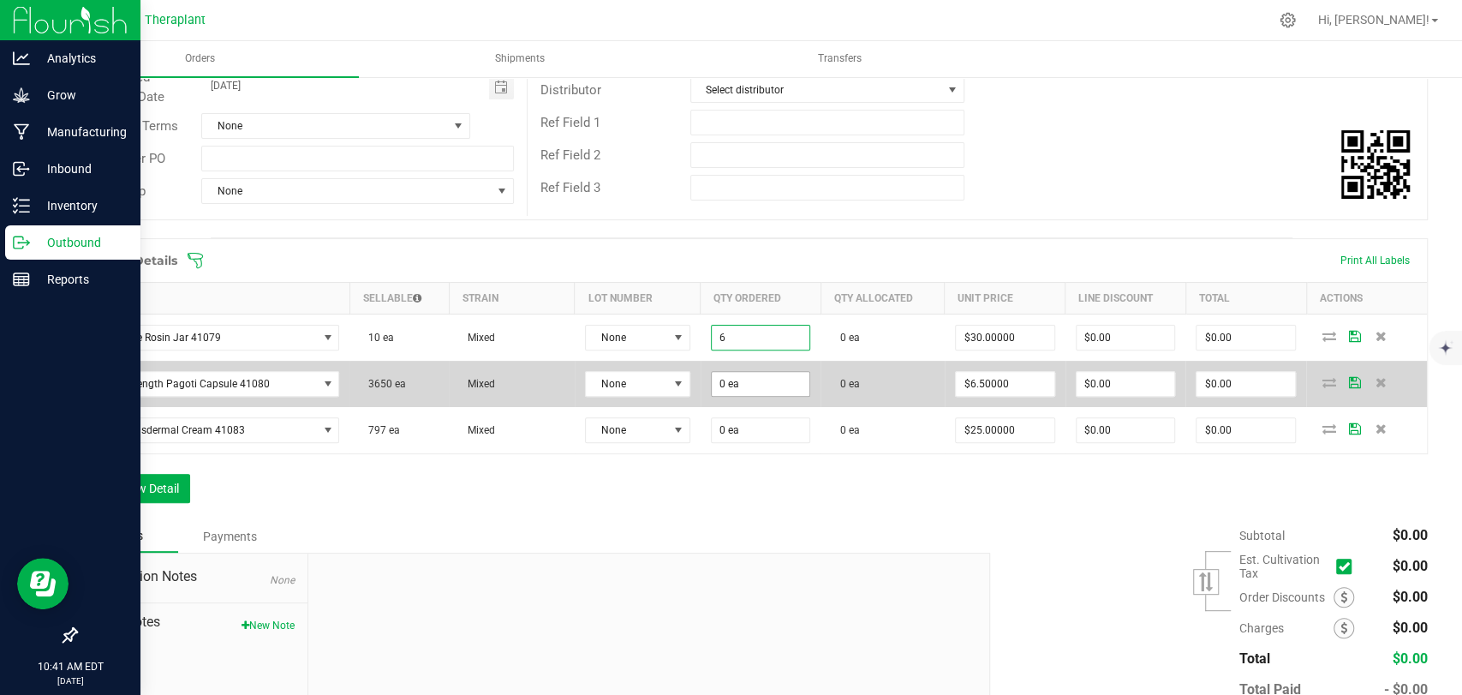
click at [756, 373] on input "0 ea" at bounding box center [761, 384] width 99 height 24
type input "6 ea"
type input "$180.00"
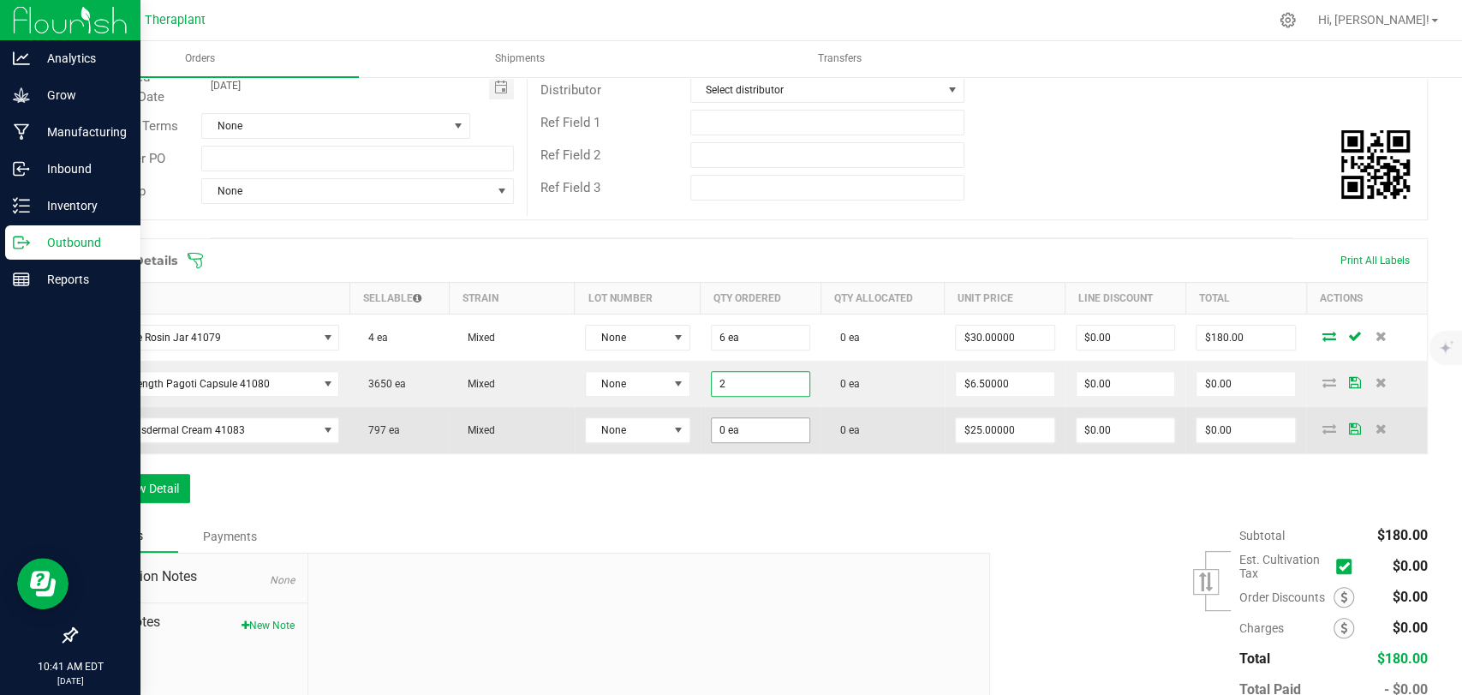
click at [761, 431] on input "0 ea" at bounding box center [761, 430] width 99 height 24
type input "2 ea"
type input "$13.00"
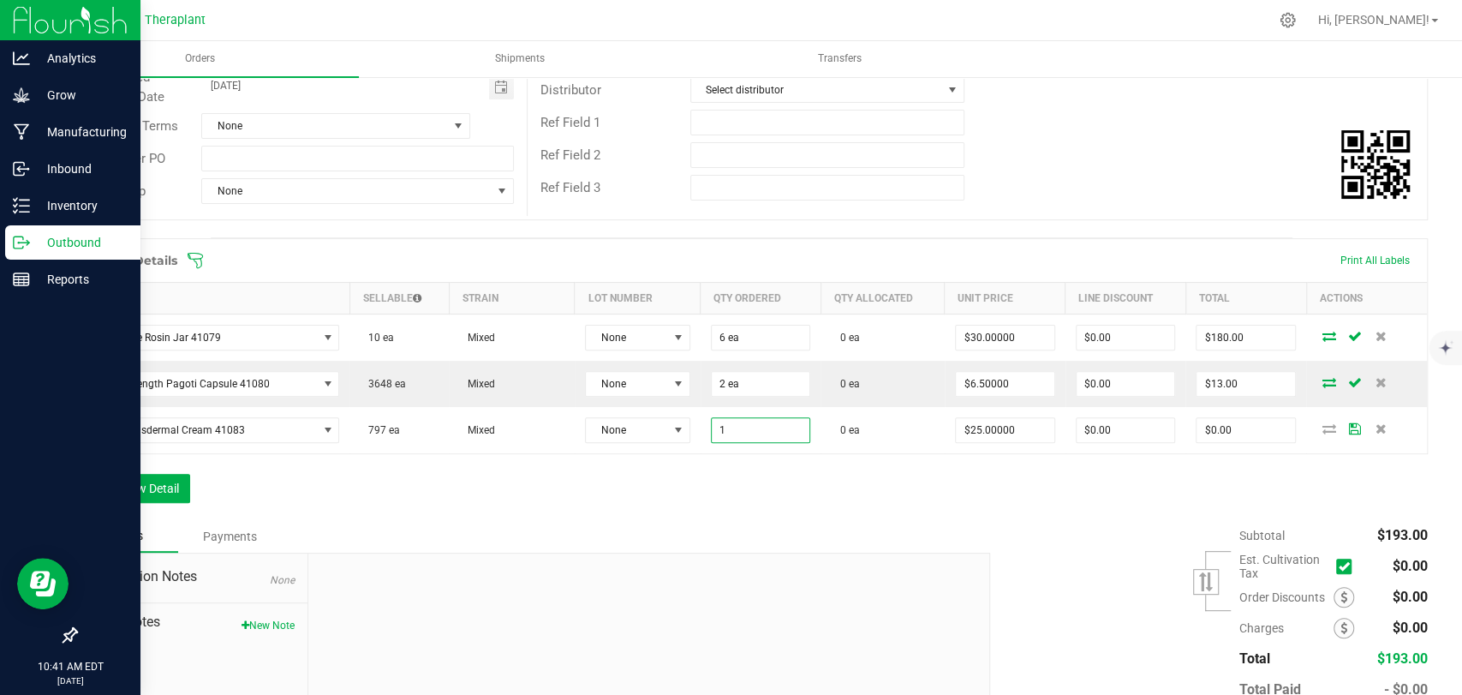
click at [754, 463] on div "Order Details Print All Labels Item Sellable Strain Lot Number Qty Ordered Qty …" at bounding box center [751, 379] width 1353 height 282
type input "1 ea"
type input "$25.00"
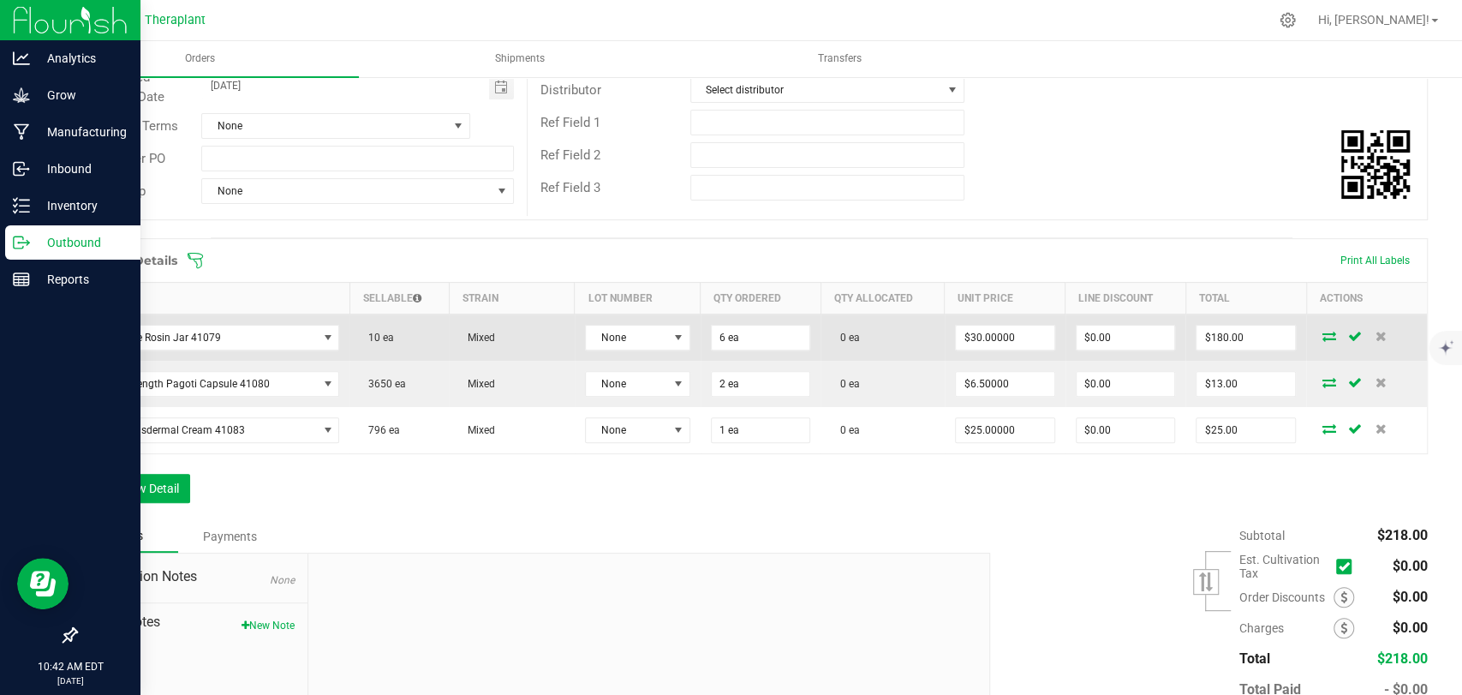
click at [1323, 337] on icon at bounding box center [1330, 336] width 14 height 10
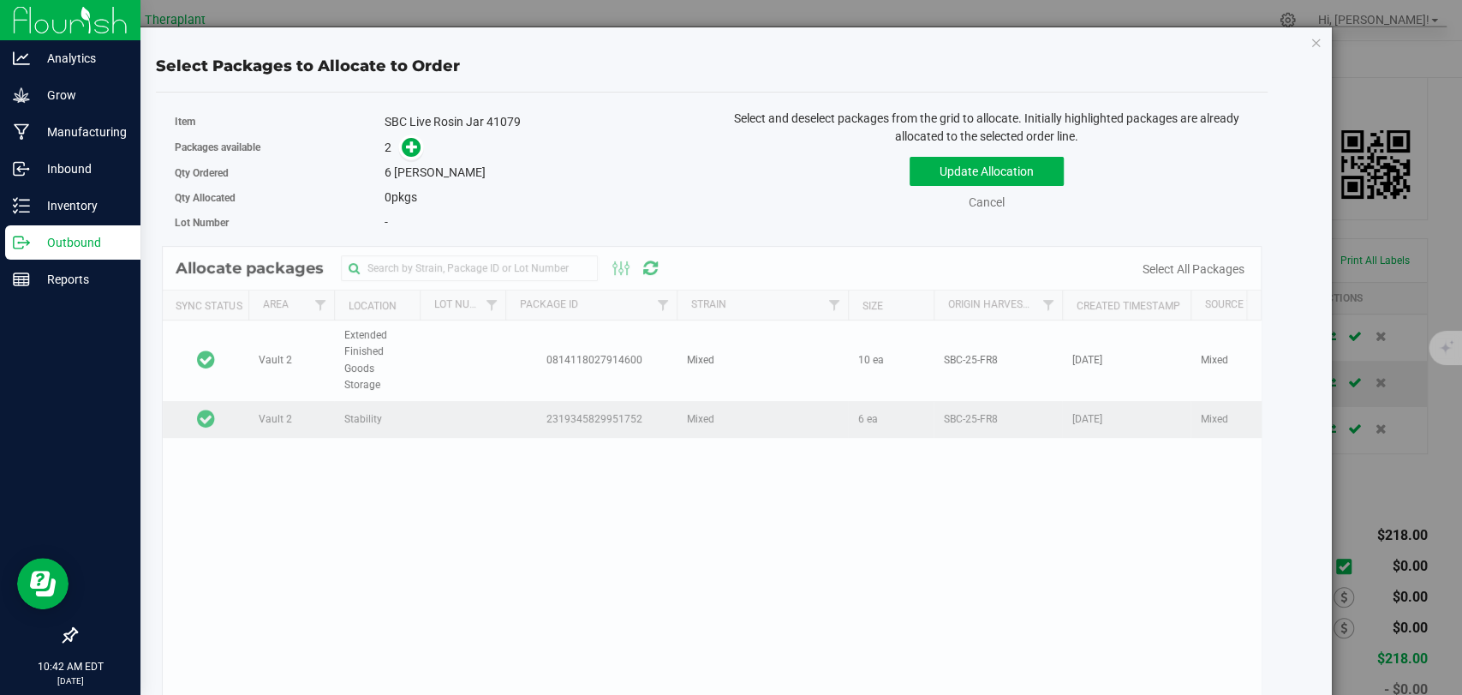
click at [233, 419] on td at bounding box center [206, 419] width 86 height 37
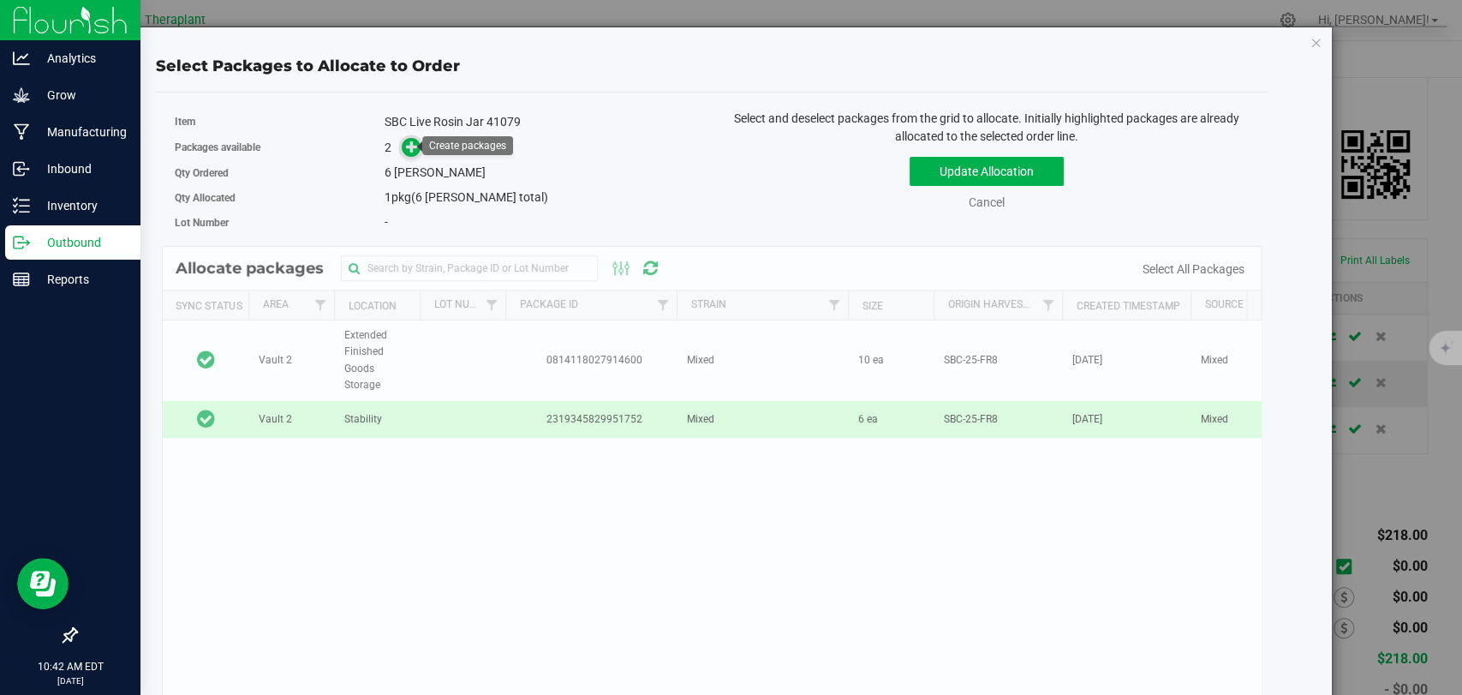
click at [409, 146] on icon at bounding box center [412, 146] width 13 height 13
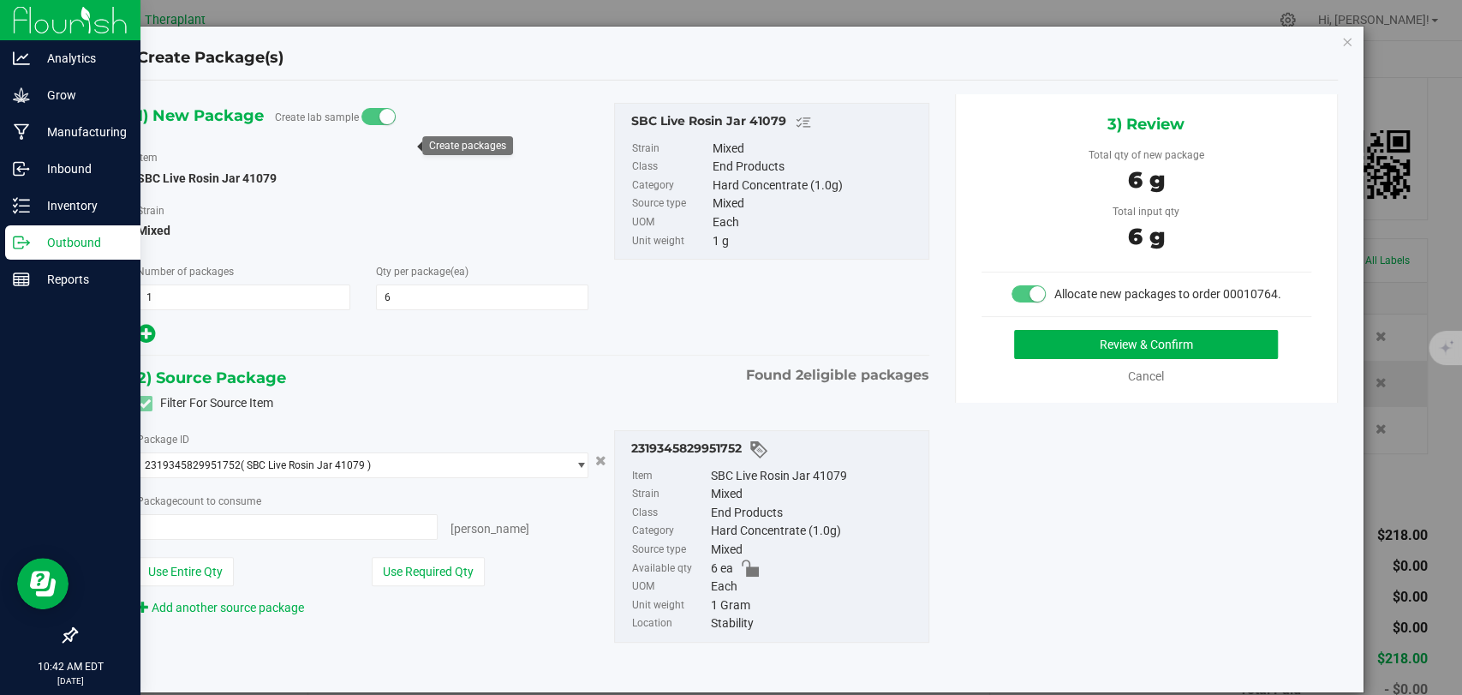
type input "6 ea"
click at [1071, 359] on button "Review & Confirm" at bounding box center [1146, 344] width 264 height 29
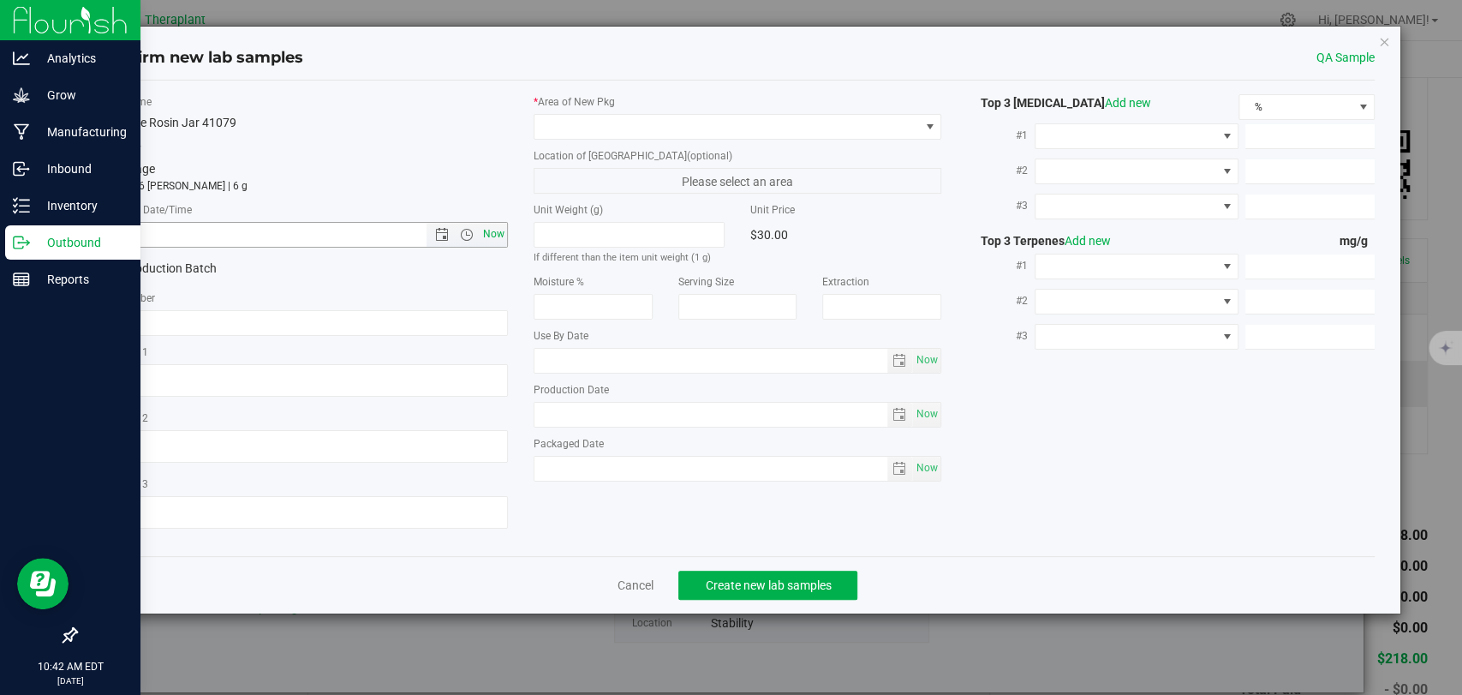
click at [488, 224] on span "Now" at bounding box center [494, 234] width 29 height 25
type input "[DATE] 10:42 AM"
click at [573, 125] on span at bounding box center [727, 127] width 385 height 24
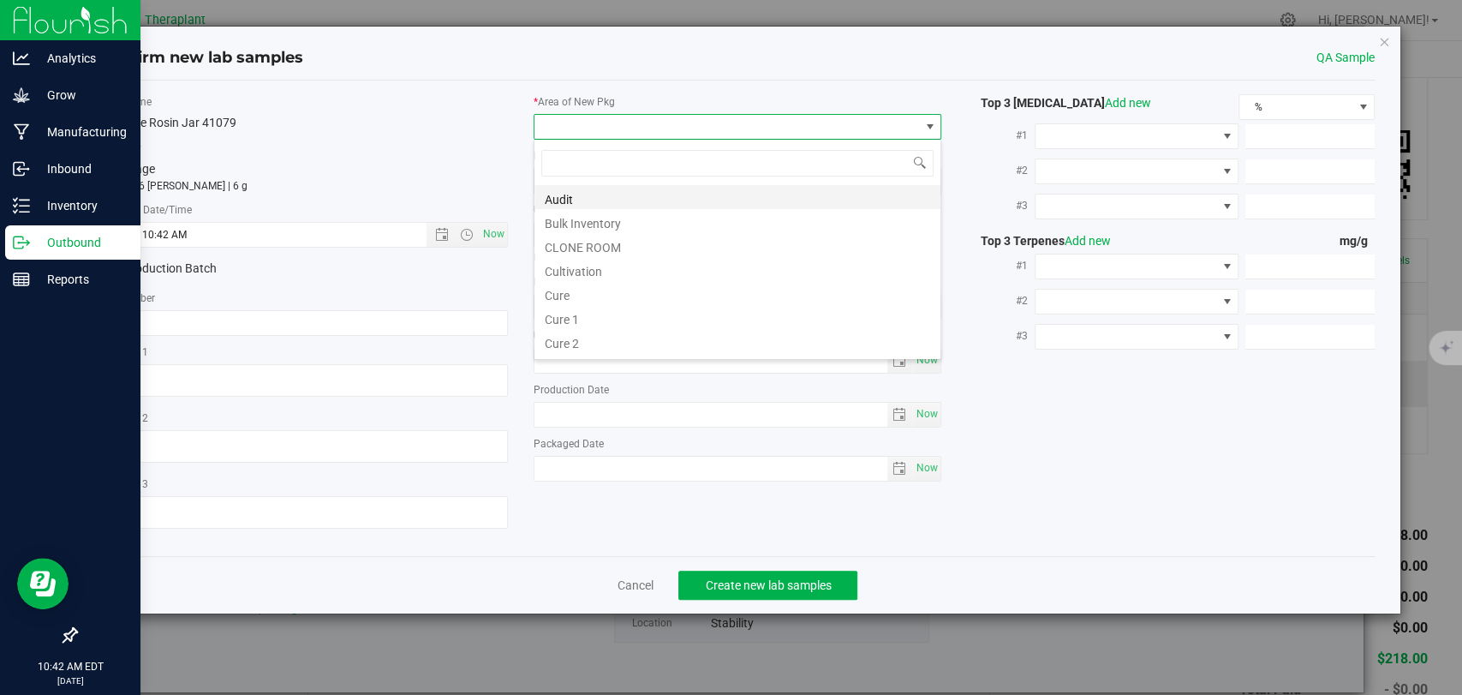
scroll to position [25, 408]
click at [577, 216] on li "Bulk Inventory" at bounding box center [738, 221] width 406 height 24
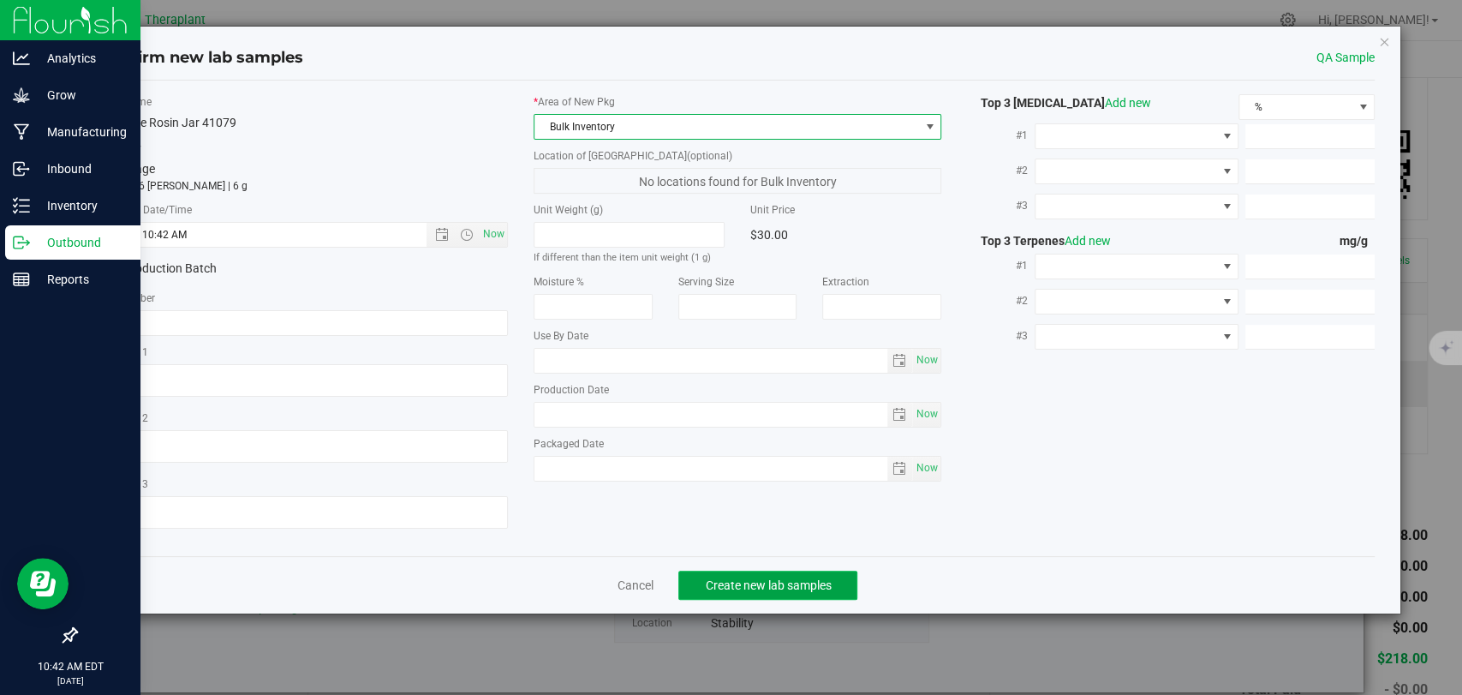
click at [754, 578] on span "Create new lab samples" at bounding box center [768, 585] width 126 height 14
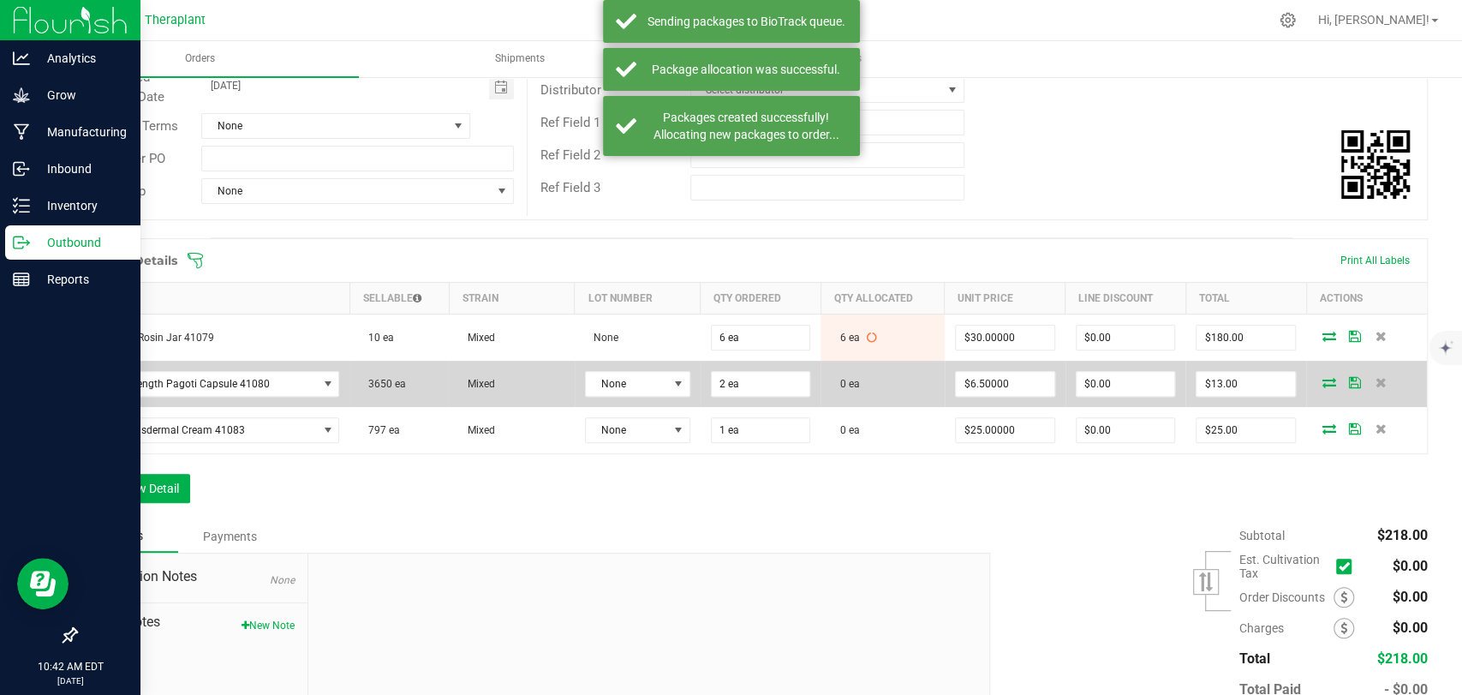
click at [1323, 381] on icon at bounding box center [1330, 382] width 14 height 10
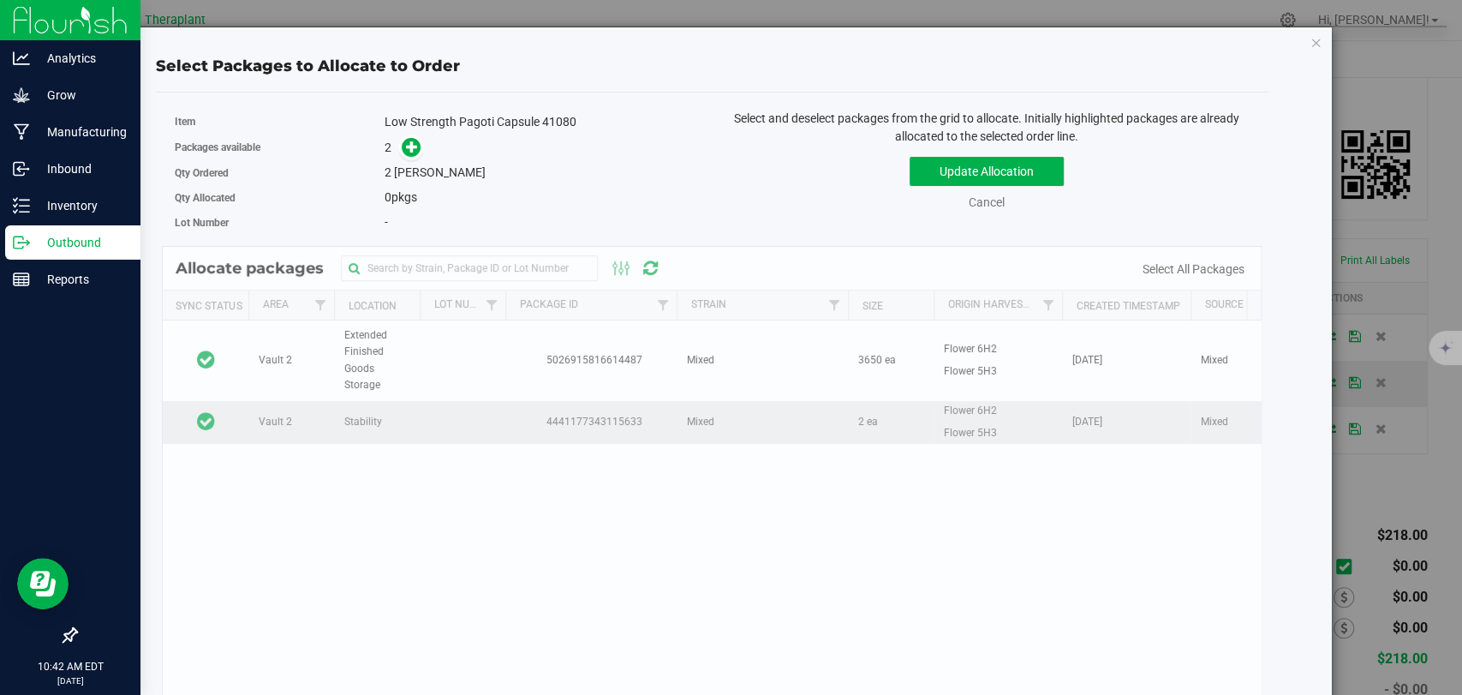
click at [223, 419] on td at bounding box center [206, 422] width 86 height 43
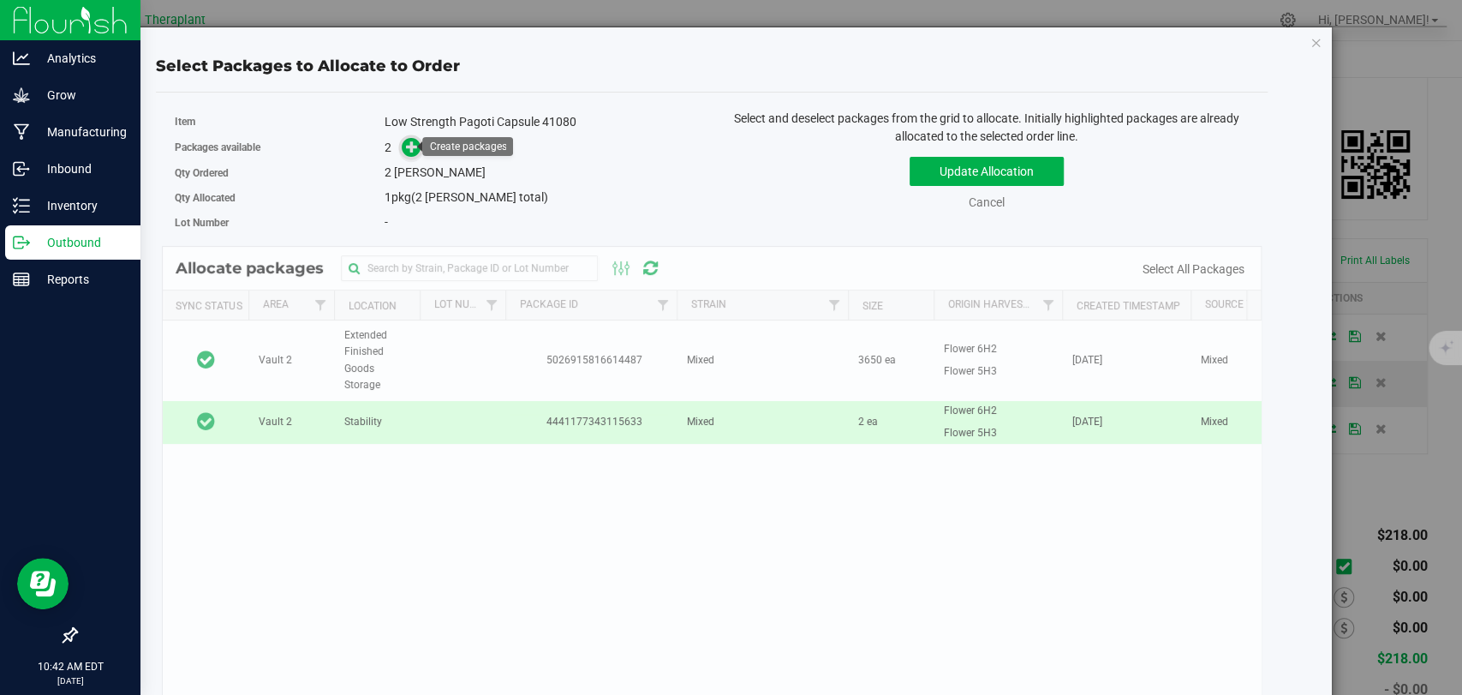
click at [409, 147] on icon at bounding box center [412, 146] width 12 height 12
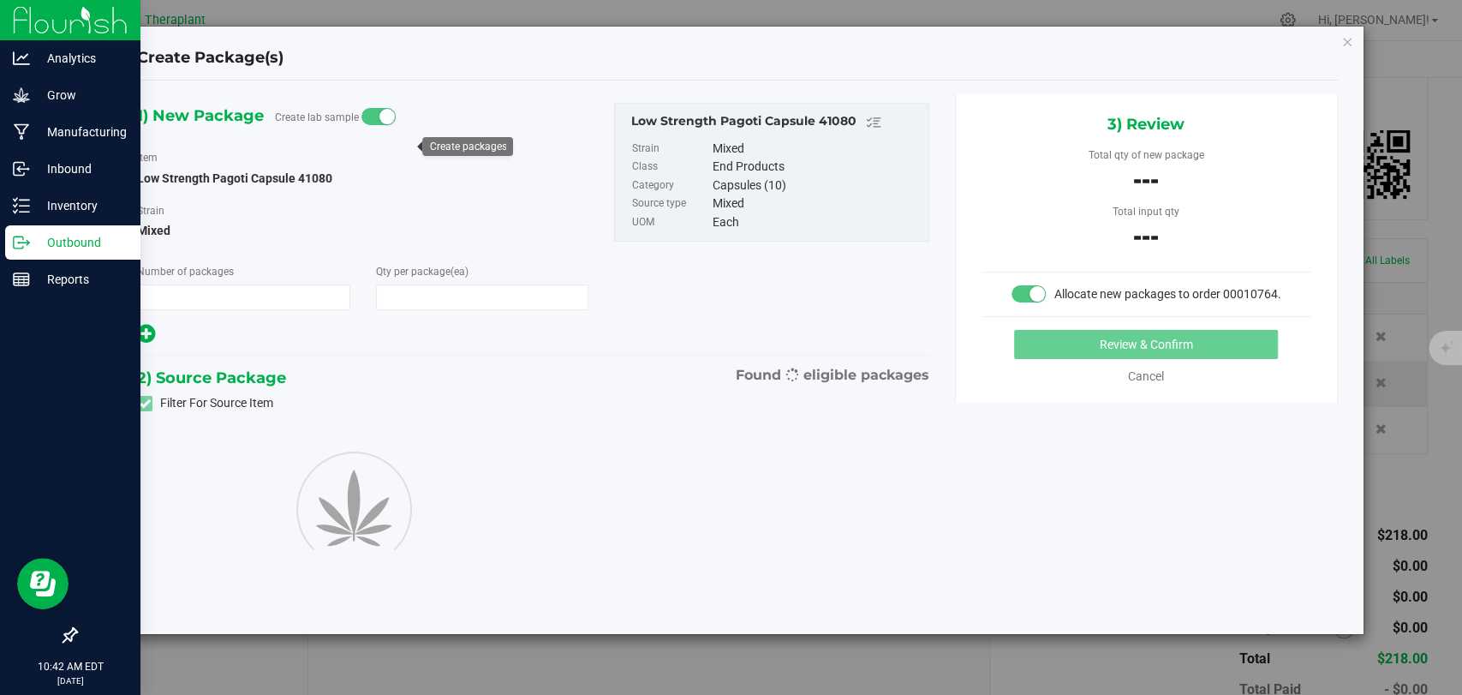
type input "1"
type input "2"
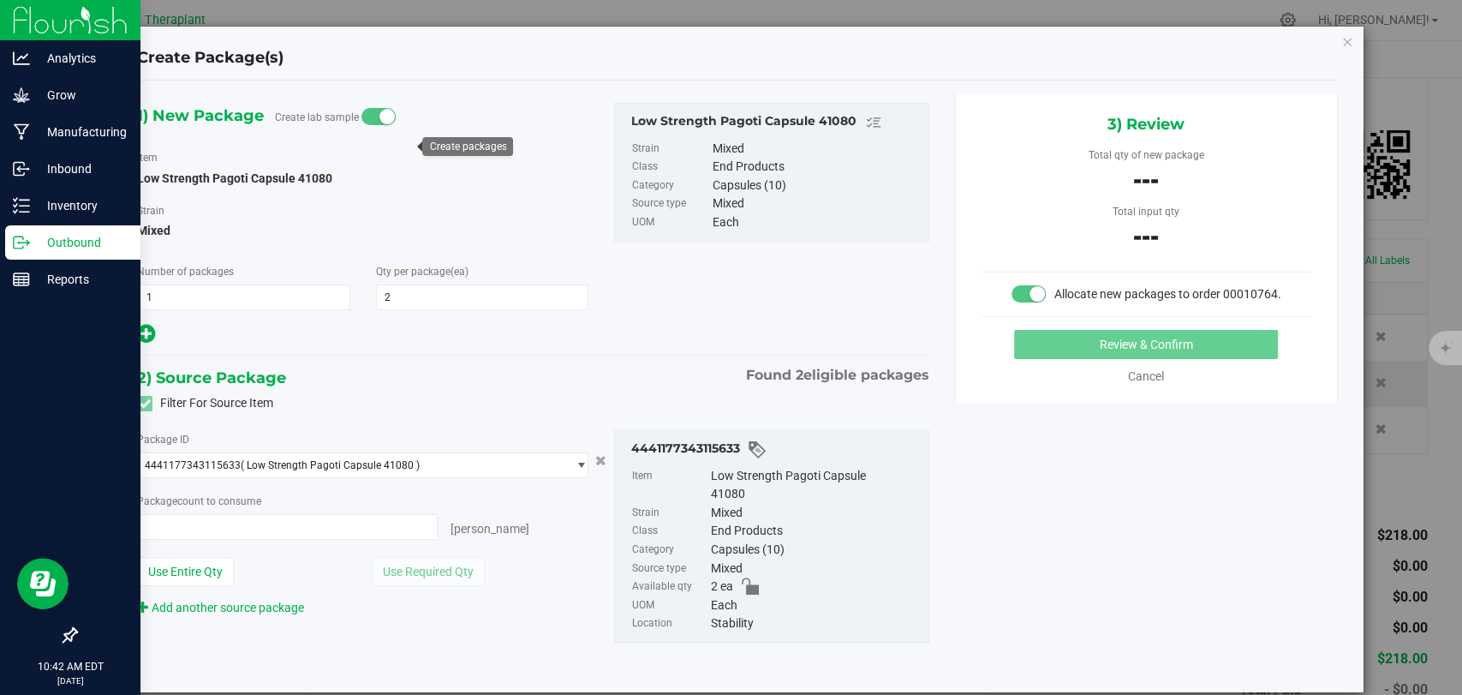
type input "0 ea"
type input "0"
click at [329, 515] on span "0 ea 0" at bounding box center [287, 527] width 301 height 26
type input "2"
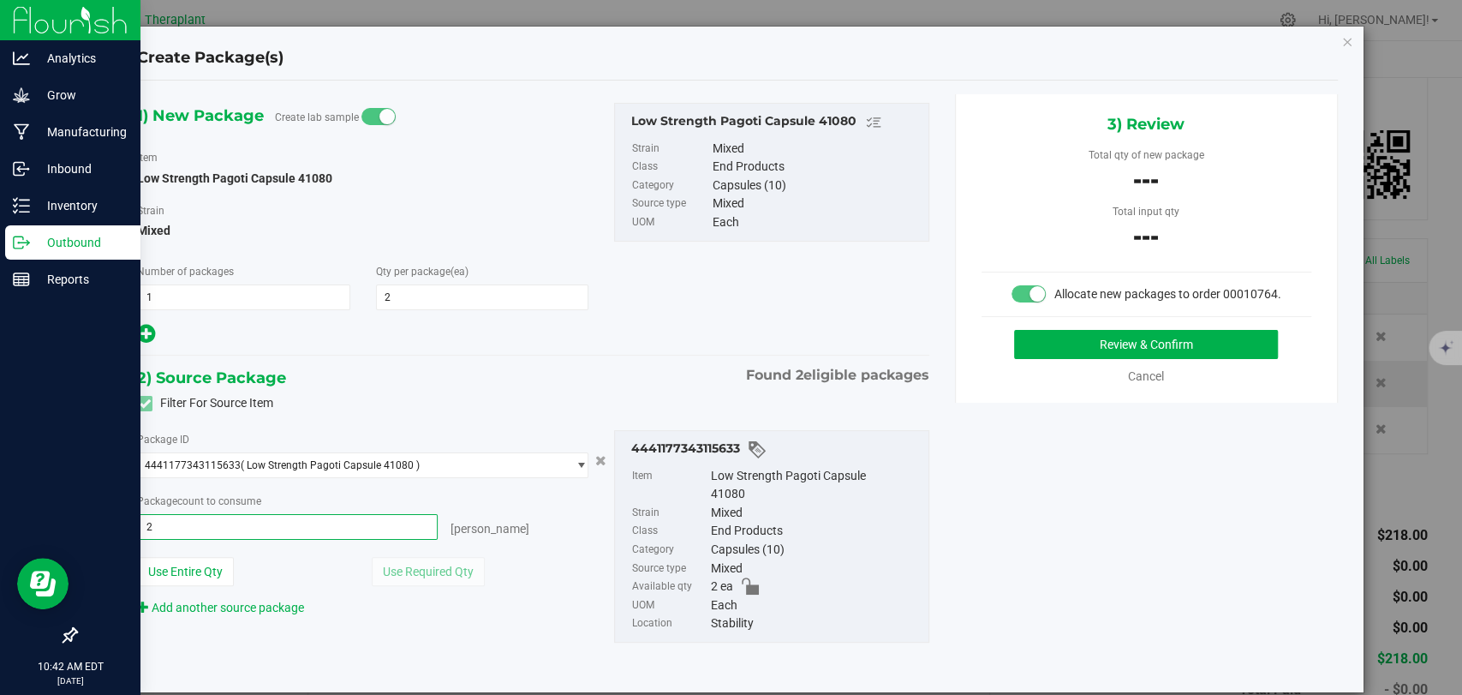
click at [779, 326] on div "1) New Package Create lab sample Item Low Strength Pagoti Capsule 41080 [GEOGRA…" at bounding box center [532, 224] width 817 height 243
type input "2 ea"
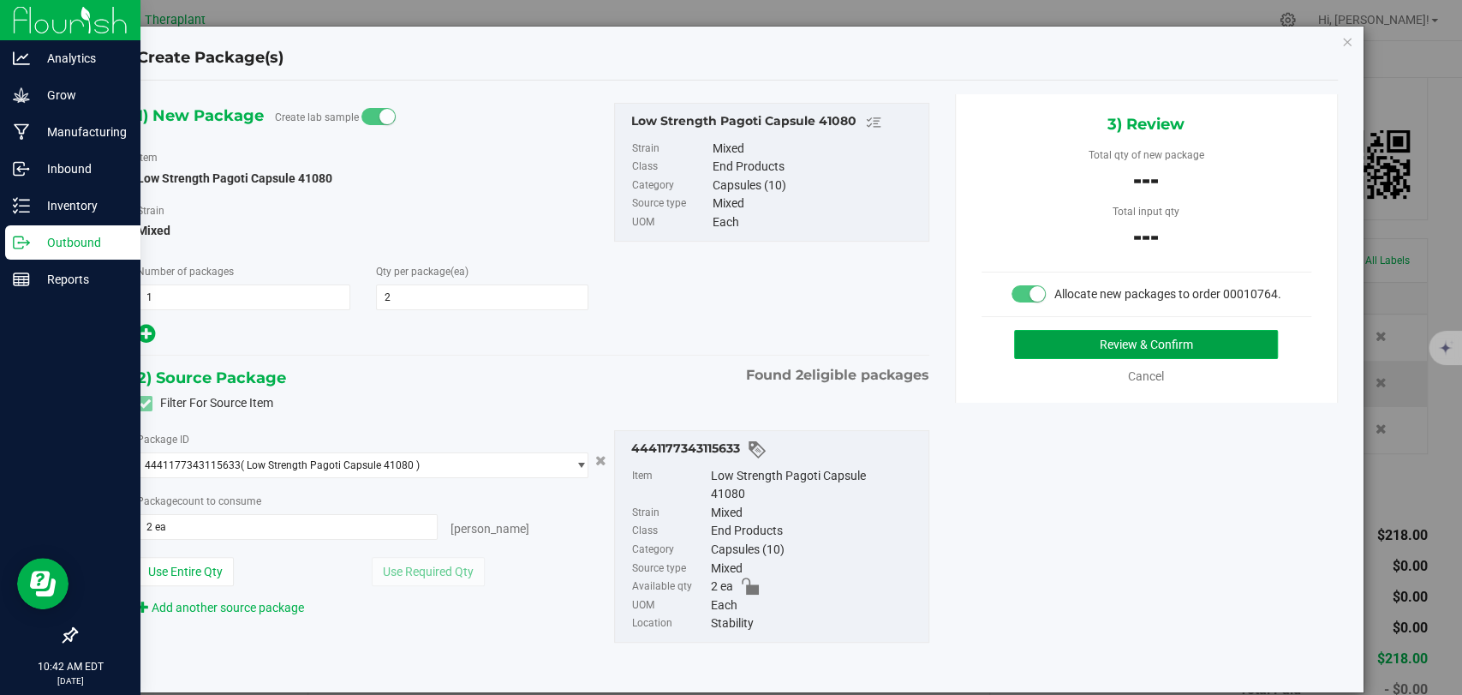
click at [1061, 359] on button "Review & Confirm" at bounding box center [1146, 344] width 264 height 29
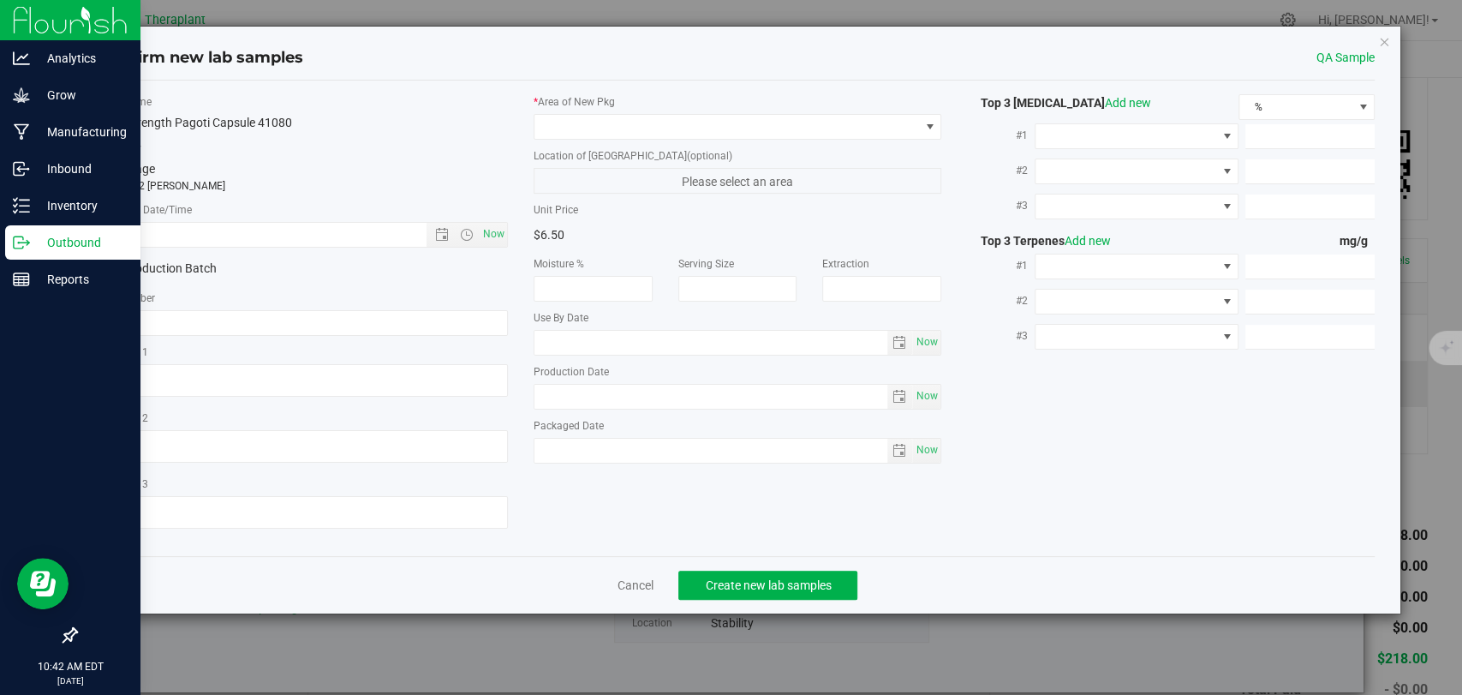
type textarea "MED Hybrid"
click at [490, 231] on span "Now" at bounding box center [494, 234] width 29 height 25
type input "[DATE] 10:42 AM"
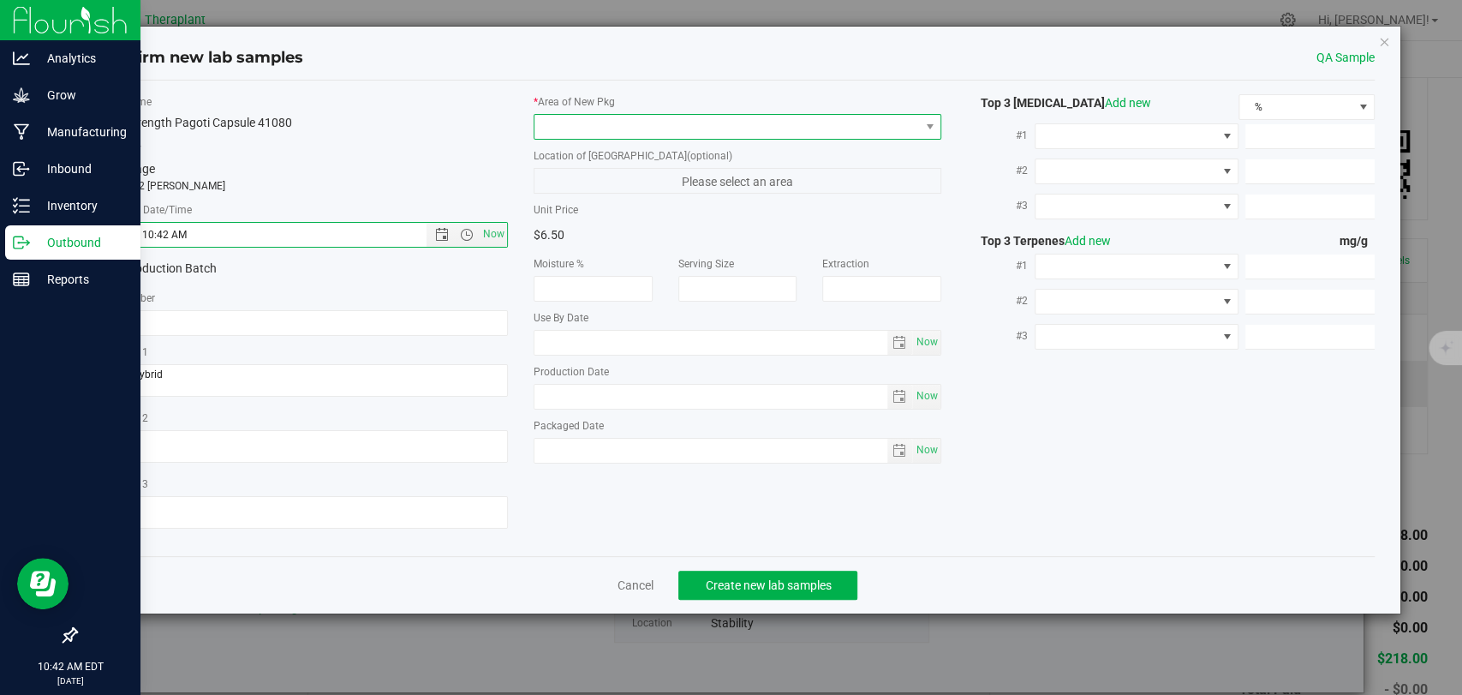
click at [577, 123] on span at bounding box center [727, 127] width 385 height 24
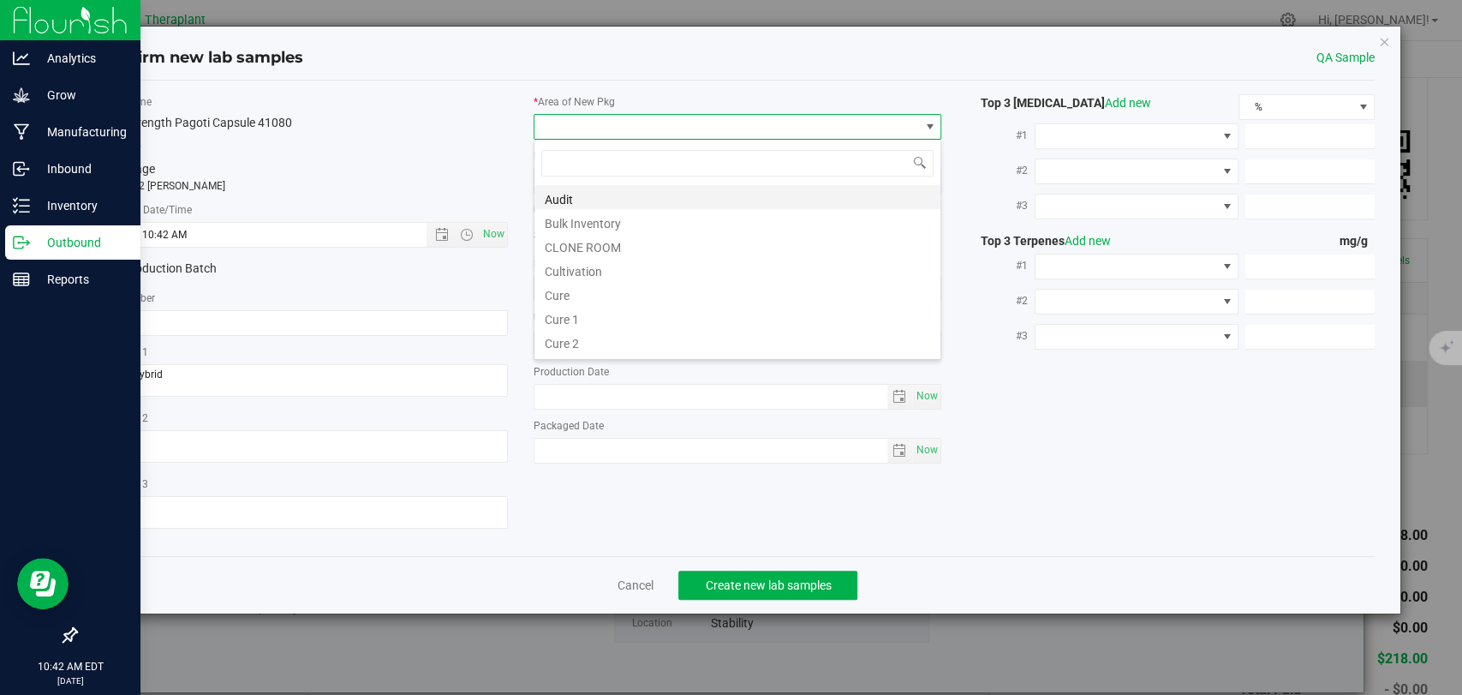
scroll to position [25, 408]
click at [592, 220] on li "Bulk Inventory" at bounding box center [738, 221] width 406 height 24
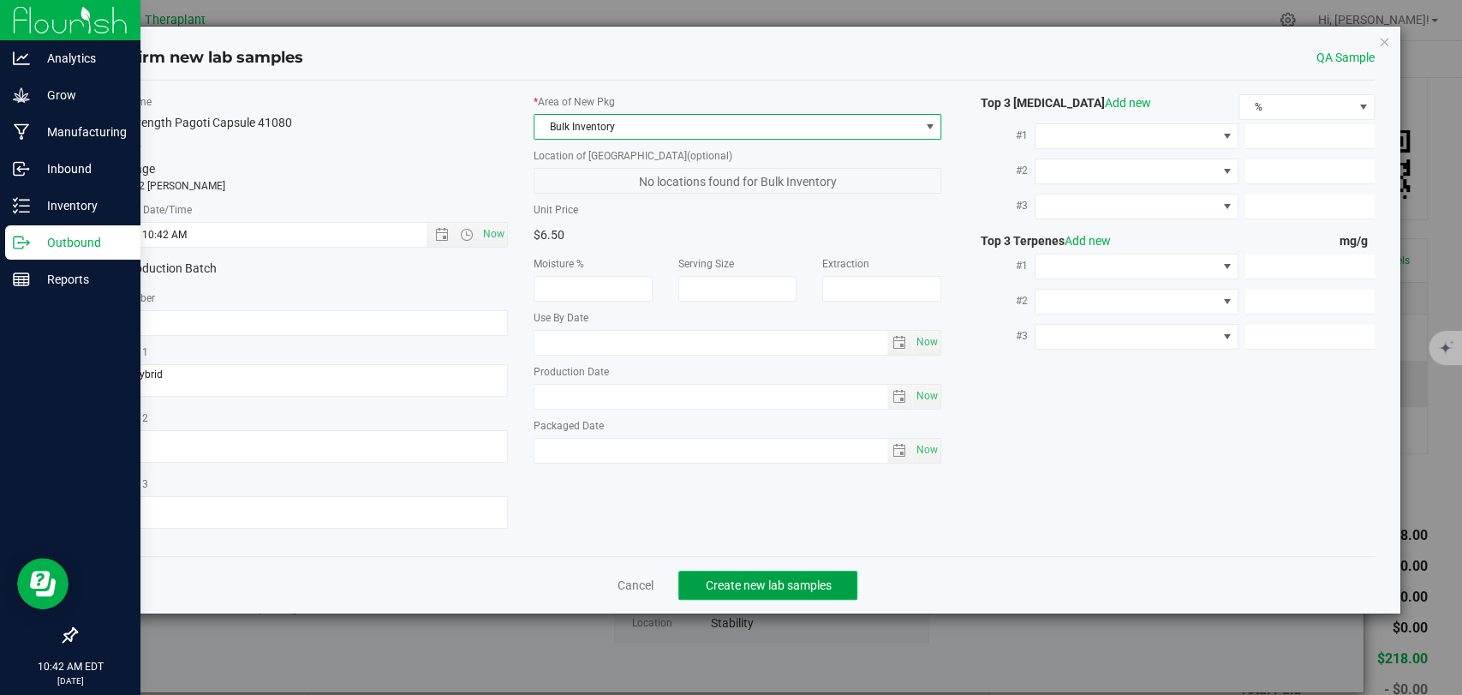
click at [748, 577] on button "Create new lab samples" at bounding box center [767, 585] width 179 height 29
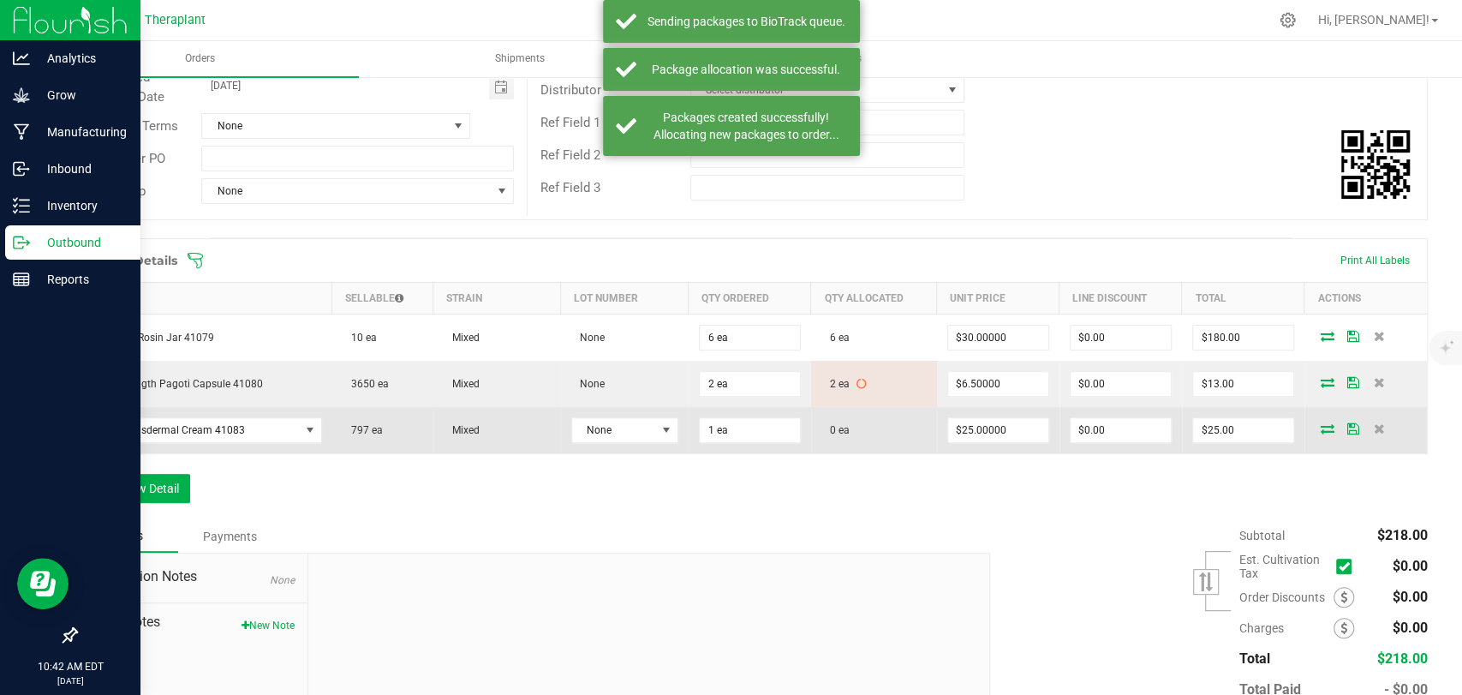
click at [1321, 423] on icon at bounding box center [1328, 428] width 14 height 10
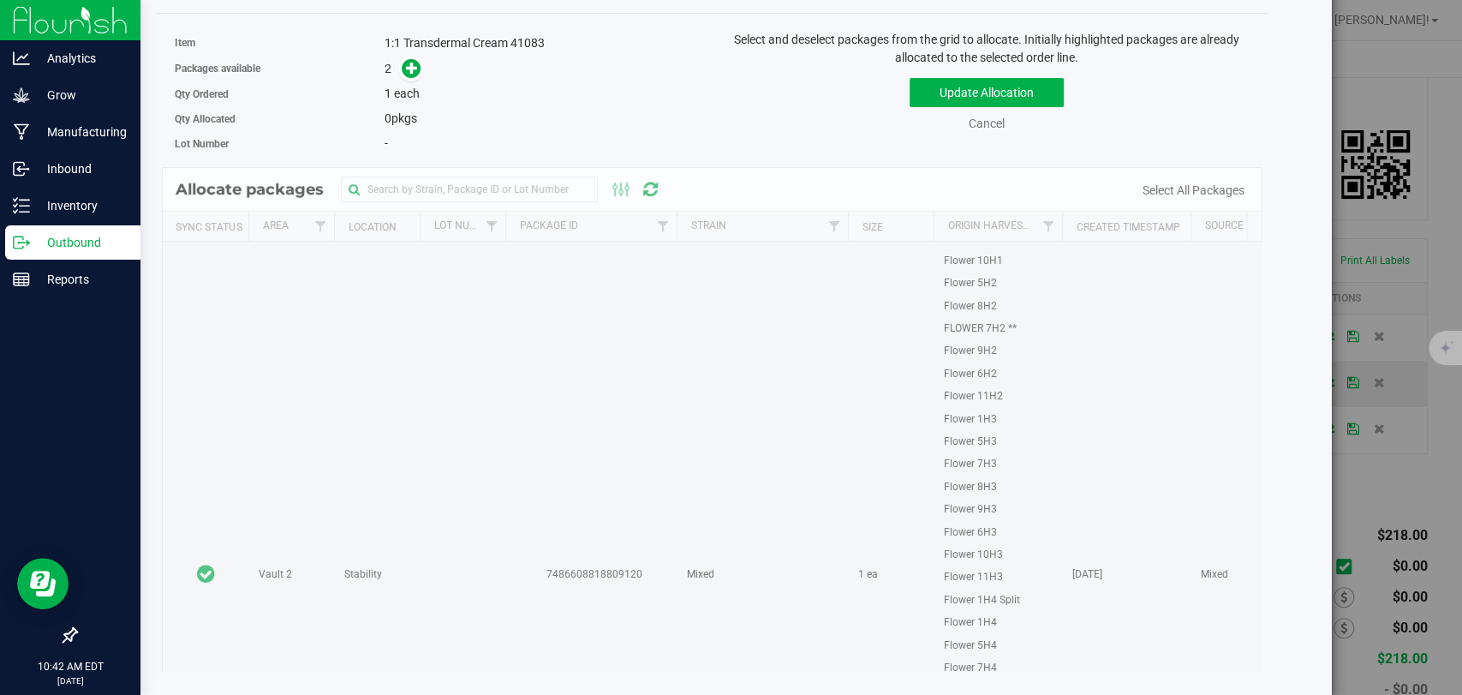
scroll to position [1047, 0]
click at [192, 350] on td at bounding box center [206, 573] width 86 height 918
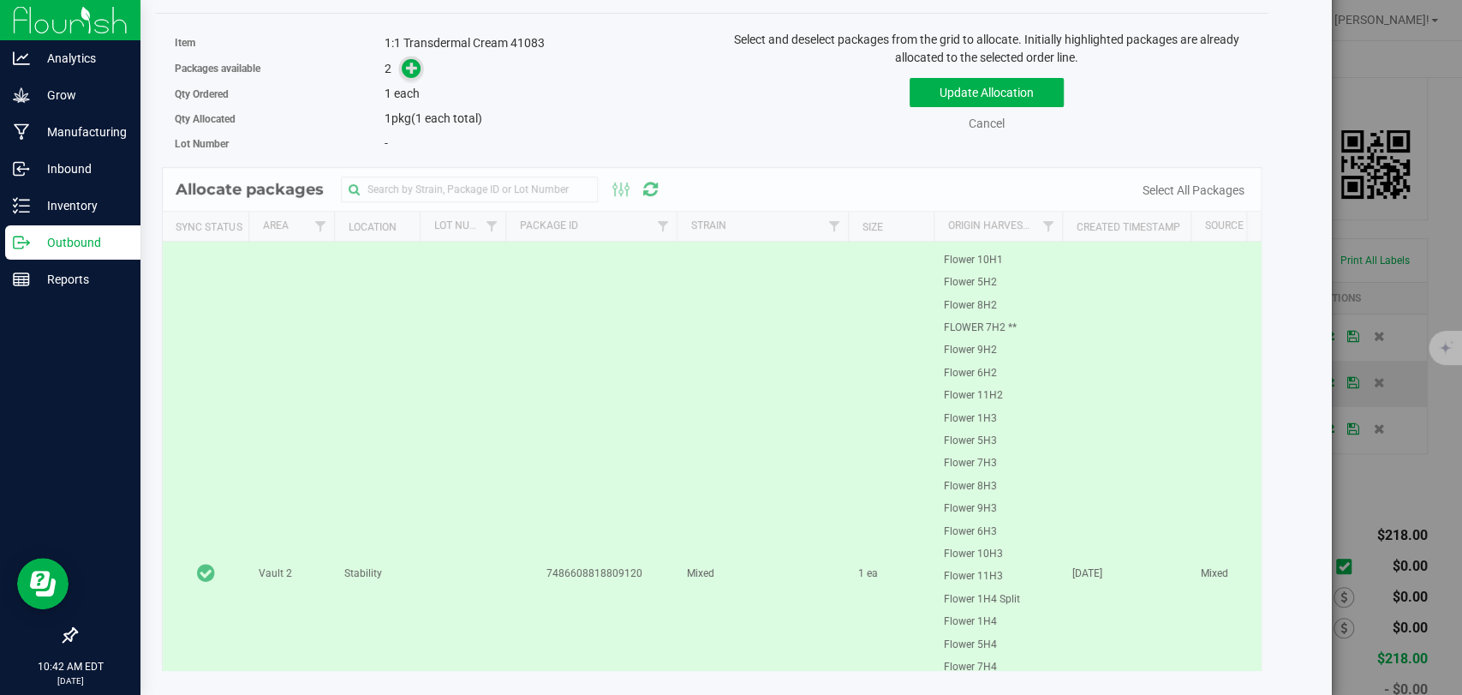
click at [406, 66] on icon at bounding box center [412, 68] width 12 height 12
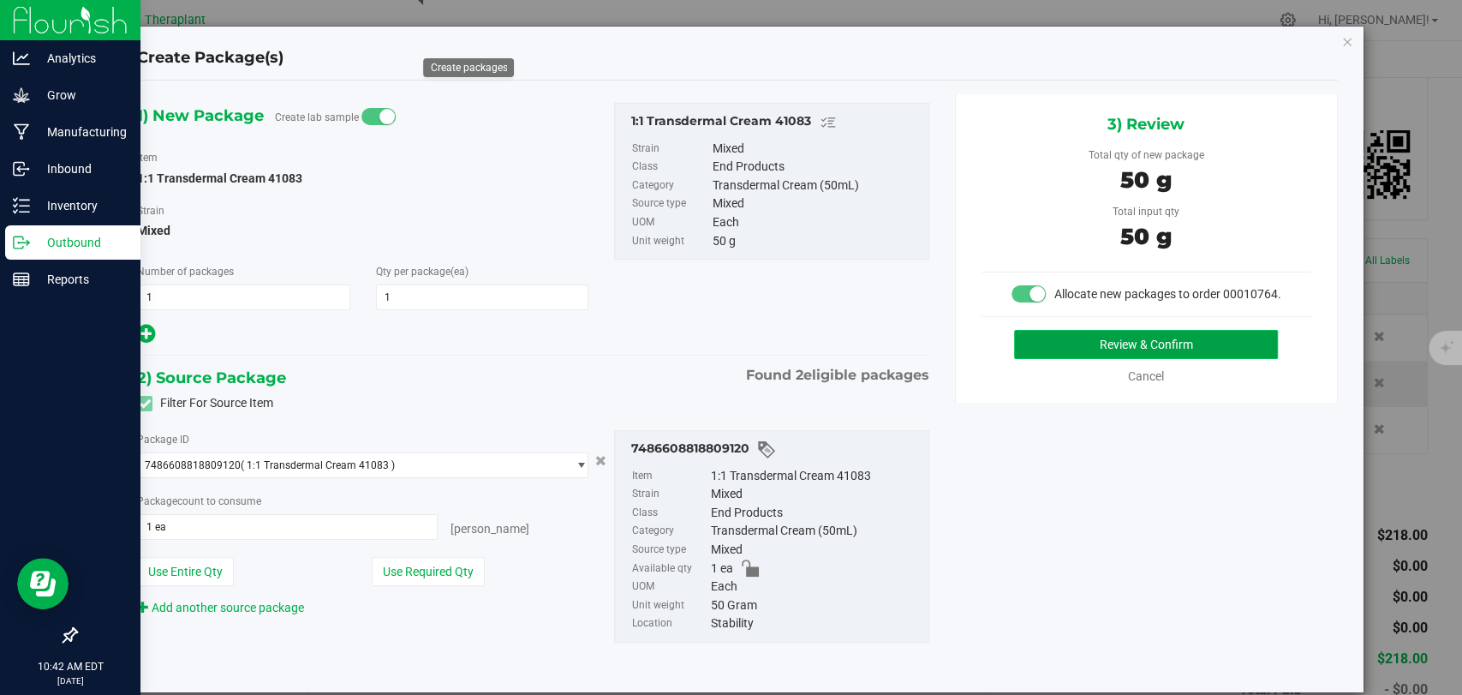
click at [1064, 359] on button "Review & Confirm" at bounding box center [1146, 344] width 264 height 29
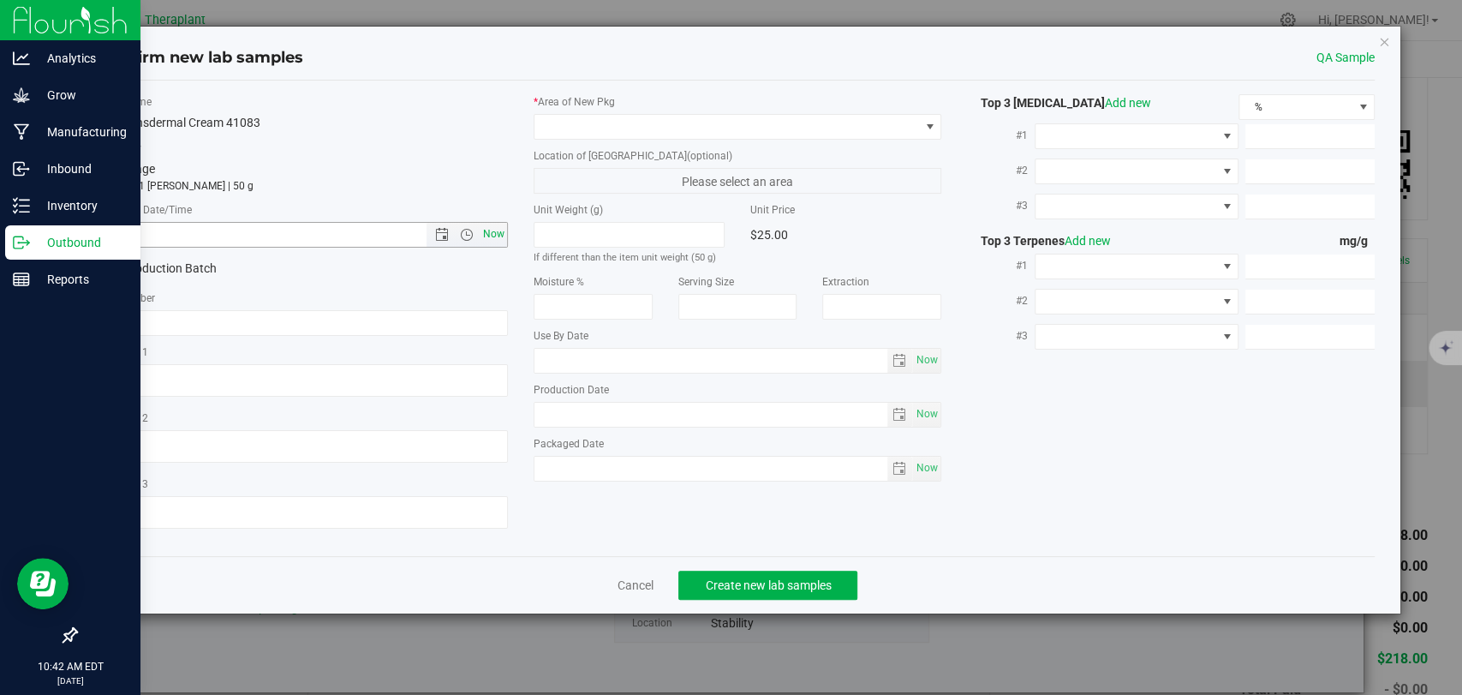
click at [492, 228] on span "Now" at bounding box center [494, 234] width 29 height 25
type input "[DATE] 10:42 AM"
click at [596, 107] on label "* Area of [GEOGRAPHIC_DATA]" at bounding box center [738, 101] width 408 height 15
click at [594, 122] on span at bounding box center [727, 127] width 385 height 24
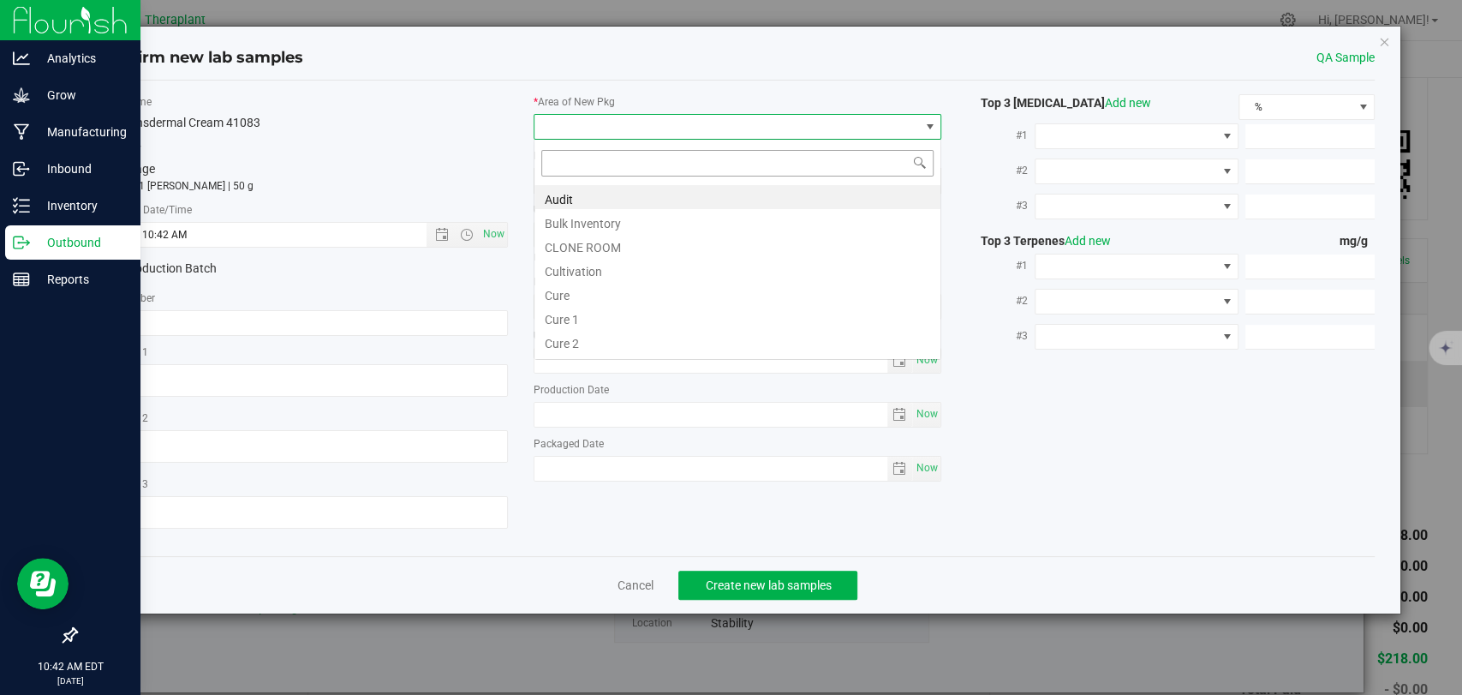
scroll to position [25, 408]
click at [595, 228] on li "Bulk Inventory" at bounding box center [738, 221] width 406 height 24
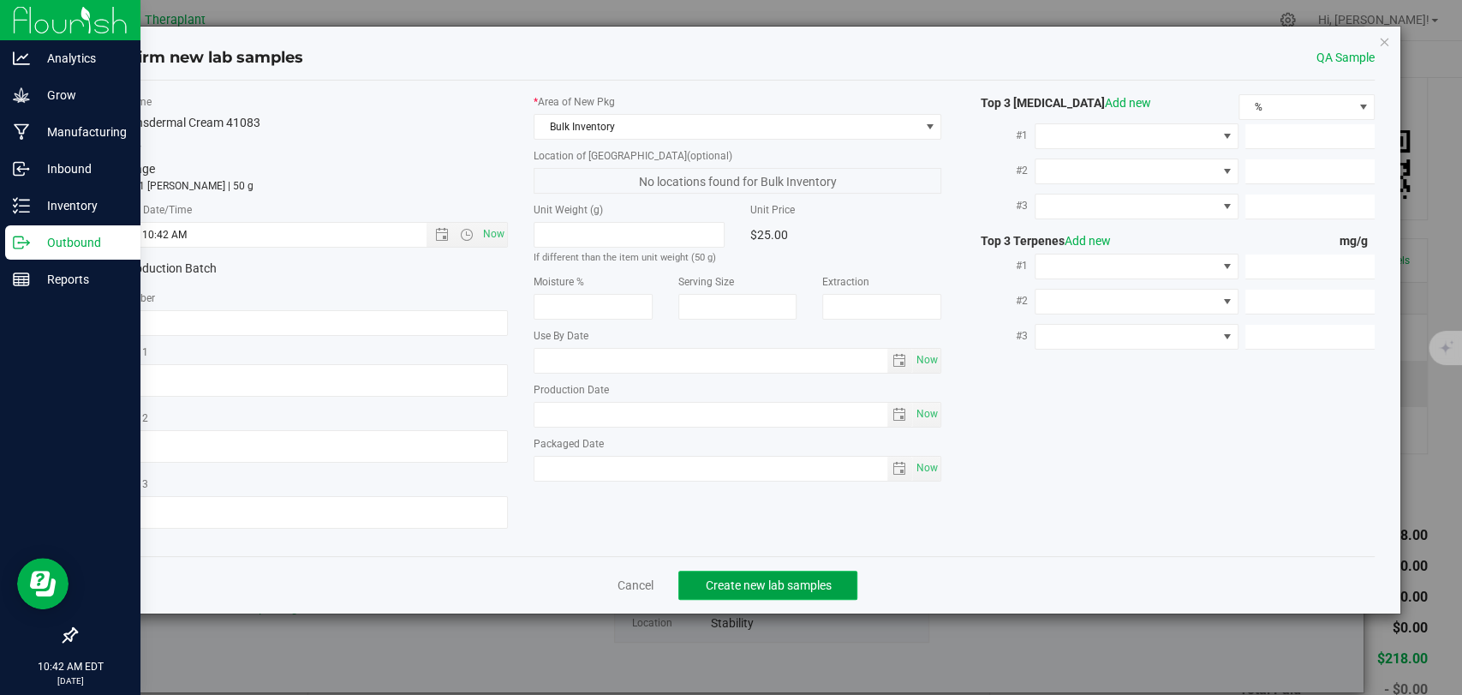
click at [762, 582] on span "Create new lab samples" at bounding box center [768, 585] width 126 height 14
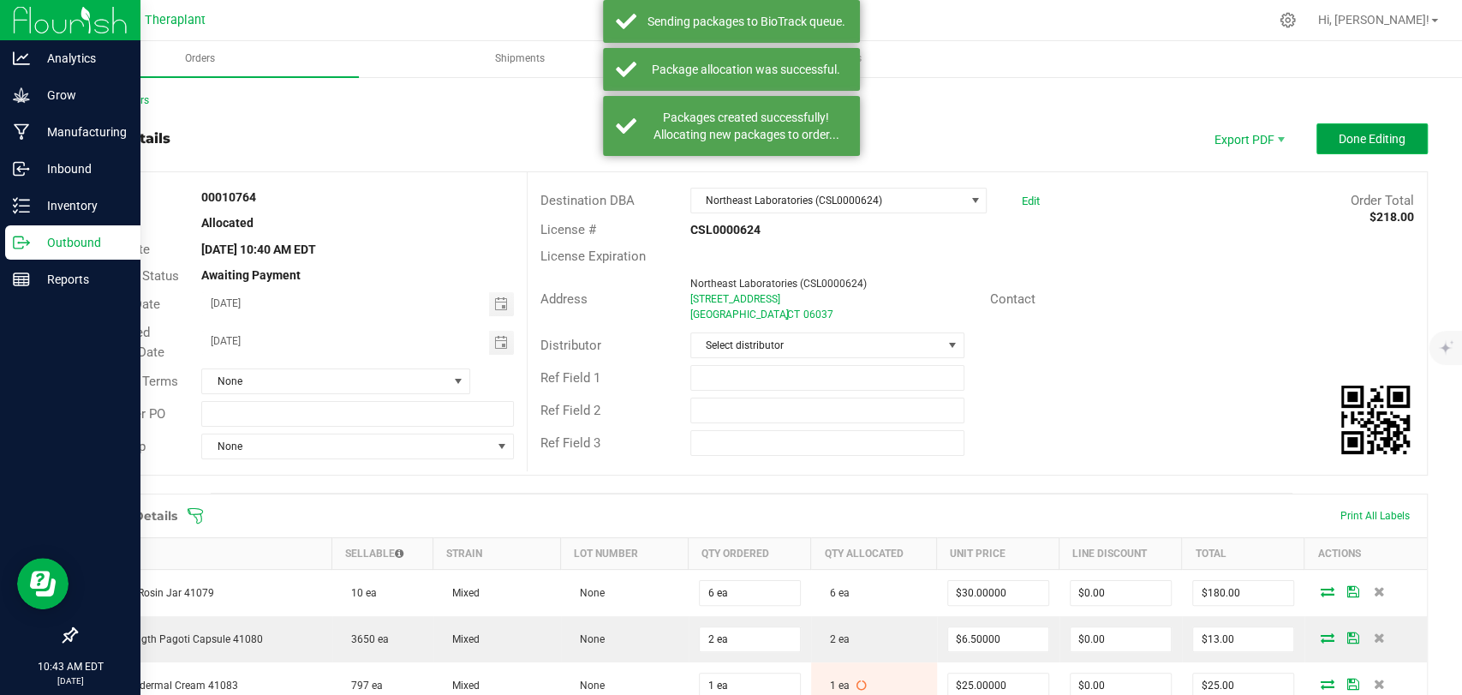
click at [1339, 145] on span "Done Editing" at bounding box center [1372, 139] width 67 height 14
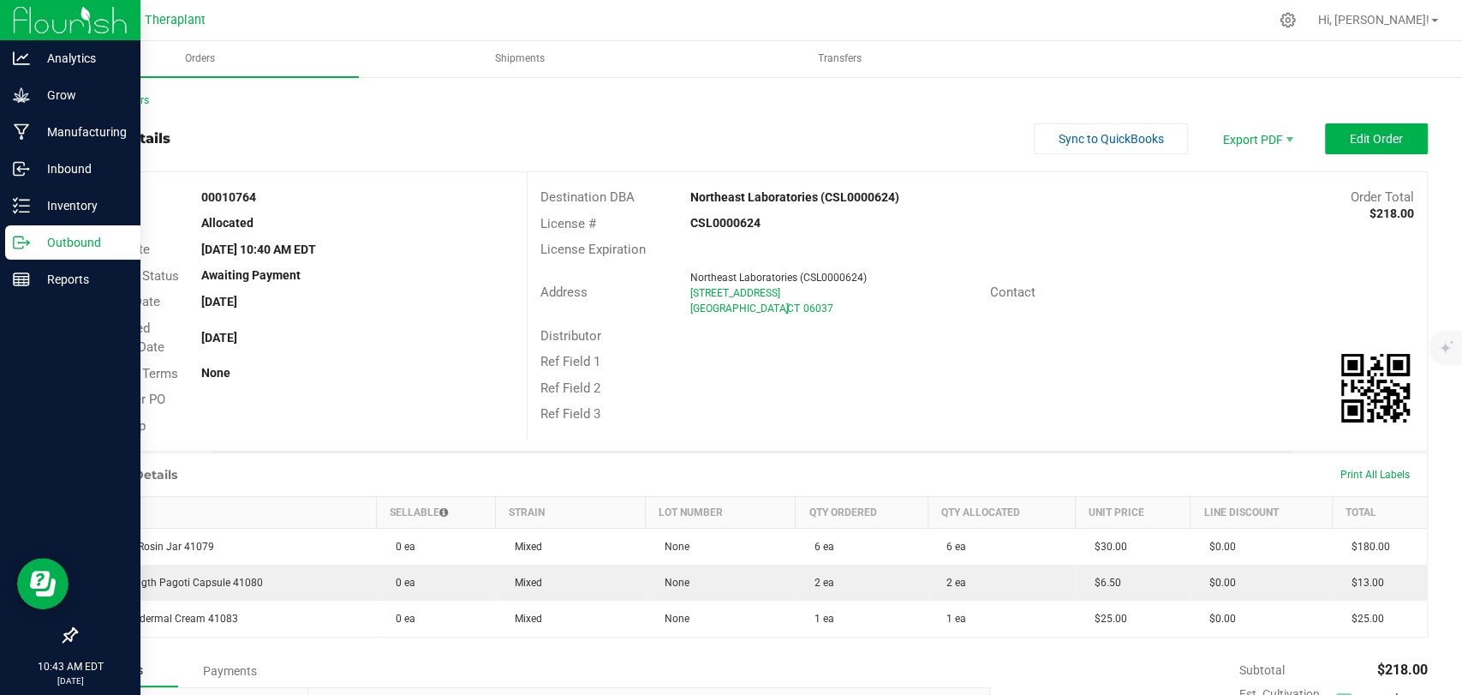
click at [128, 93] on div "Back to Orders" at bounding box center [751, 100] width 1353 height 15
click at [128, 98] on link "Back to Orders" at bounding box center [112, 100] width 74 height 12
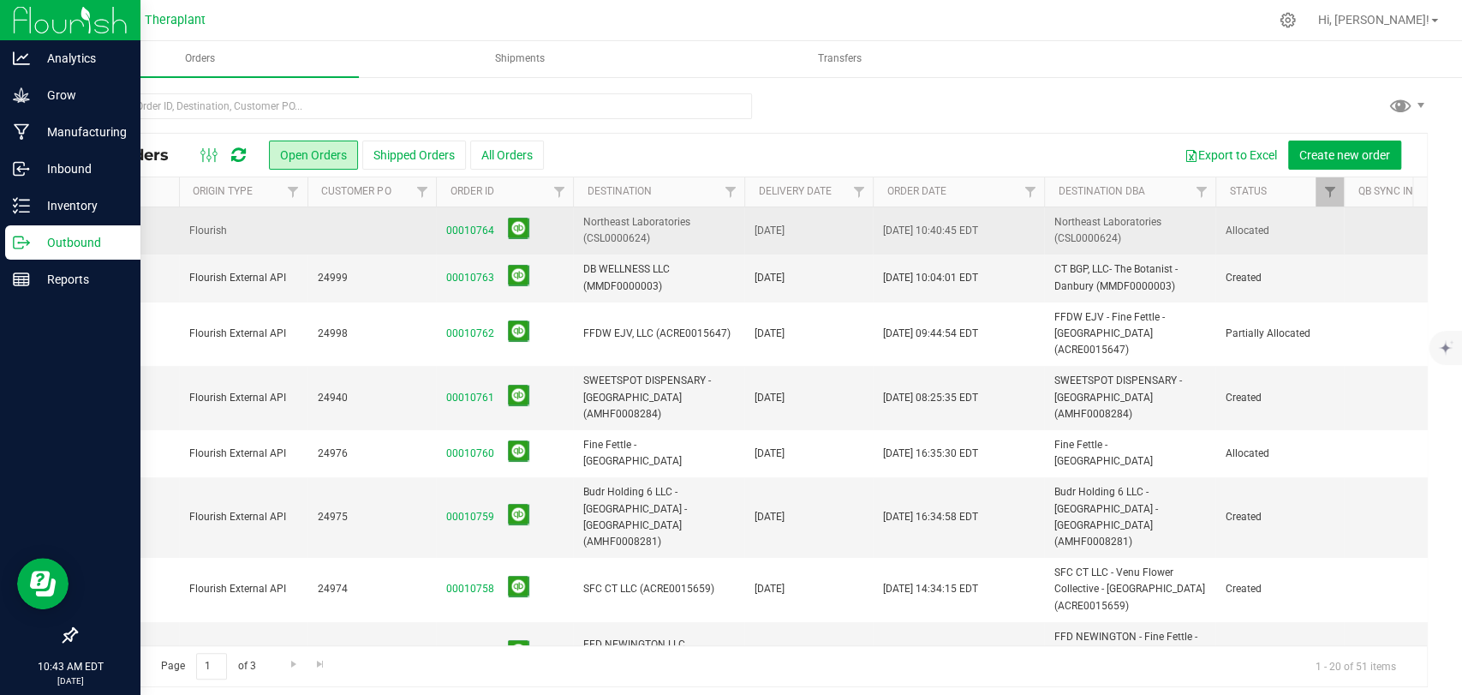
click at [248, 229] on span "Flourish" at bounding box center [243, 231] width 108 height 16
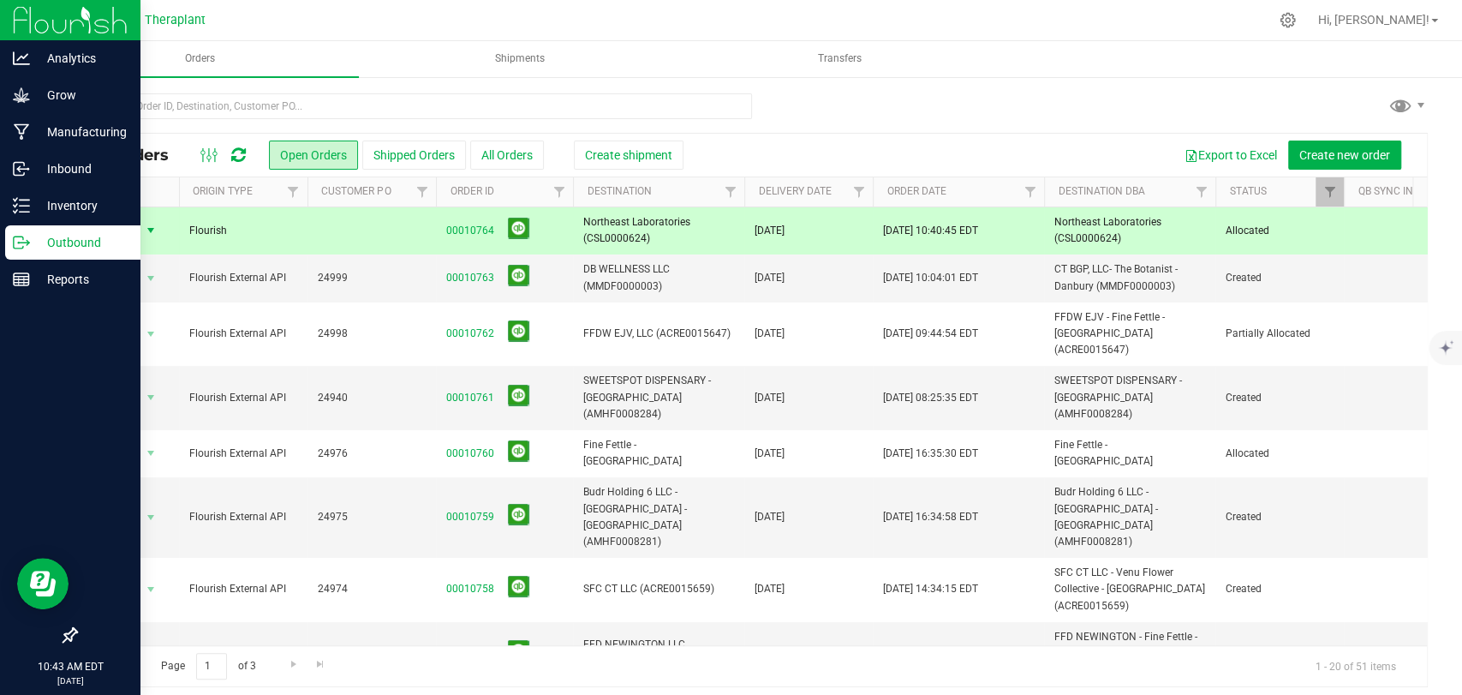
click at [625, 152] on span "Create shipment" at bounding box center [628, 155] width 87 height 14
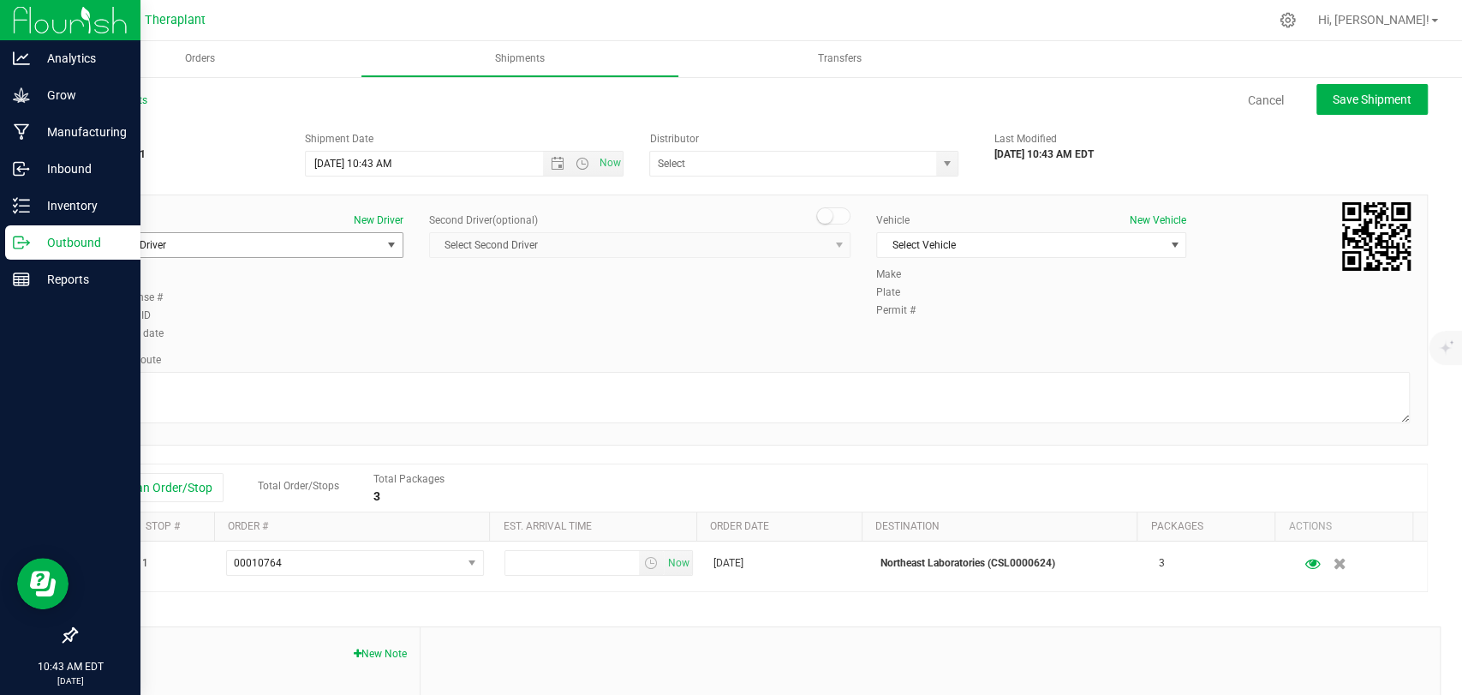
click at [315, 245] on span "Select Driver" at bounding box center [237, 245] width 287 height 24
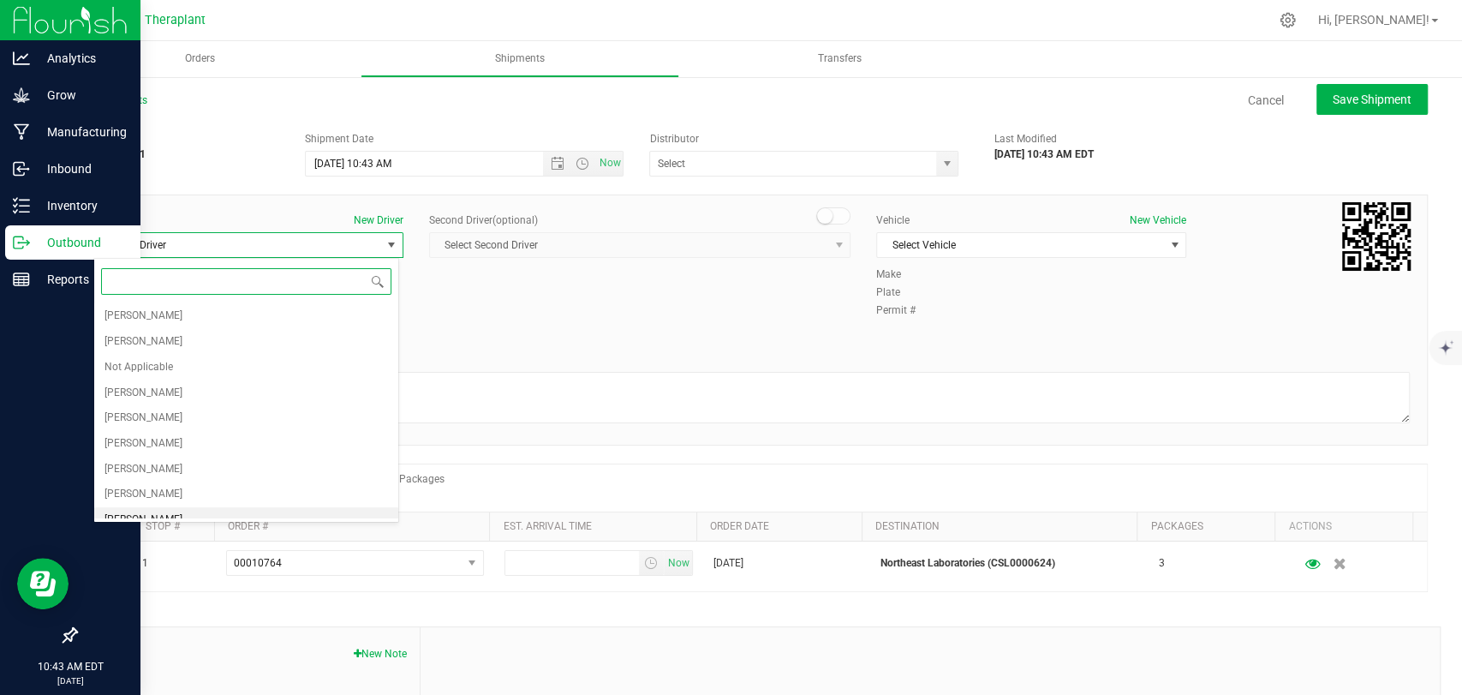
click at [157, 509] on span "[PERSON_NAME]" at bounding box center [144, 520] width 78 height 22
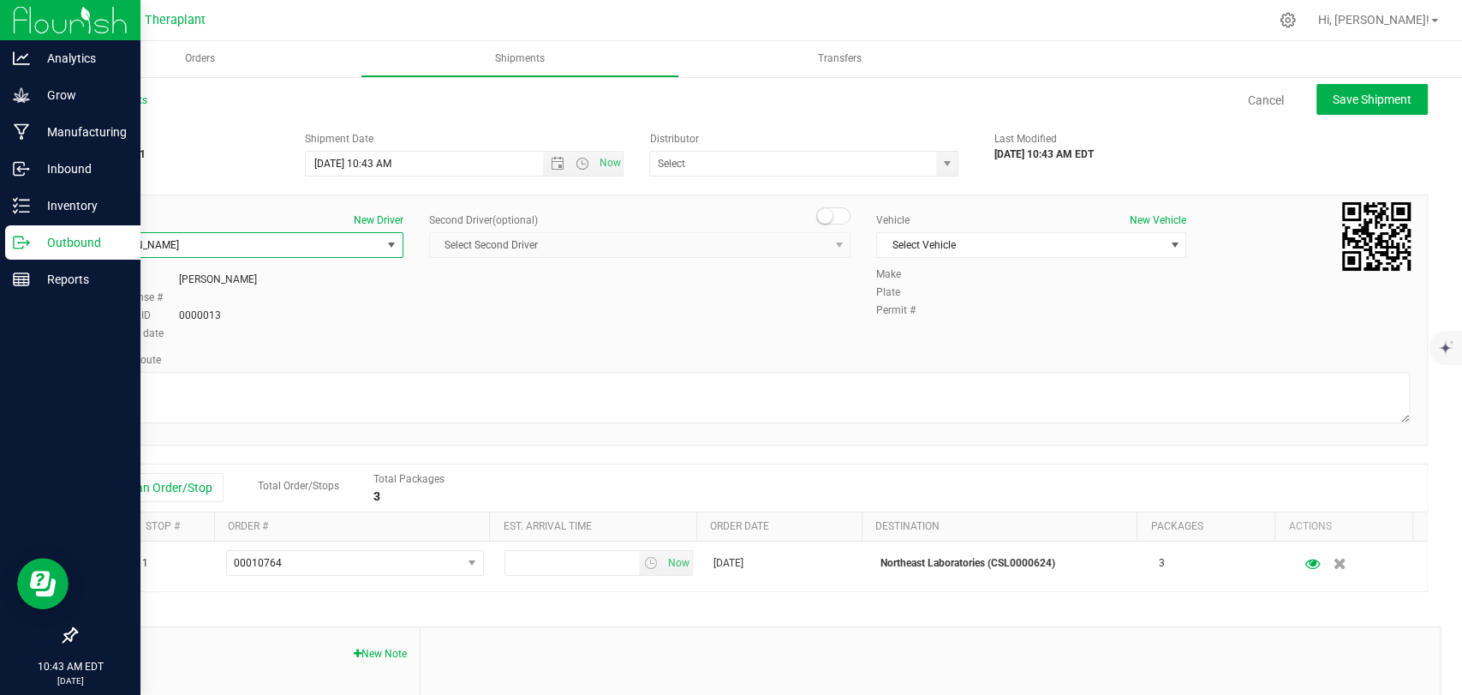
click at [834, 212] on span at bounding box center [833, 215] width 34 height 17
drag, startPoint x: 792, startPoint y: 233, endPoint x: 777, endPoint y: 237, distance: 16.0
click at [792, 234] on span "Select Second Driver" at bounding box center [629, 245] width 398 height 24
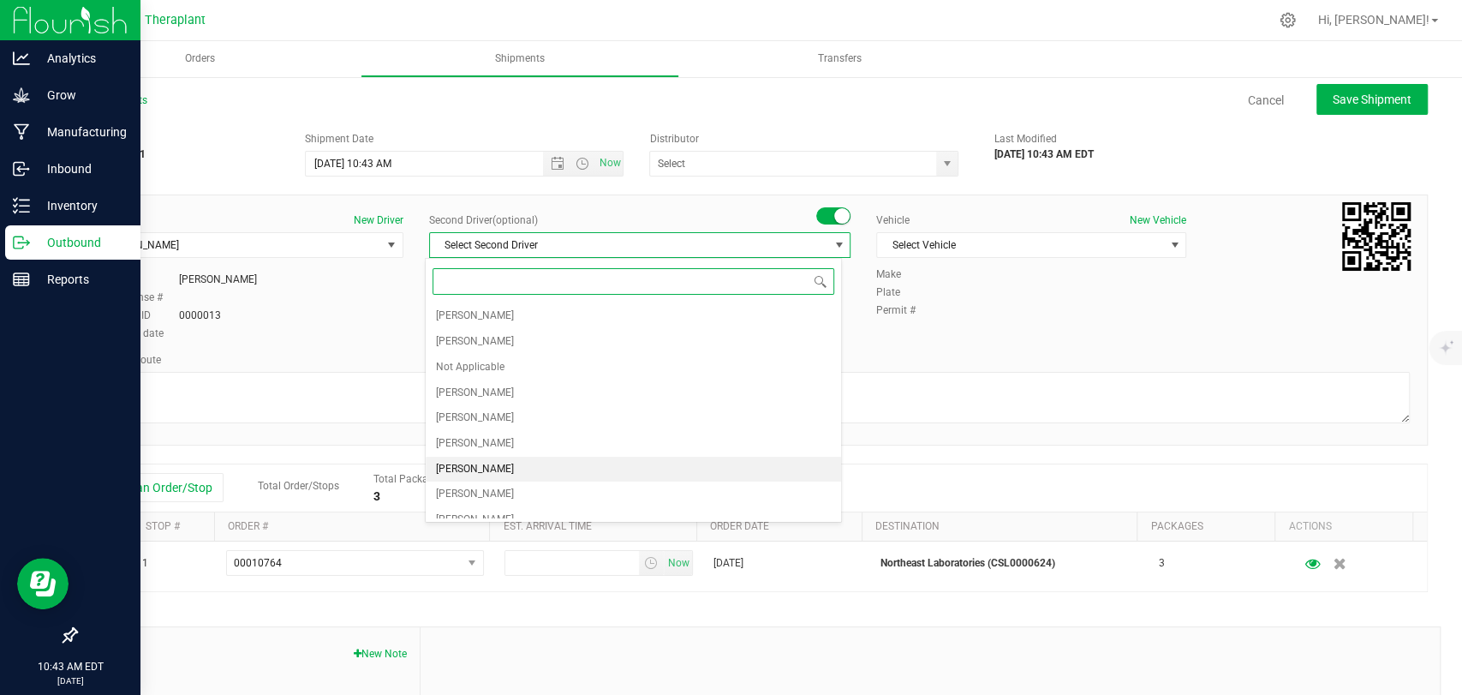
click at [508, 472] on span "[PERSON_NAME]" at bounding box center [475, 469] width 78 height 22
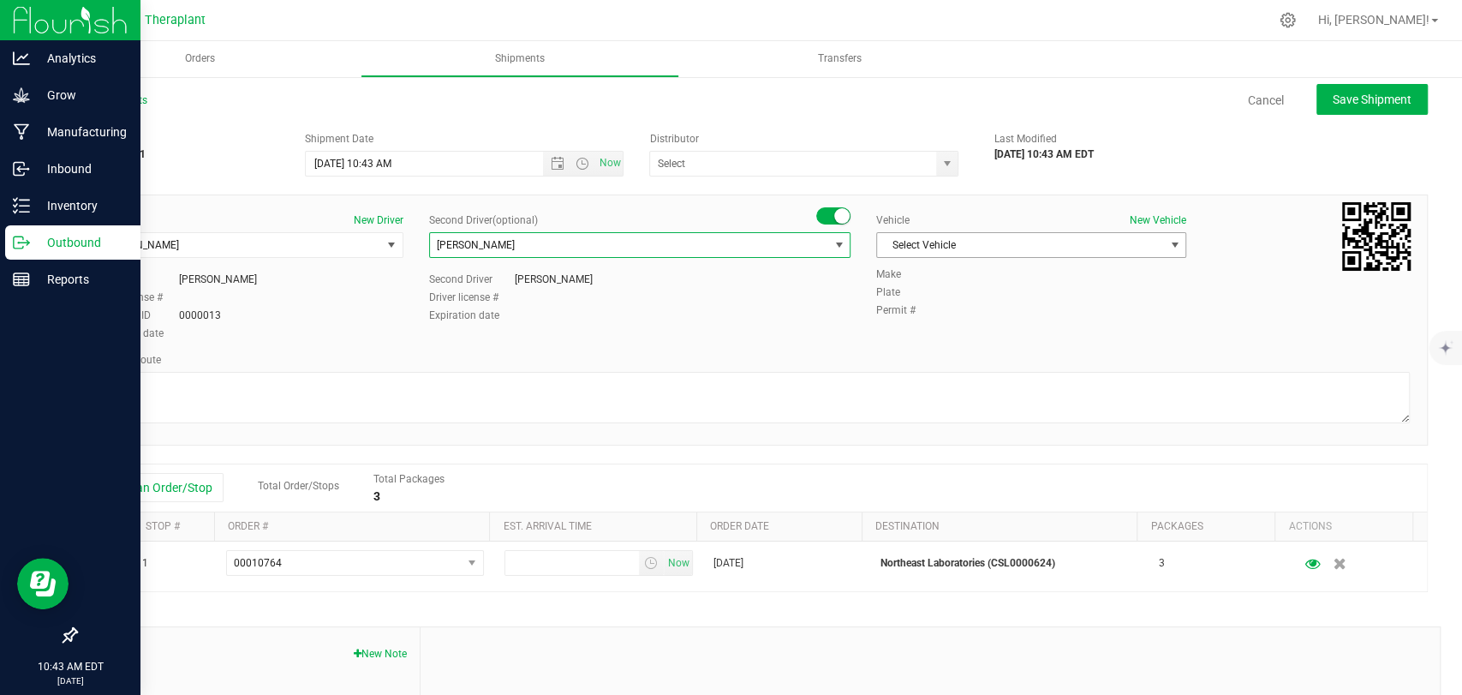
click at [936, 242] on span "Select Vehicle" at bounding box center [1020, 245] width 287 height 24
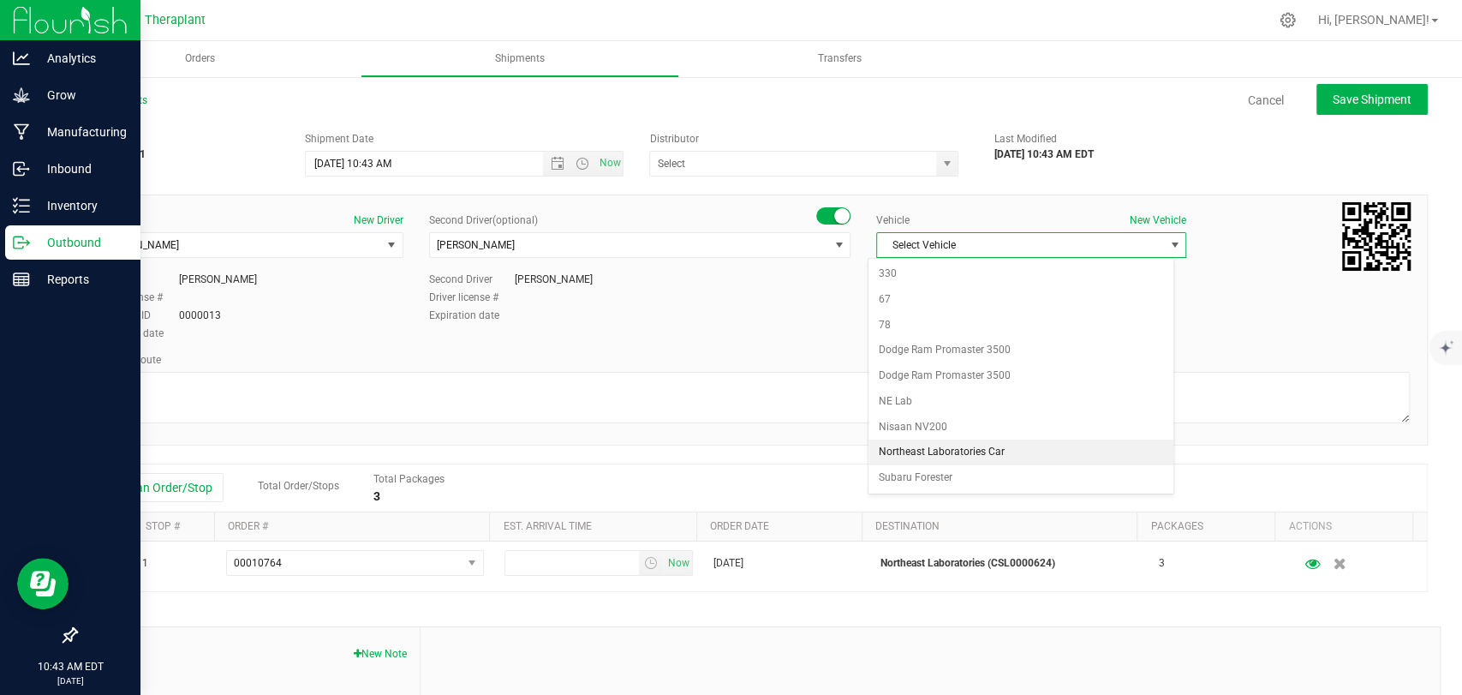
click at [939, 447] on li "Northeast Laboratories Car" at bounding box center [1021, 452] width 305 height 26
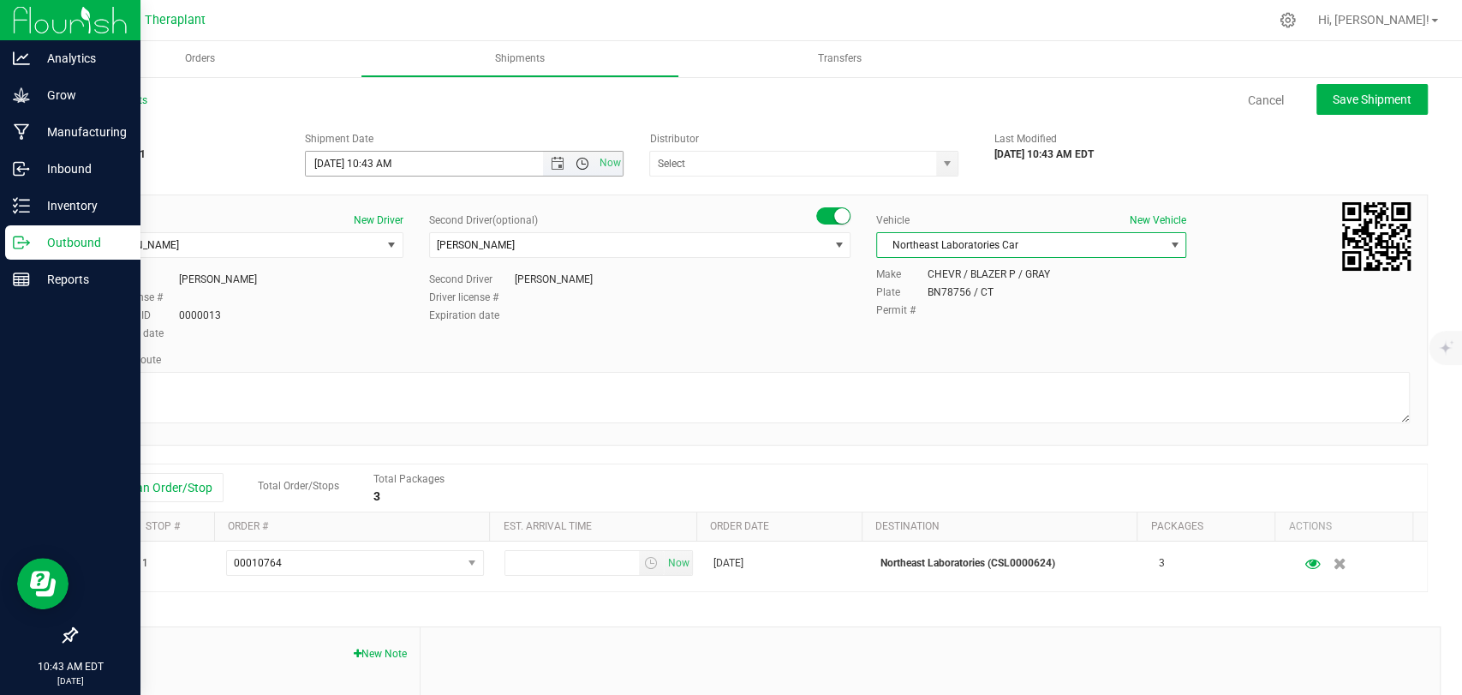
click at [579, 168] on span "Open the time view" at bounding box center [583, 164] width 14 height 14
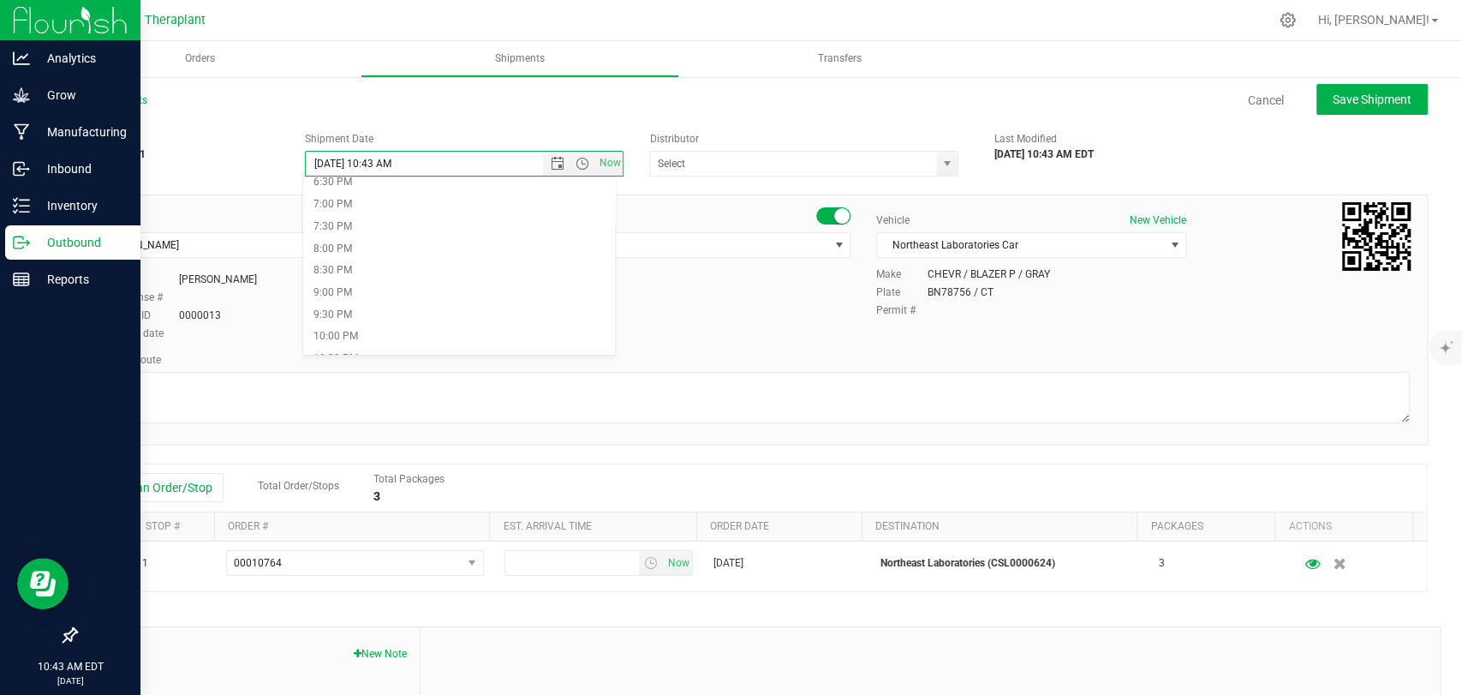
scroll to position [857, 0]
click at [336, 260] on li "9:00 PM" at bounding box center [459, 259] width 312 height 22
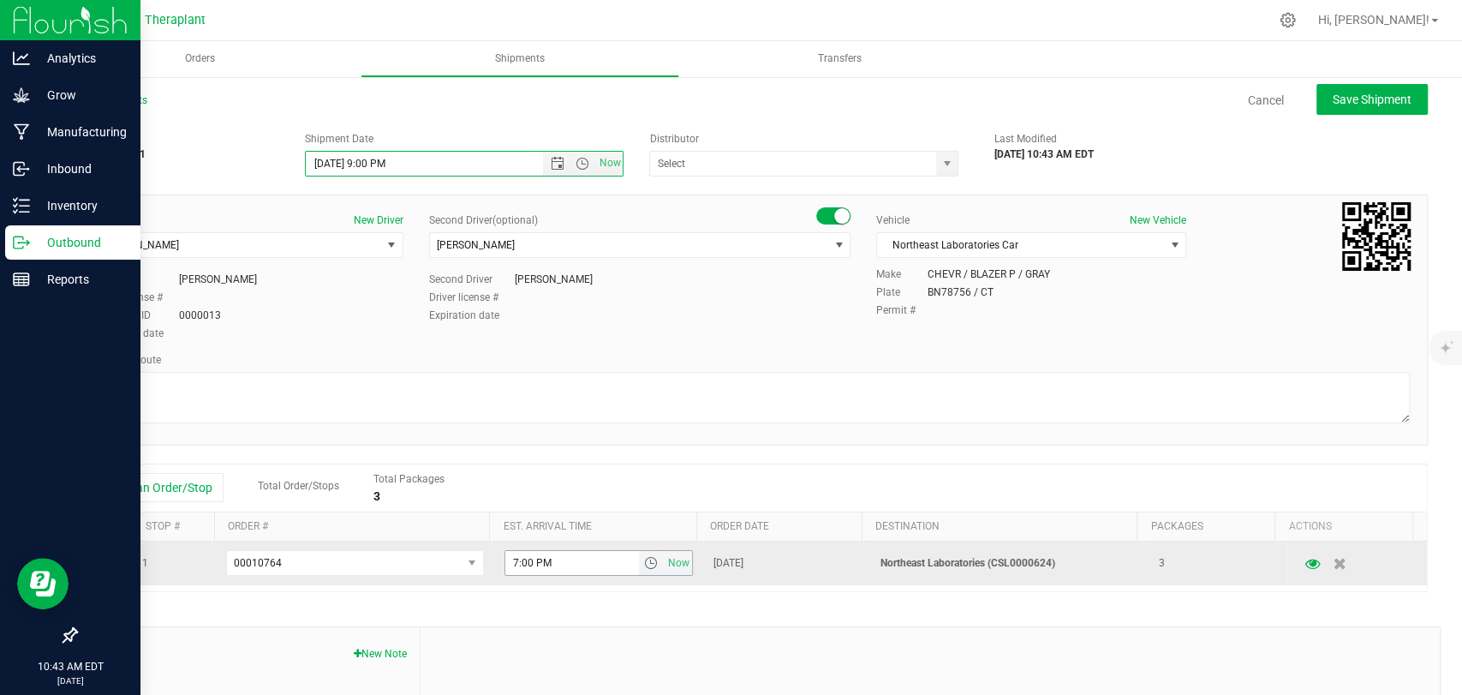
click at [643, 561] on span "select" at bounding box center [650, 563] width 14 height 14
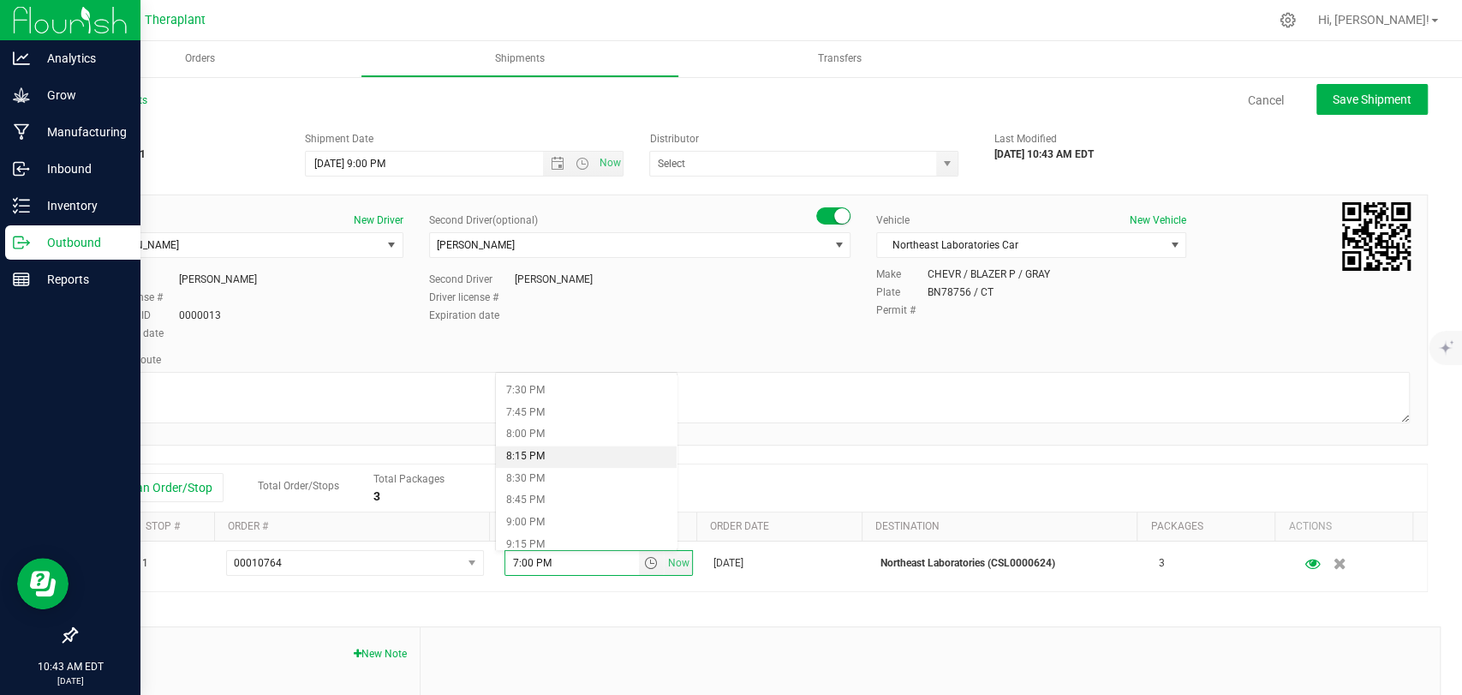
scroll to position [1808, 0]
click at [551, 469] on li "9:30 PM" at bounding box center [586, 471] width 181 height 22
click at [1343, 98] on span "Save Shipment" at bounding box center [1372, 100] width 79 height 14
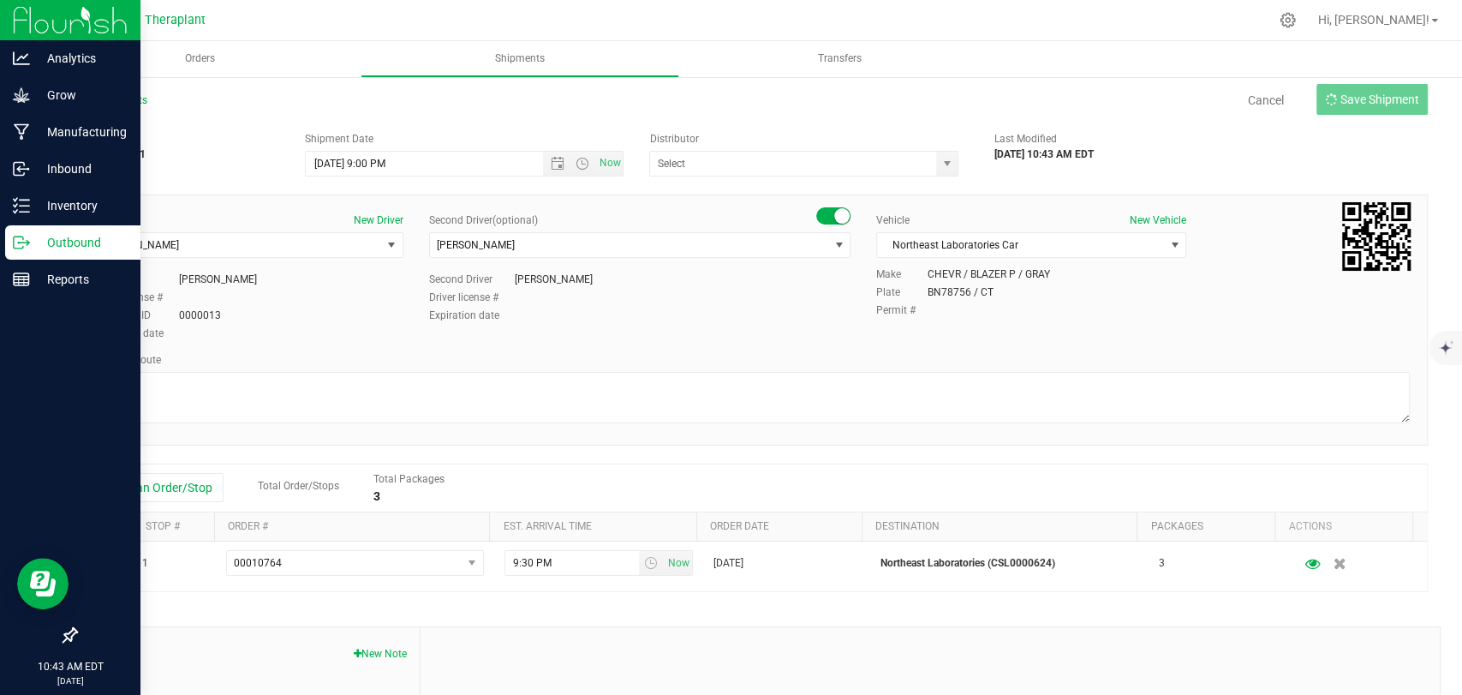
type input "[DATE] 1:00 AM"
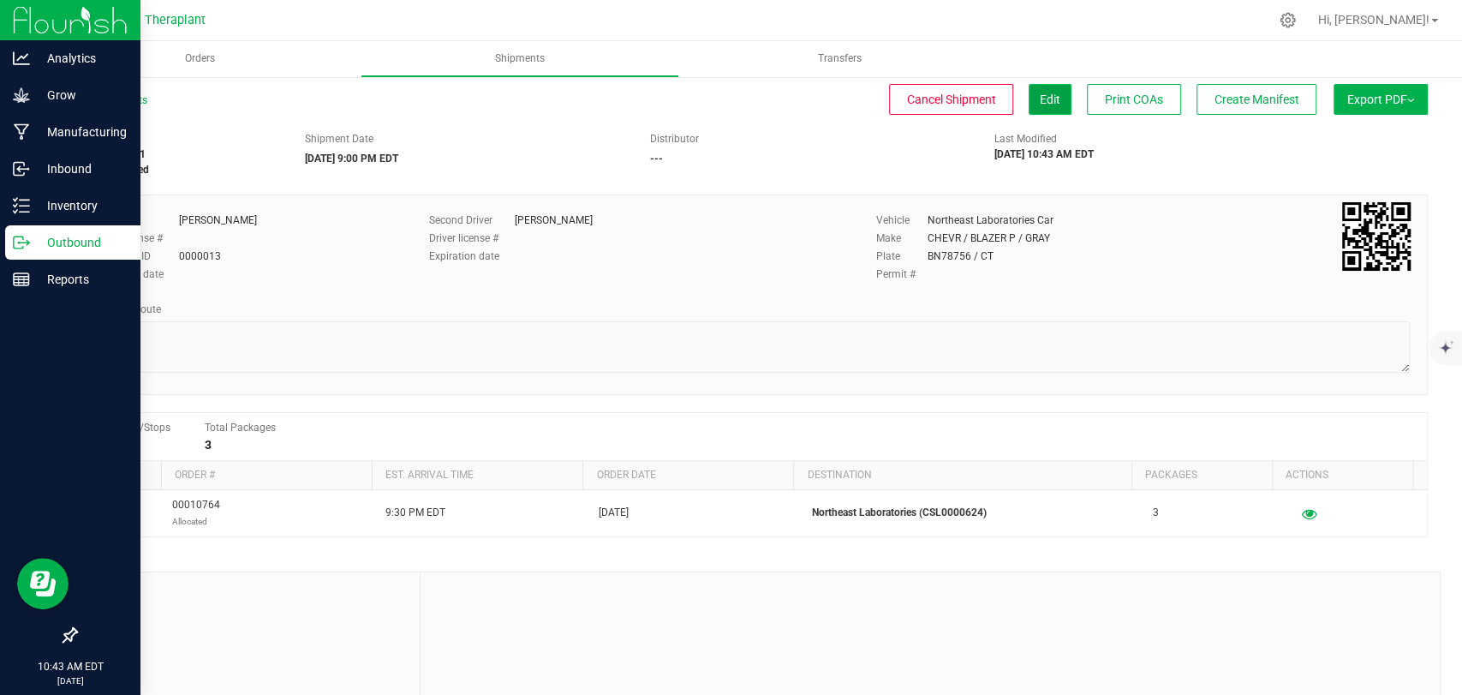
click at [1040, 93] on span "Edit" at bounding box center [1050, 100] width 21 height 14
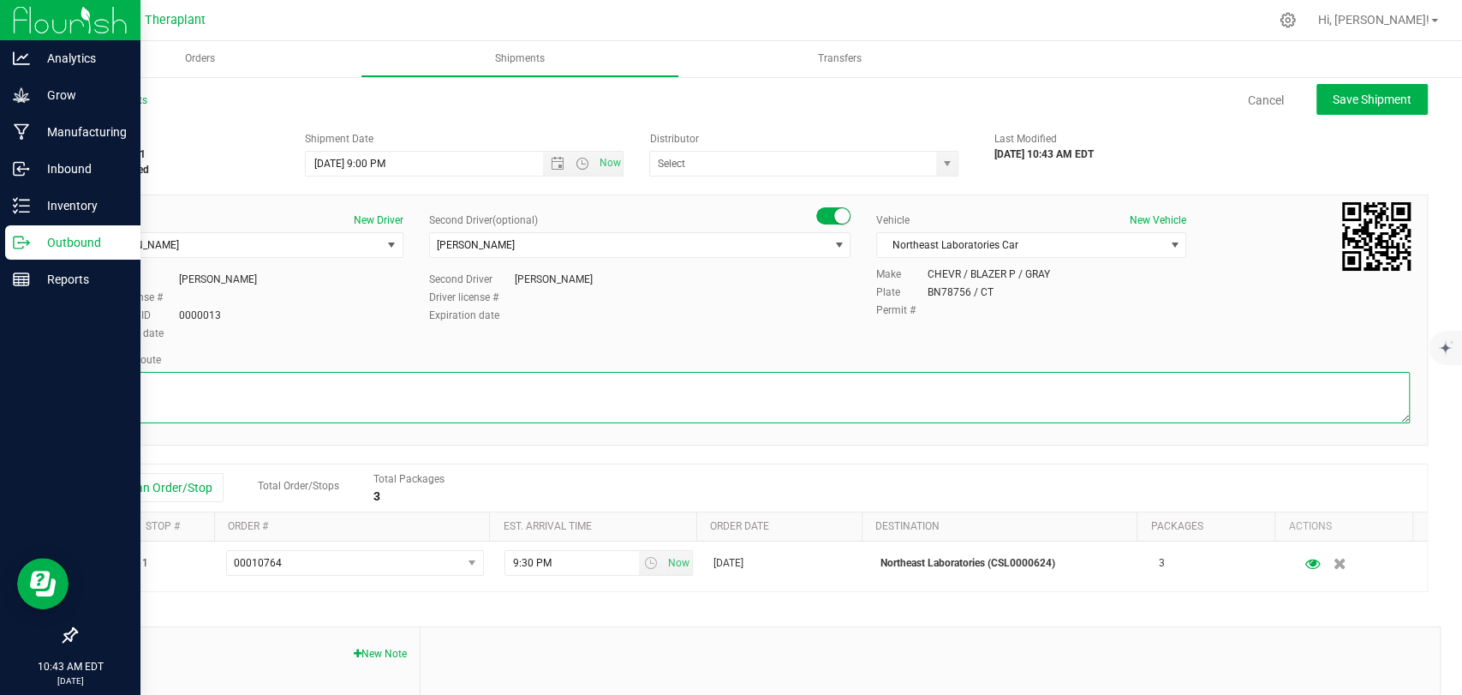
click at [410, 386] on textarea at bounding box center [751, 397] width 1317 height 51
click at [356, 403] on textarea at bounding box center [751, 397] width 1317 height 51
paste textarea "CT-8 S from CT-262, I-84 E, I-691 E, then I-91 N to [GEOGRAPHIC_DATA], Exit 23,…"
click at [608, 386] on textarea at bounding box center [751, 397] width 1317 height 51
click at [604, 384] on textarea at bounding box center [751, 397] width 1317 height 51
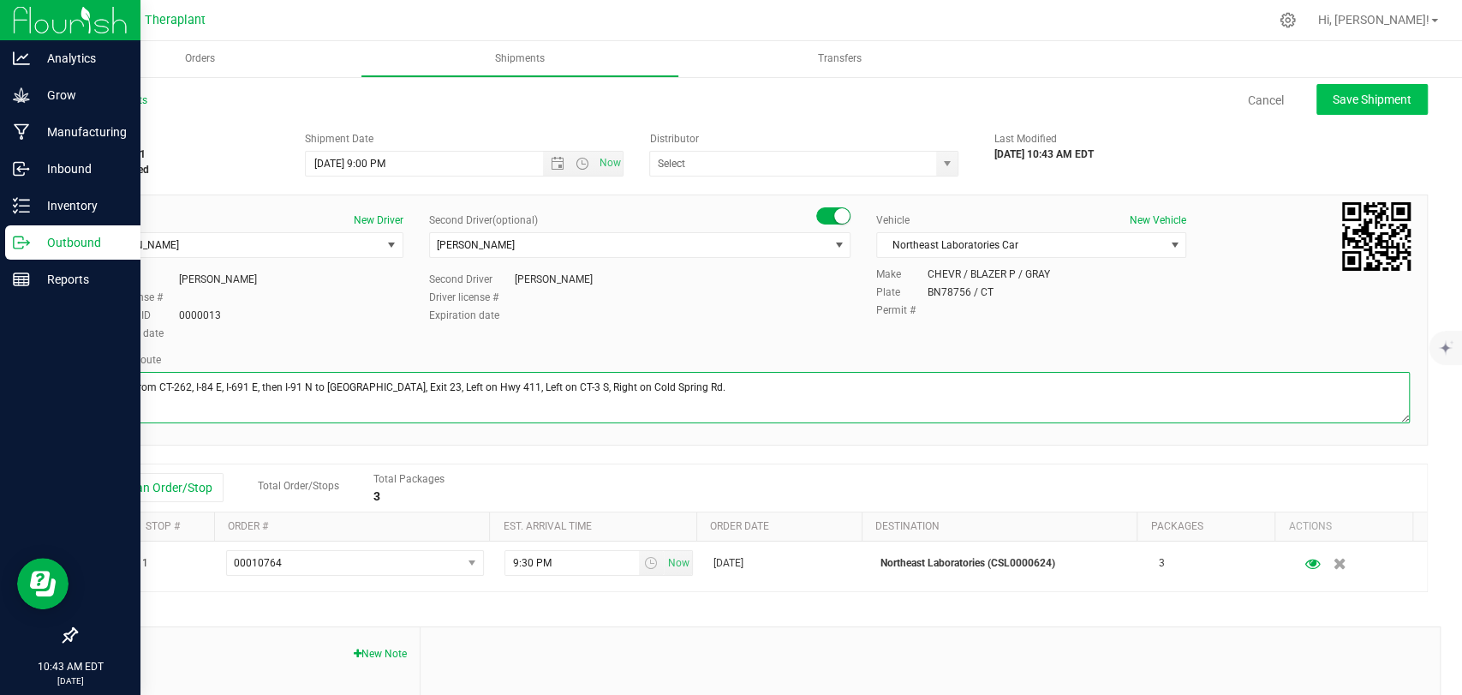
type textarea "CT-8 S from CT-262, I-84 E, I-691 E, then I-91 N to [GEOGRAPHIC_DATA], Exit 23,…"
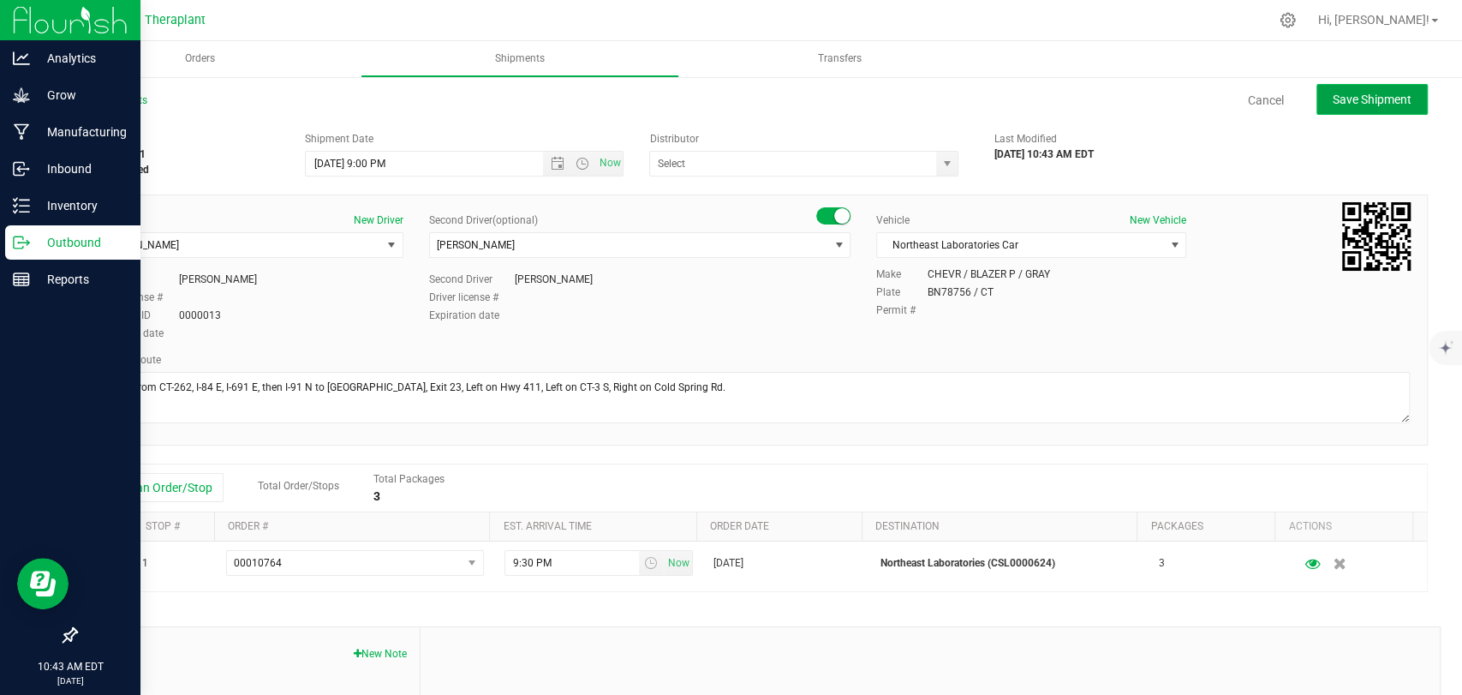
click at [1372, 96] on span "Save Shipment" at bounding box center [1372, 100] width 79 height 14
type input "[DATE] 1:00 AM"
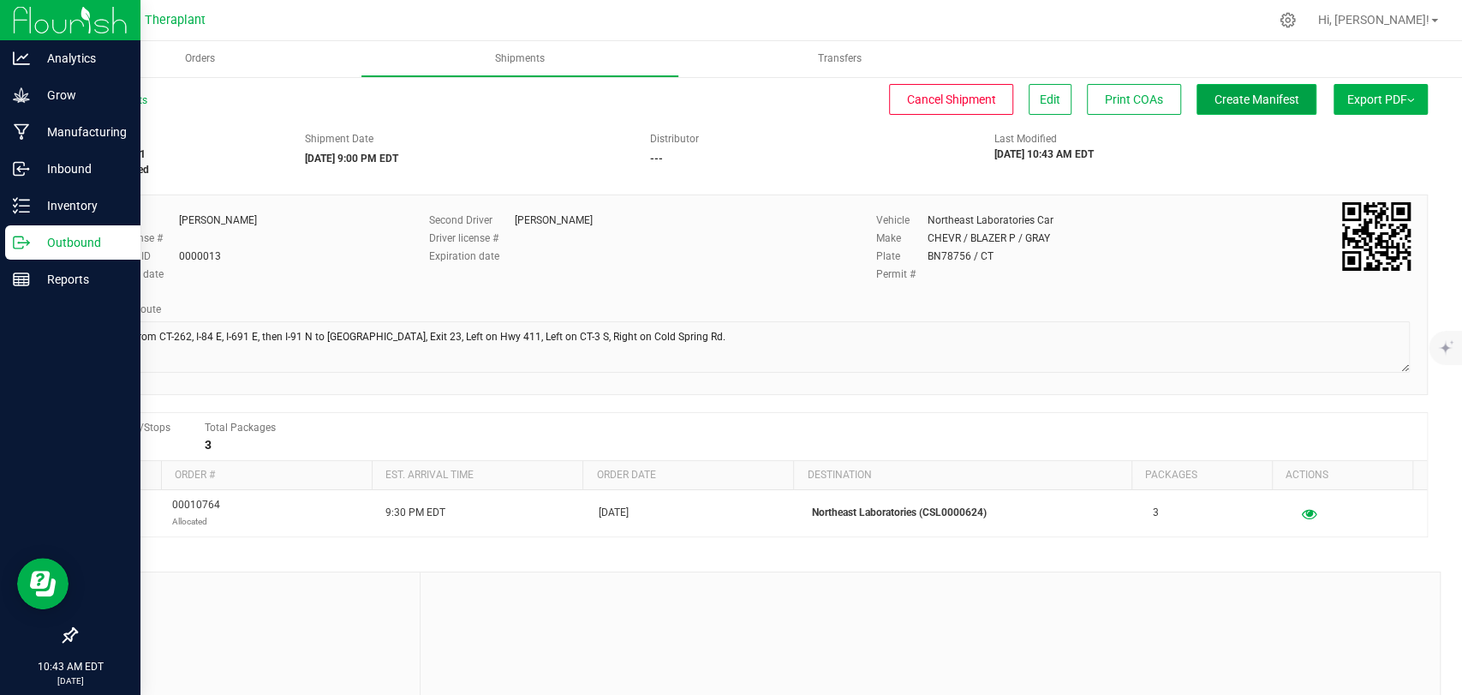
click at [1285, 108] on button "Create Manifest" at bounding box center [1257, 99] width 120 height 31
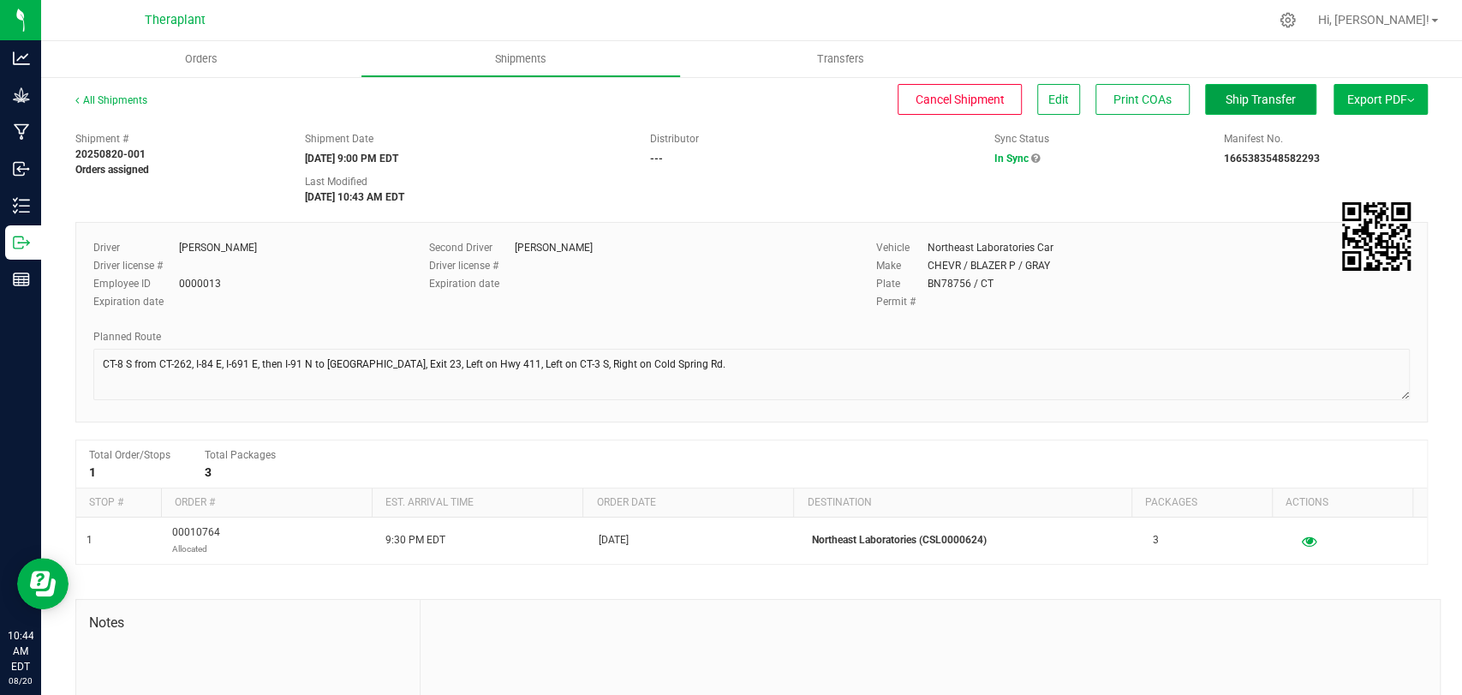
click at [1250, 111] on button "Ship Transfer" at bounding box center [1260, 99] width 111 height 31
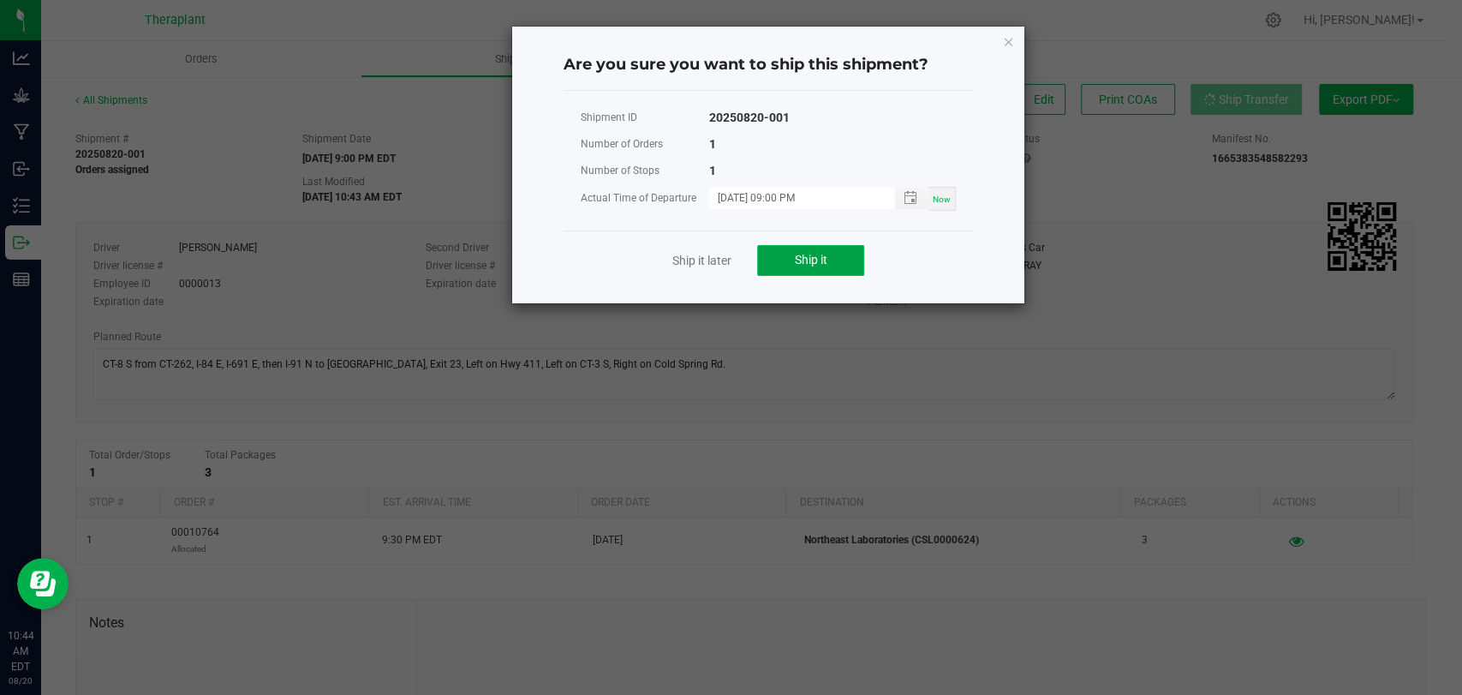
click at [835, 267] on button "Ship it" at bounding box center [810, 260] width 107 height 31
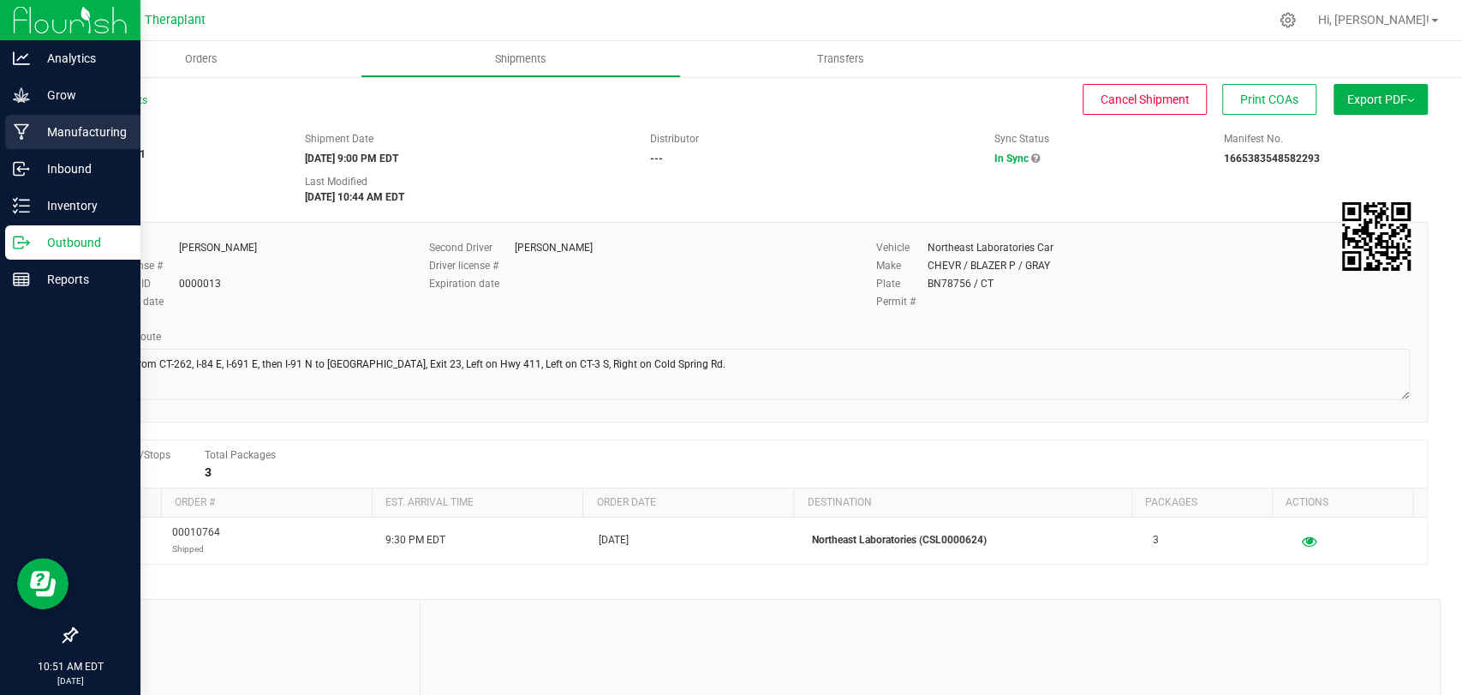
click at [25, 142] on div "Manufacturing" at bounding box center [72, 132] width 135 height 34
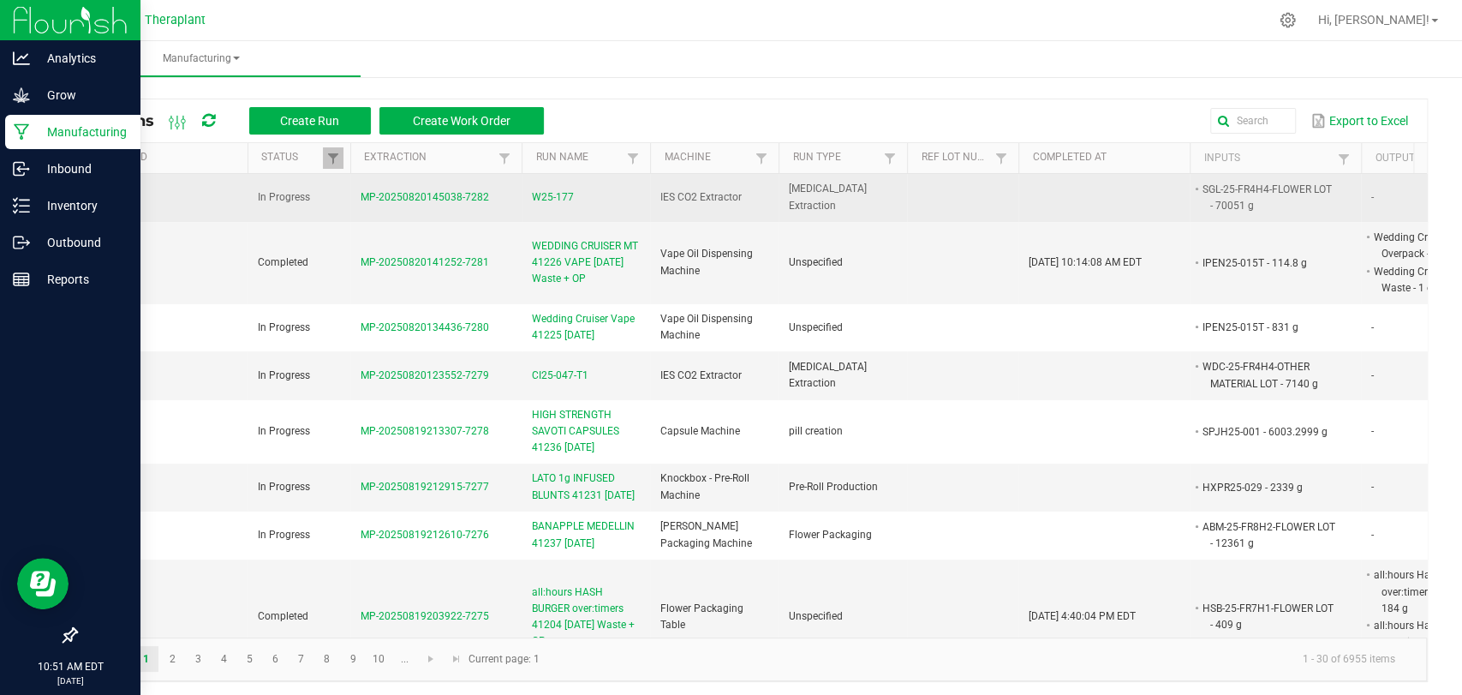
click at [555, 200] on span "W25-177" at bounding box center [553, 197] width 42 height 16
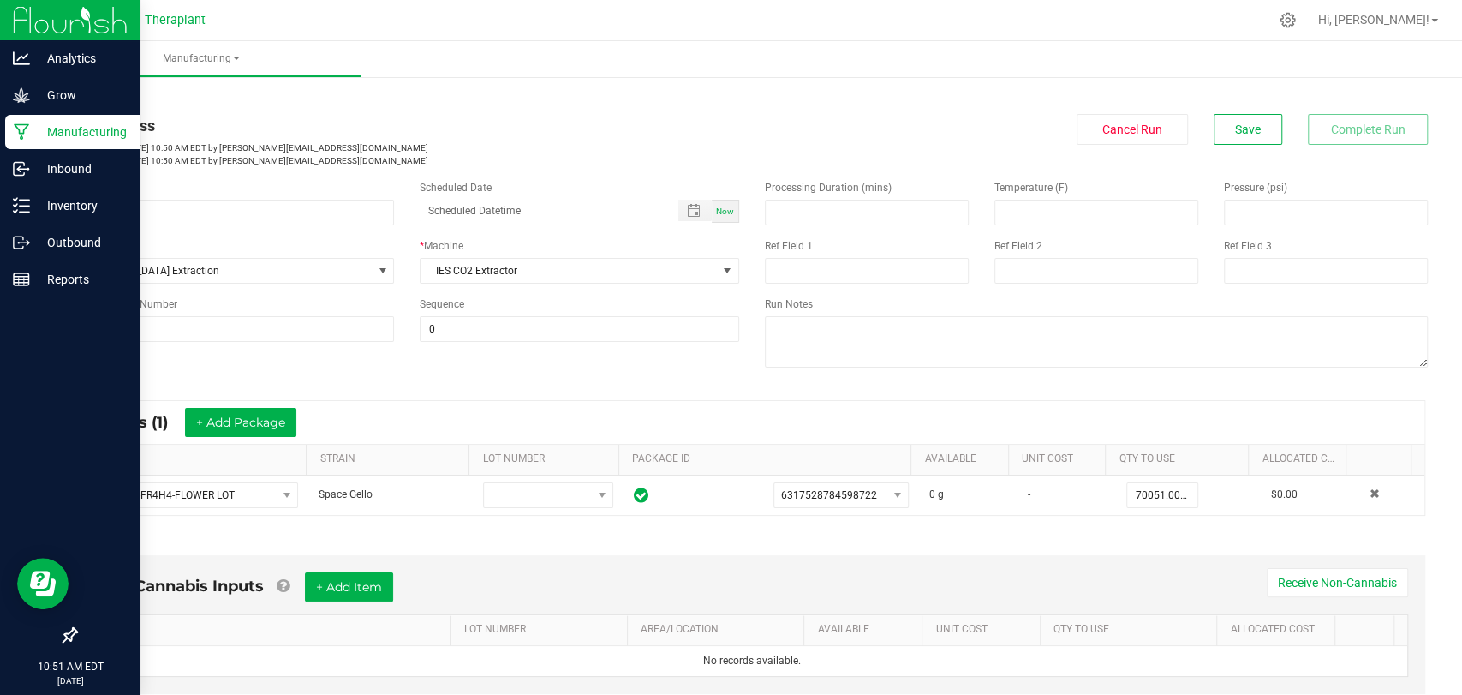
click at [18, 137] on icon at bounding box center [22, 131] width 16 height 17
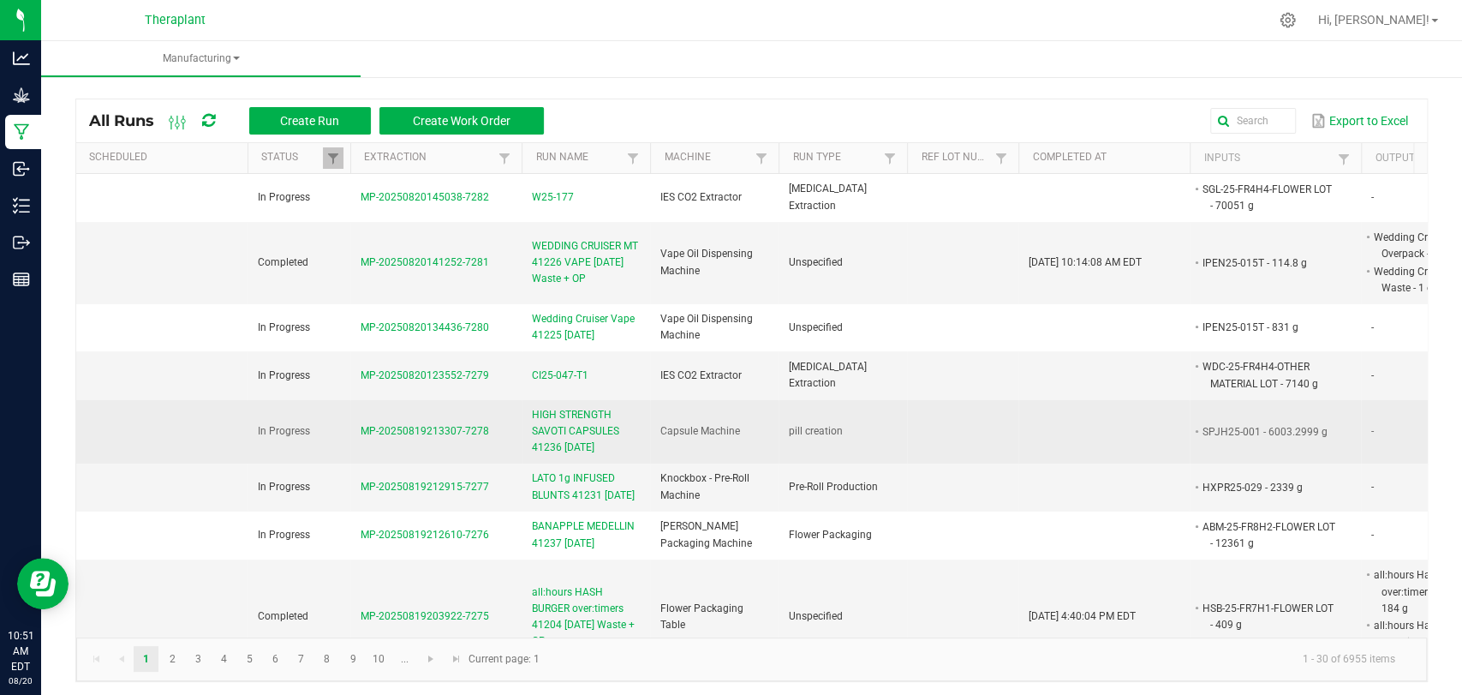
click at [558, 439] on span "HIGH STRENGTH SAVOTI CAPSULES 41236 [DATE]" at bounding box center [586, 432] width 108 height 50
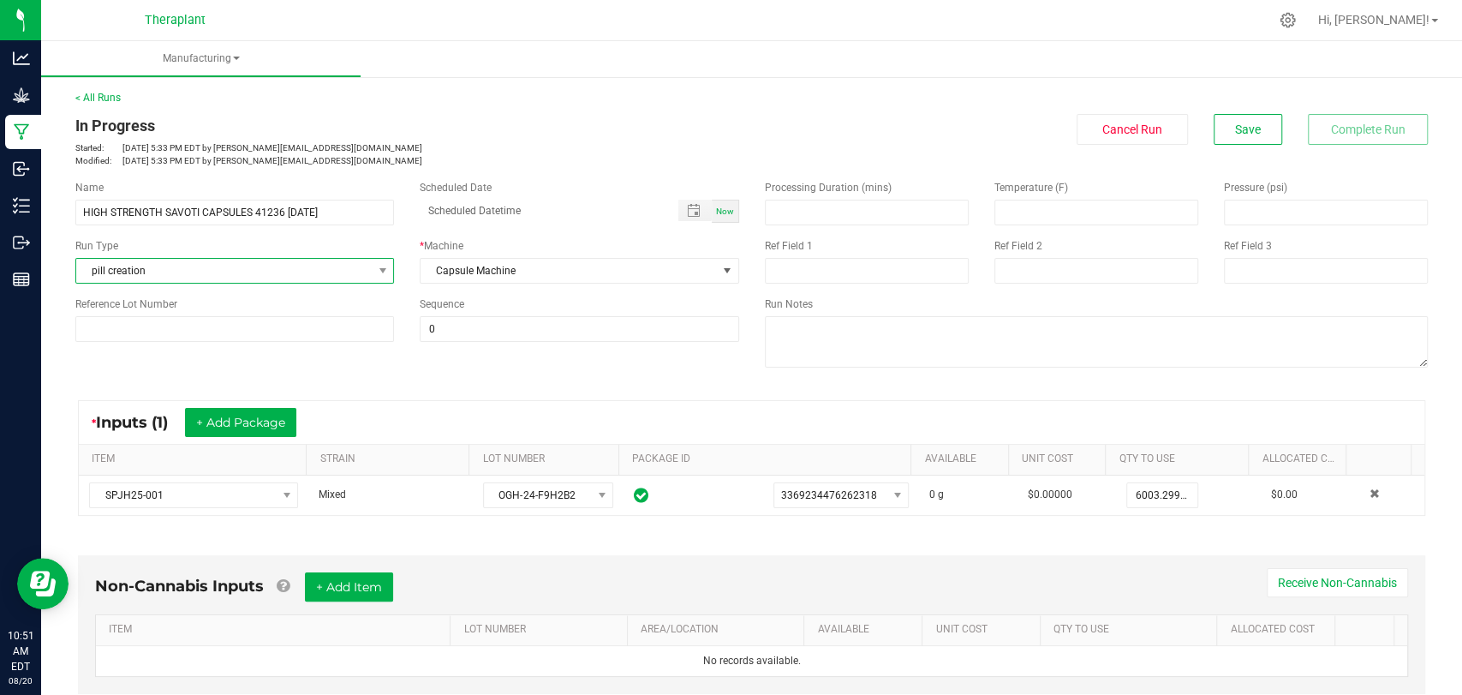
click at [329, 263] on span "pill creation" at bounding box center [224, 271] width 296 height 24
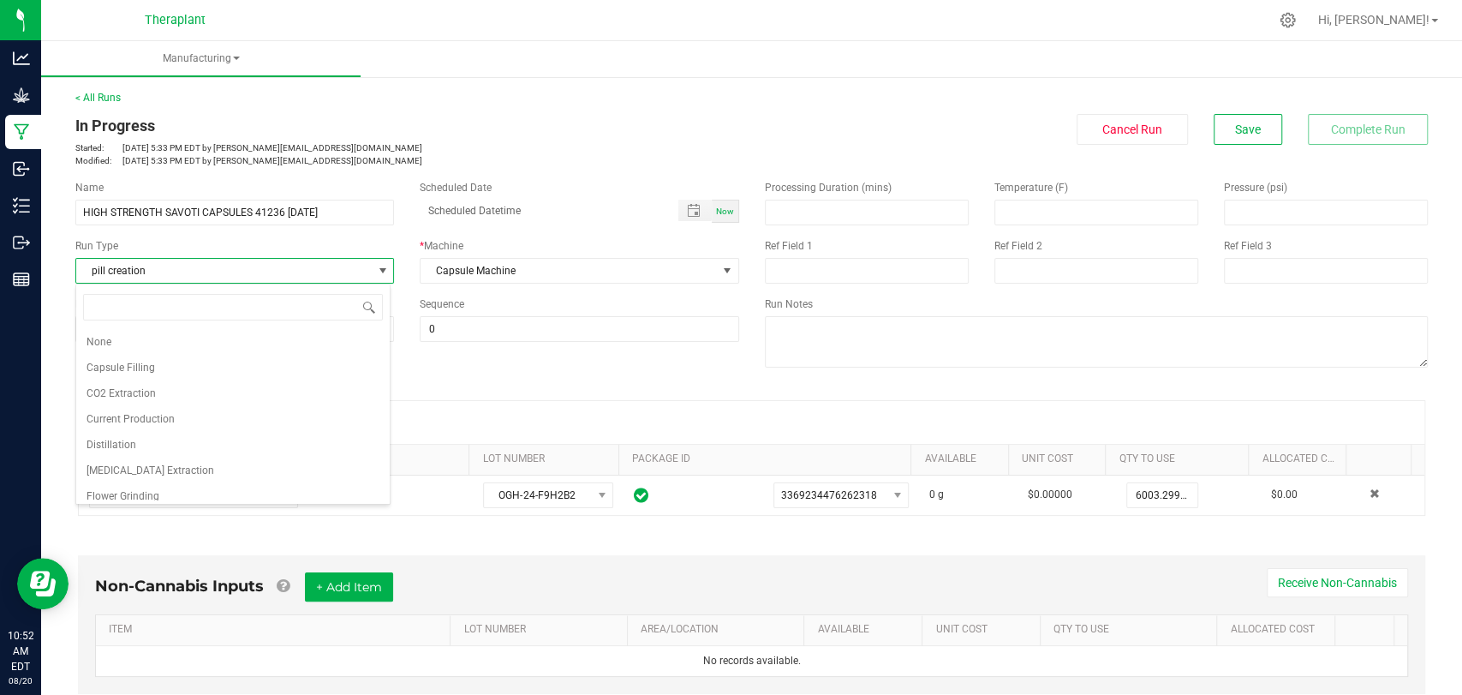
click at [541, 400] on kendo-grid "* Inputs (1) + Add Package ITEM STRAIN LOT NUMBER PACKAGE ID AVAILABLE Unit Cos…" at bounding box center [752, 458] width 1348 height 116
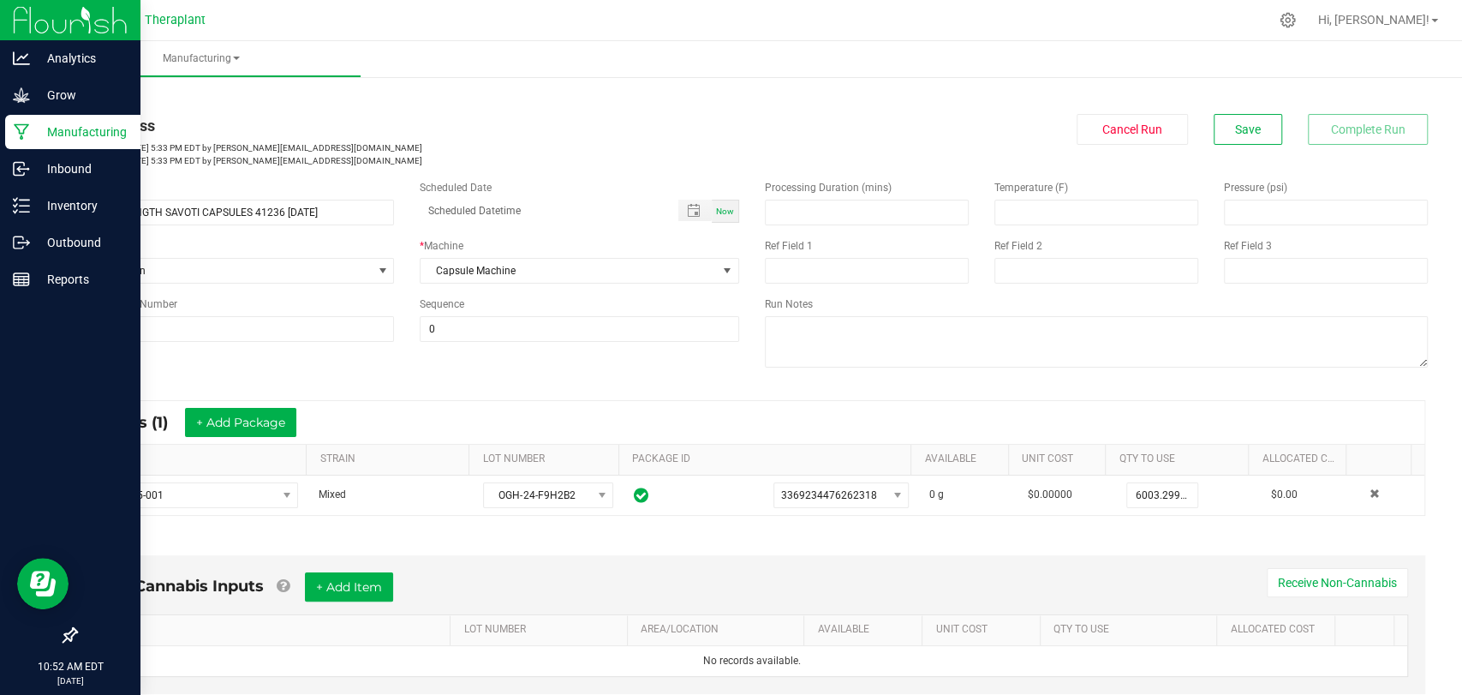
click at [13, 121] on div "Manufacturing" at bounding box center [72, 132] width 135 height 34
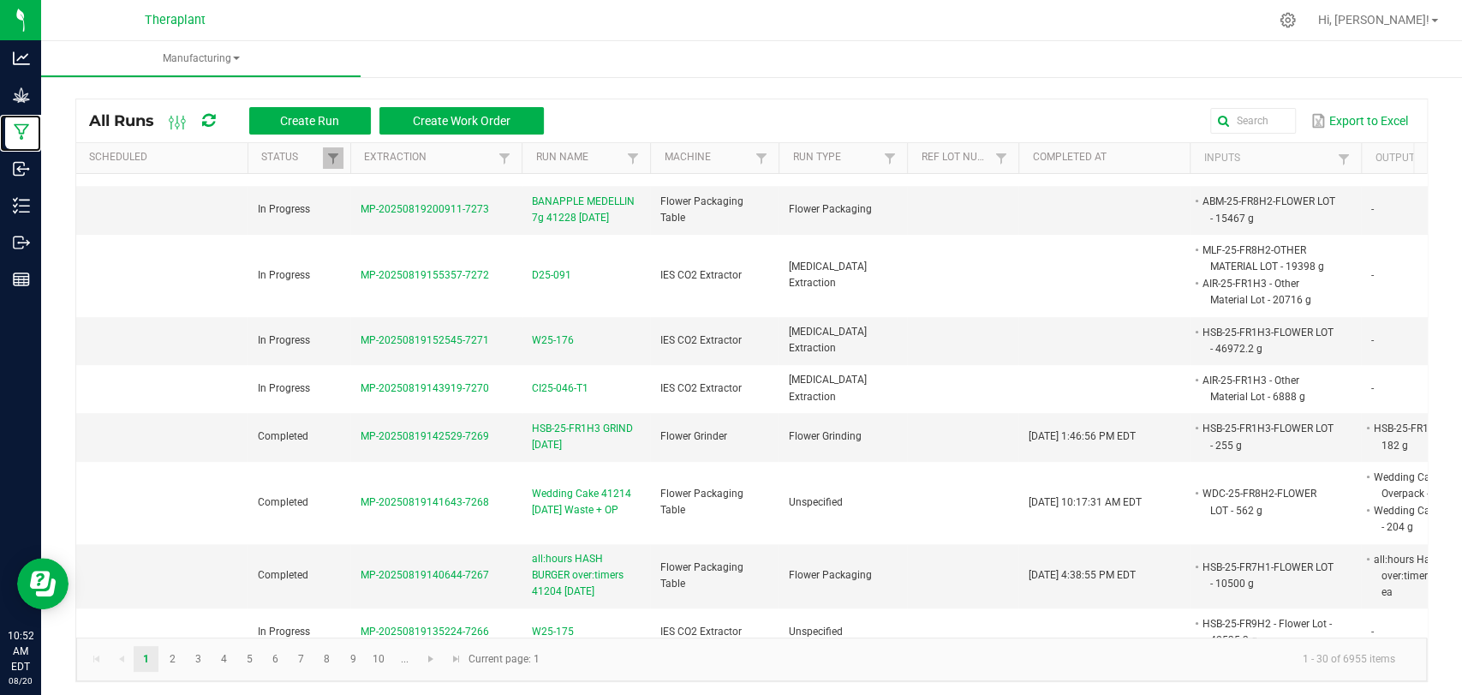
scroll to position [761, 0]
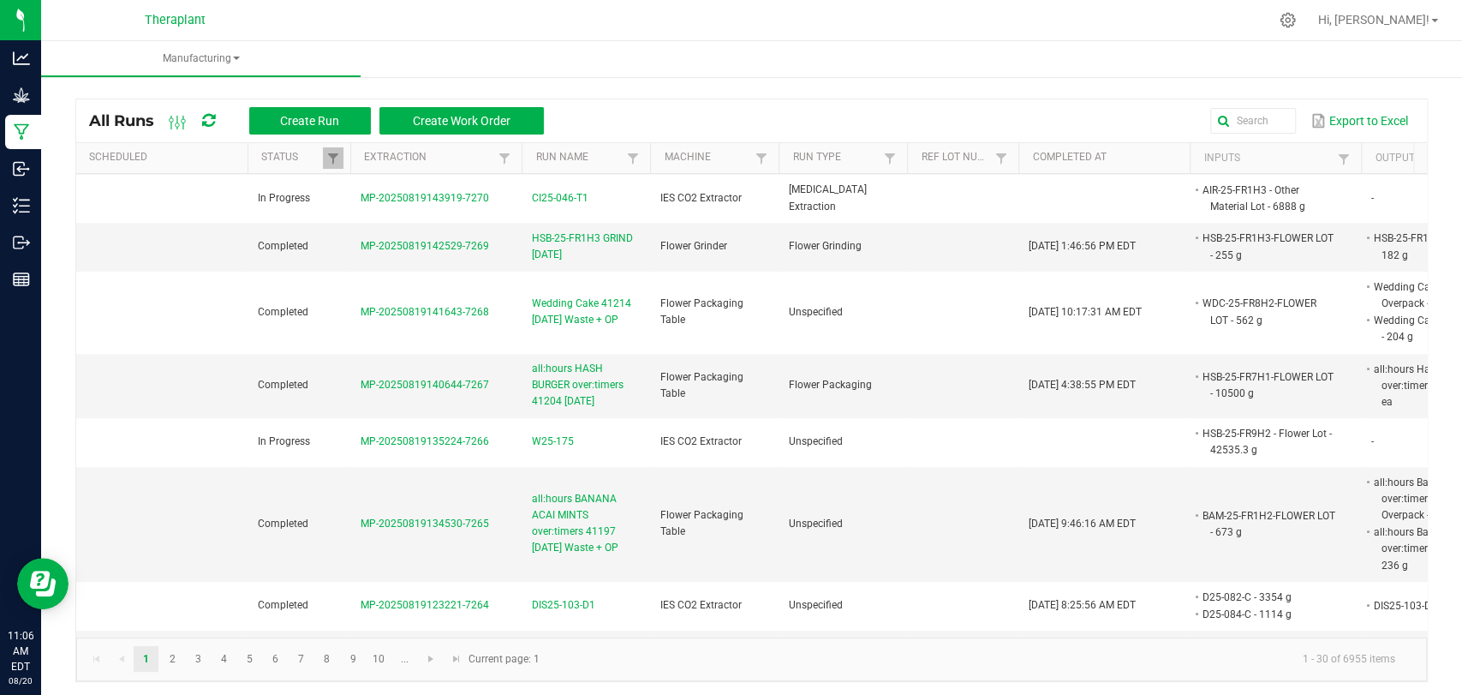
click at [211, 122] on icon at bounding box center [208, 120] width 13 height 15
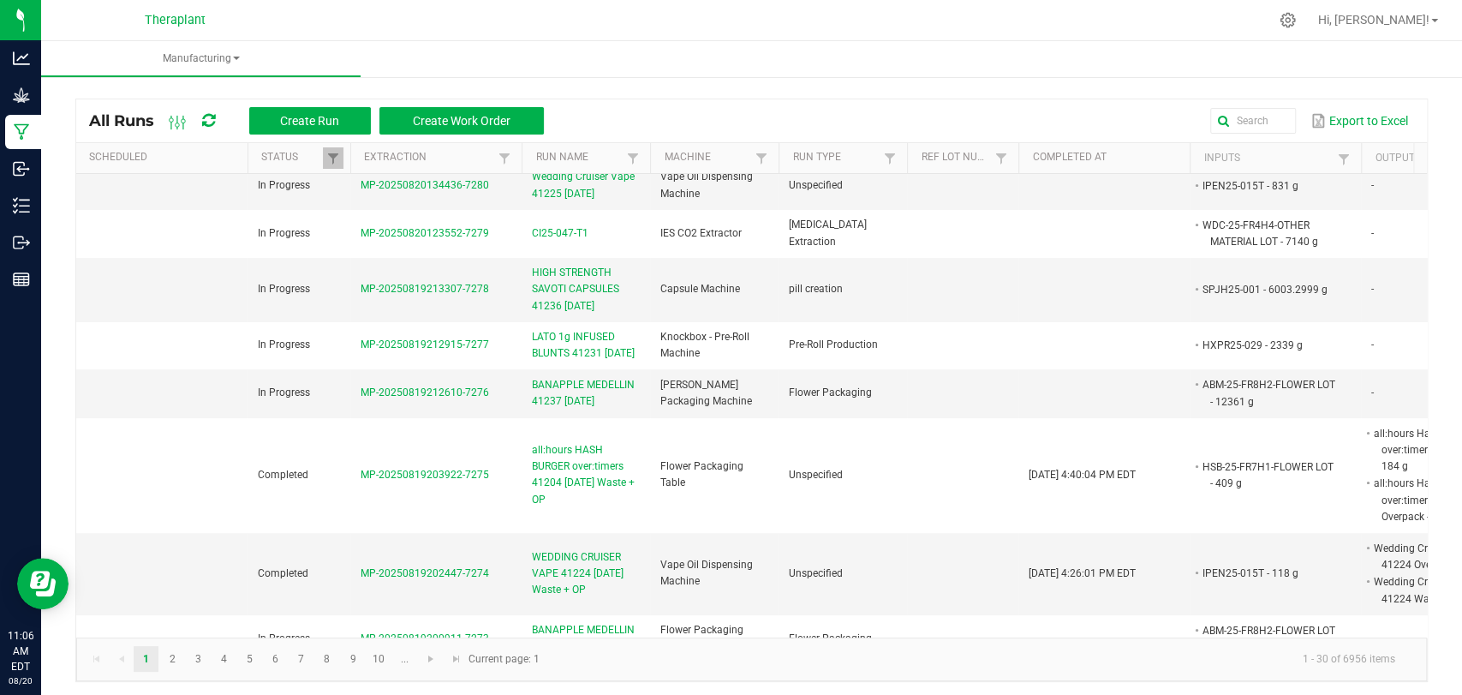
scroll to position [0, 0]
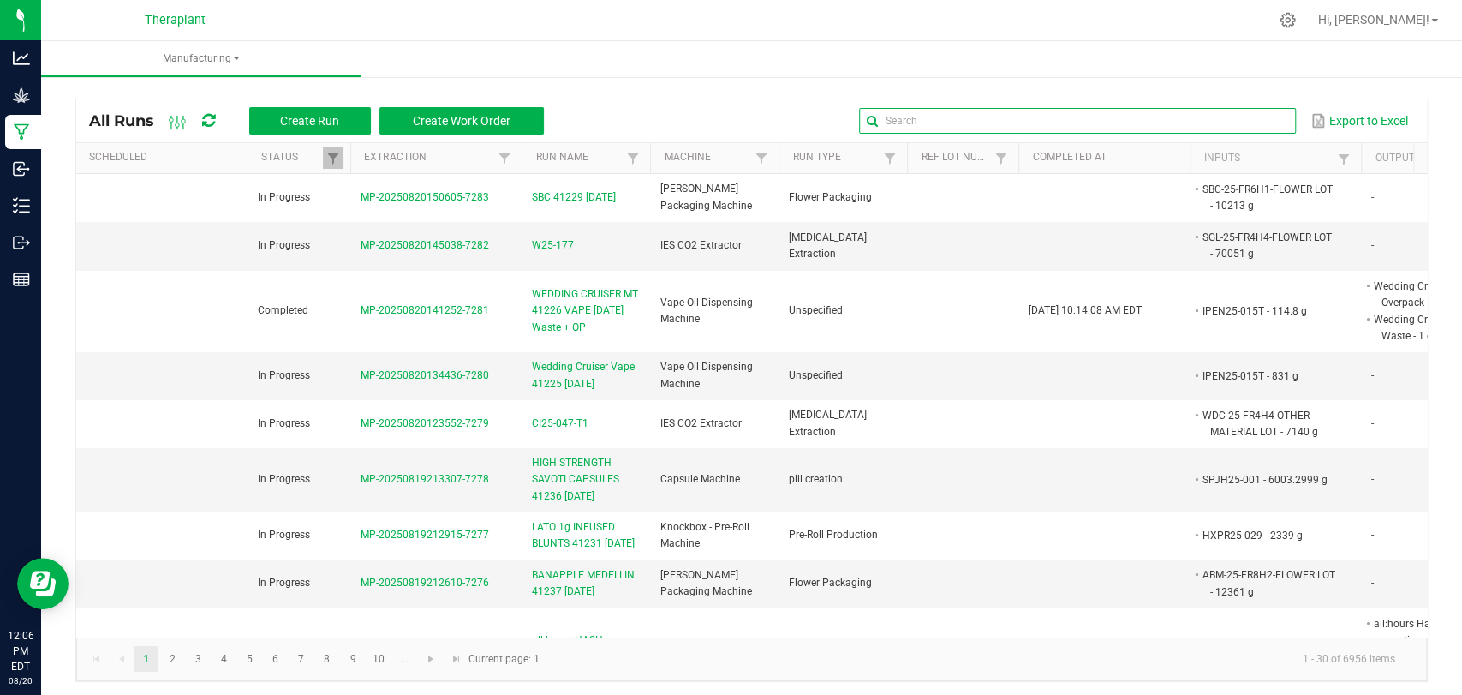
click at [1234, 125] on input "text" at bounding box center [1077, 121] width 437 height 26
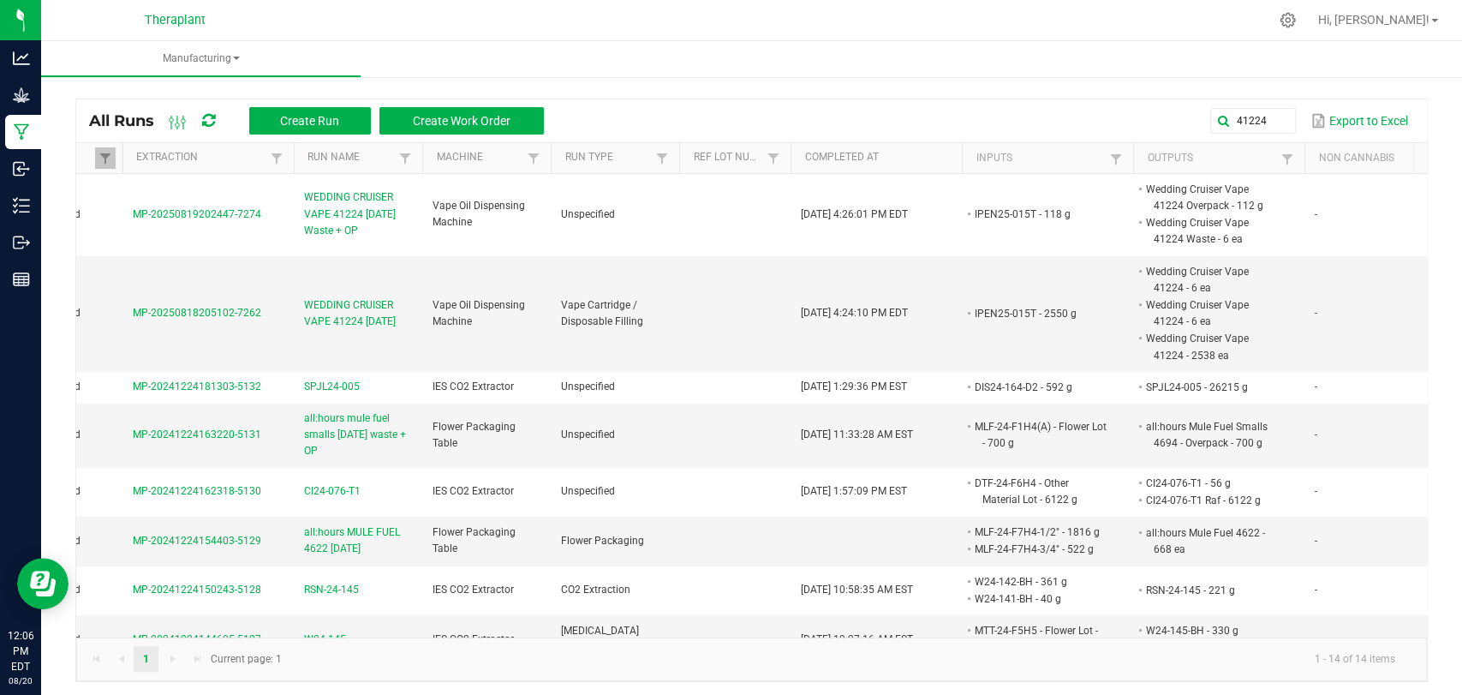
scroll to position [0, 265]
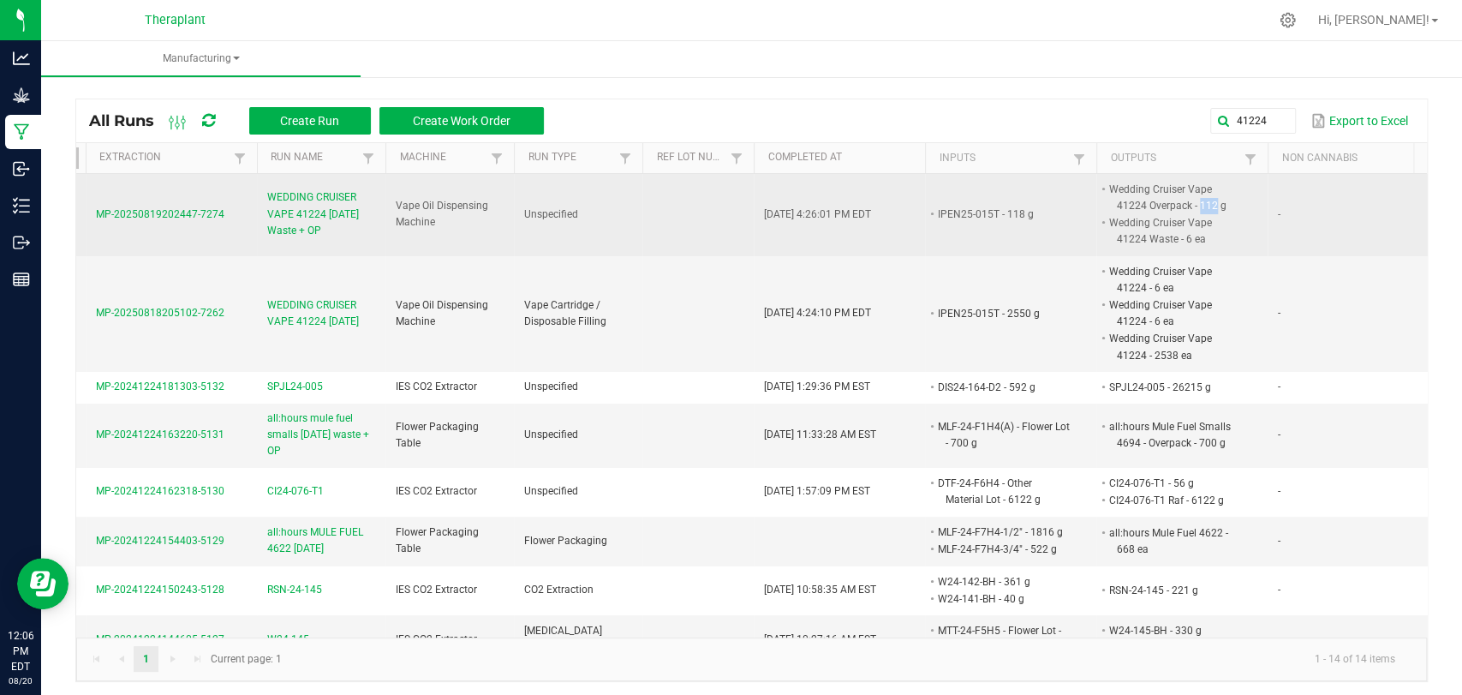
drag, startPoint x: 1185, startPoint y: 200, endPoint x: 1168, endPoint y: 203, distance: 17.3
click at [1168, 203] on li "Wedding Cruiser Vape 41224 Overpack - 112 g" at bounding box center [1174, 197] width 135 height 33
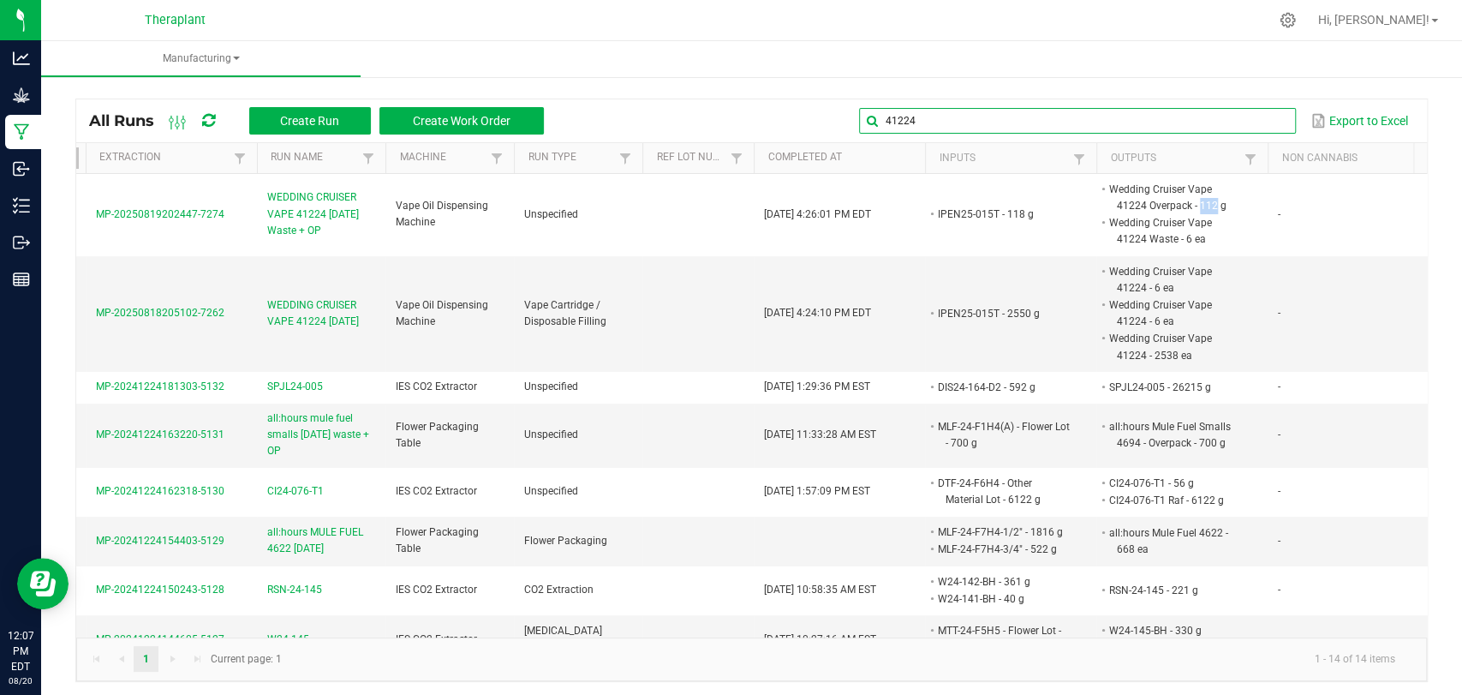
click at [1260, 117] on global-search-input-ngx "41224" at bounding box center [1077, 121] width 437 height 12
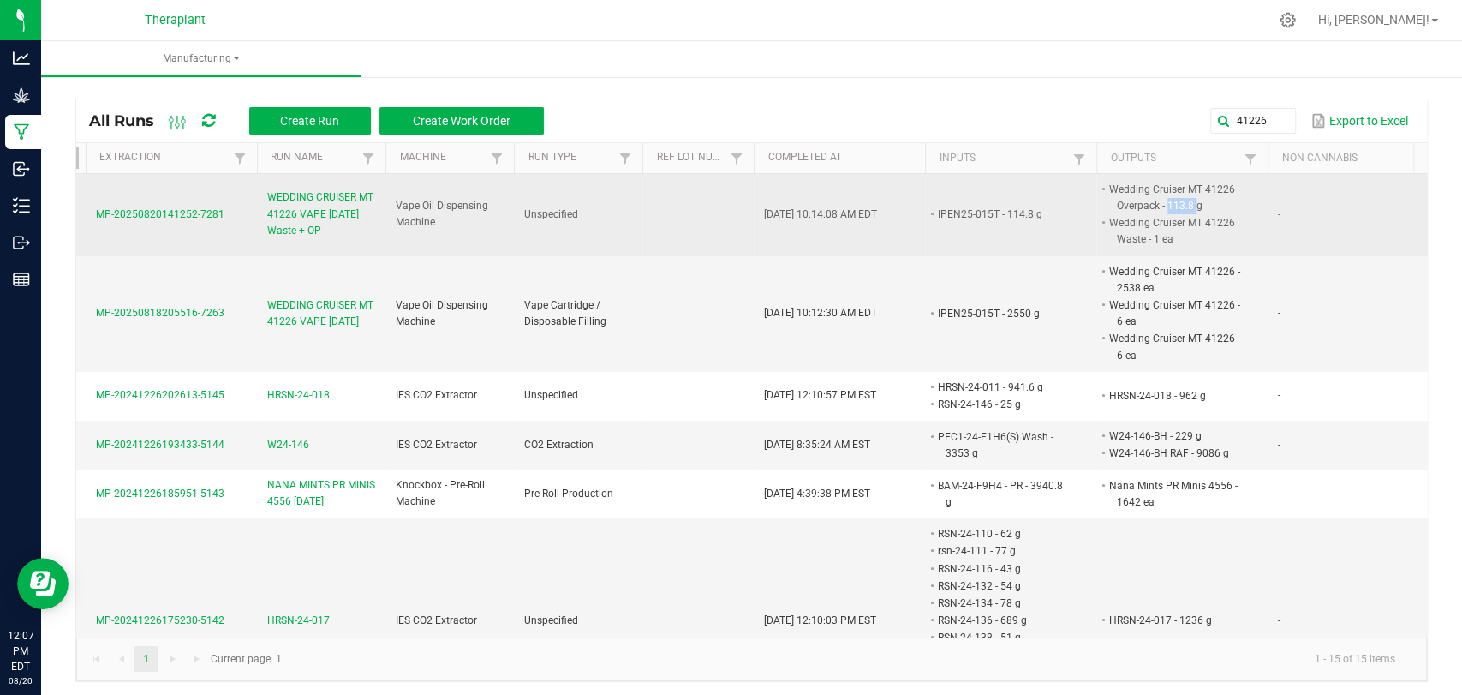
drag, startPoint x: 1167, startPoint y: 204, endPoint x: 1178, endPoint y: 197, distance: 13.1
click at [1198, 204] on li "Wedding Cruiser MT 41226 Overpack - 113.8 g" at bounding box center [1174, 197] width 135 height 33
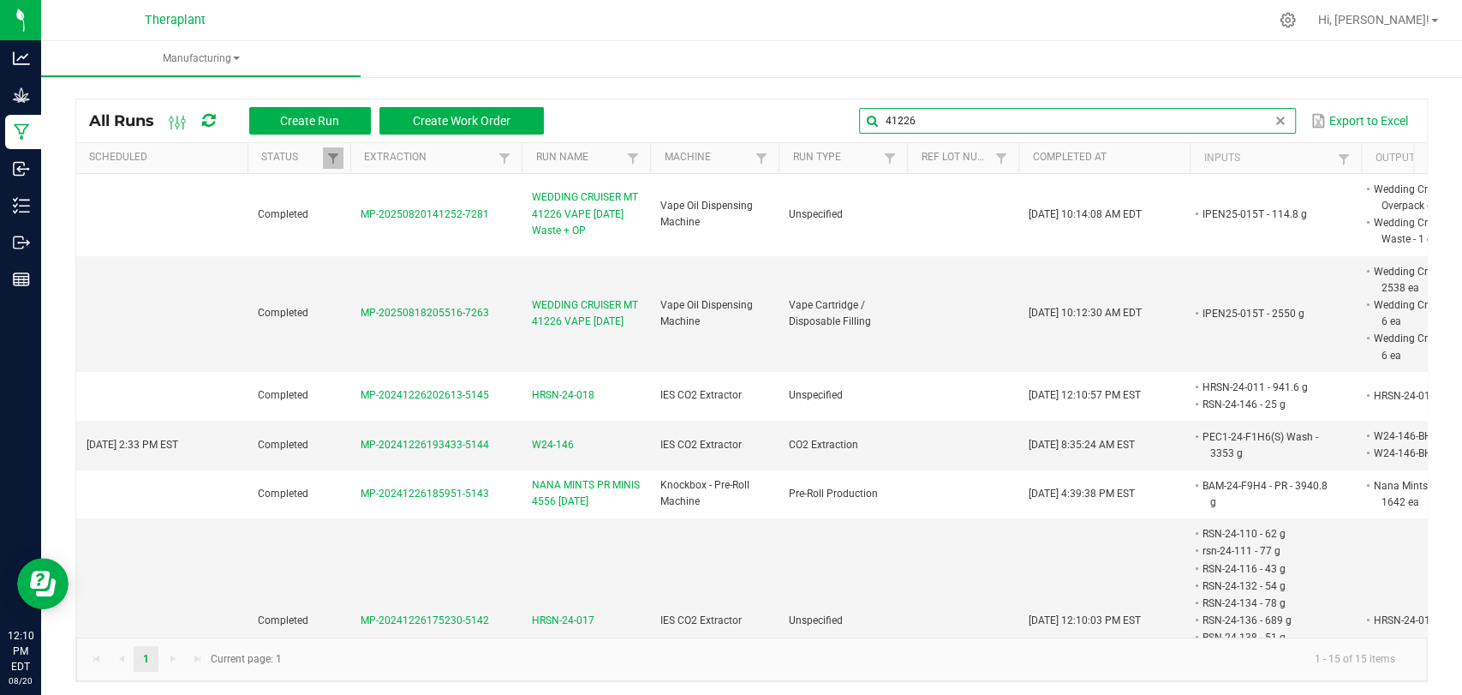
click at [1258, 115] on global-search-input-ngx "41226" at bounding box center [1077, 121] width 437 height 12
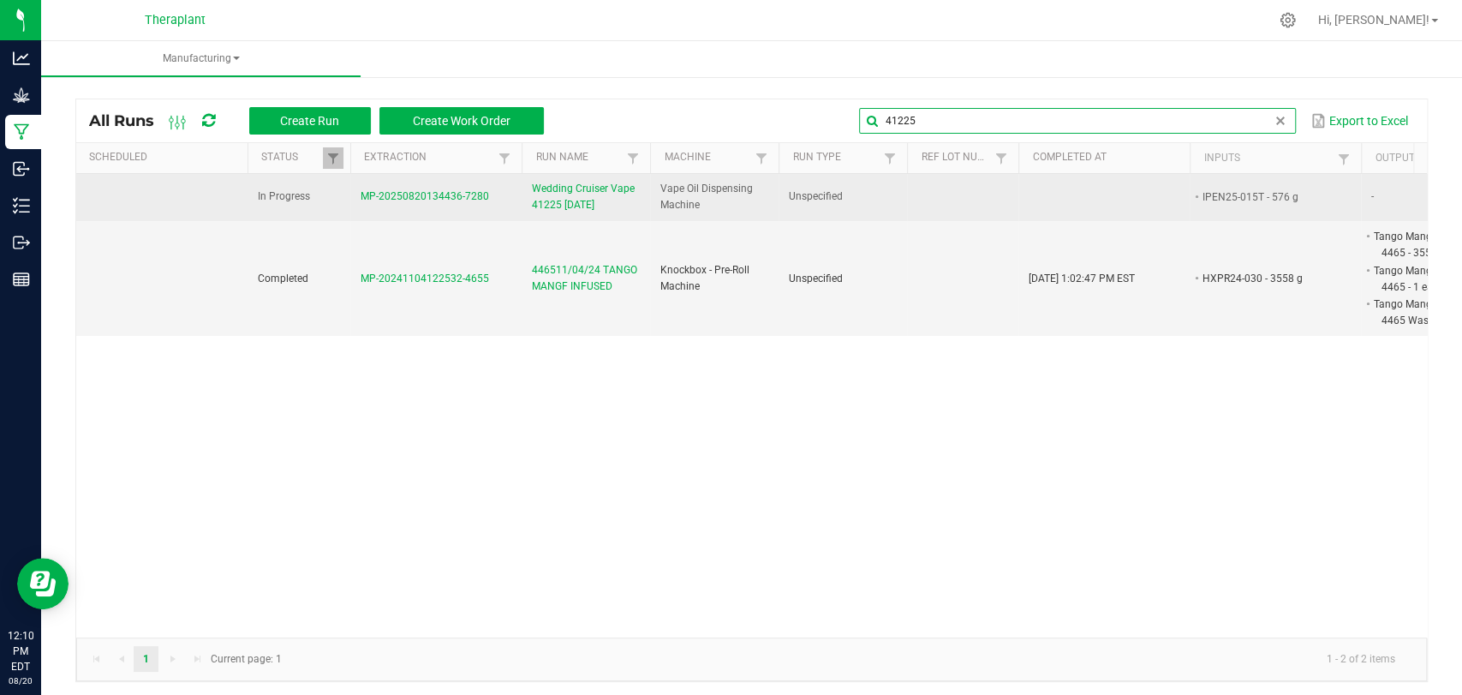
type input "41225"
click at [592, 206] on span "Wedding Cruiser Vape 41225 [DATE]" at bounding box center [586, 197] width 108 height 33
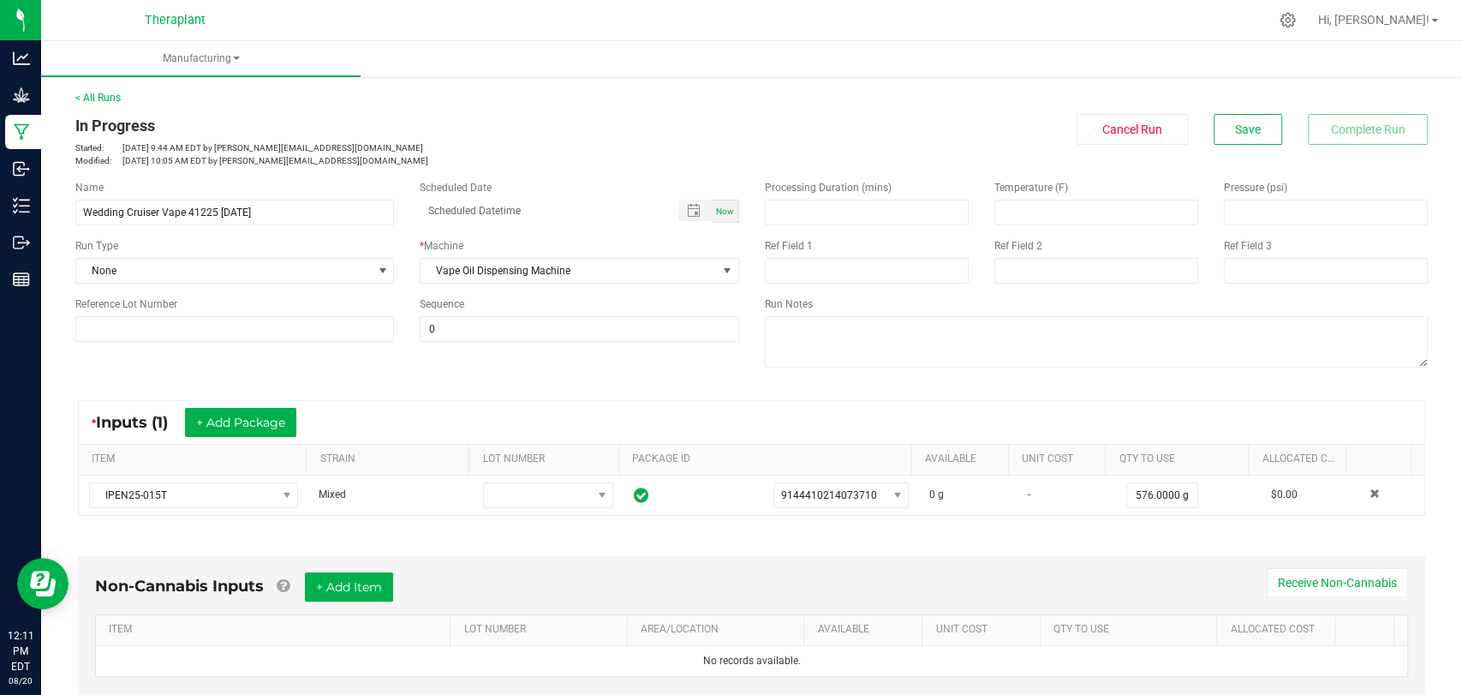
scroll to position [346, 0]
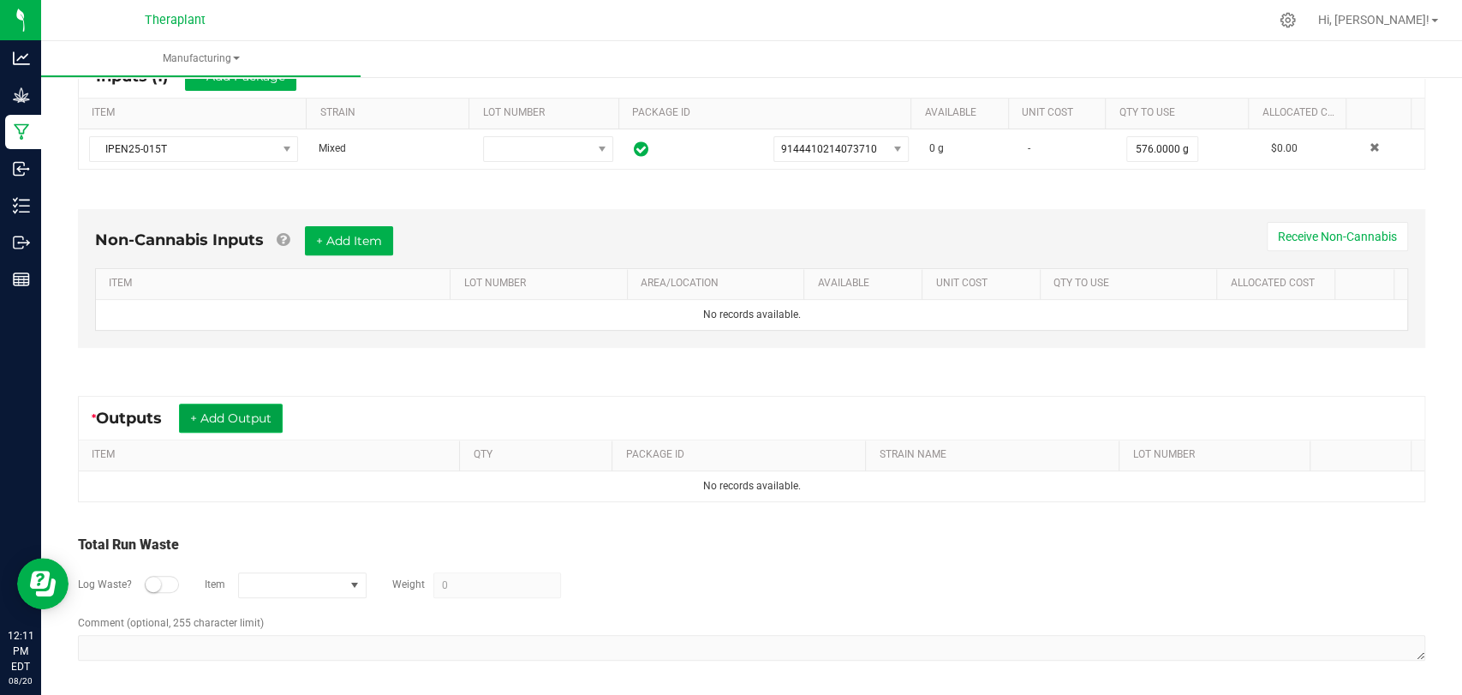
click at [254, 419] on button "+ Add Output" at bounding box center [231, 417] width 104 height 29
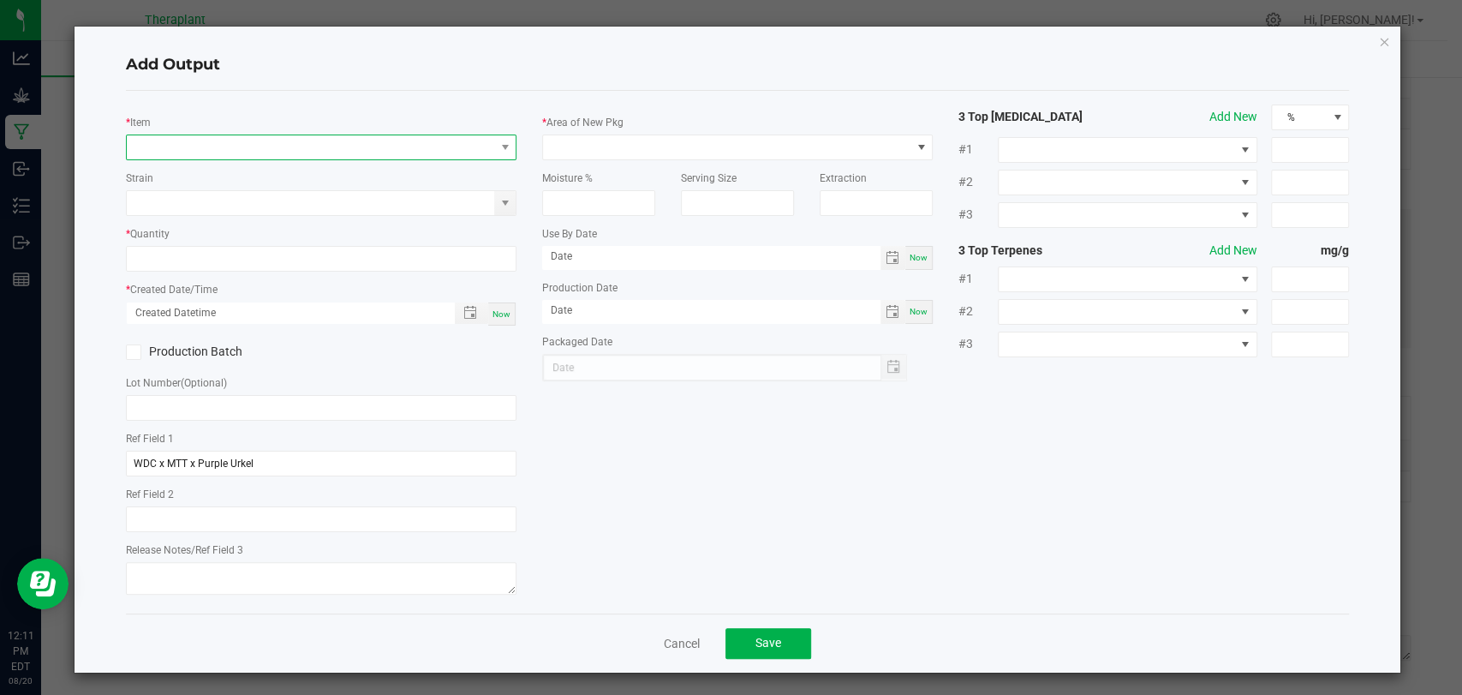
click at [315, 149] on span "NO DATA FOUND" at bounding box center [311, 147] width 368 height 24
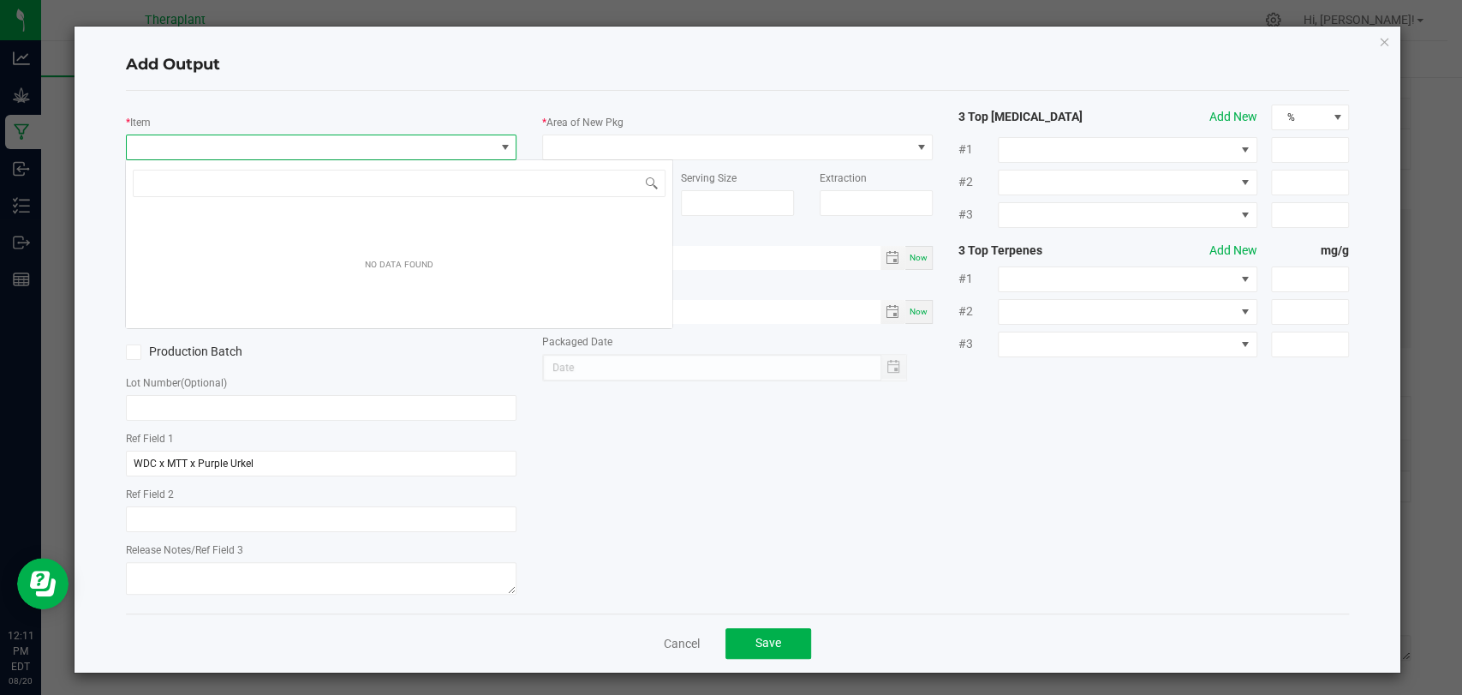
scroll to position [25, 386]
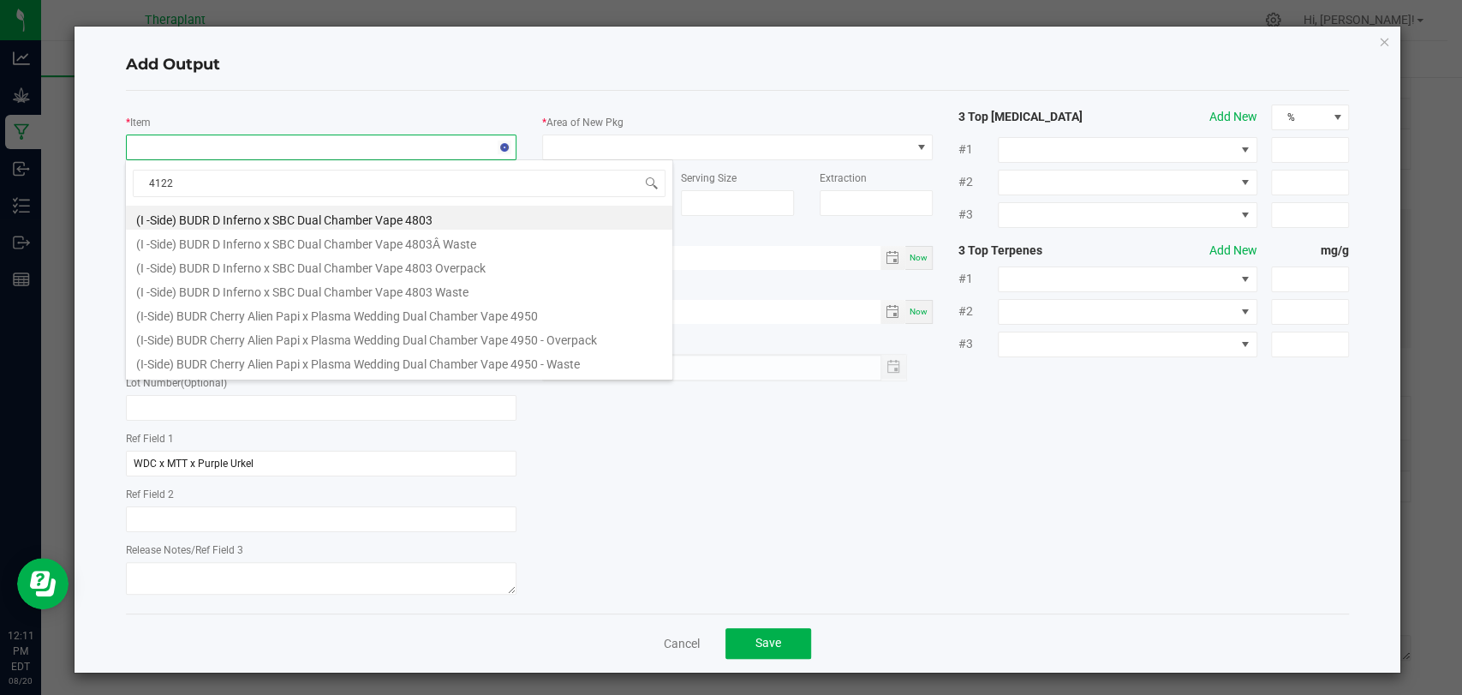
type input "41225"
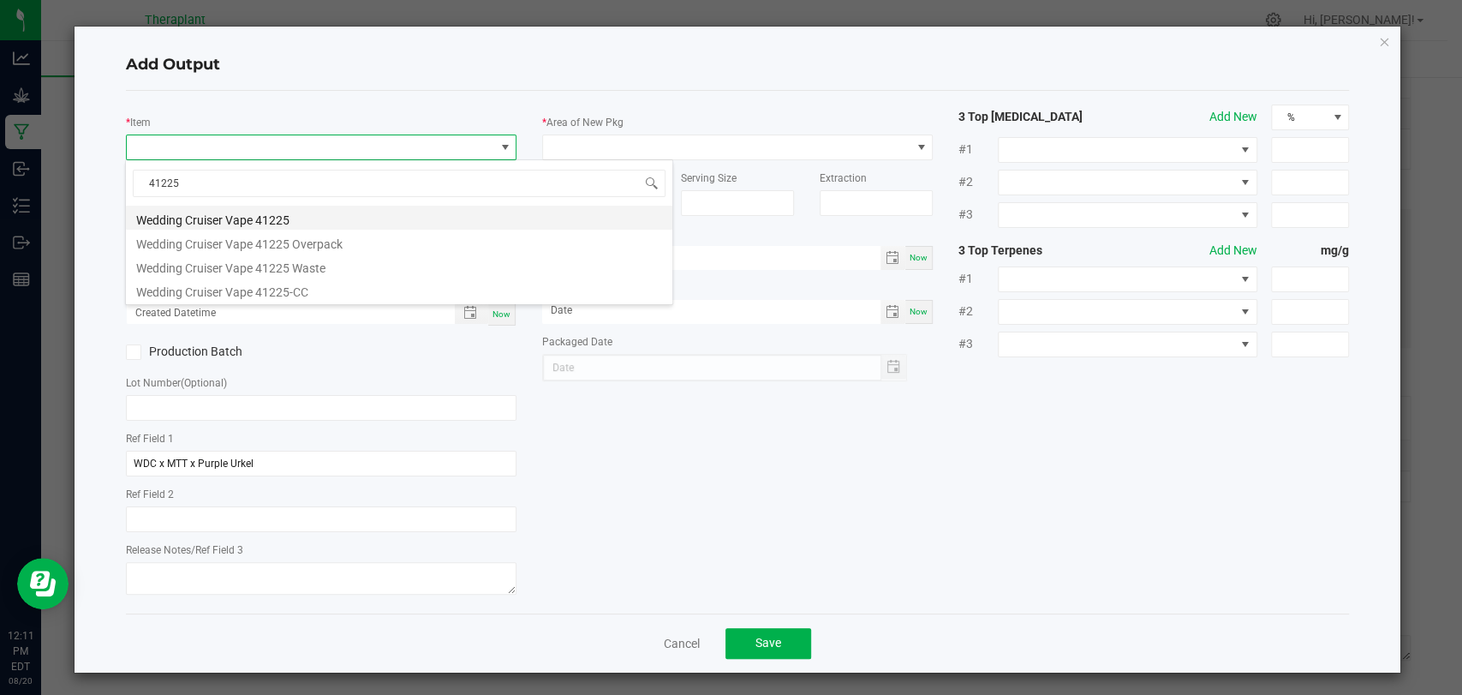
click at [304, 216] on li "Wedding Cruiser Vape 41225" at bounding box center [399, 218] width 547 height 24
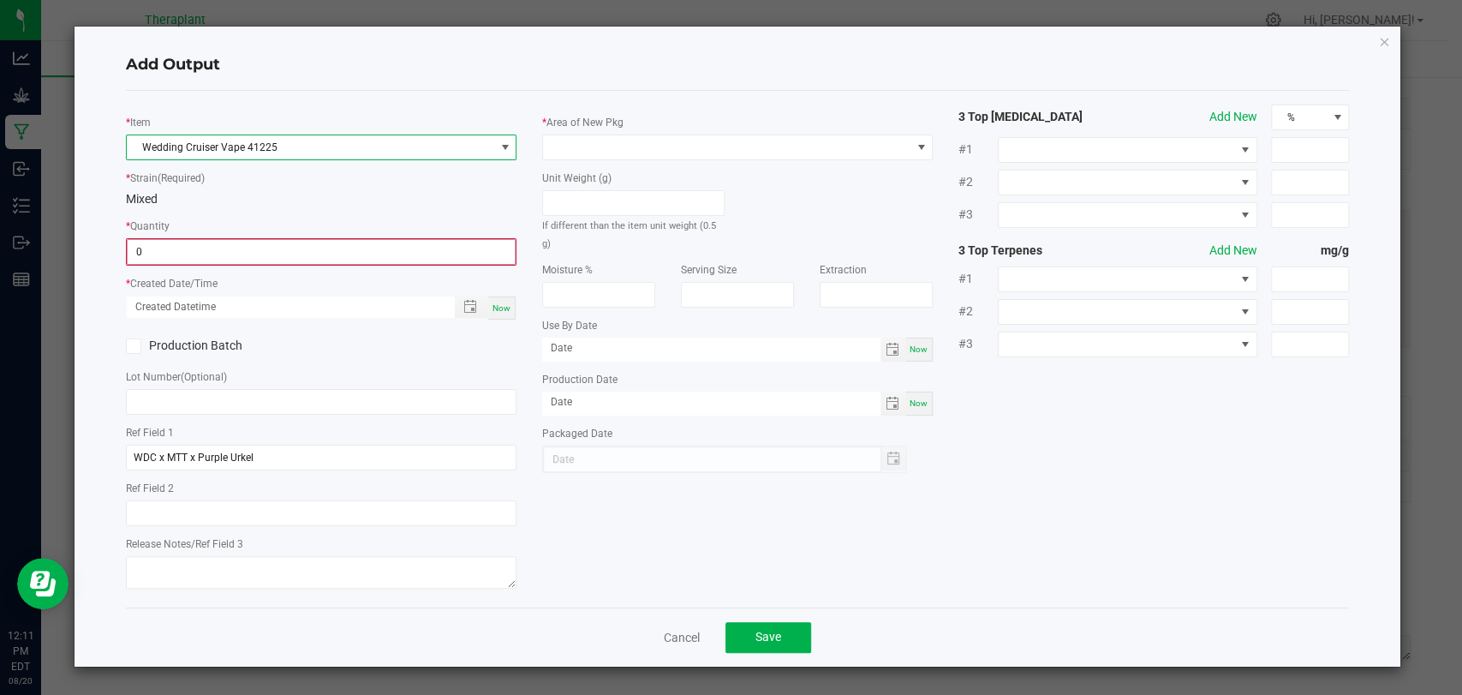
click at [312, 244] on input "0" at bounding box center [321, 252] width 387 height 24
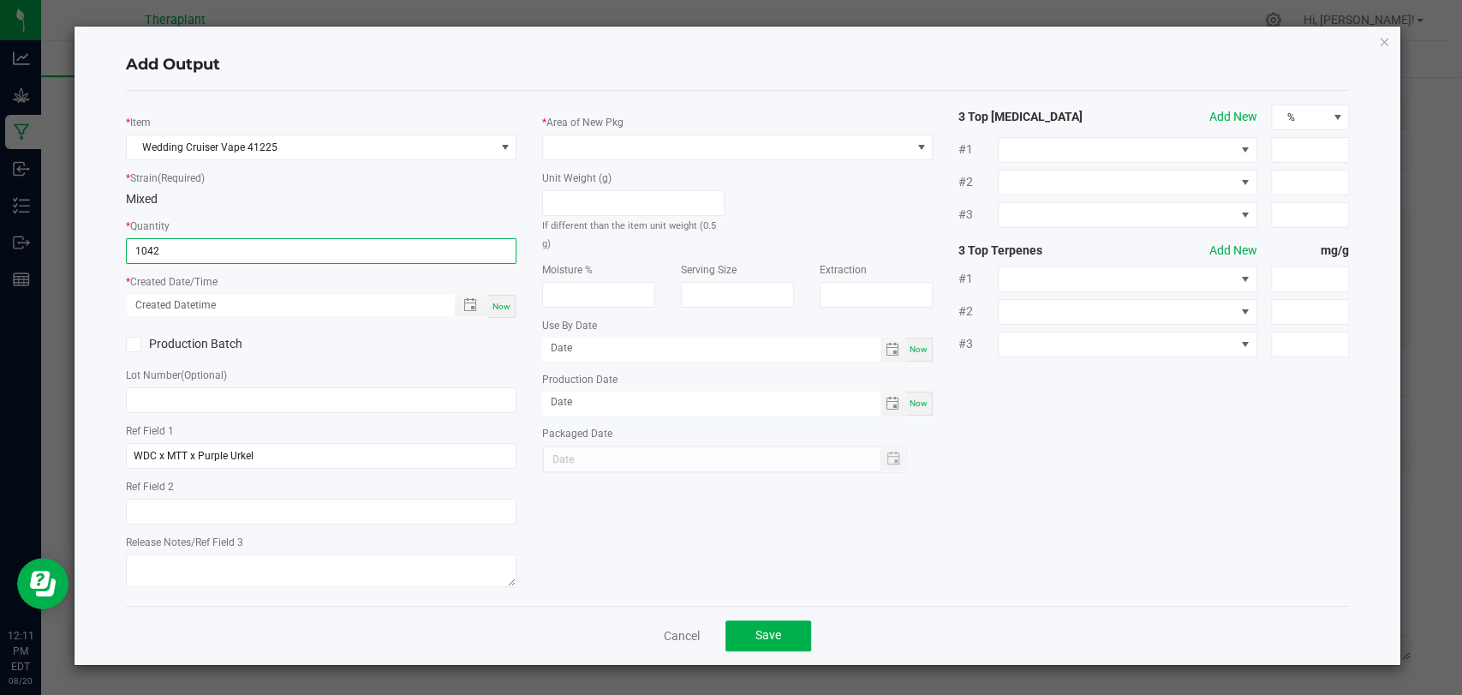
type input "1042 ea"
click at [507, 306] on span "Now" at bounding box center [502, 306] width 18 height 9
type input "08/20/2025 12:11 PM"
type input "[DATE]"
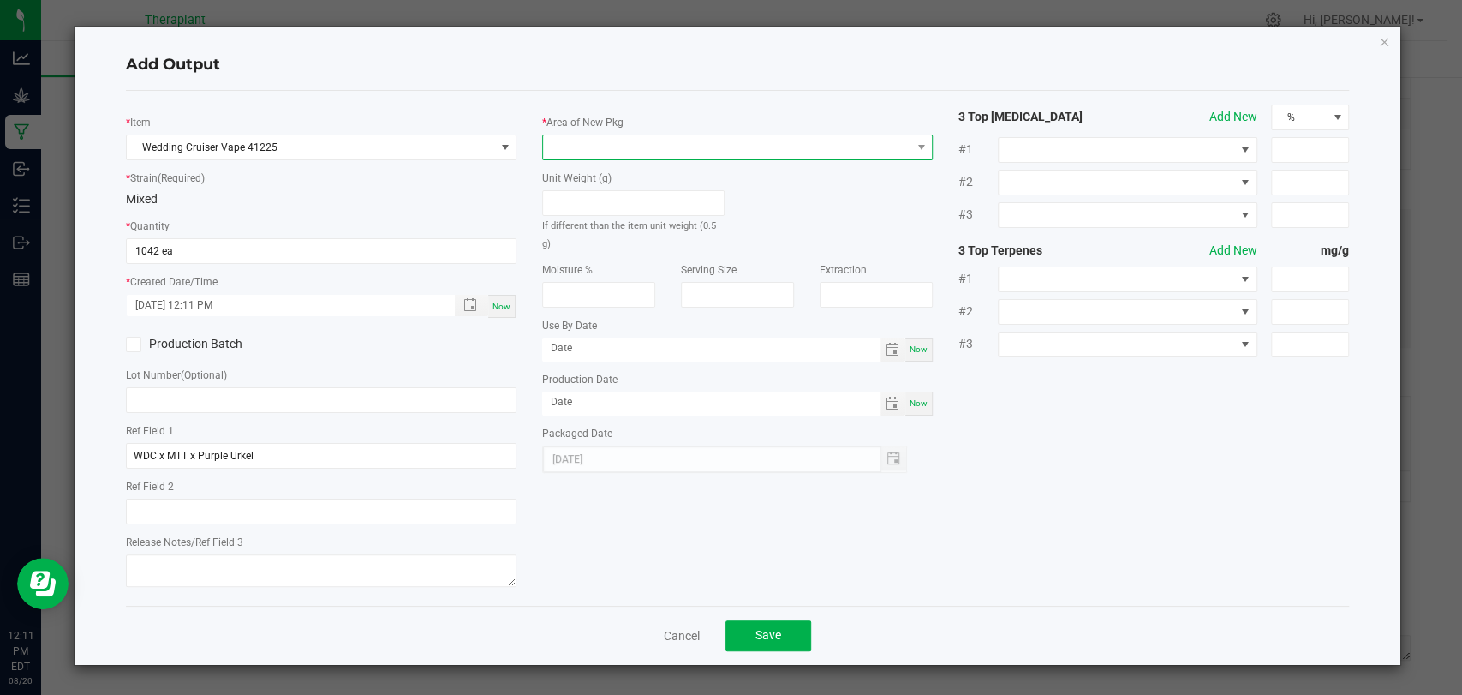
click at [597, 151] on span at bounding box center [727, 147] width 368 height 24
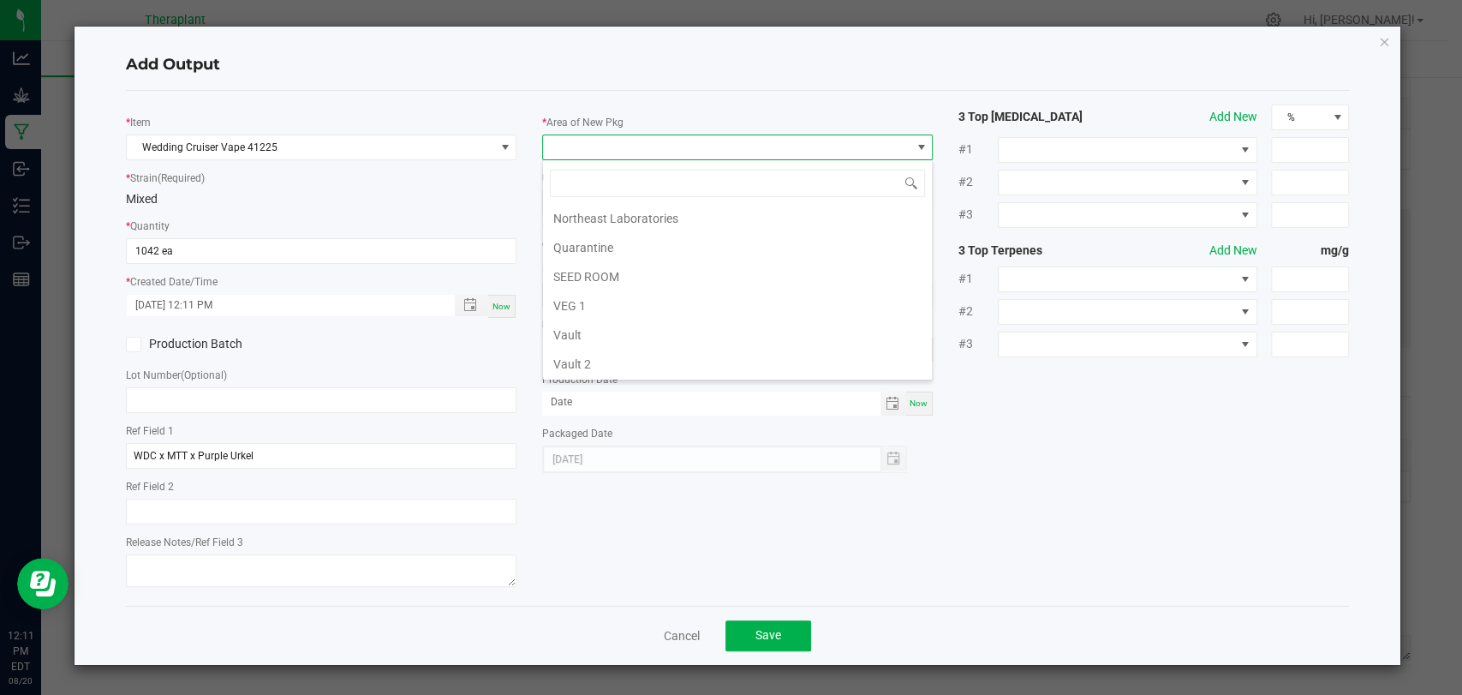
scroll to position [320, 0]
click at [593, 299] on li "Vault 2" at bounding box center [737, 307] width 389 height 29
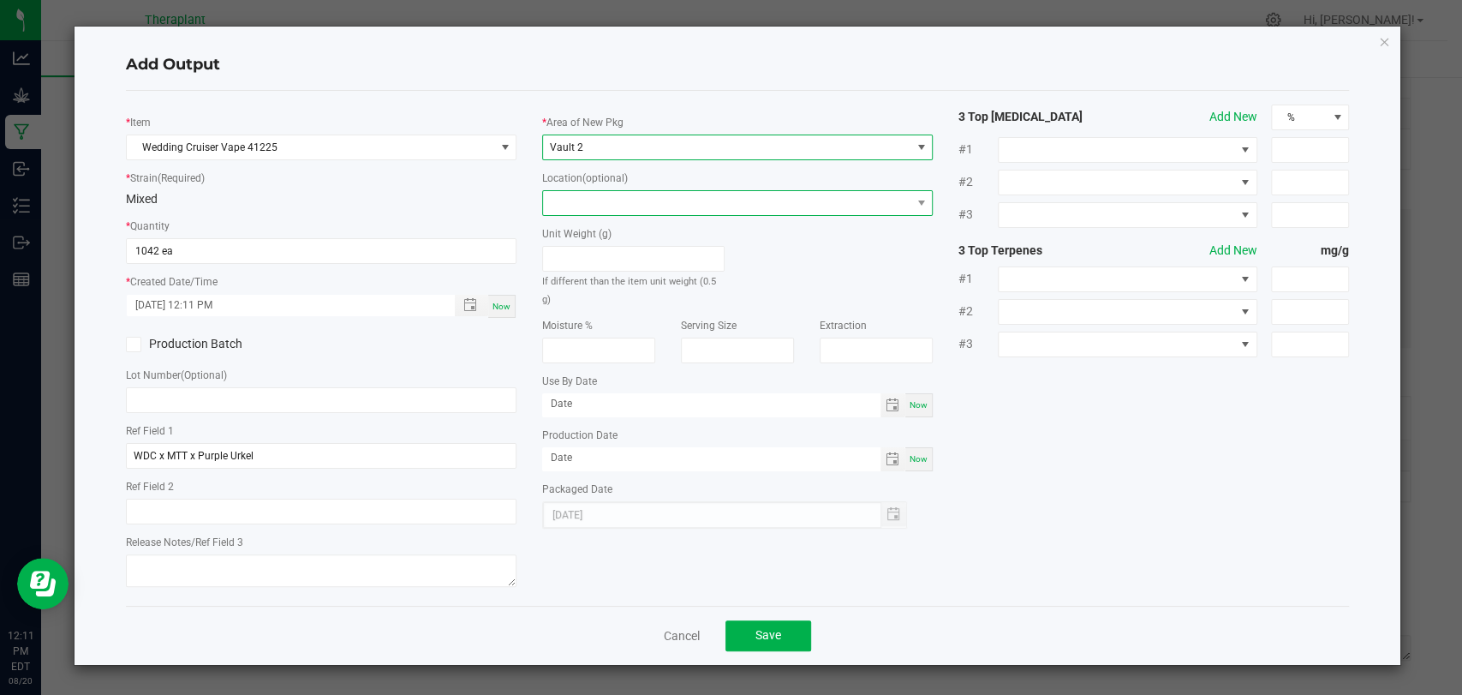
click at [599, 208] on span at bounding box center [727, 203] width 368 height 24
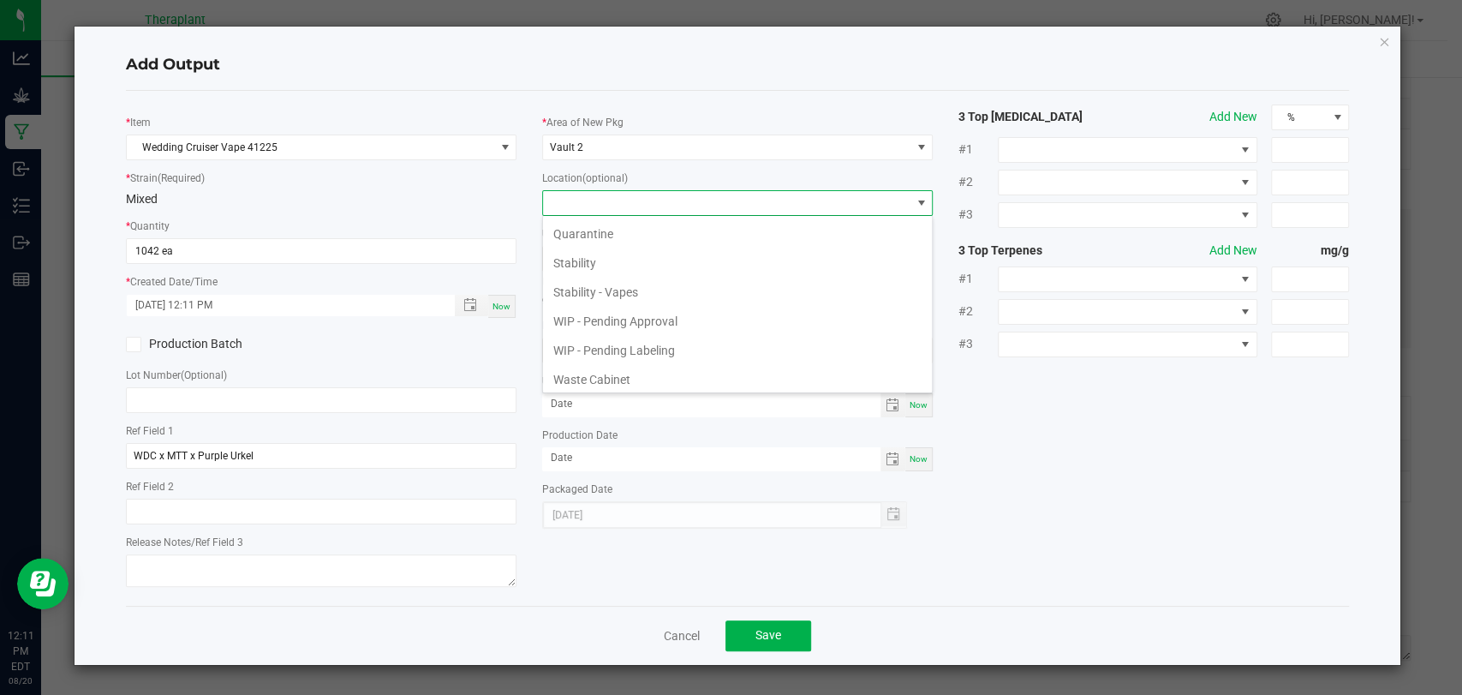
scroll to position [117, 0]
click at [627, 314] on li "WIP - Pending Approval" at bounding box center [737, 319] width 389 height 29
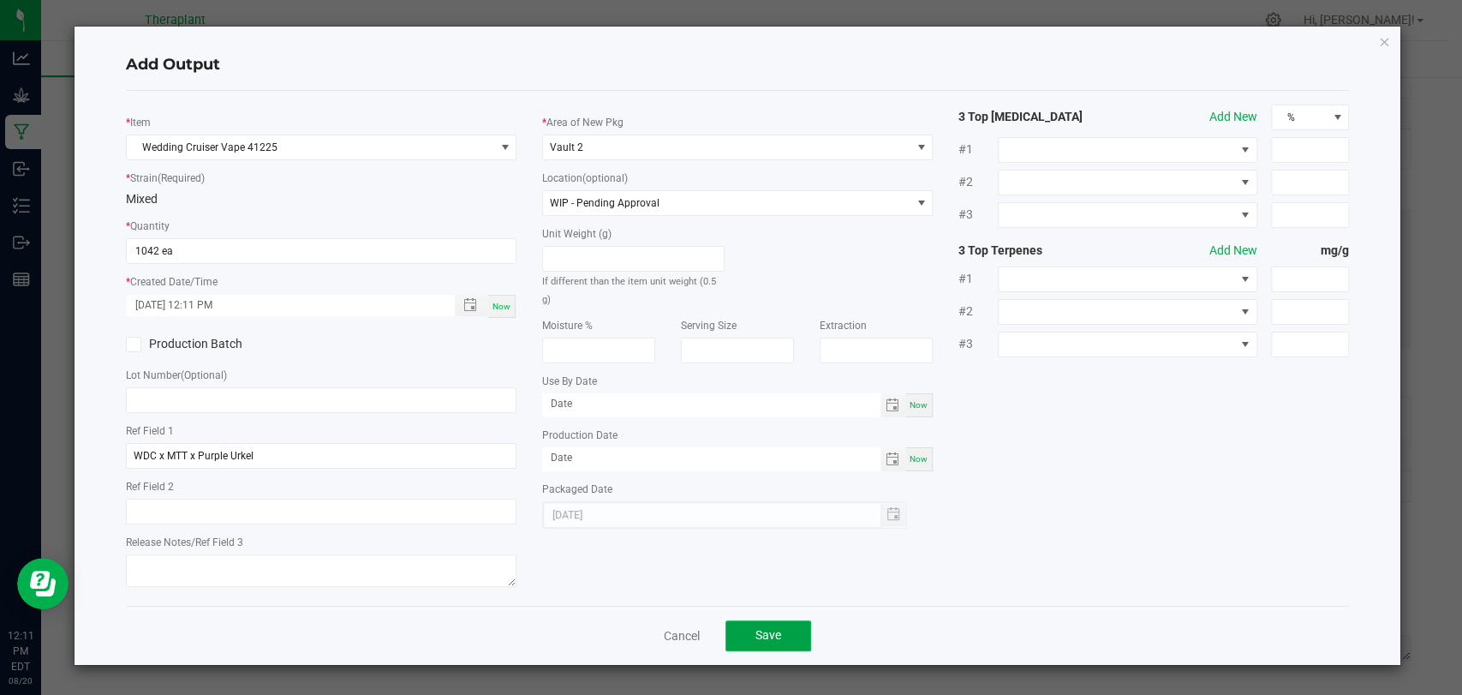
click at [790, 629] on button "Save" at bounding box center [769, 635] width 86 height 31
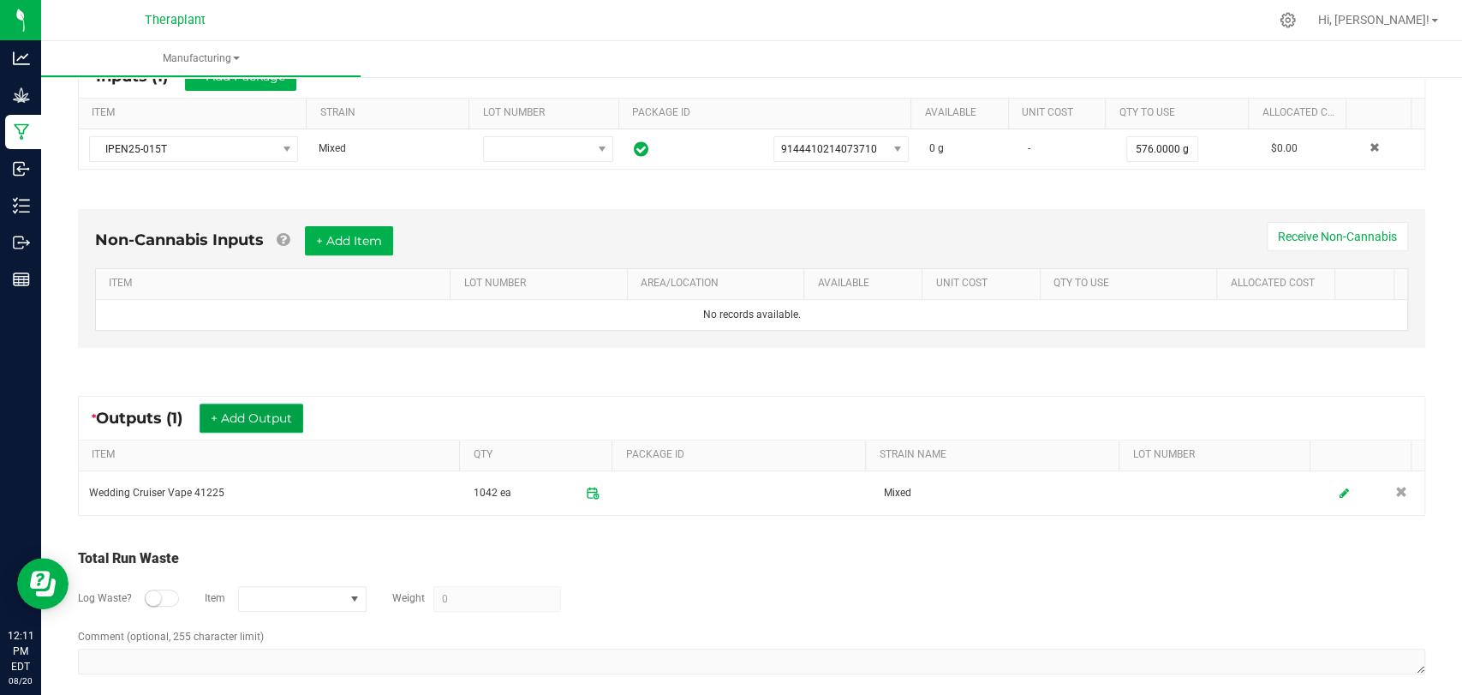
click at [238, 417] on button "+ Add Output" at bounding box center [252, 417] width 104 height 29
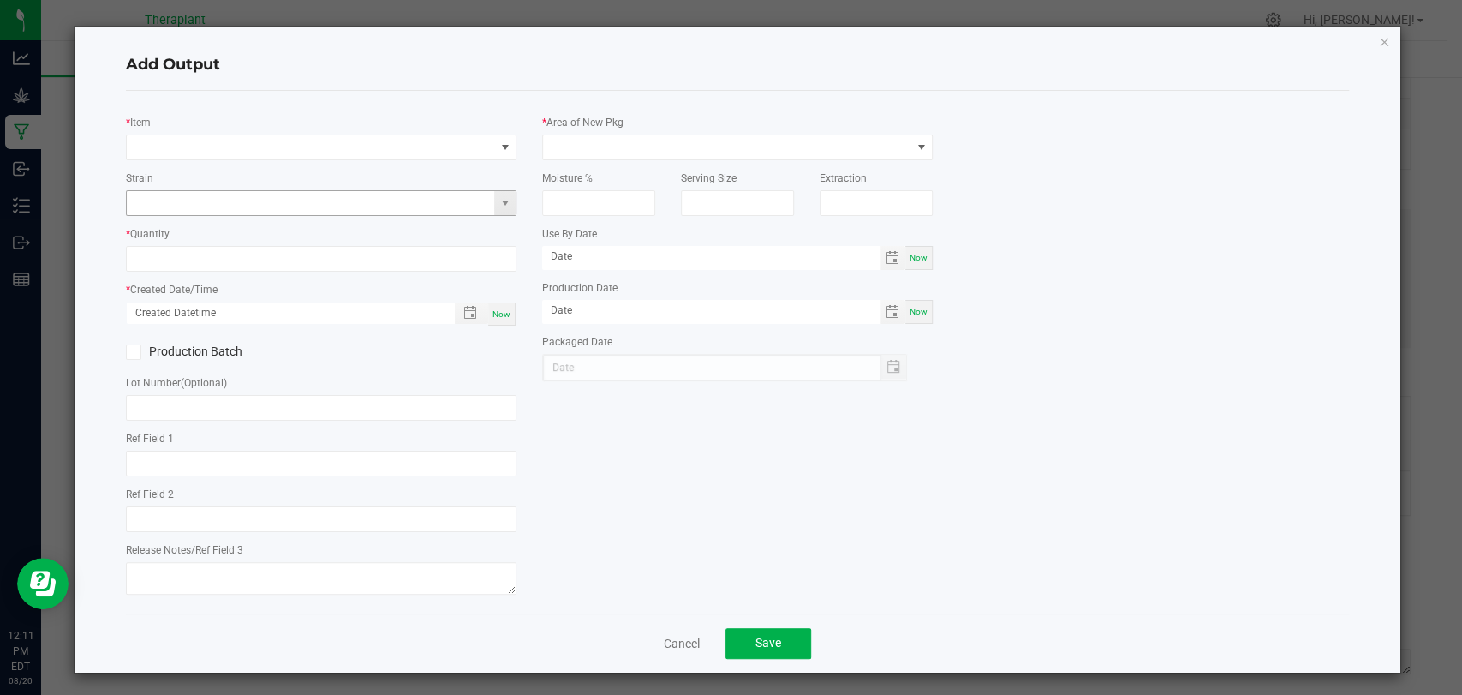
type input "WDC x MTT x Purple Urkel"
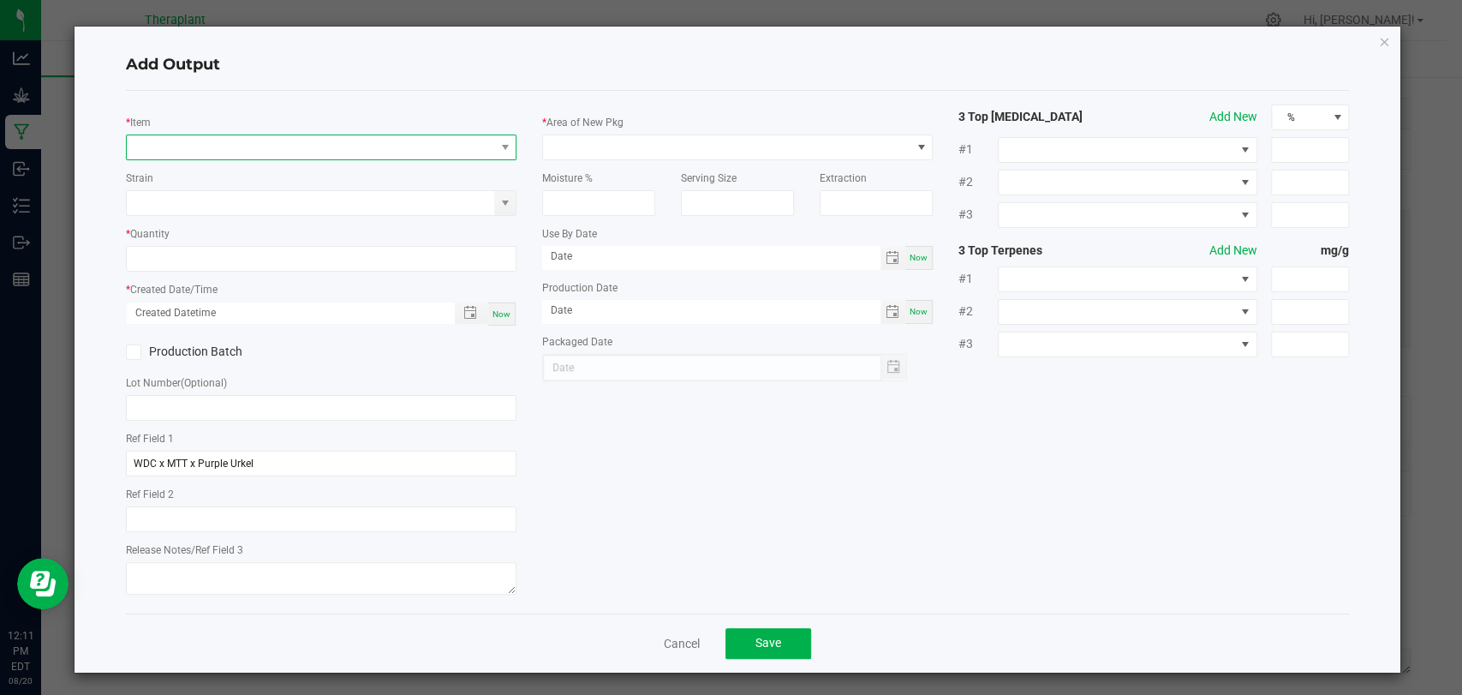
click at [304, 149] on span "NO DATA FOUND" at bounding box center [311, 147] width 368 height 24
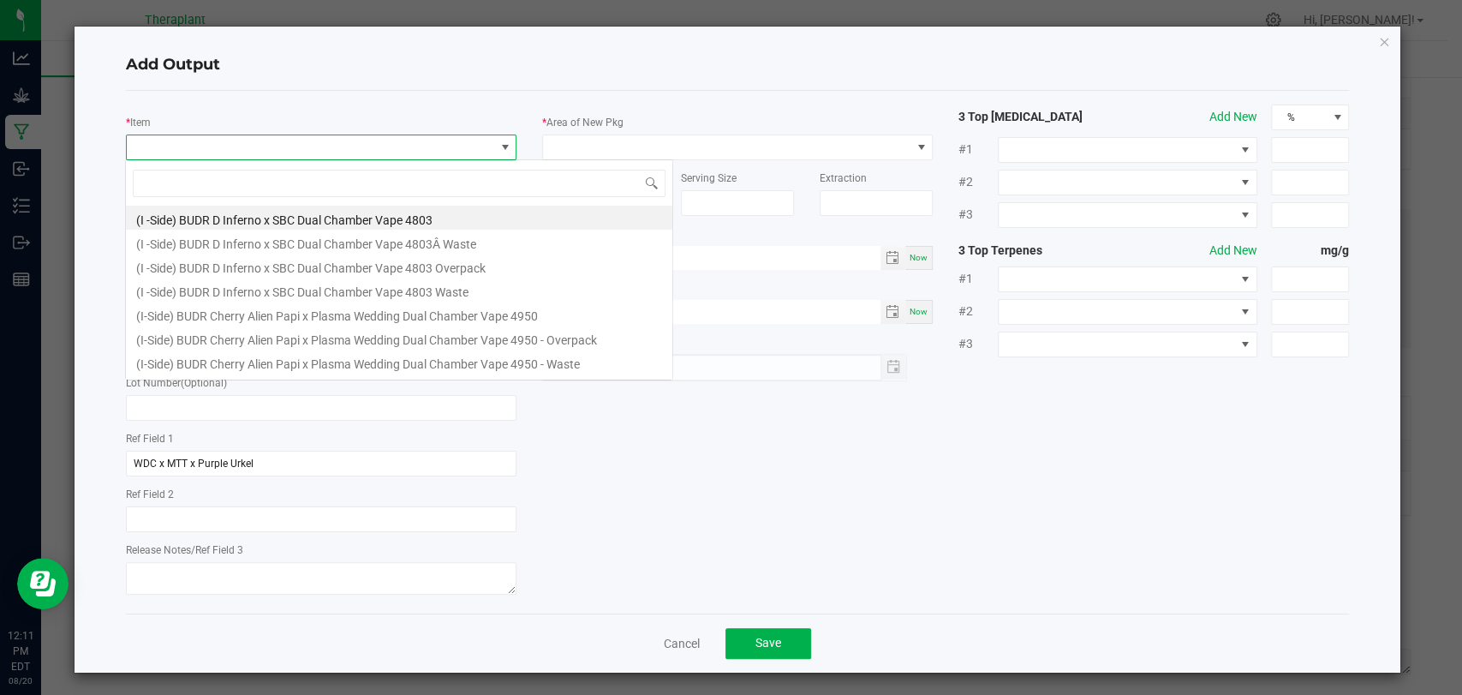
scroll to position [25, 386]
type input "41225"
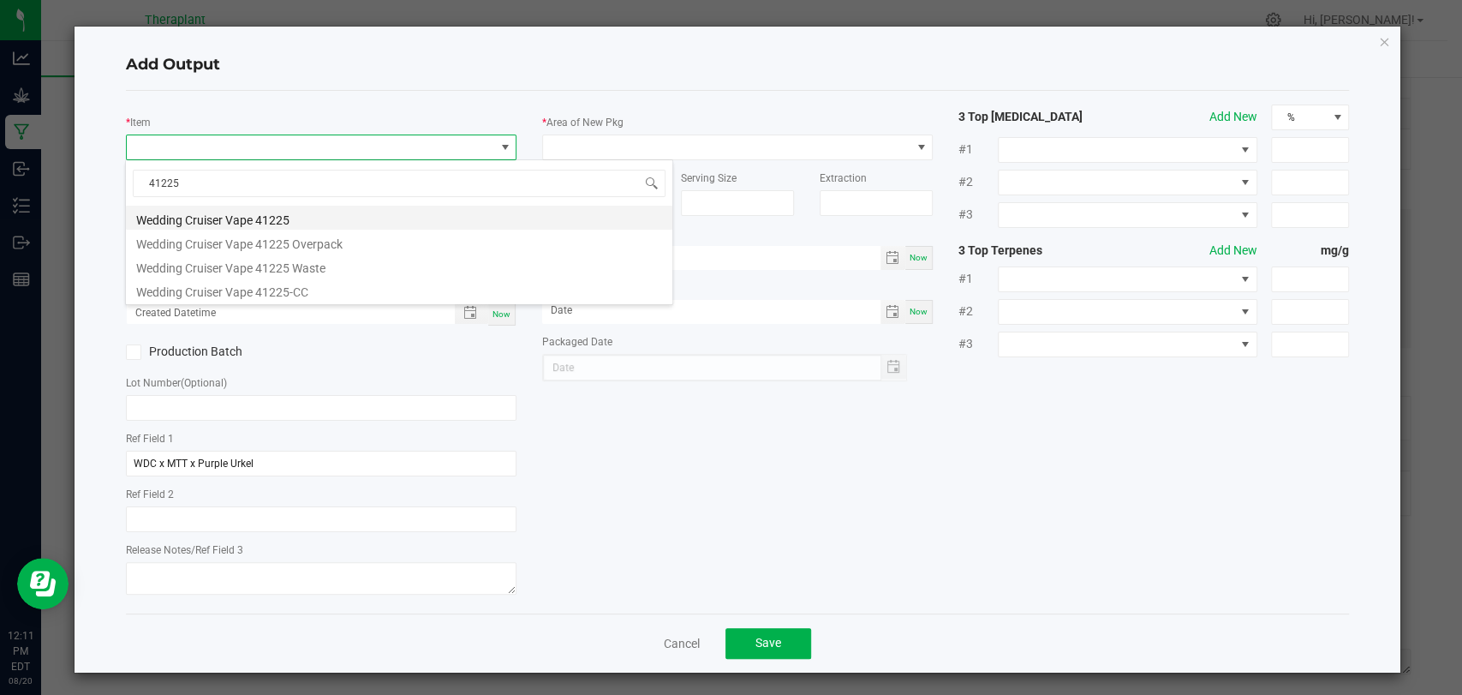
click at [294, 220] on li "Wedding Cruiser Vape 41225" at bounding box center [399, 218] width 547 height 24
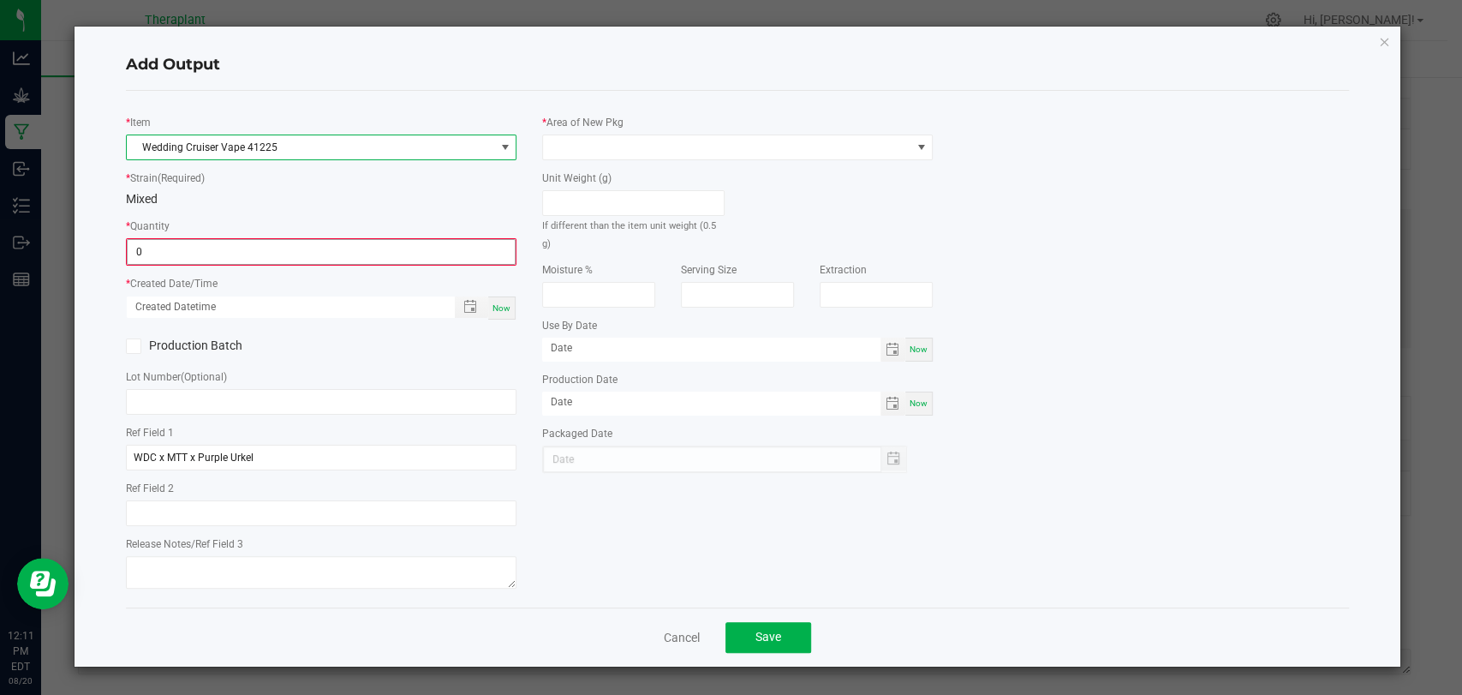
click at [279, 244] on input "0" at bounding box center [321, 252] width 387 height 24
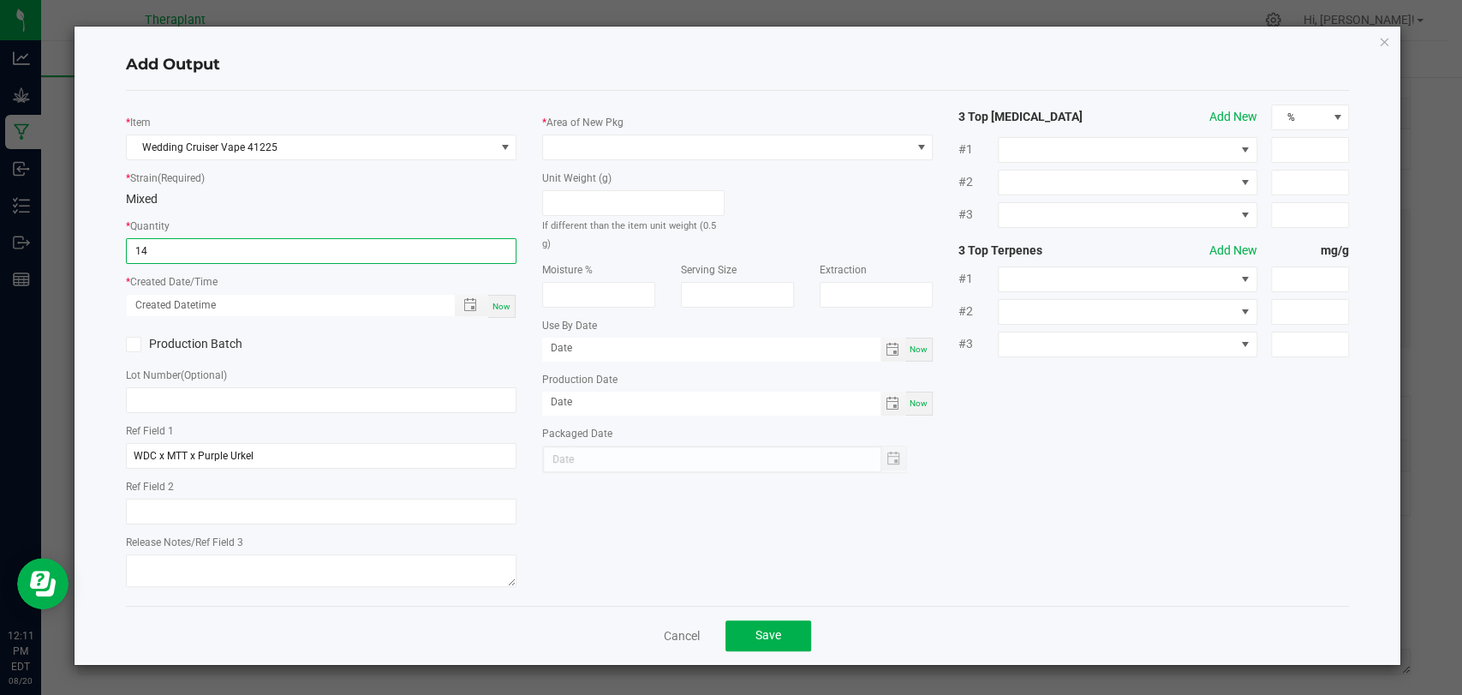
type input "14 ea"
click at [505, 304] on span "Now" at bounding box center [502, 306] width 18 height 9
type input "08/20/2025 12:11 PM"
type input "[DATE]"
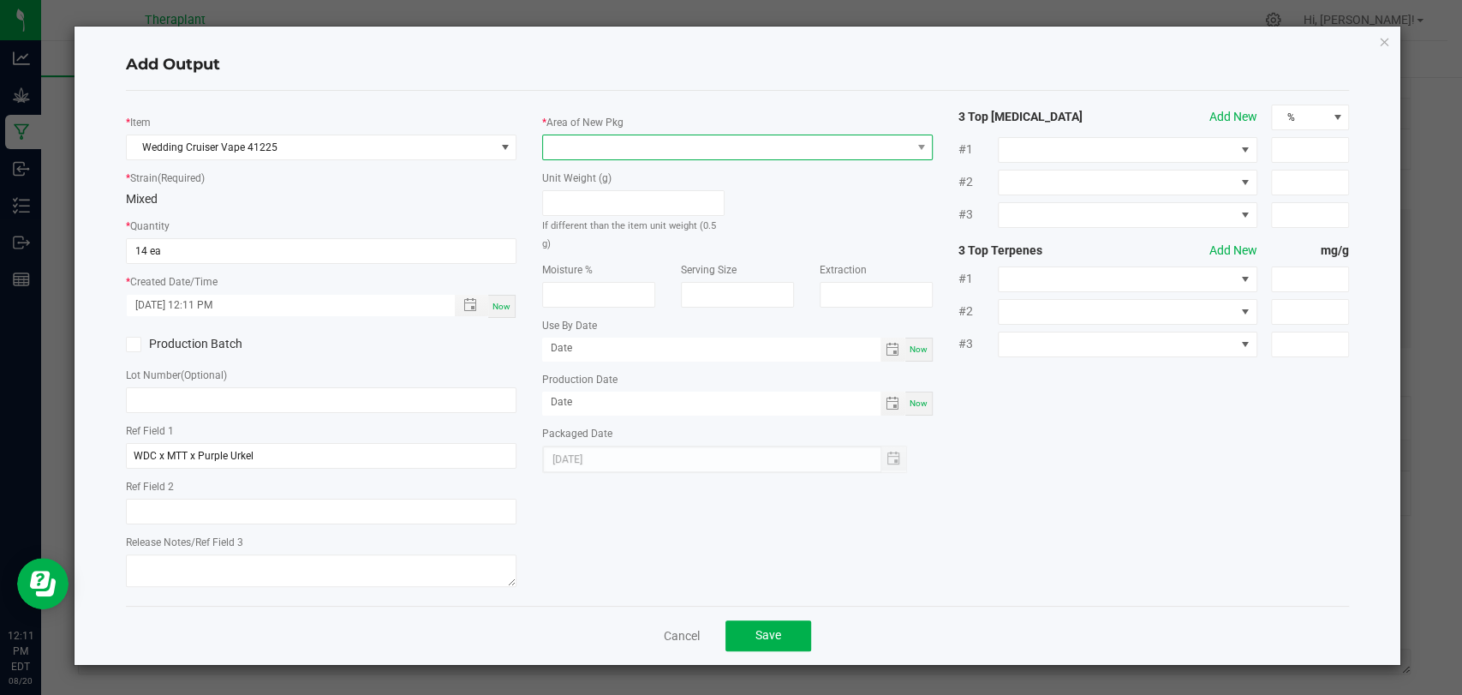
click at [586, 149] on span at bounding box center [727, 147] width 368 height 24
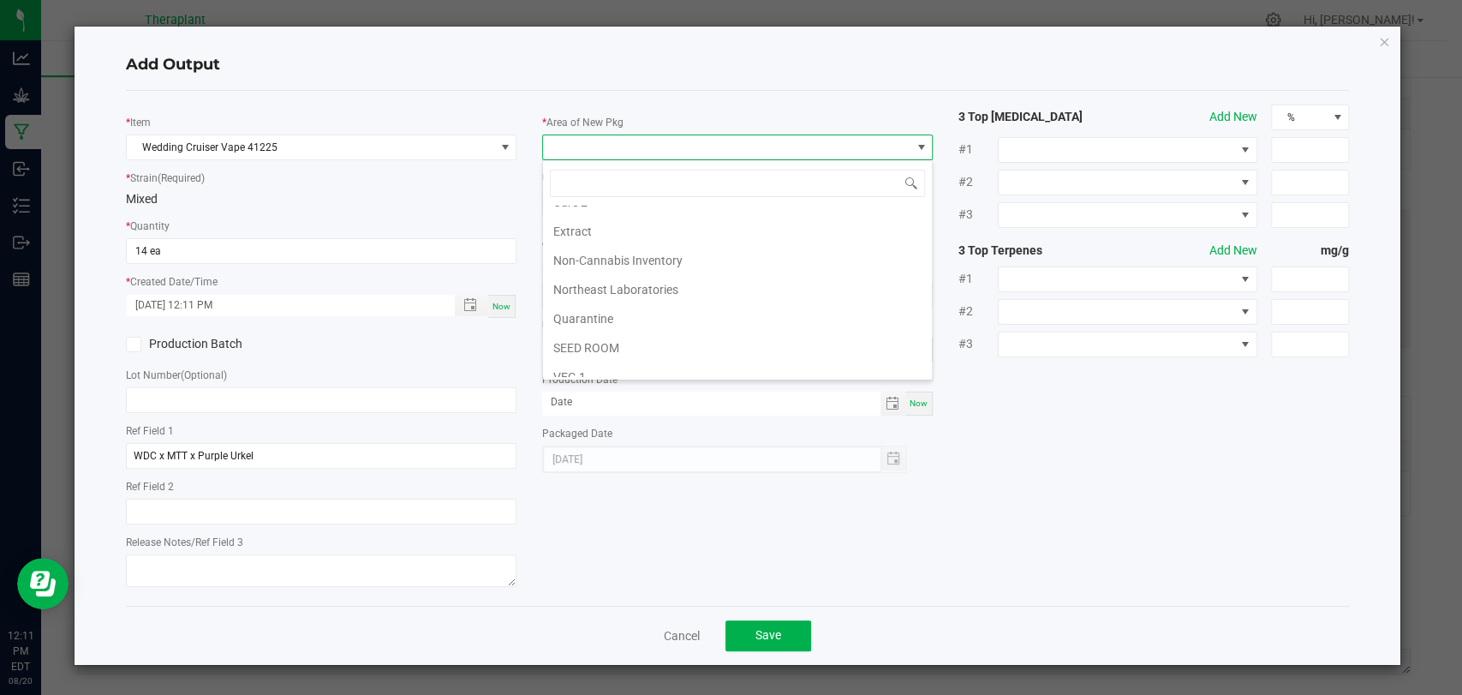
scroll to position [320, 0]
click at [600, 302] on li "Vault 2" at bounding box center [737, 307] width 389 height 29
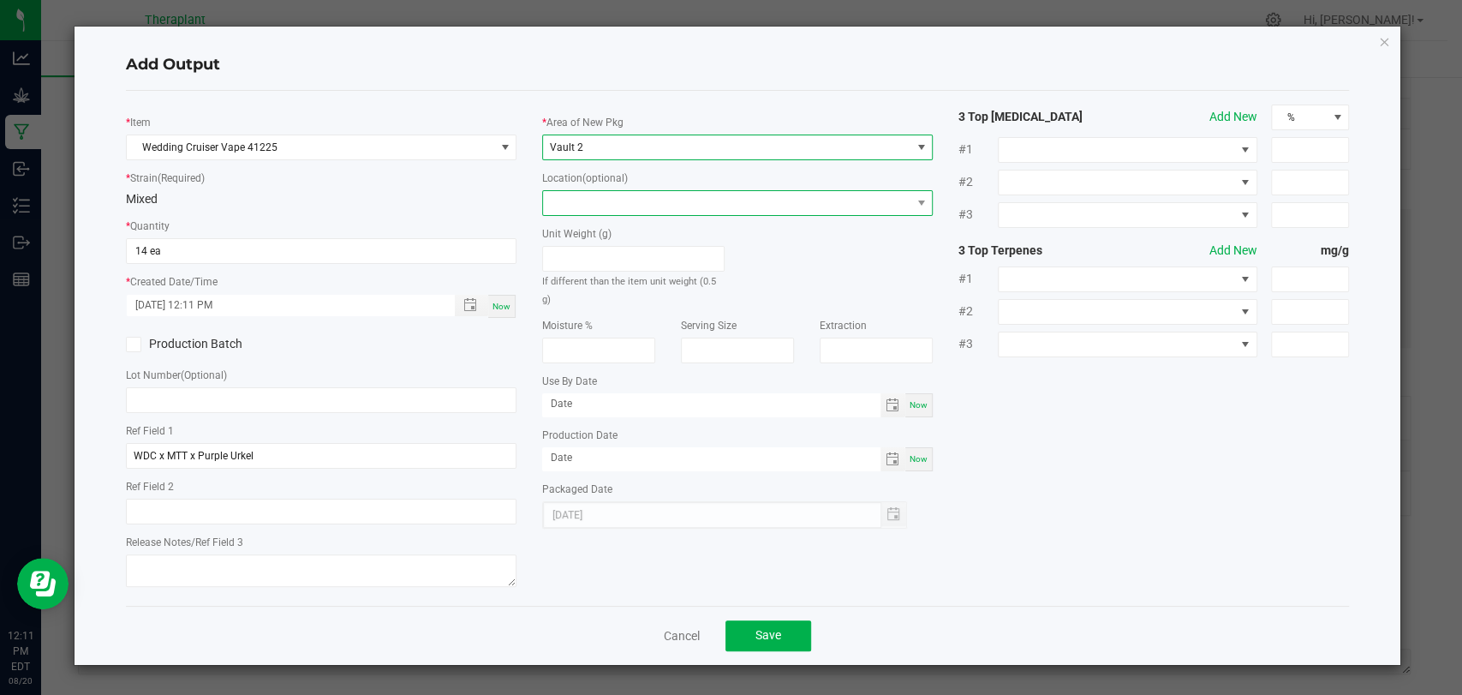
click at [597, 196] on span at bounding box center [727, 203] width 368 height 24
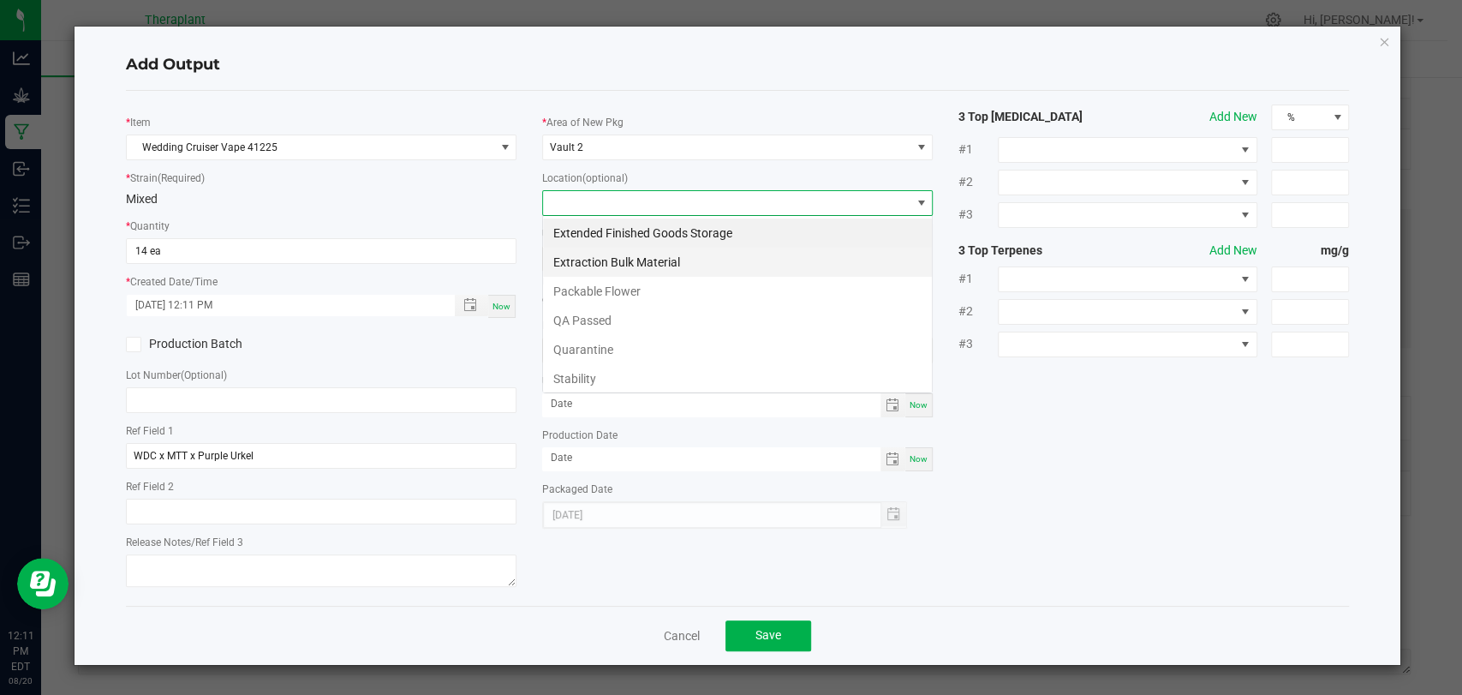
scroll to position [25, 391]
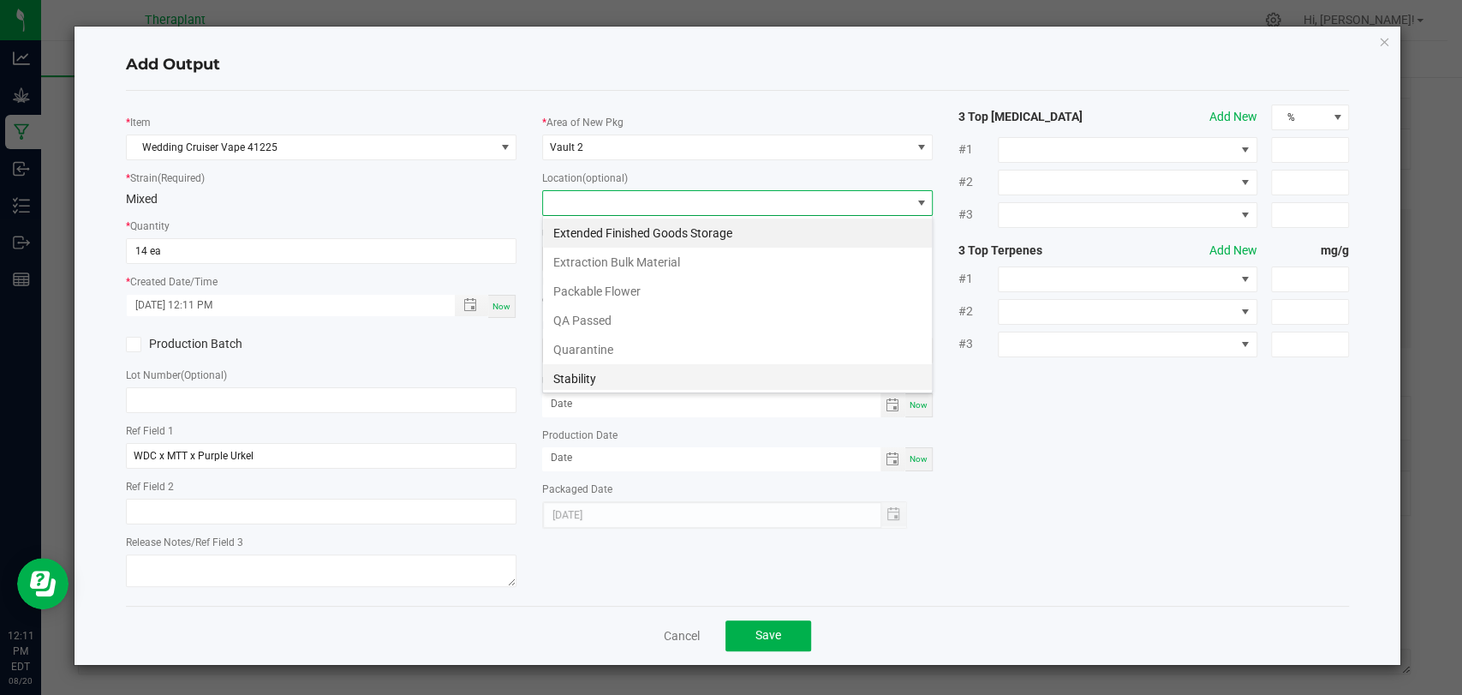
click at [581, 367] on li "Stability" at bounding box center [737, 378] width 389 height 29
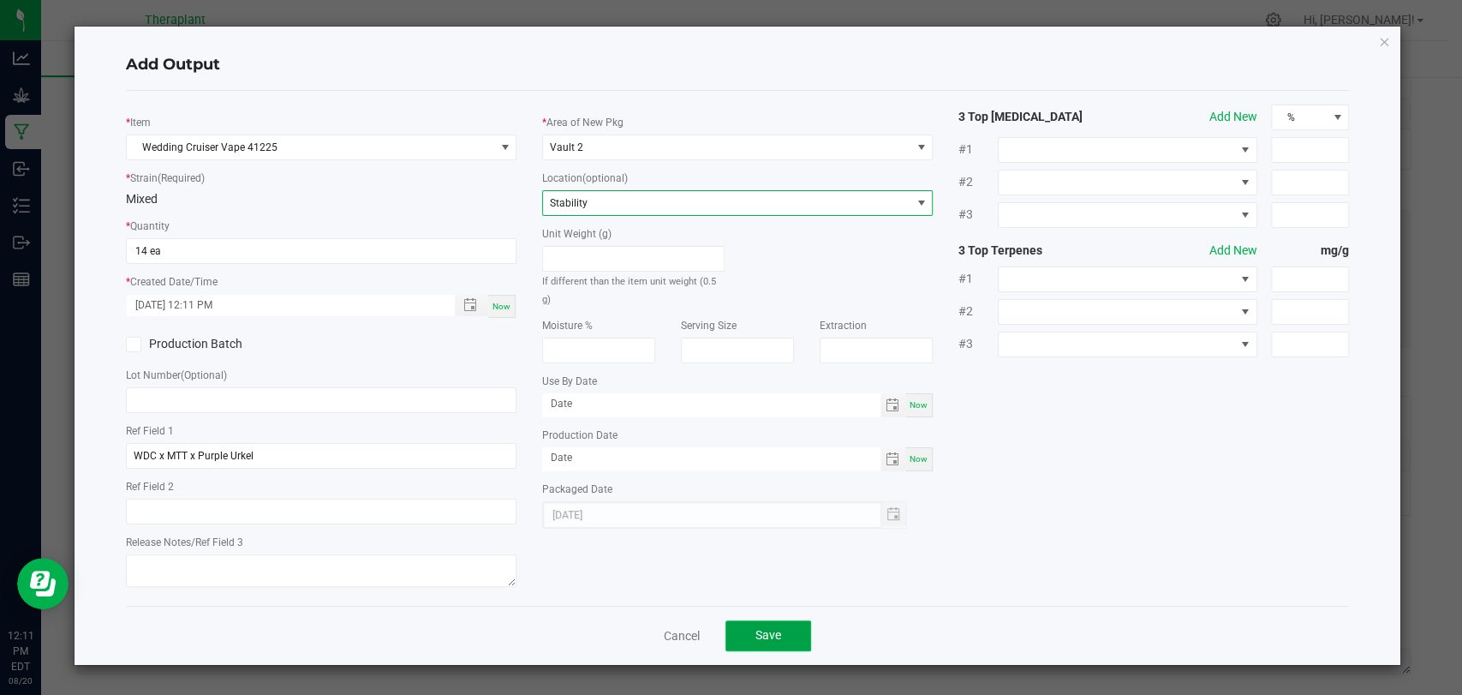
click at [772, 638] on span "Save" at bounding box center [769, 635] width 26 height 14
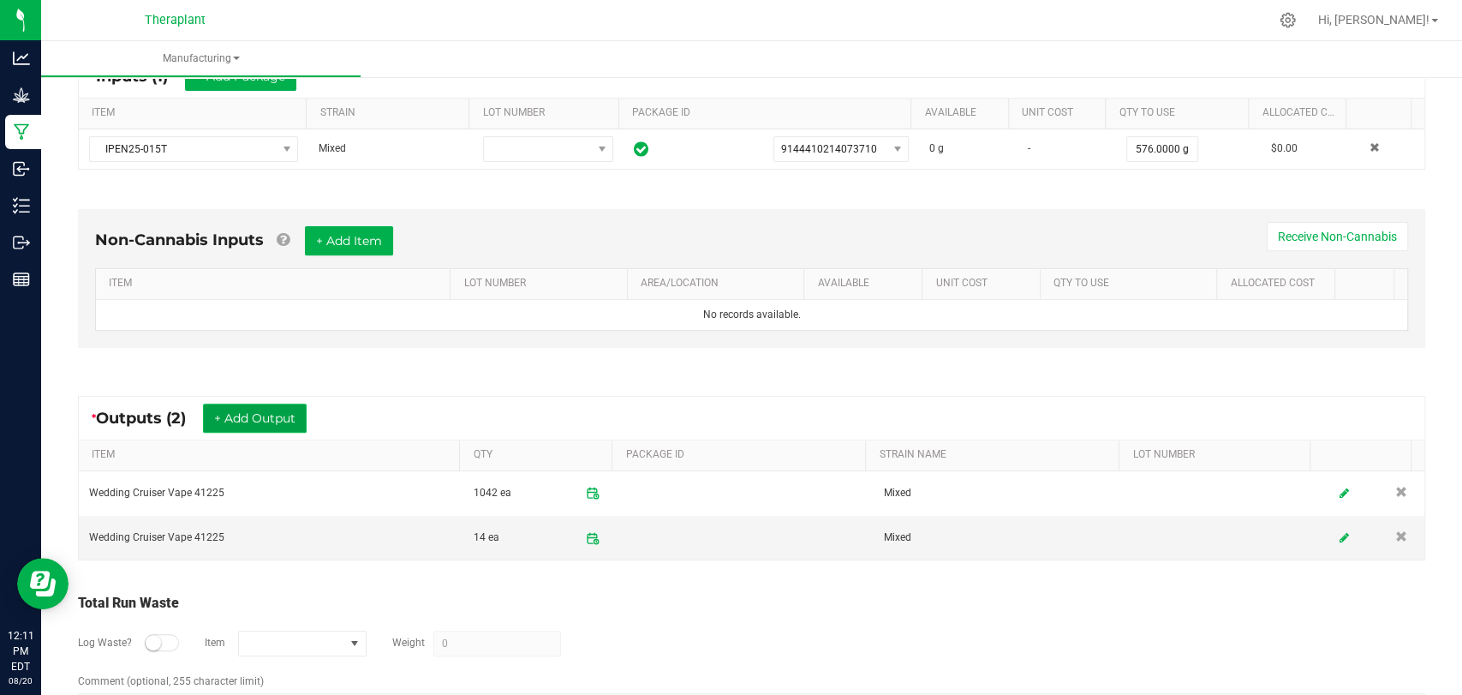
click at [260, 409] on button "+ Add Output" at bounding box center [255, 417] width 104 height 29
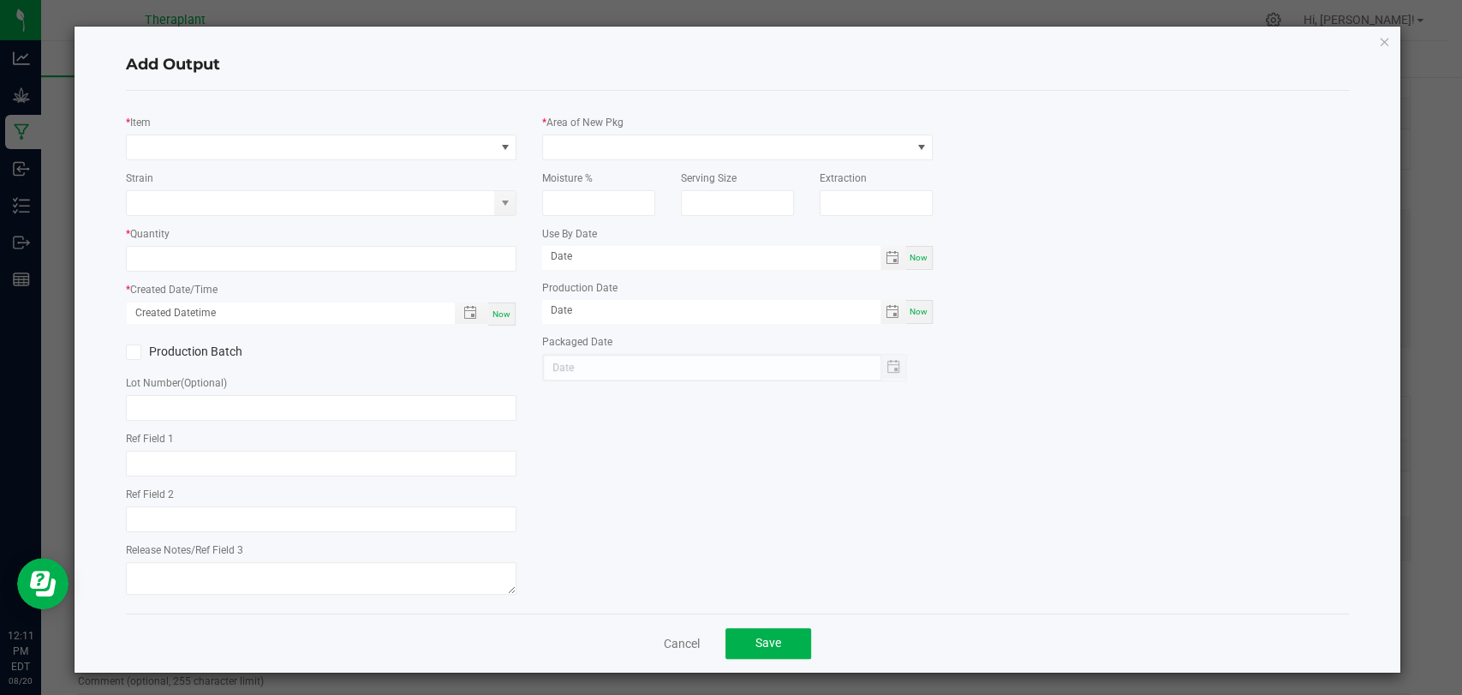
type input "WDC x MTT x Purple Urkel"
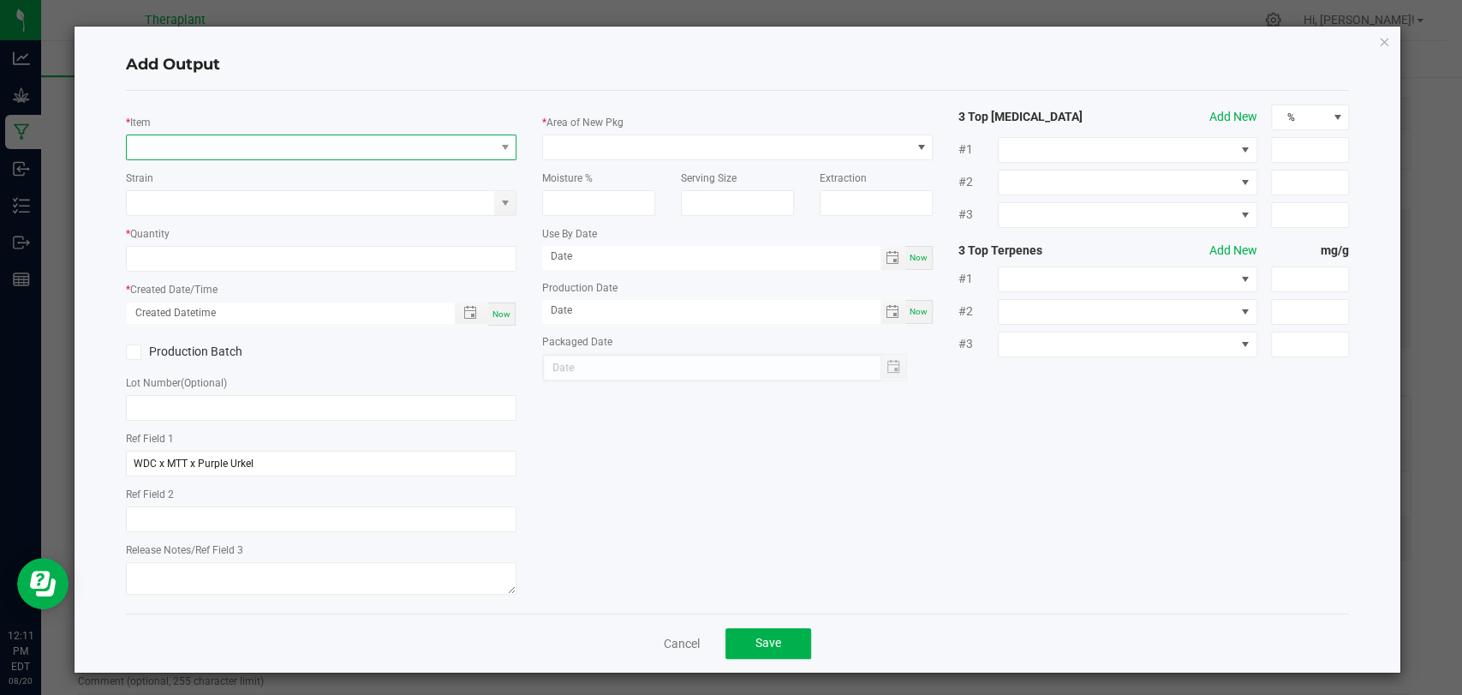
click at [274, 152] on span "NO DATA FOUND" at bounding box center [311, 147] width 368 height 24
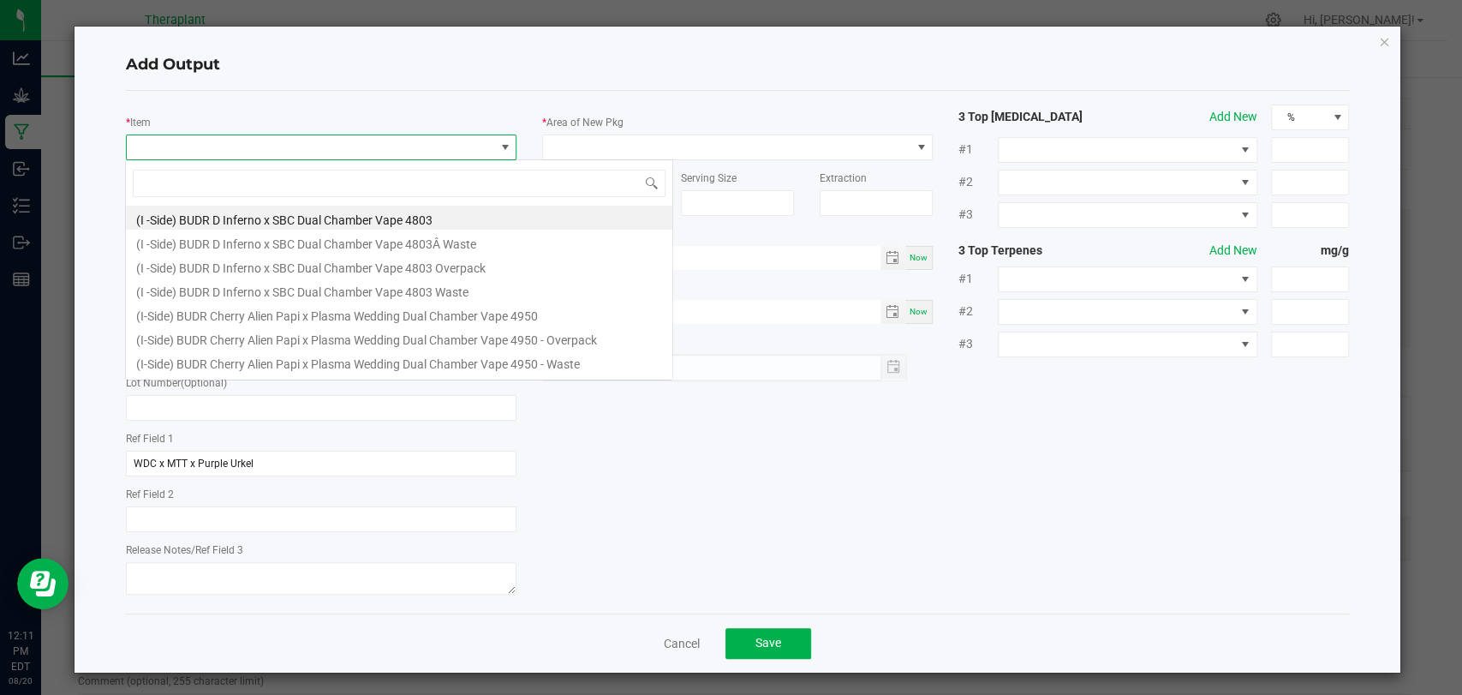
scroll to position [25, 386]
type input "41225"
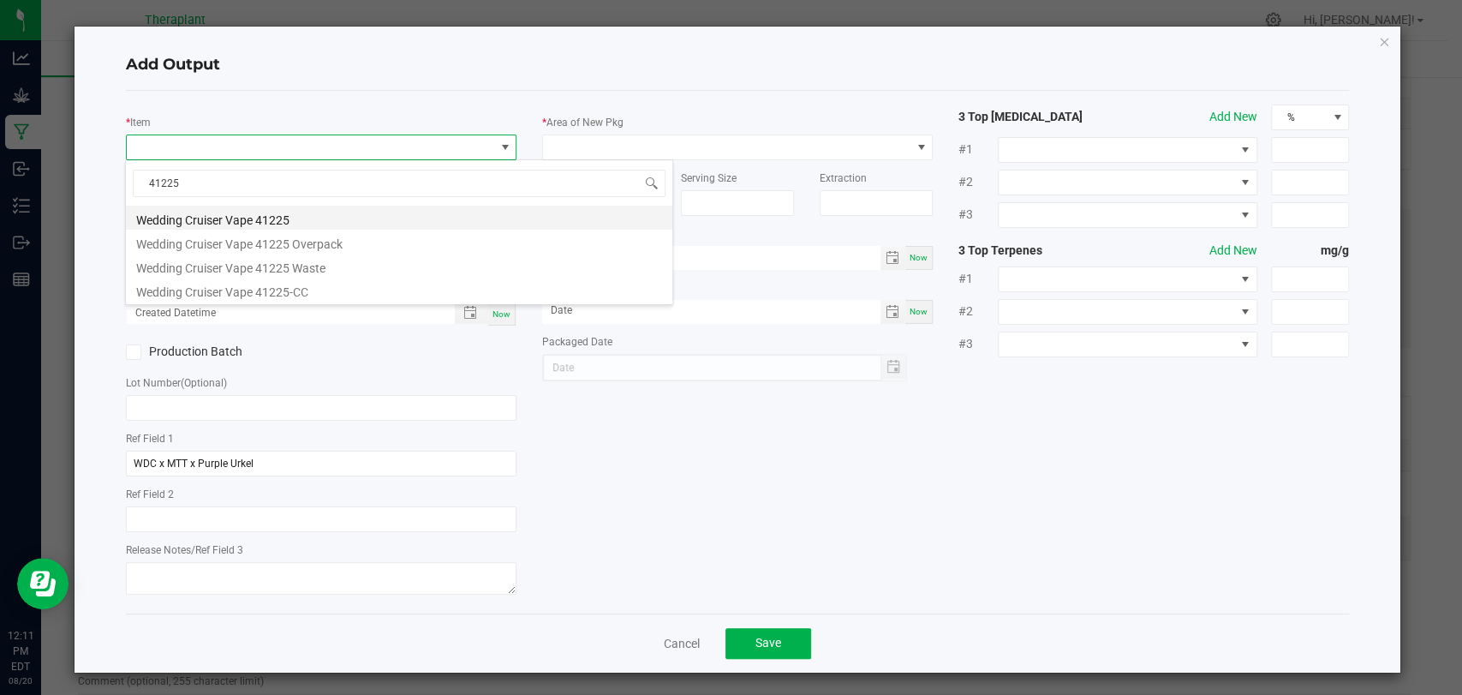
click at [260, 212] on li "Wedding Cruiser Vape 41225" at bounding box center [399, 218] width 547 height 24
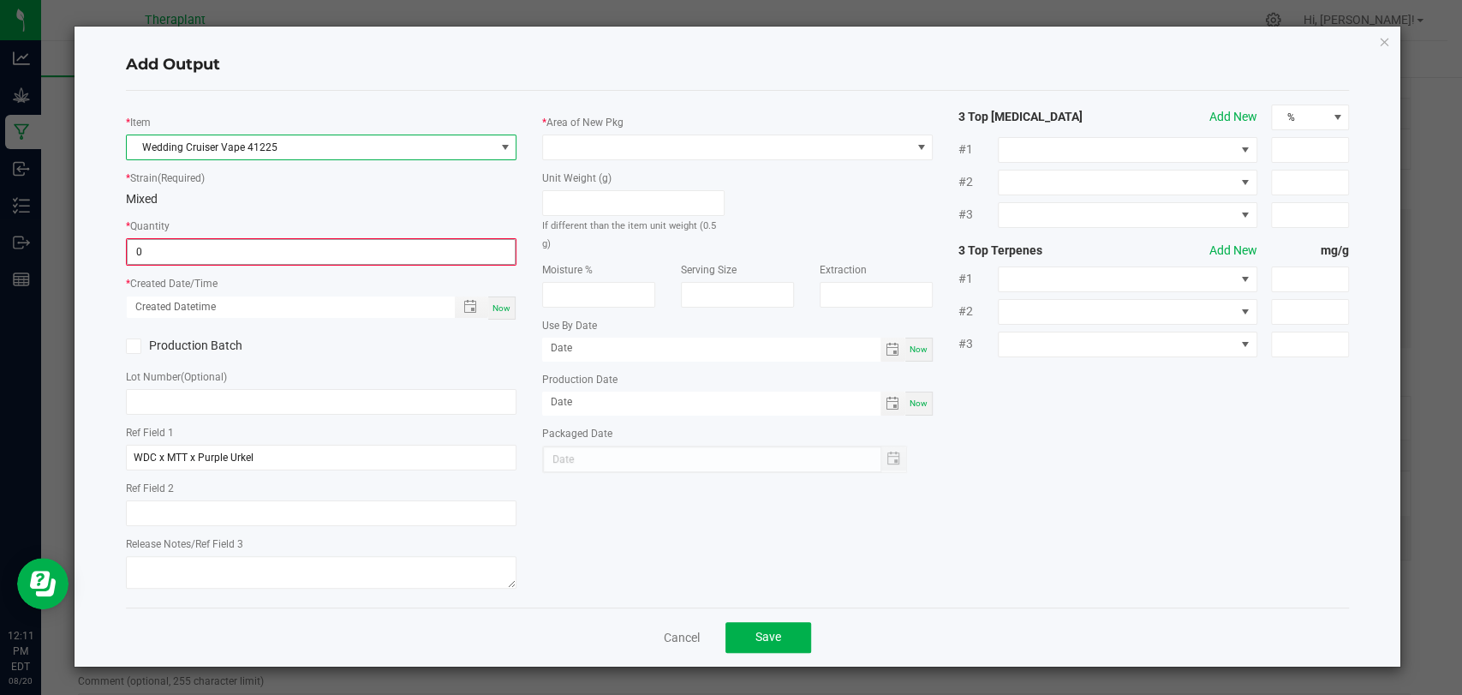
click at [255, 260] on input "0" at bounding box center [321, 252] width 387 height 24
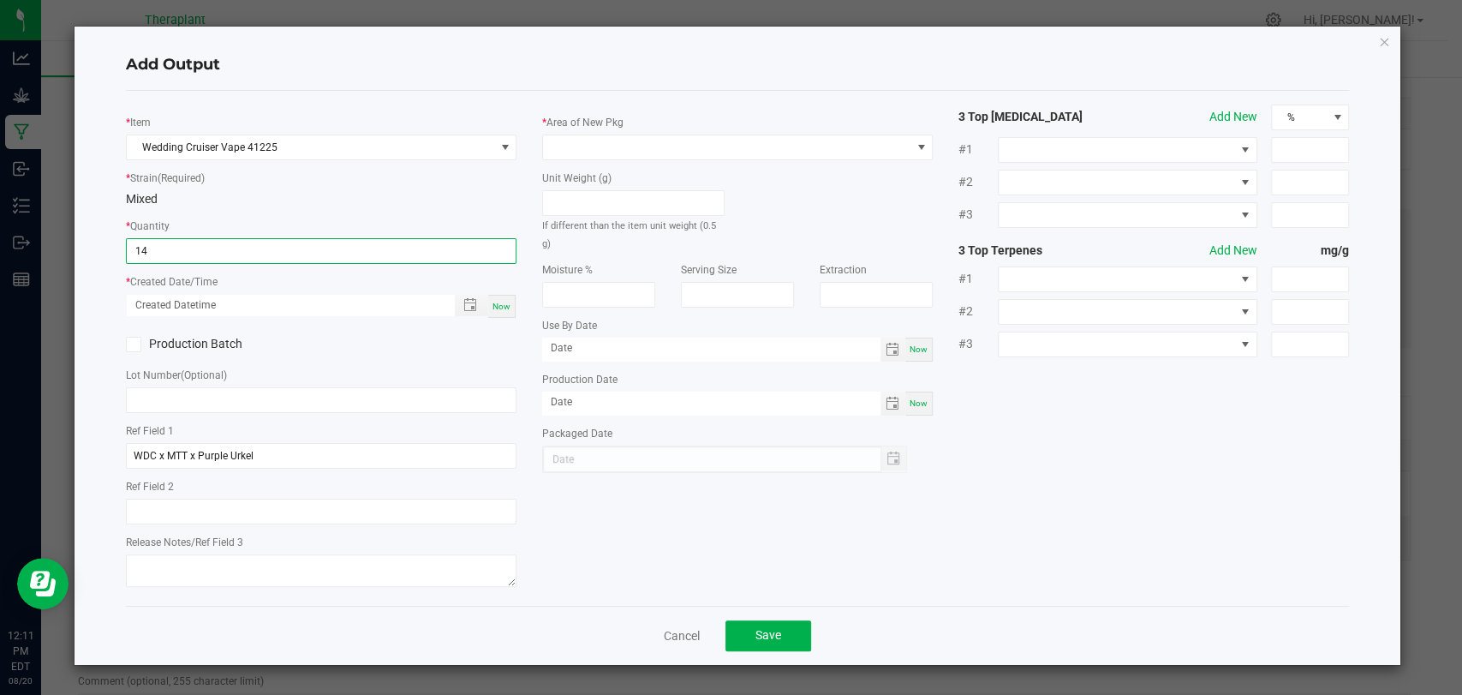
type input "14 ea"
click at [511, 306] on div "Now" at bounding box center [501, 306] width 27 height 23
type input "08/20/2025 12:11 PM"
type input "[DATE]"
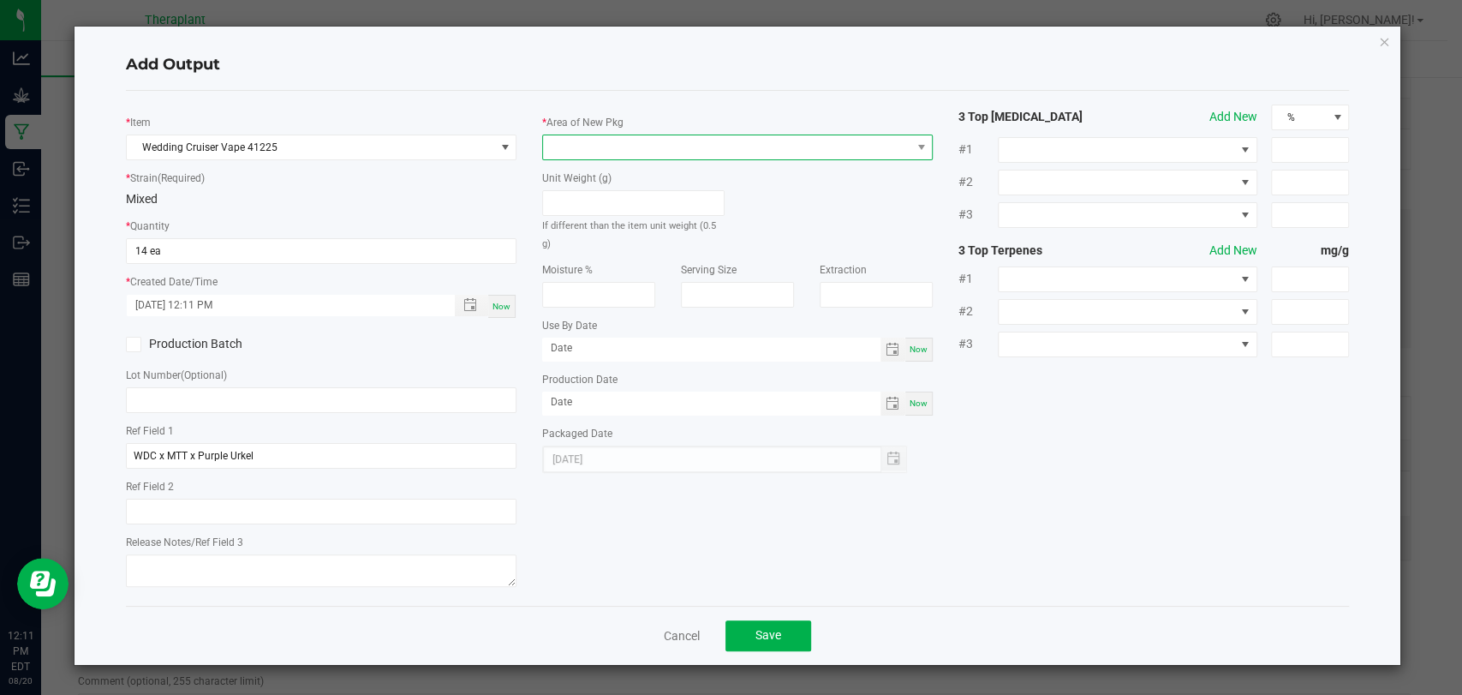
click at [623, 144] on span at bounding box center [727, 147] width 368 height 24
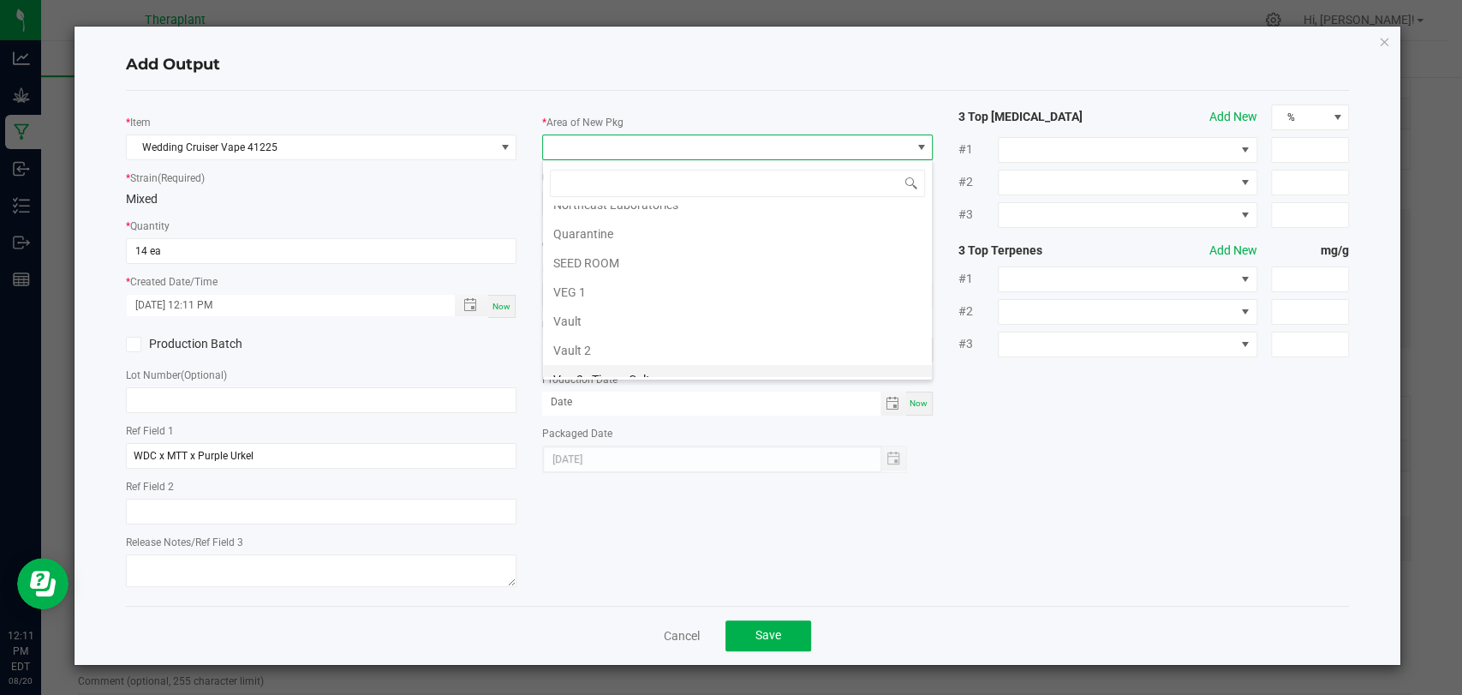
scroll to position [320, 0]
click at [596, 300] on li "Vault 2" at bounding box center [737, 307] width 389 height 29
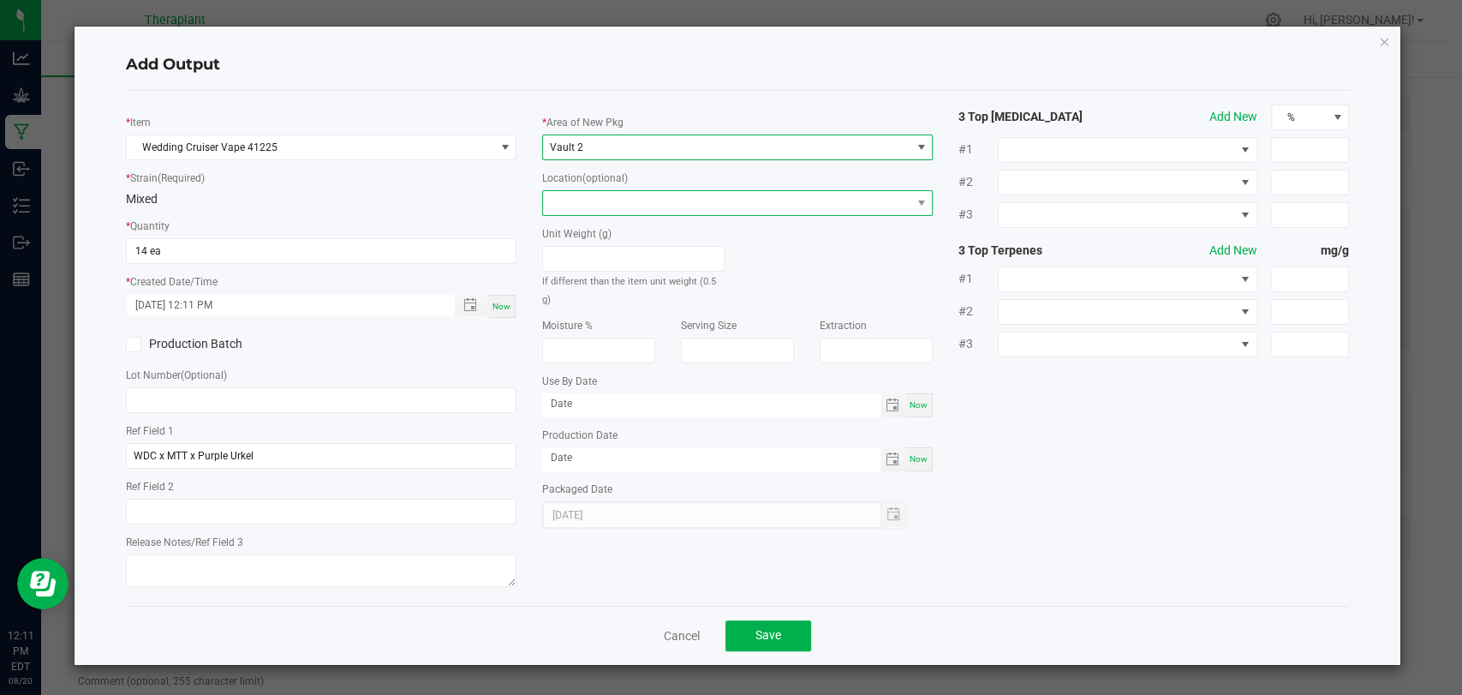
click at [608, 201] on span at bounding box center [727, 203] width 368 height 24
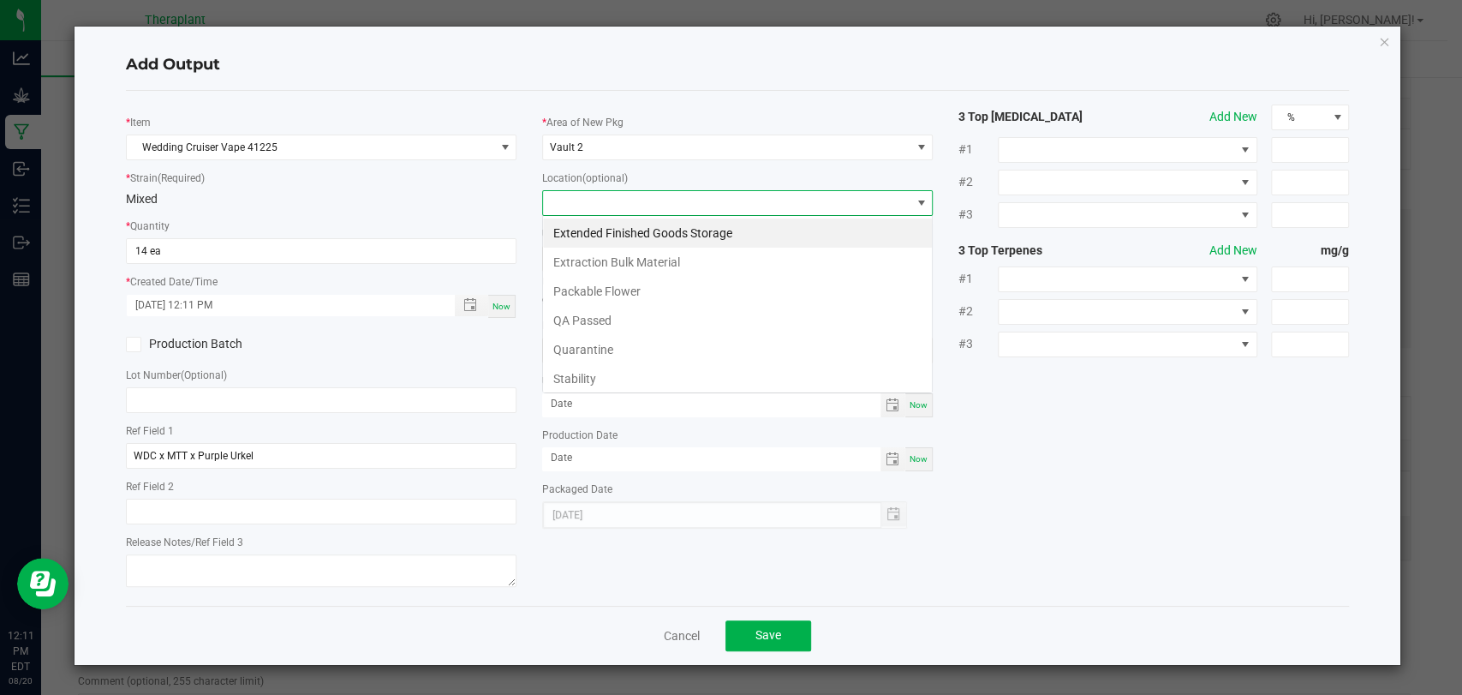
scroll to position [25, 391]
click at [594, 382] on li "Stability" at bounding box center [737, 378] width 389 height 29
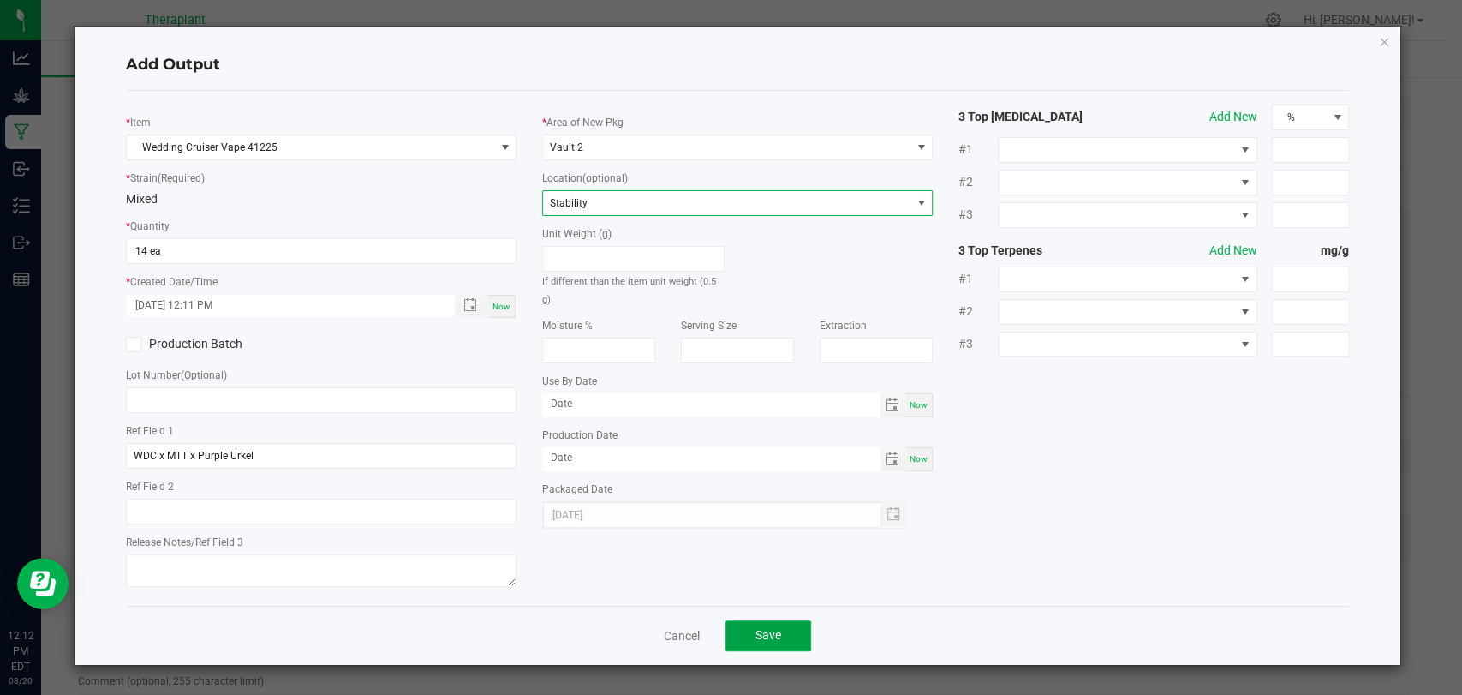
click at [780, 638] on span "Save" at bounding box center [769, 635] width 26 height 14
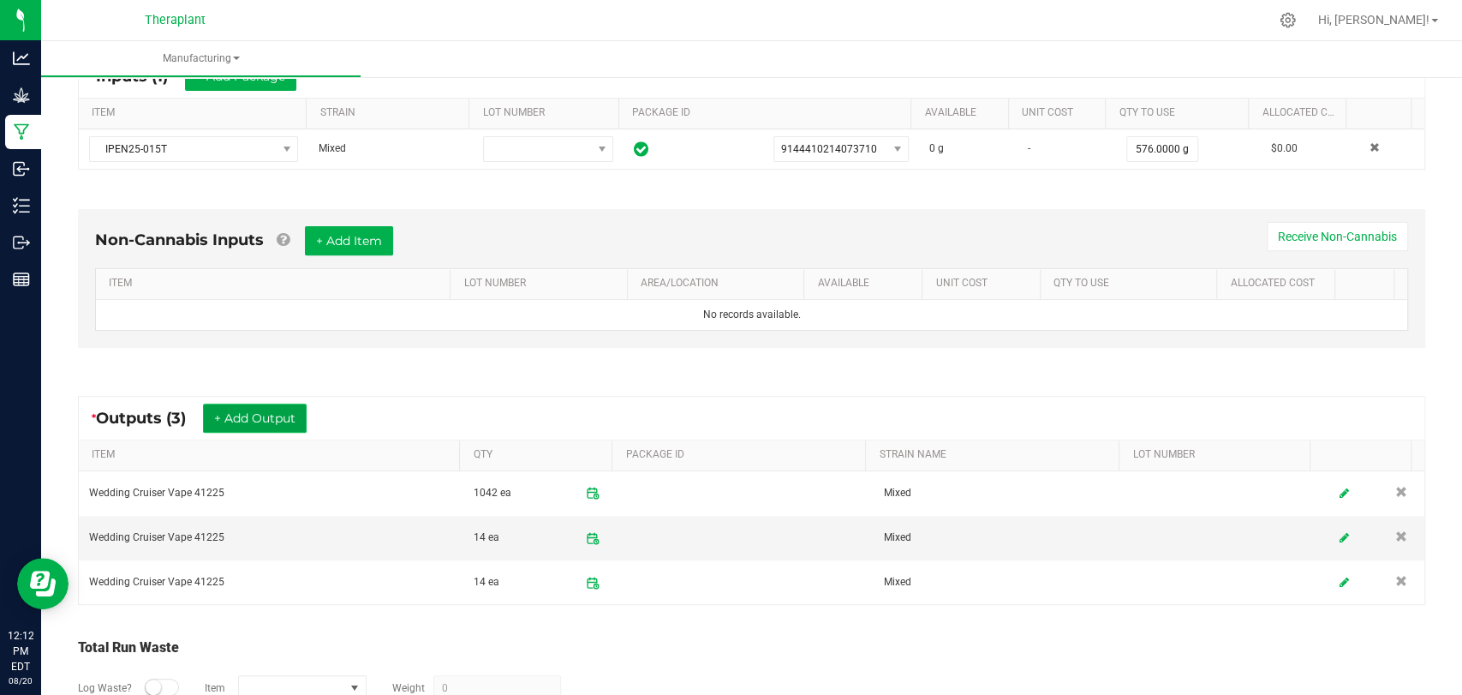
click at [270, 415] on button "+ Add Output" at bounding box center [255, 417] width 104 height 29
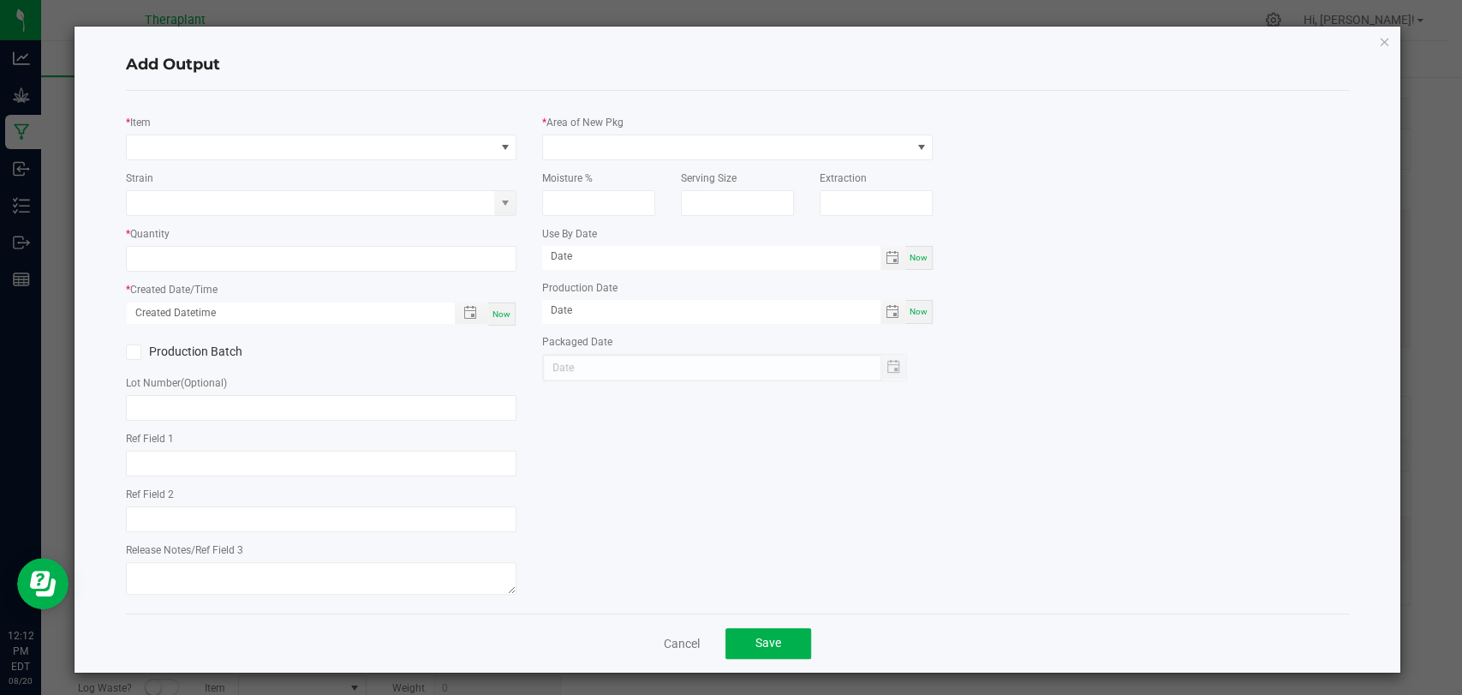
type input "WDC x MTT x Purple Urkel"
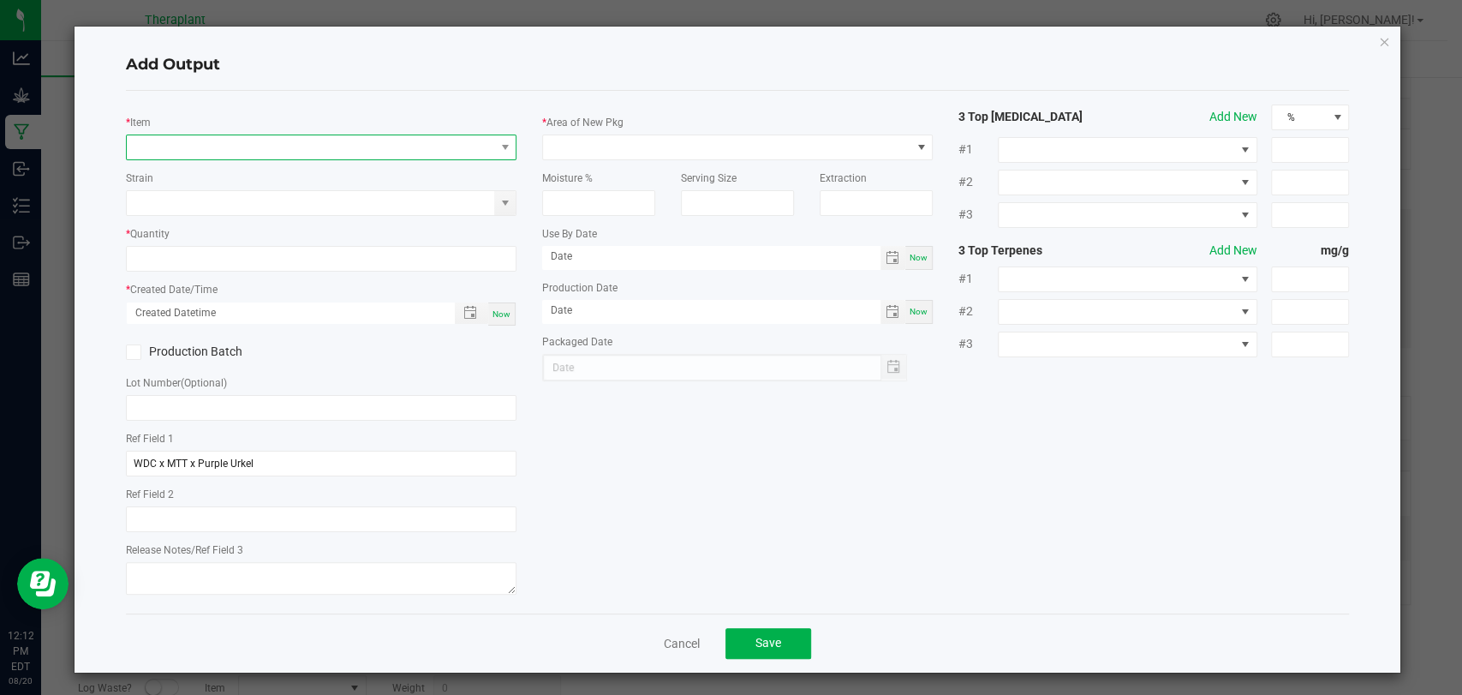
click at [309, 157] on span "NO DATA FOUND" at bounding box center [311, 147] width 368 height 24
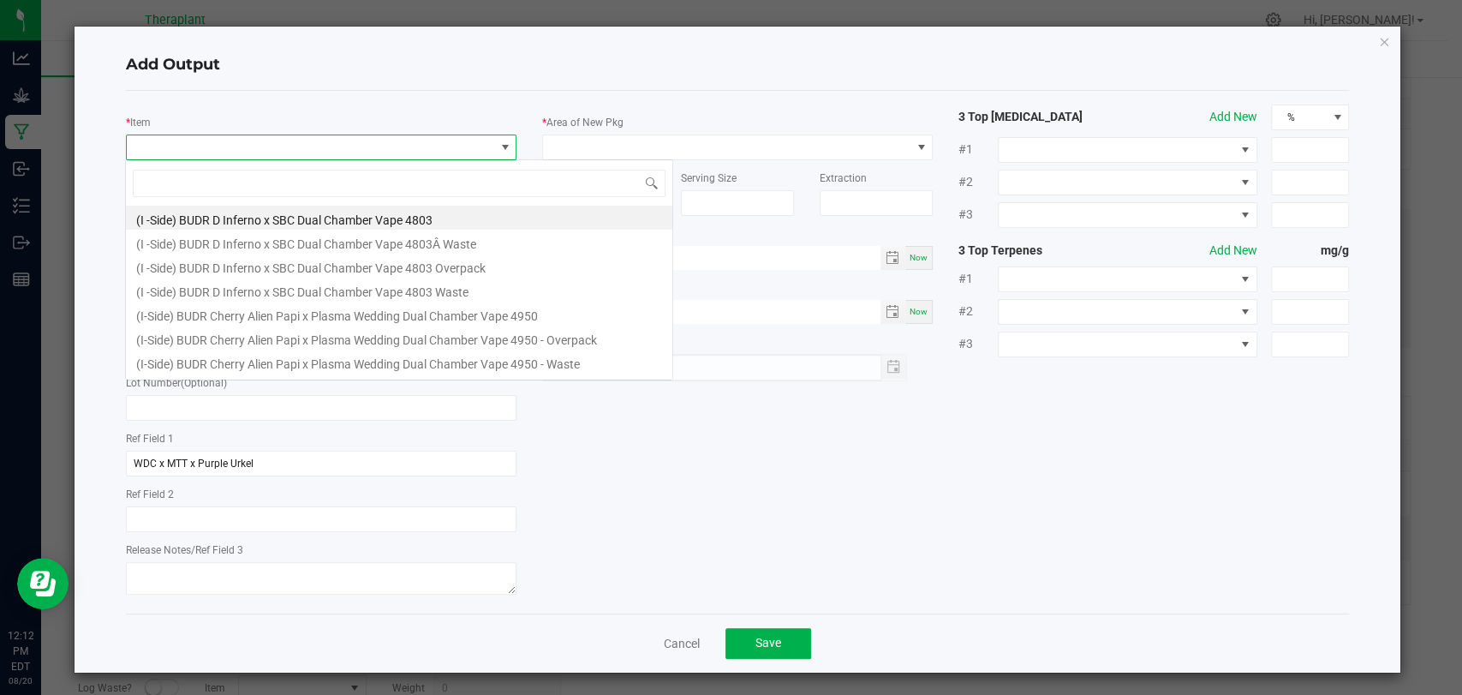
scroll to position [25, 386]
type input "41225"
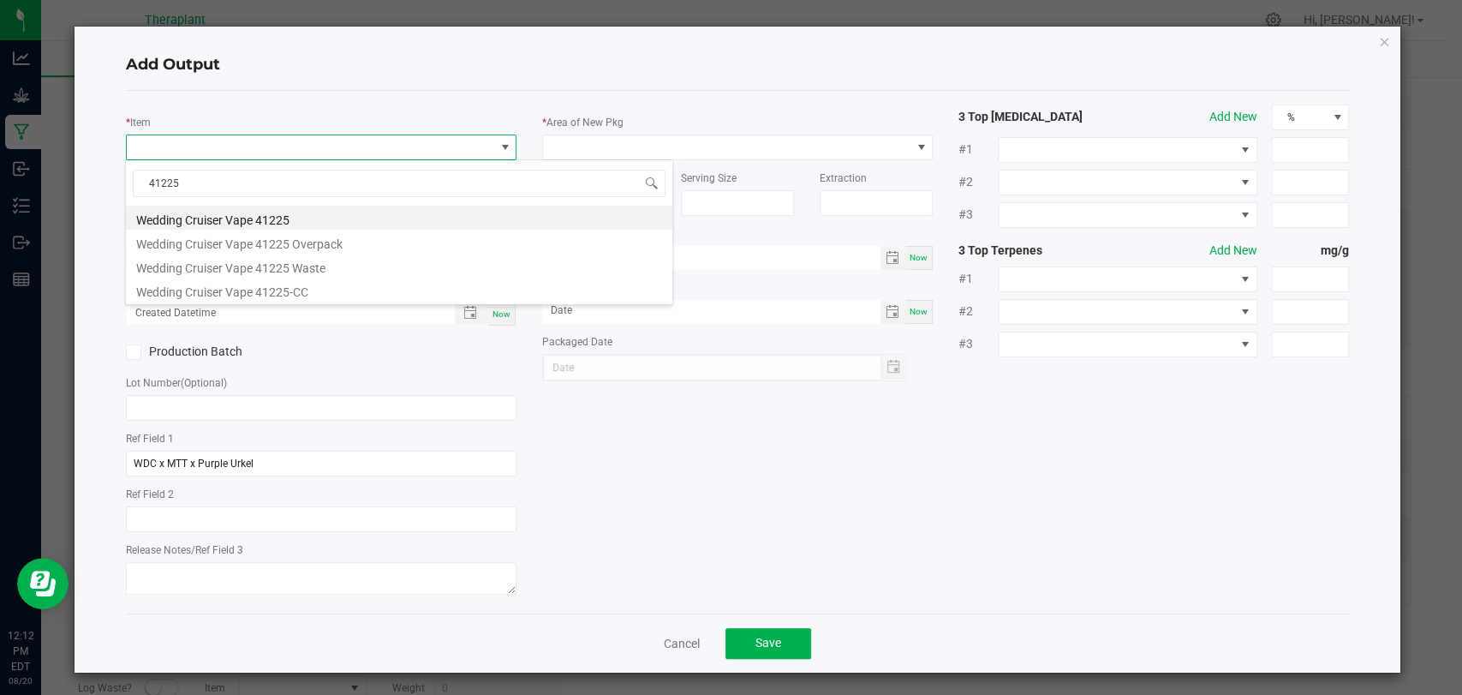
click at [316, 248] on li "Wedding Cruiser Vape 41225 Overpack" at bounding box center [399, 242] width 547 height 24
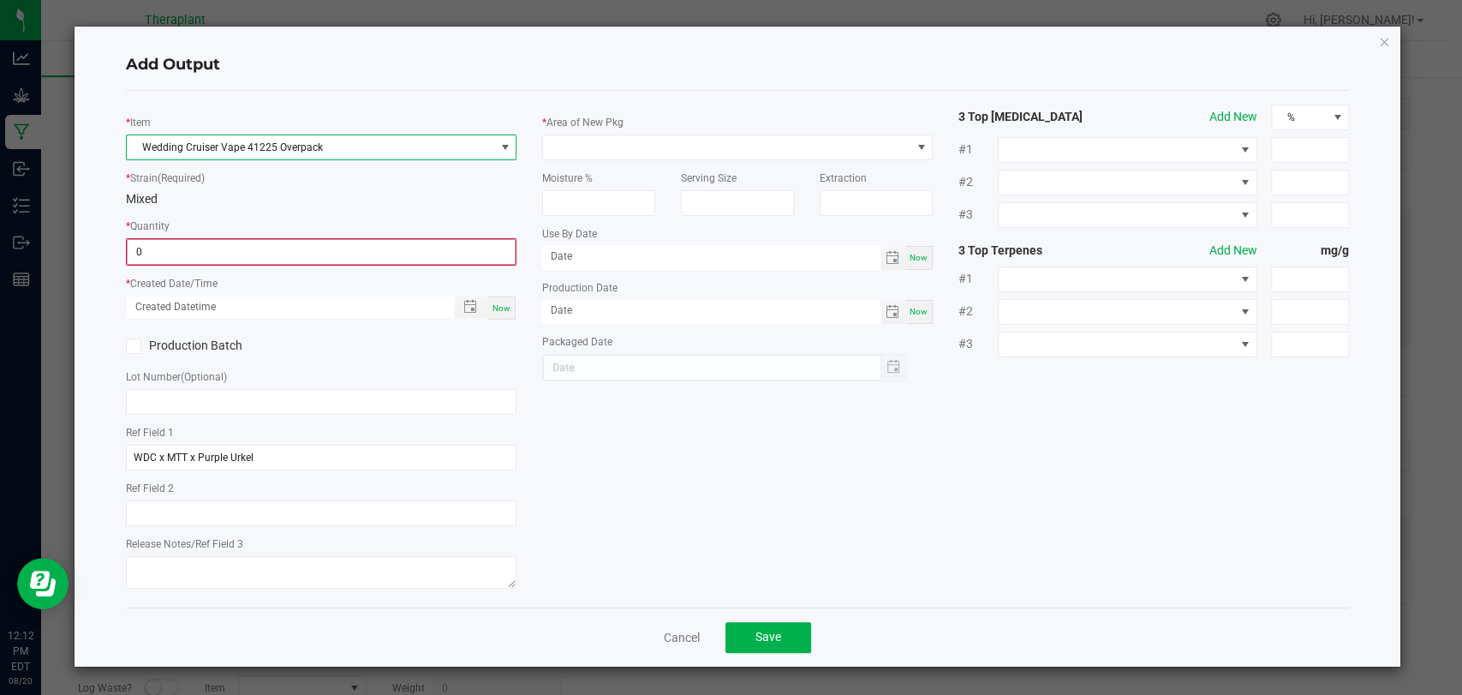
click at [314, 260] on input "0" at bounding box center [321, 252] width 387 height 24
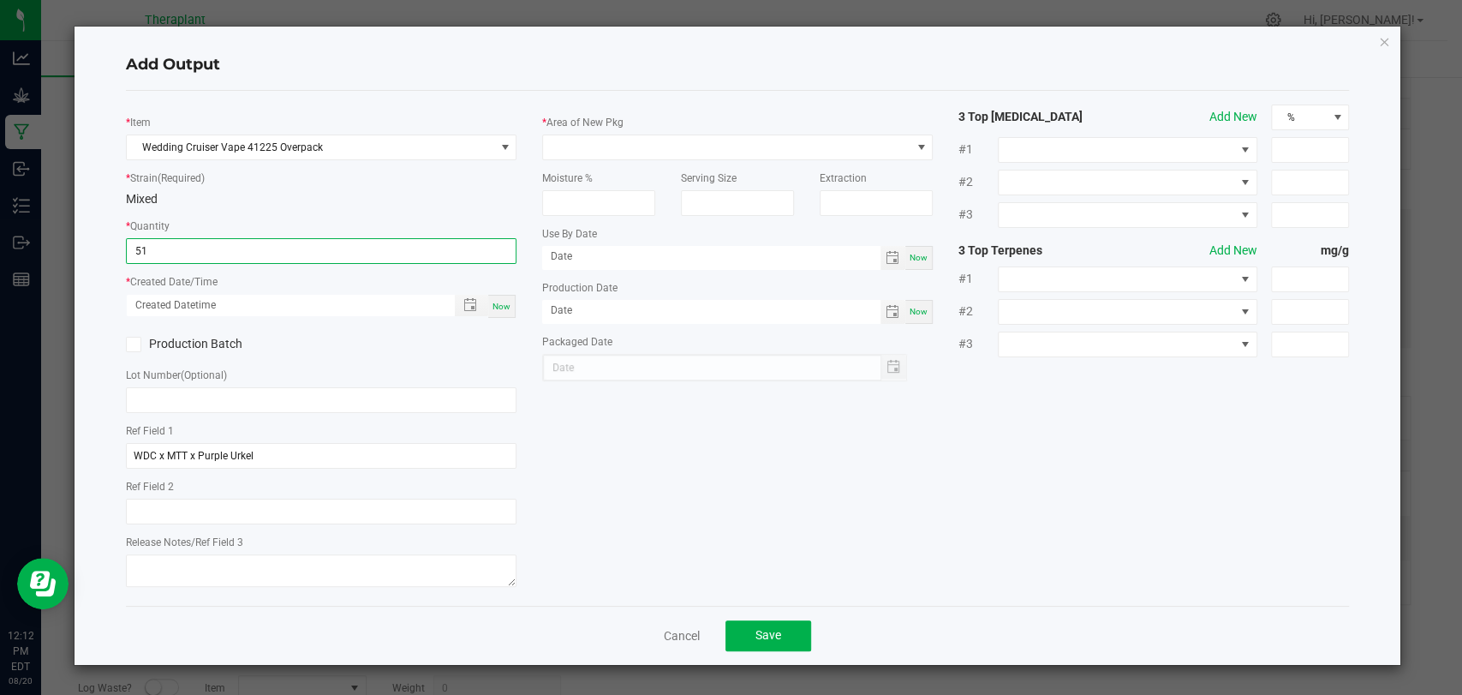
type input "51.0000 g"
click at [502, 302] on span "Now" at bounding box center [502, 306] width 18 height 9
type input "08/20/2025 12:12 PM"
type input "[DATE]"
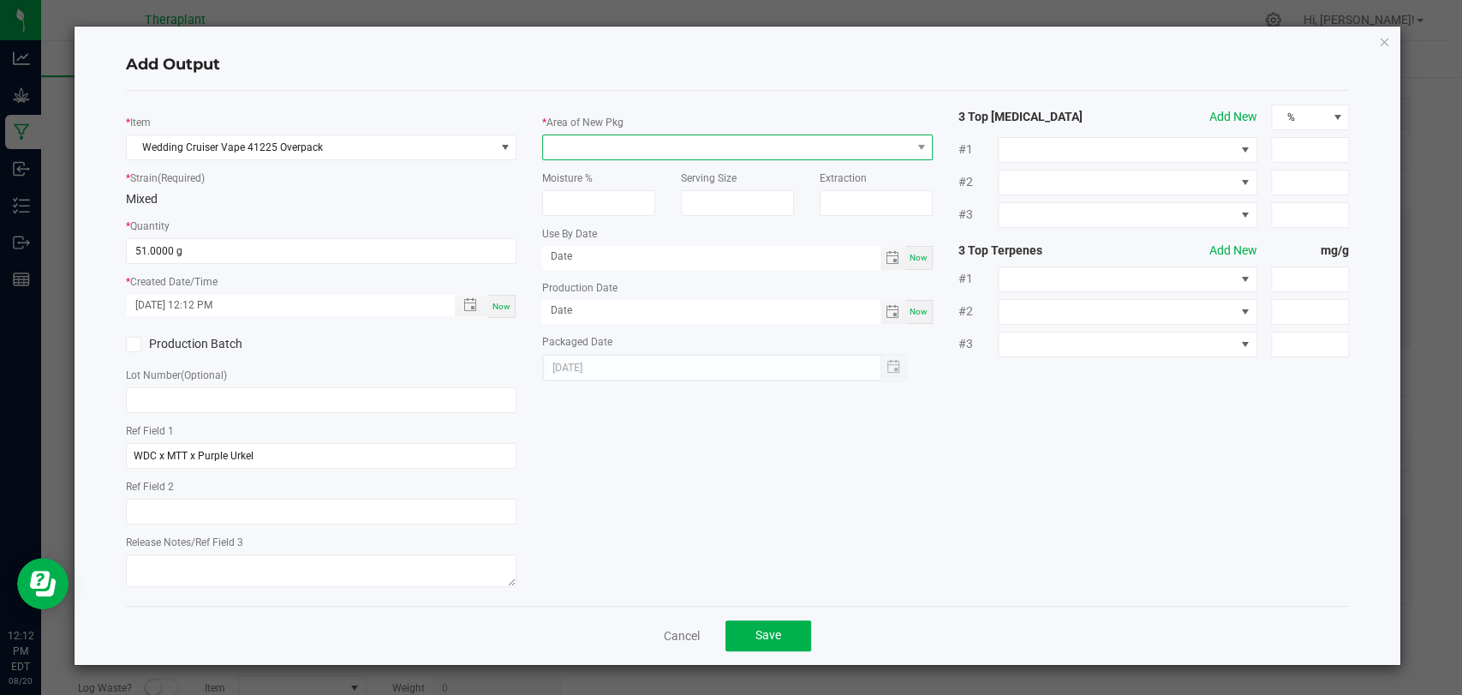
click at [588, 147] on span at bounding box center [727, 147] width 368 height 24
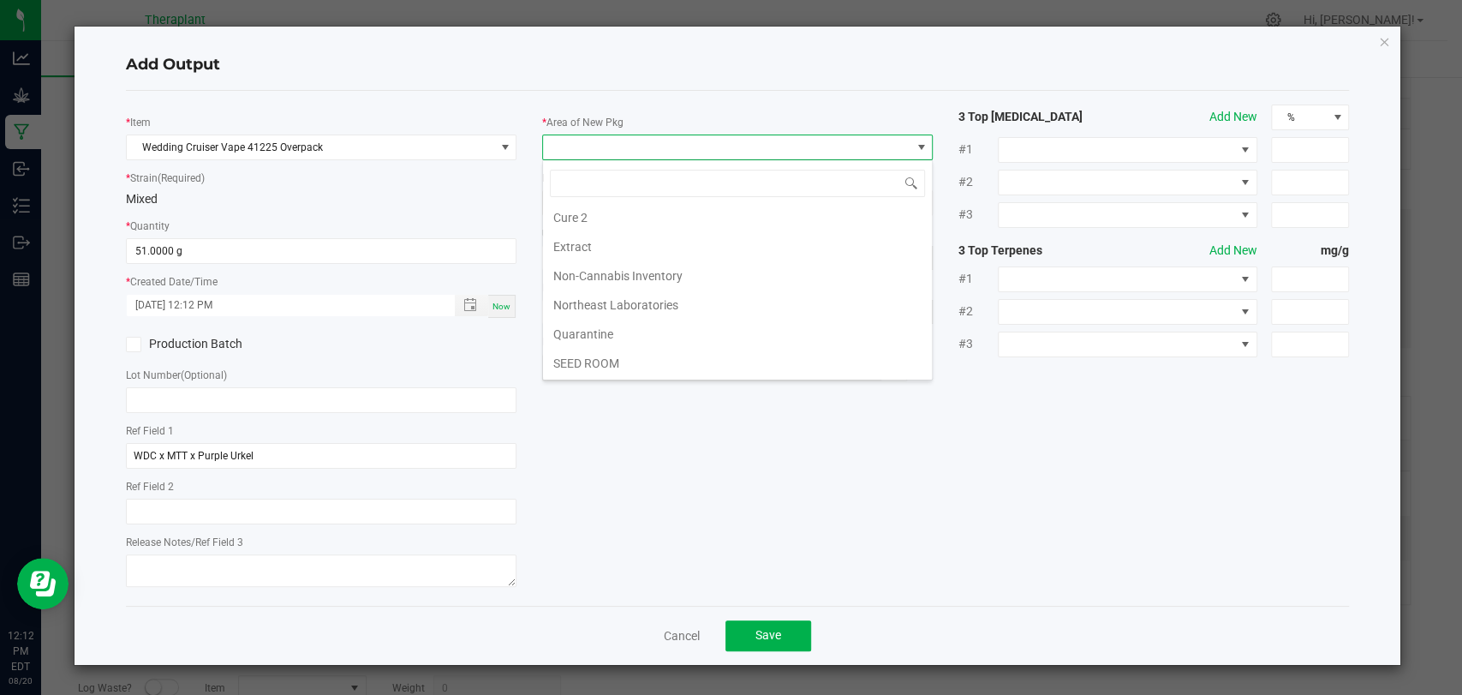
scroll to position [320, 0]
click at [612, 354] on li "Waste" at bounding box center [737, 365] width 389 height 29
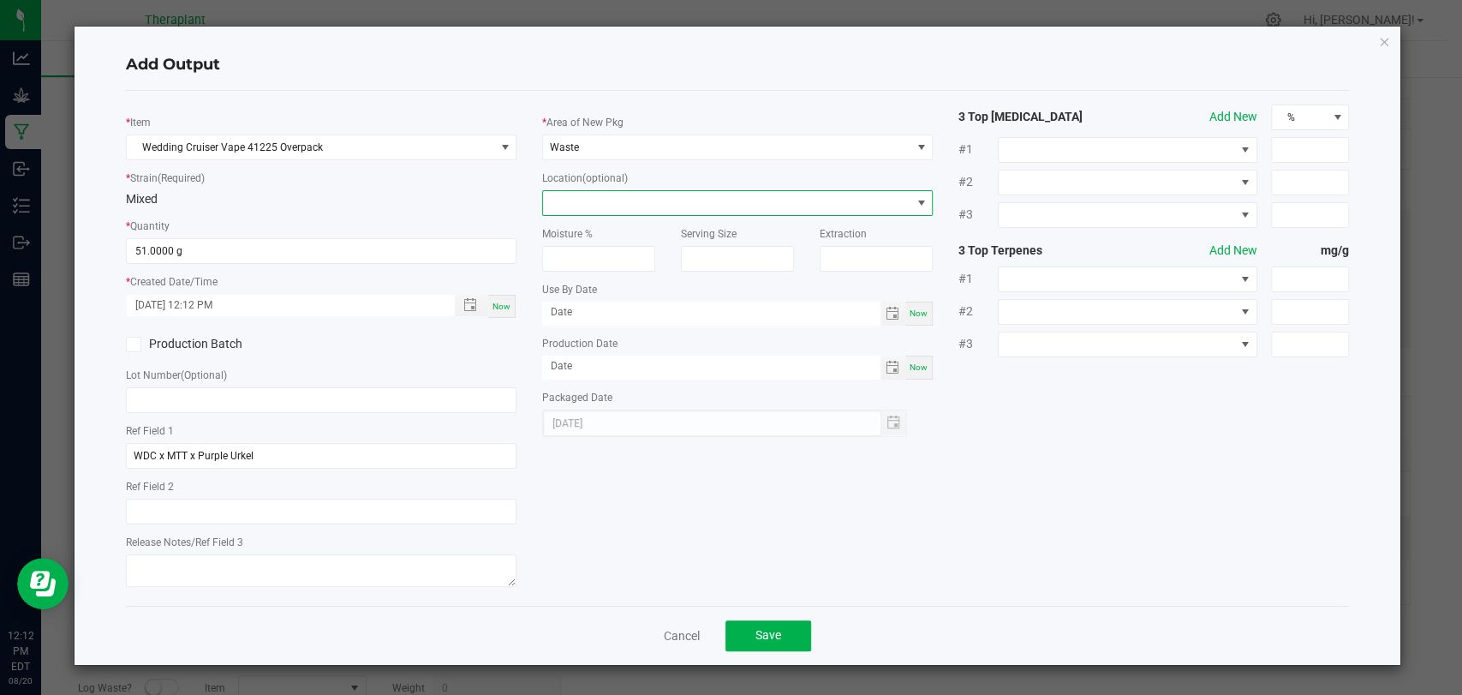
click at [602, 206] on span at bounding box center [727, 203] width 368 height 24
click at [600, 254] on li "Overpack" at bounding box center [737, 262] width 389 height 29
click at [778, 630] on span "Save" at bounding box center [769, 635] width 26 height 14
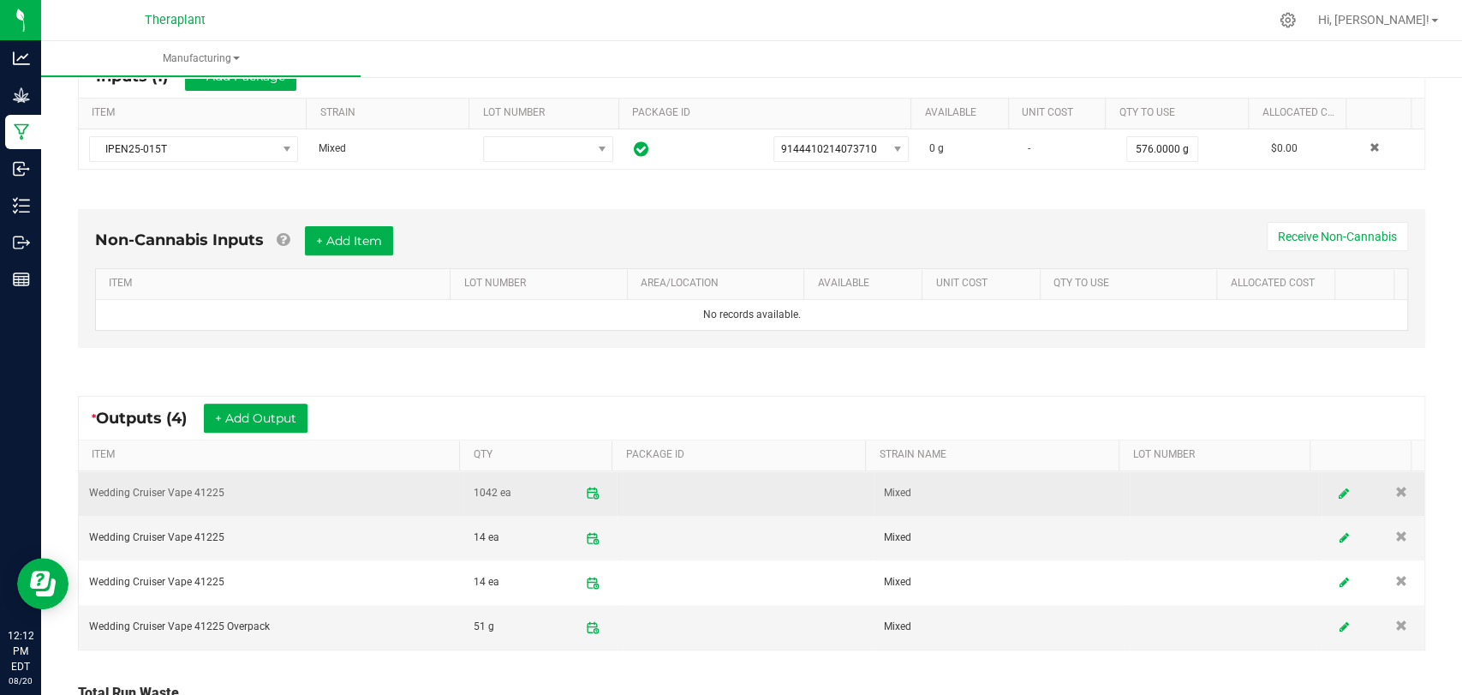
click at [1339, 489] on icon at bounding box center [1344, 493] width 10 height 12
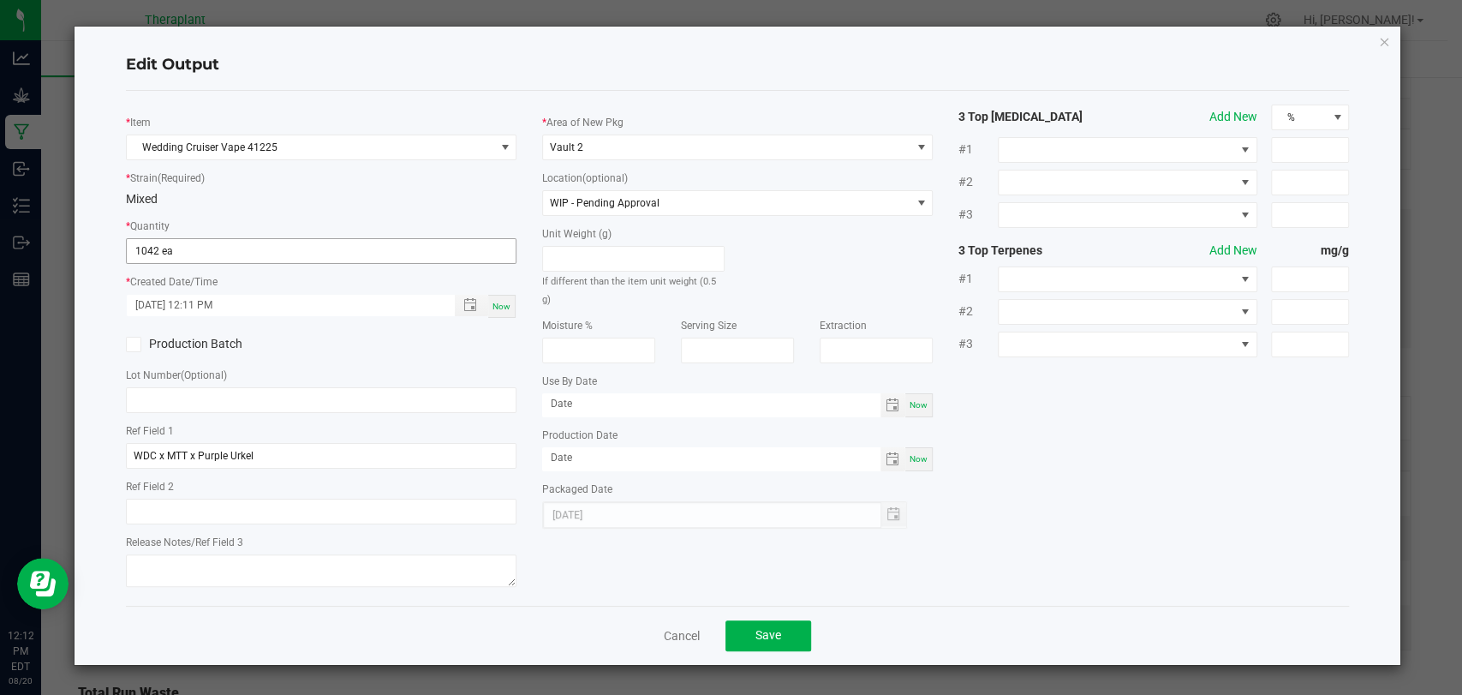
click at [202, 248] on input "1042 ea" at bounding box center [321, 251] width 389 height 24
type input "1042"
type input "1022"
click at [776, 634] on span "Save" at bounding box center [769, 635] width 26 height 14
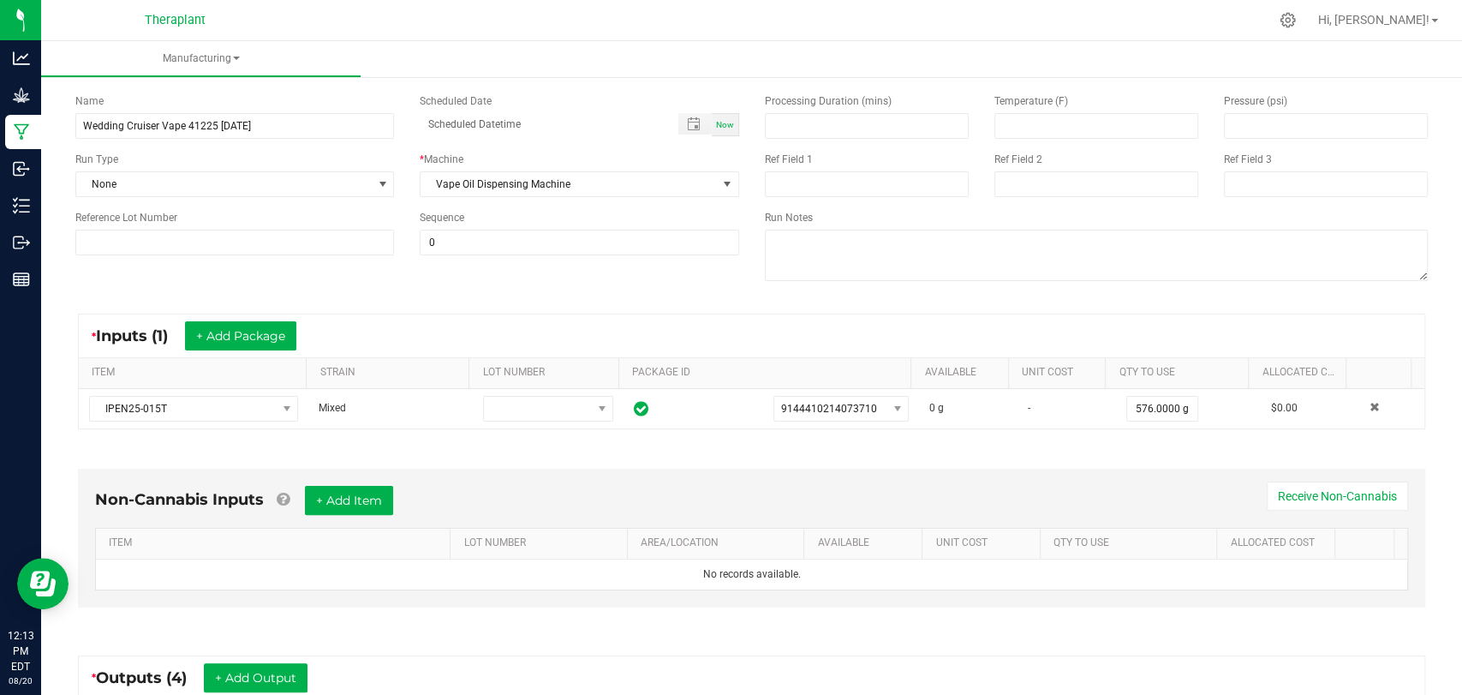
scroll to position [0, 0]
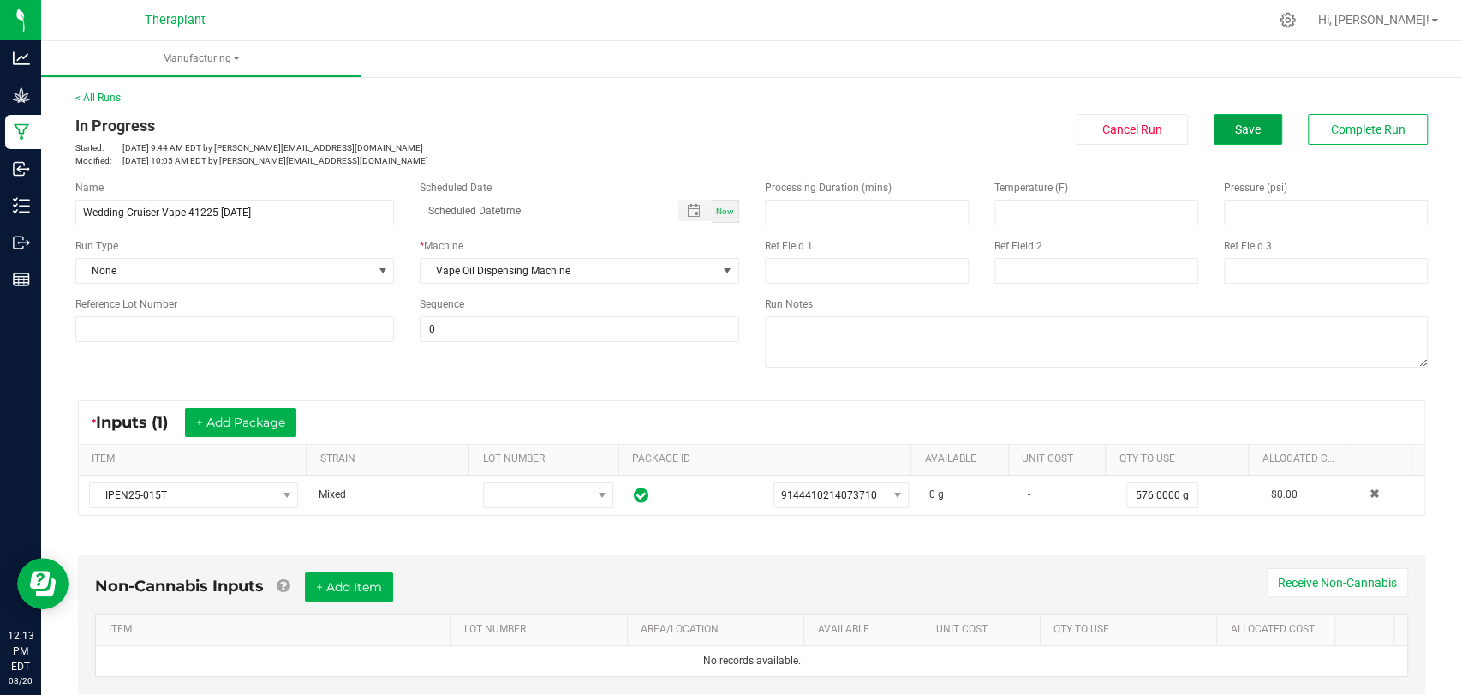
click at [1239, 142] on button "Save" at bounding box center [1248, 129] width 69 height 31
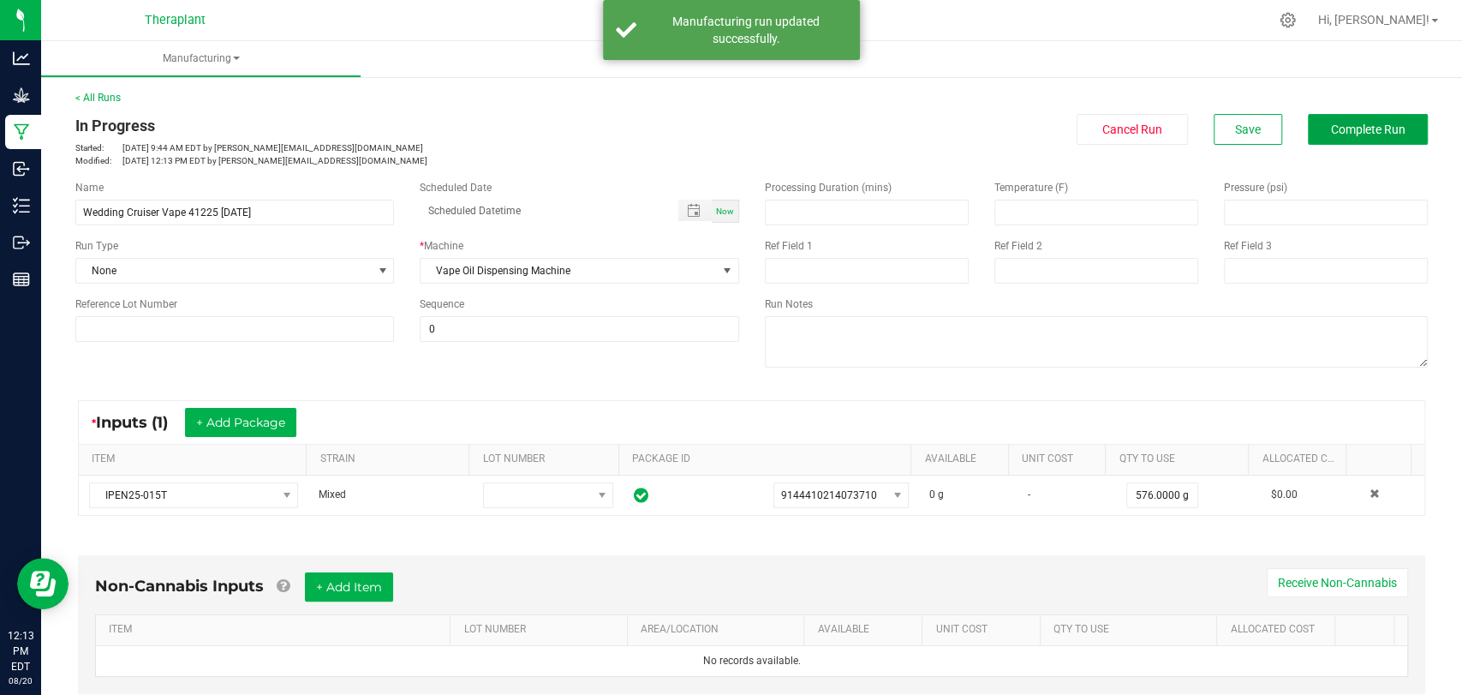
click at [1354, 129] on span "Complete Run" at bounding box center [1368, 130] width 75 height 14
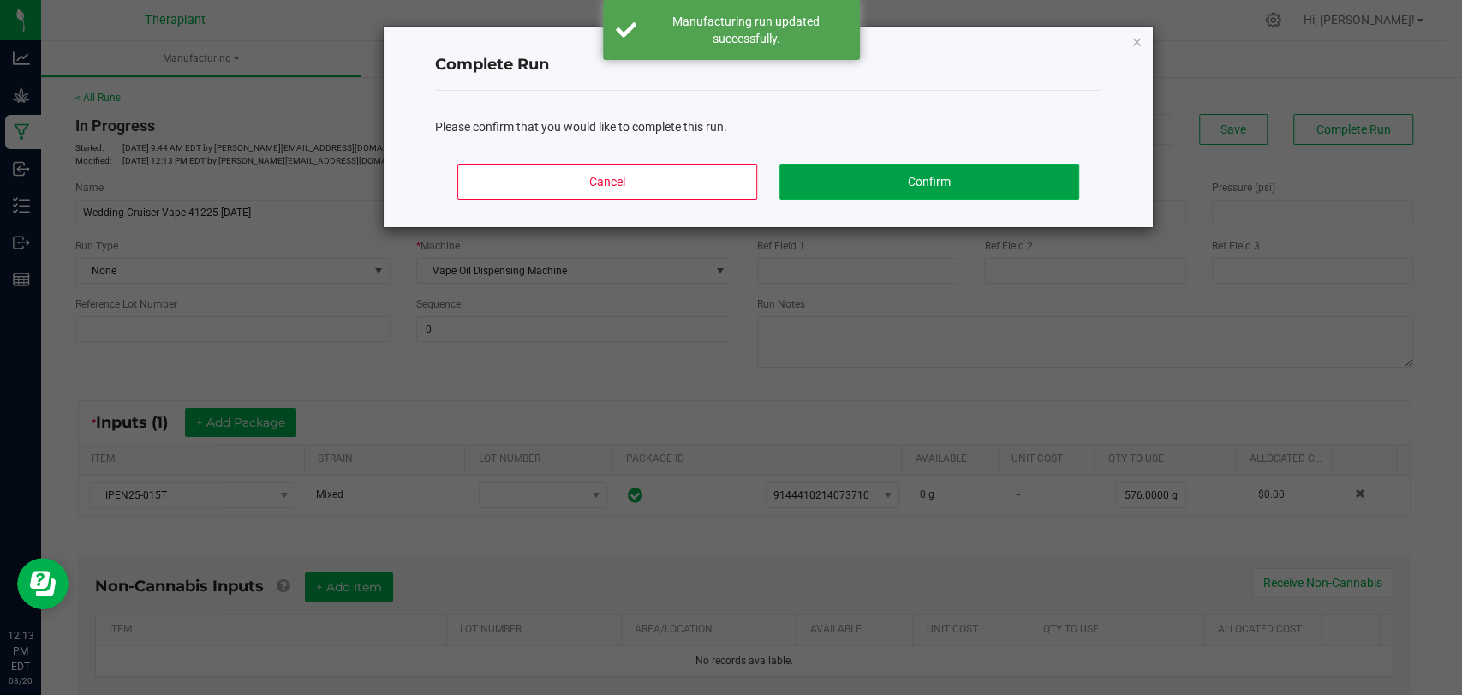
click at [780, 182] on button "Confirm" at bounding box center [930, 182] width 300 height 36
